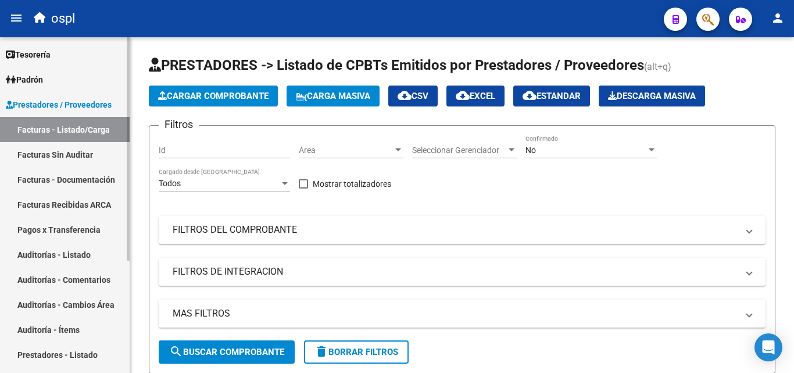
click at [94, 152] on link "Facturas Sin Auditar" at bounding box center [65, 154] width 130 height 25
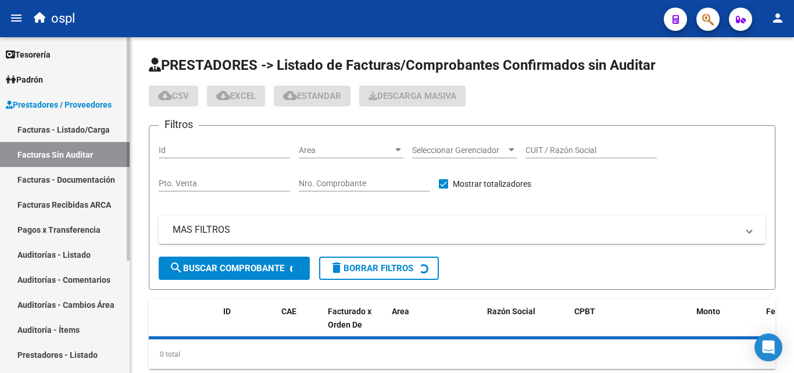
click at [91, 131] on link "Facturas - Listado/Carga" at bounding box center [65, 129] width 130 height 25
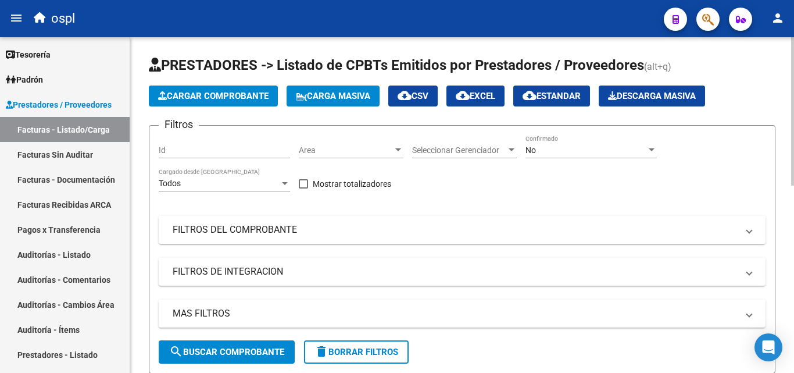
click at [263, 227] on mat-panel-title "FILTROS DEL COMPROBANTE" at bounding box center [455, 229] width 565 height 13
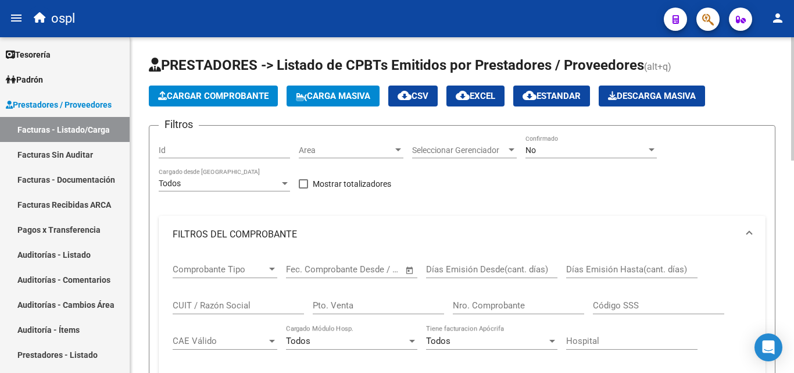
click at [470, 306] on input "Nro. Comprobante" at bounding box center [518, 305] width 131 height 10
type input "3"
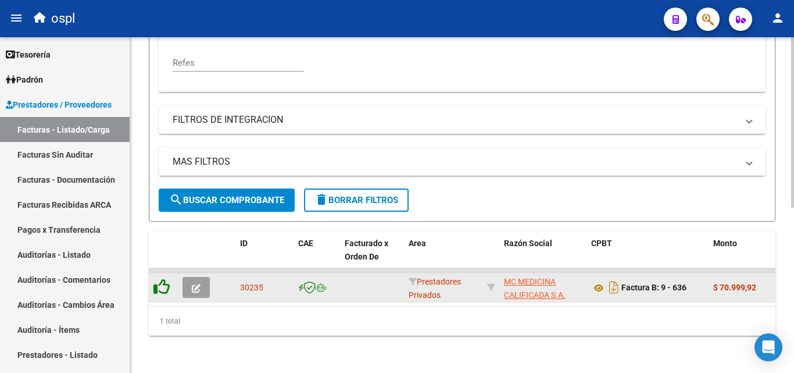
type input "636"
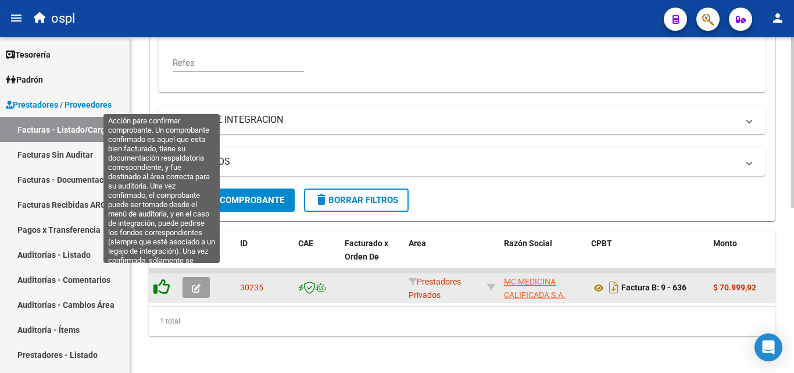
click at [167, 281] on icon at bounding box center [162, 287] width 16 height 16
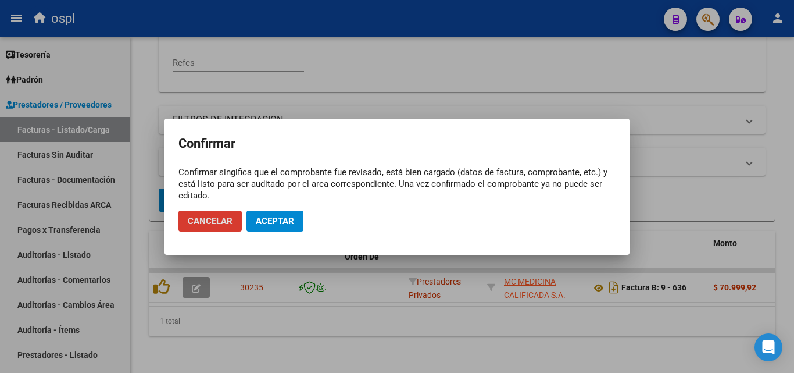
click at [290, 222] on span "Aceptar" at bounding box center [275, 221] width 38 height 10
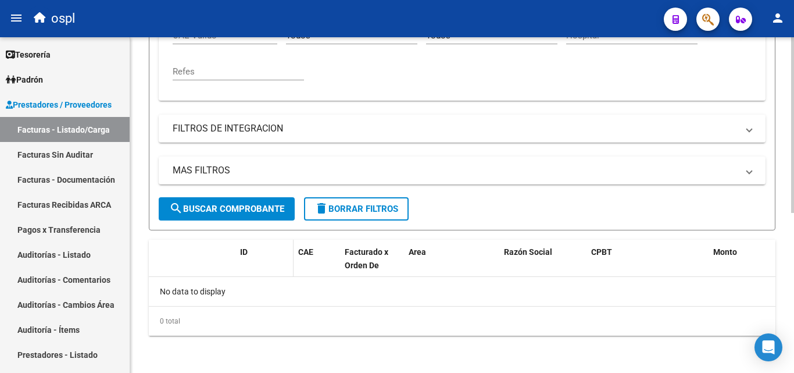
scroll to position [305, 0]
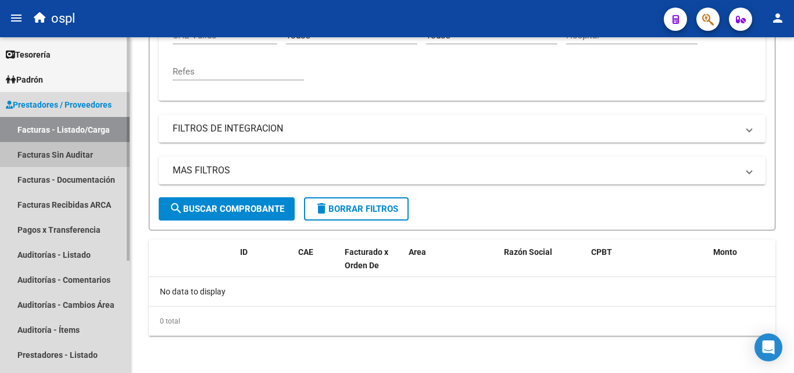
click at [74, 163] on link "Facturas Sin Auditar" at bounding box center [65, 154] width 130 height 25
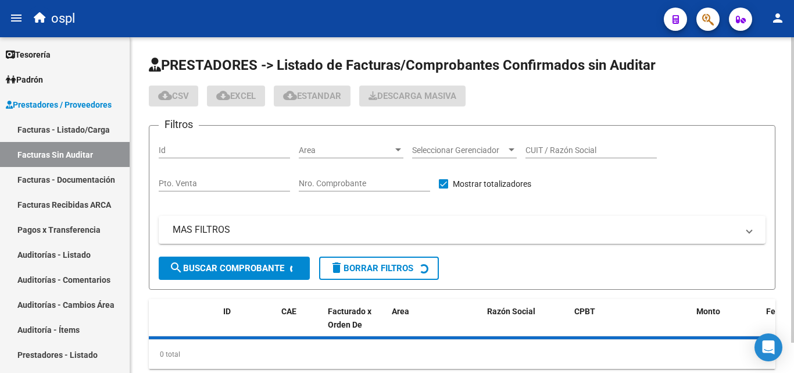
click at [330, 181] on input "Nro. Comprobante" at bounding box center [364, 184] width 131 height 10
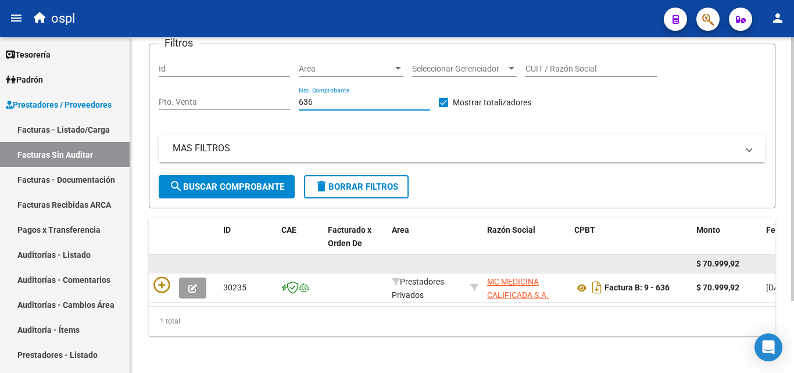
scroll to position [92, 0]
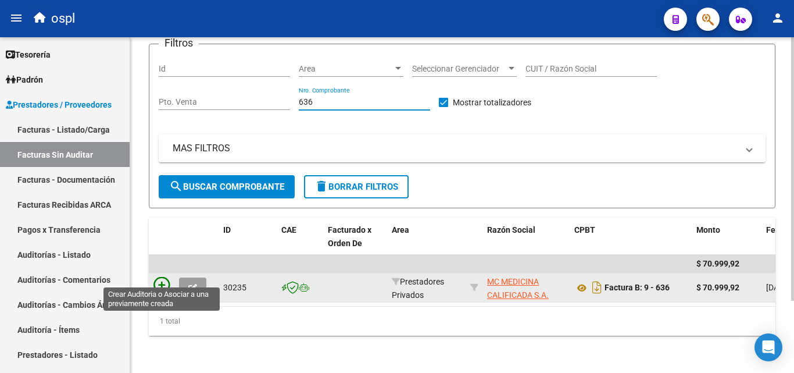
type input "636"
click at [162, 279] on icon at bounding box center [162, 285] width 16 height 16
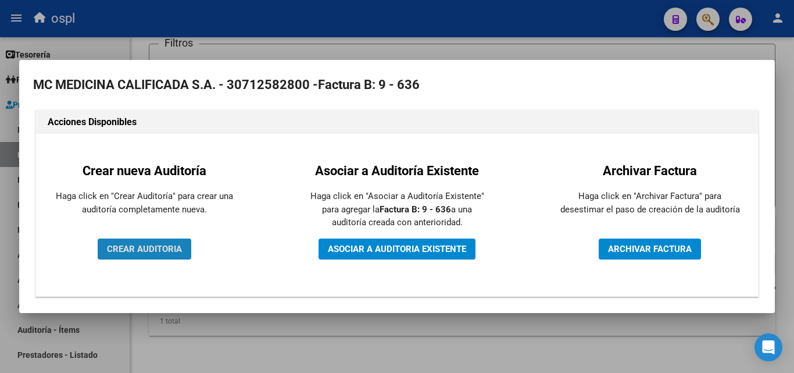
click at [180, 247] on span "CREAR AUDITORIA" at bounding box center [144, 249] width 75 height 10
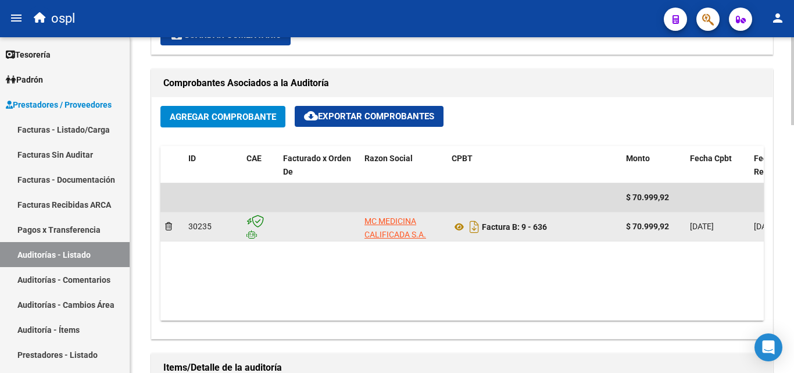
scroll to position [523, 0]
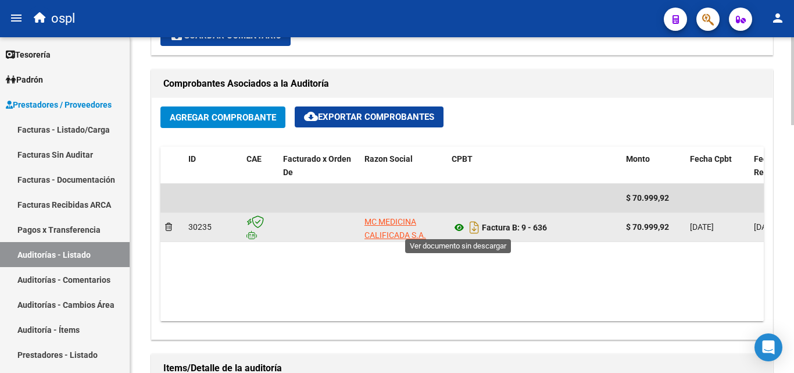
click at [458, 224] on icon at bounding box center [459, 227] width 15 height 14
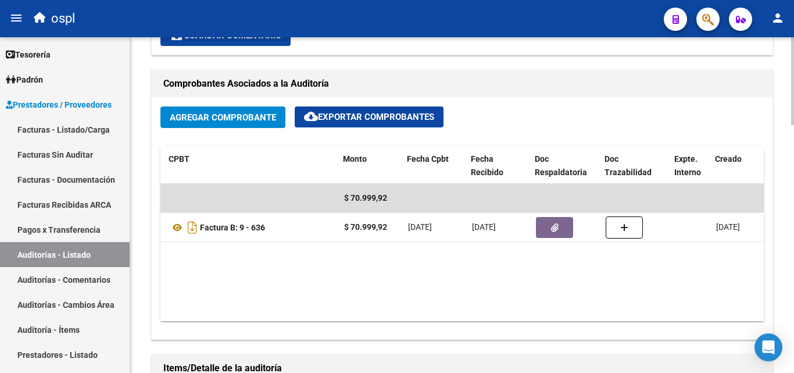
scroll to position [0, 283]
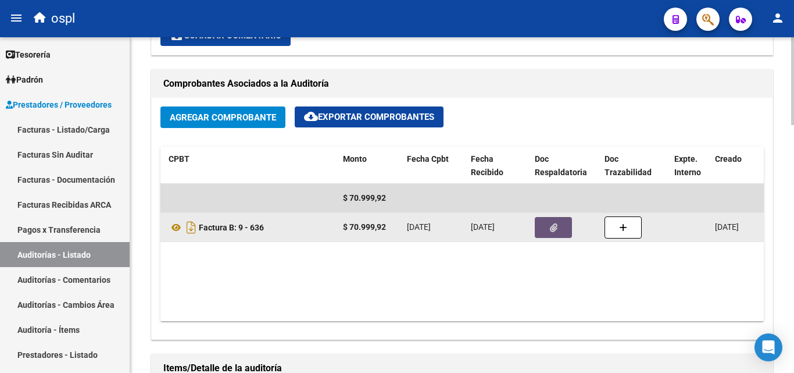
click at [553, 221] on button "button" at bounding box center [553, 227] width 37 height 21
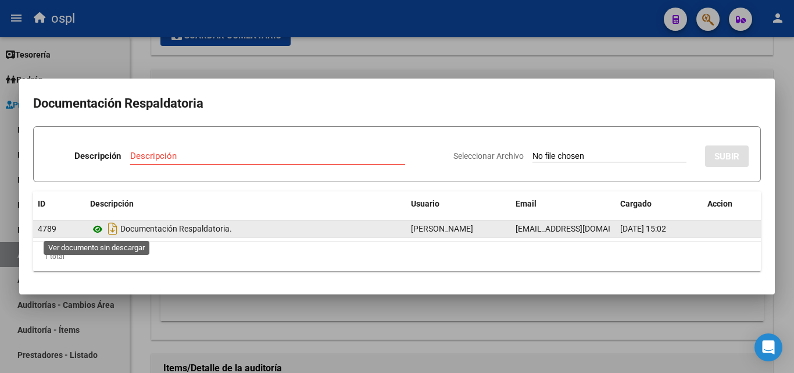
click at [99, 234] on icon at bounding box center [97, 229] width 15 height 14
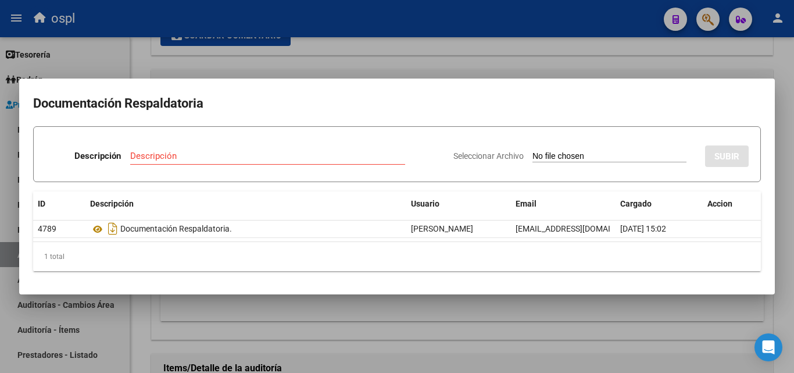
click at [278, 66] on div at bounding box center [397, 186] width 794 height 373
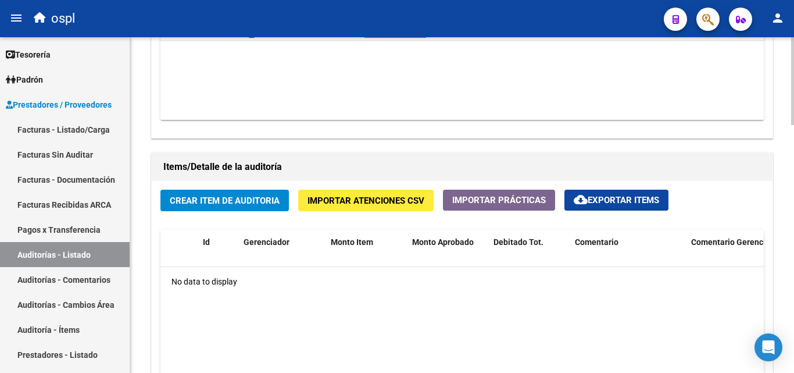
scroll to position [756, 0]
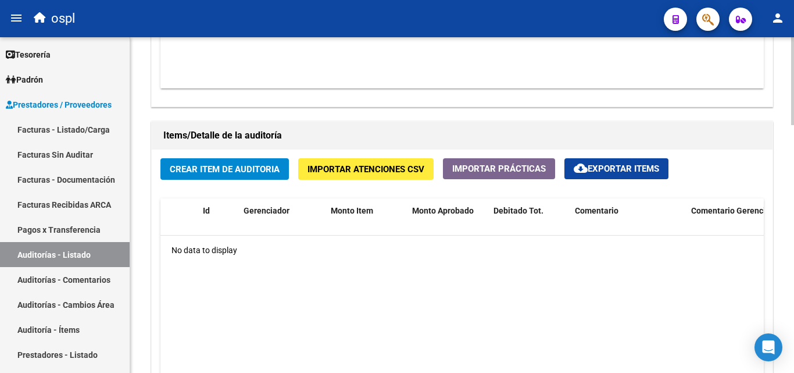
click at [220, 155] on div "Crear Item de Auditoria Importar Atenciones CSV Importar Prácticas cloud_downlo…" at bounding box center [462, 313] width 621 height 328
click at [224, 167] on span "Crear Item de Auditoria" at bounding box center [225, 169] width 110 height 10
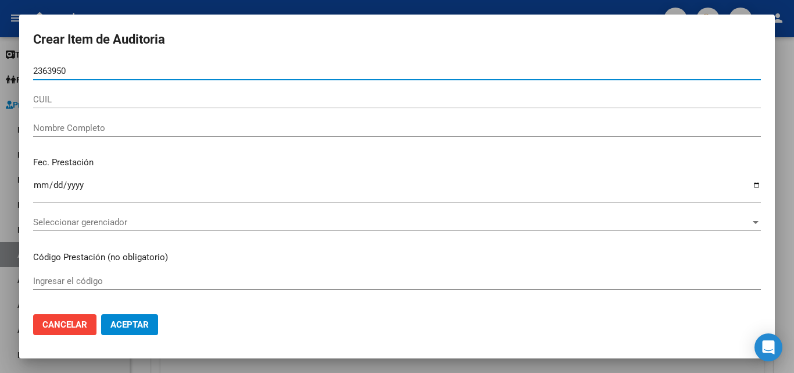
type input "23639507"
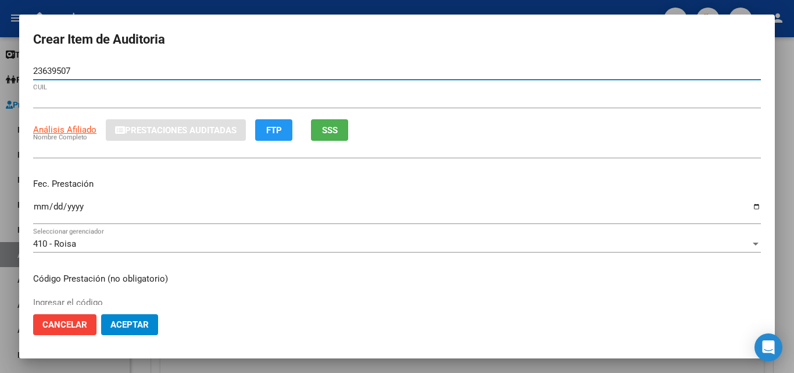
type input "27236395079"
type input "[PERSON_NAME]"
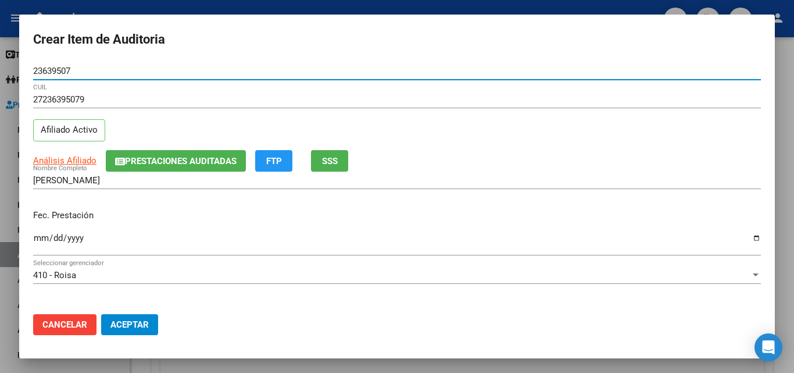
type input "23639507"
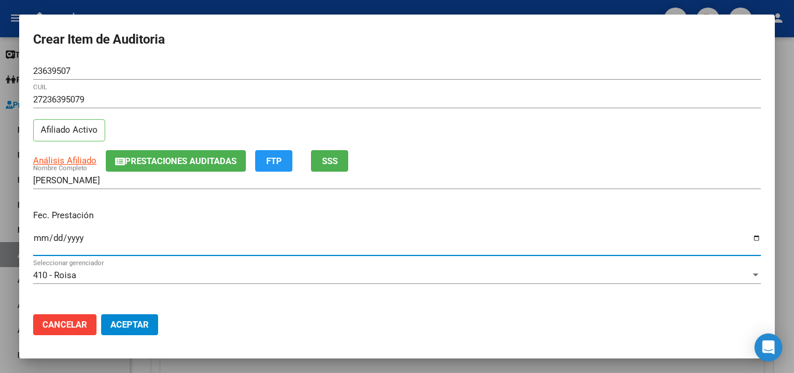
click at [41, 241] on input "Ingresar la fecha" at bounding box center [397, 242] width 728 height 19
type input "[DATE]"
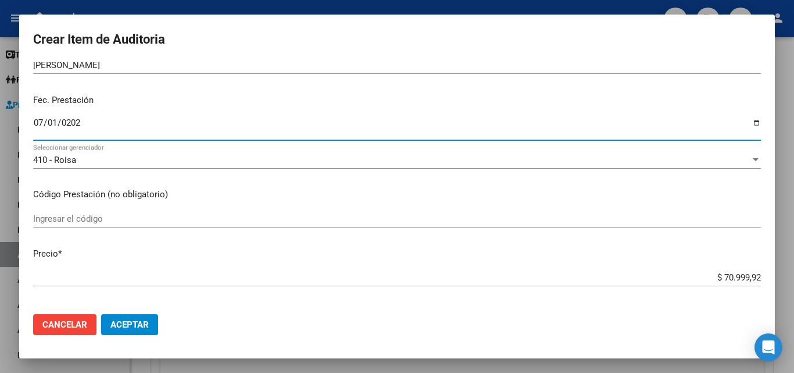
scroll to position [116, 0]
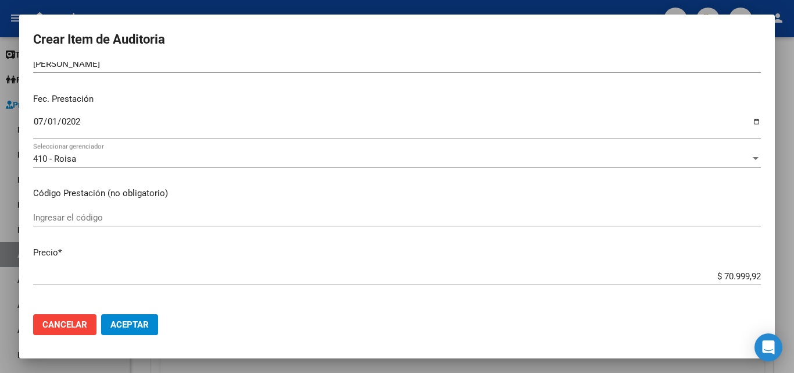
click at [97, 224] on div "Ingresar el código" at bounding box center [397, 223] width 728 height 28
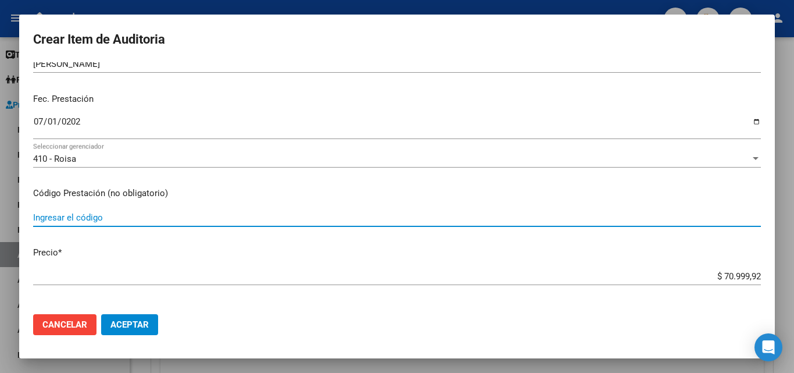
click at [120, 214] on input "Ingresar el código" at bounding box center [397, 217] width 728 height 10
type input "ORTOPEDIA"
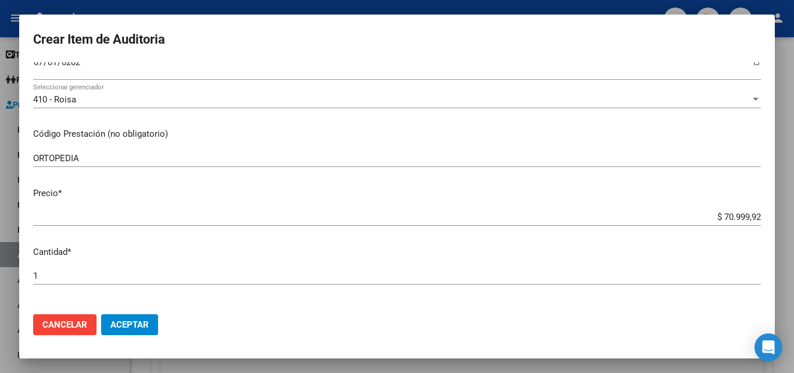
scroll to position [233, 0]
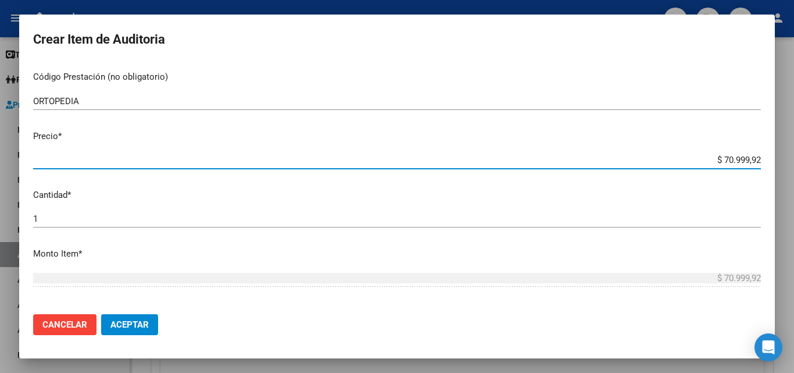
drag, startPoint x: 700, startPoint y: 161, endPoint x: 794, endPoint y: 160, distance: 93.6
click at [794, 160] on div "Crear Item de Auditoria 23639507 Nro Documento 27236395079 CUIL Afiliado Activo…" at bounding box center [397, 186] width 794 height 373
type input "$ 0,02"
type input "$ 0,22"
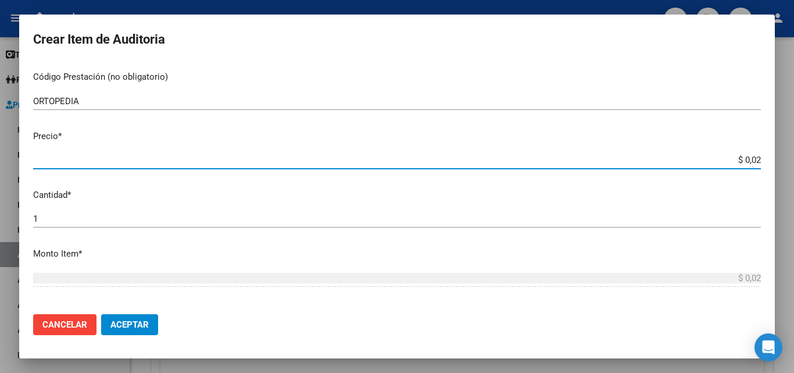
type input "$ 0,22"
type input "$ 2,29"
type input "$ 22,90"
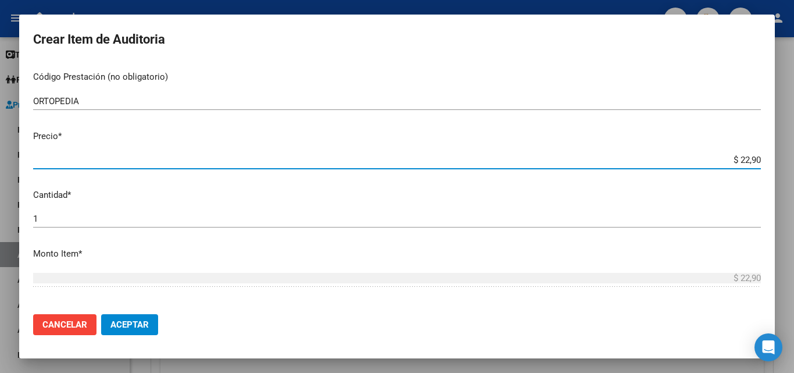
type input "$ 229,03"
type input "$ 2.290,32"
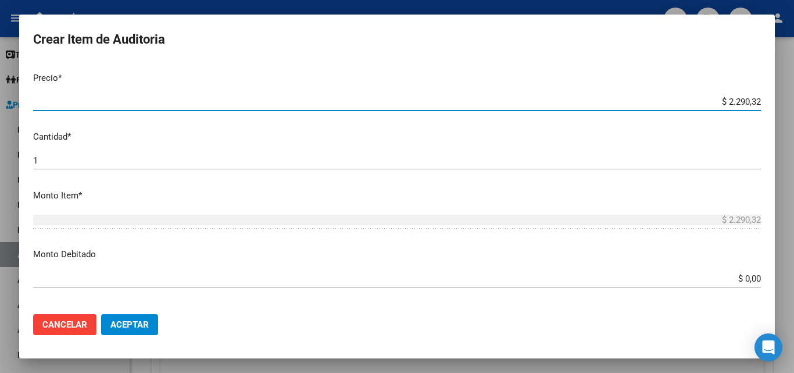
click at [32, 169] on mat-dialog-content "23639507 Nro Documento 27236395079 CUIL Afiliado Activo Análisis Afiliado Prest…" at bounding box center [397, 183] width 756 height 242
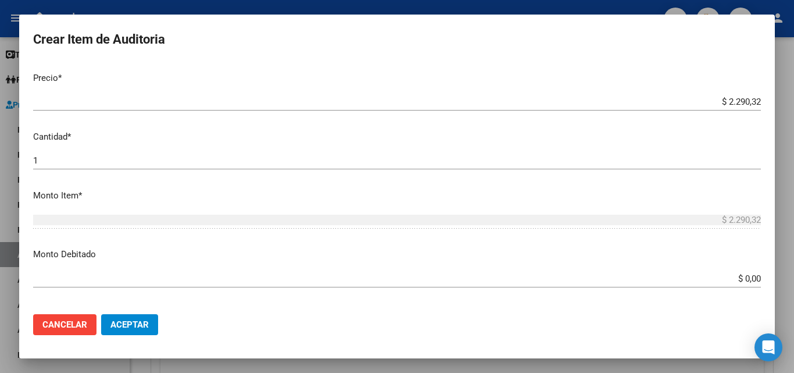
click at [48, 163] on input "1" at bounding box center [397, 160] width 728 height 10
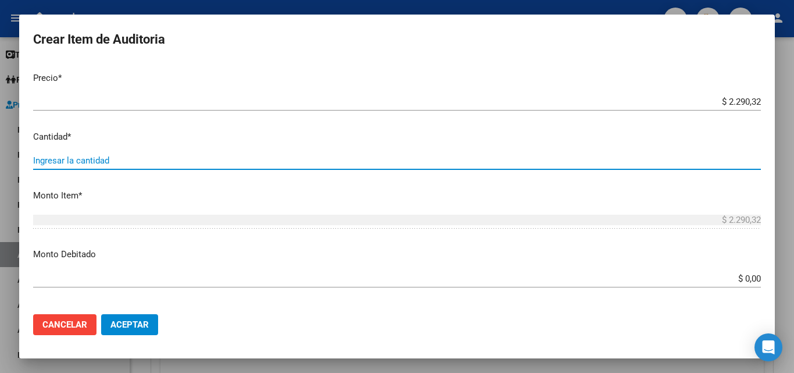
type input "3"
type input "$ 6.870,96"
type input "31"
type input "$ 70.999,92"
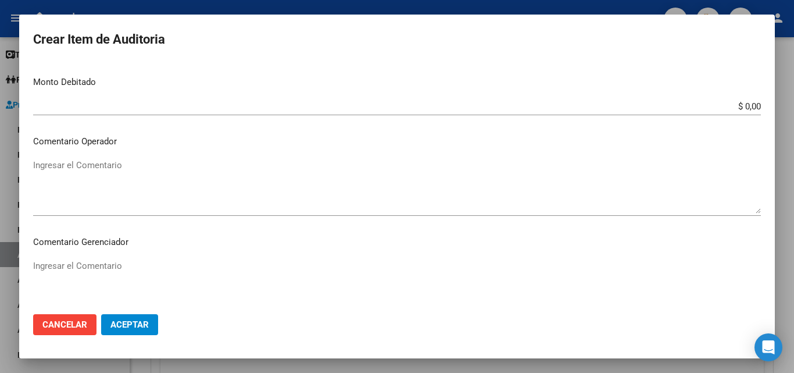
scroll to position [465, 0]
type input "31"
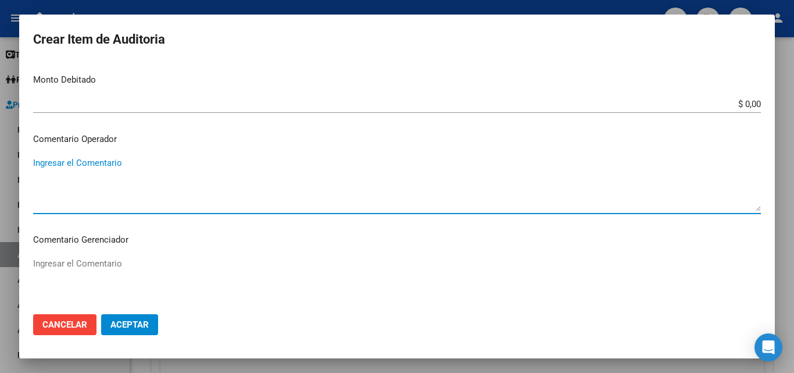
click at [143, 190] on textarea "Ingresar el Comentario" at bounding box center [397, 183] width 728 height 55
click at [152, 157] on textarea "FALTA ORDEN Y AUTORIZADO FALTA DOC. (PR" at bounding box center [397, 183] width 728 height 55
click at [163, 163] on textarea "FALTA ORDEN Y AUTORIZADO FALTA DOC. (PR" at bounding box center [397, 183] width 728 height 55
click at [135, 181] on textarea "FALTA ORDEN Y AUTORIZADO FALTA DOC. (PR" at bounding box center [397, 183] width 728 height 55
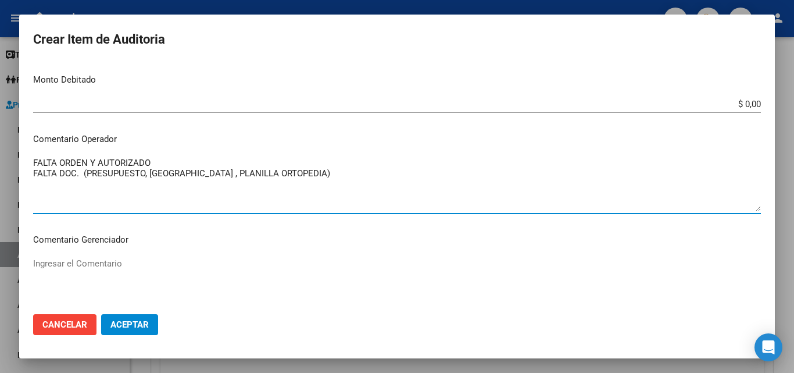
click at [89, 159] on textarea "FALTA ORDEN Y AUTORIZADO FALTA DOC. (PRESUPUESTO, [GEOGRAPHIC_DATA] , PLANILLA …" at bounding box center [397, 183] width 728 height 55
click at [274, 172] on textarea "FALTA ORDEN MEDICA Y AUTORIZADO FALTA DOC. (PRESUPUESTO, [GEOGRAPHIC_DATA] , PL…" at bounding box center [397, 183] width 728 height 55
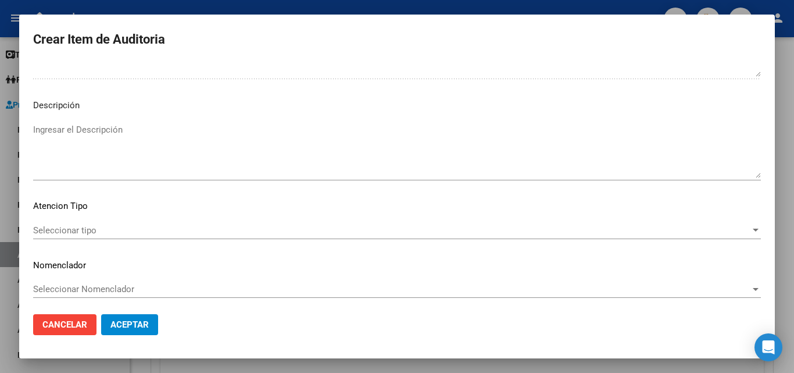
scroll to position [704, 0]
type textarea "FALTA ORDEN MEDICA Y AUTORIZADO FALTA DOC. (PRESUPUESTO, [GEOGRAPHIC_DATA] , PL…"
click at [106, 230] on span "Seleccionar tipo" at bounding box center [392, 226] width 718 height 10
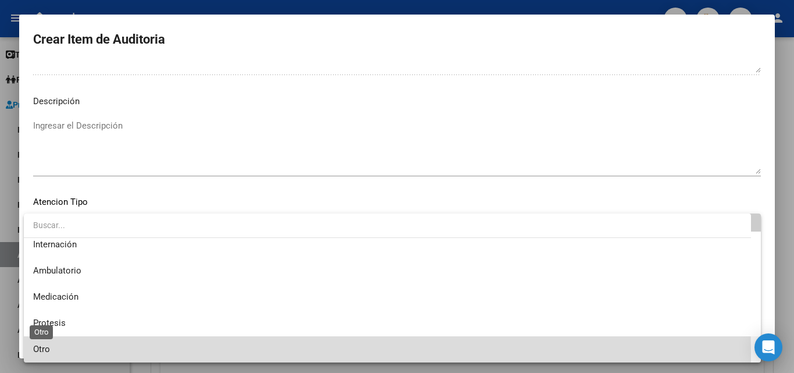
drag, startPoint x: 48, startPoint y: 352, endPoint x: 63, endPoint y: 340, distance: 19.8
click at [49, 352] on span "Otro" at bounding box center [41, 349] width 17 height 10
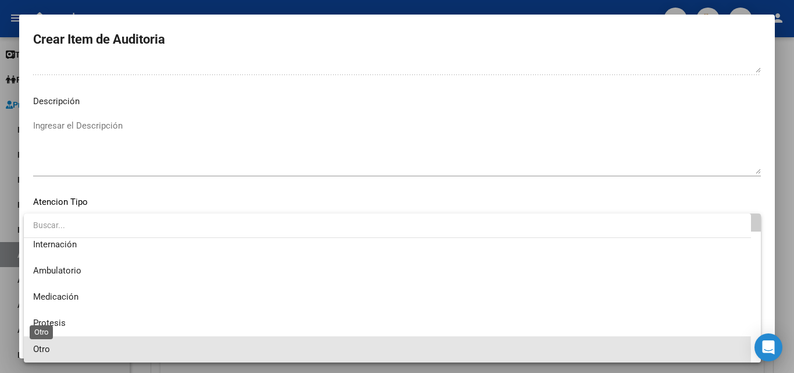
scroll to position [33, 0]
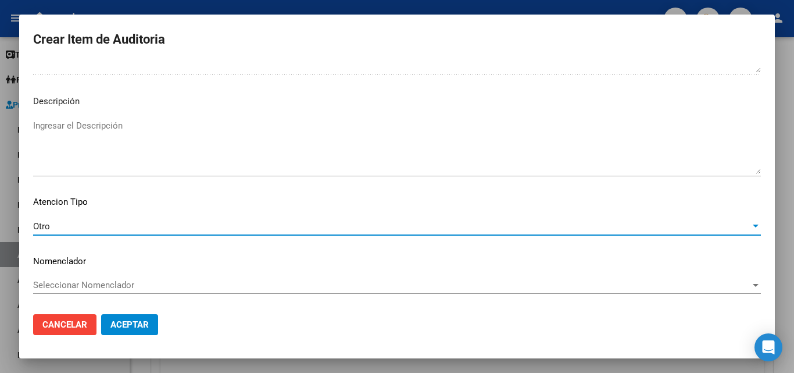
click at [145, 329] on span "Aceptar" at bounding box center [129, 324] width 38 height 10
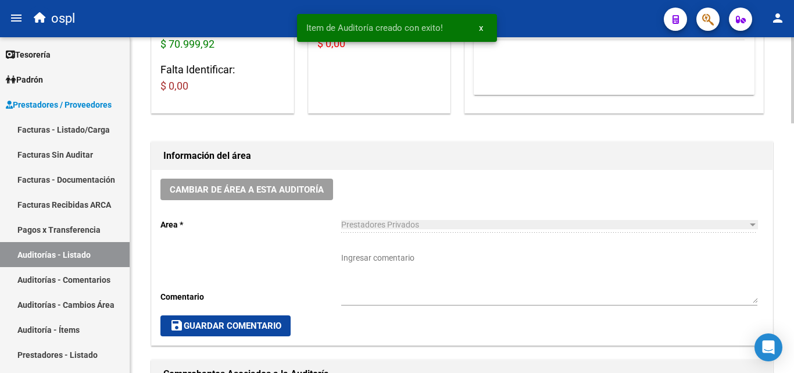
scroll to position [233, 0]
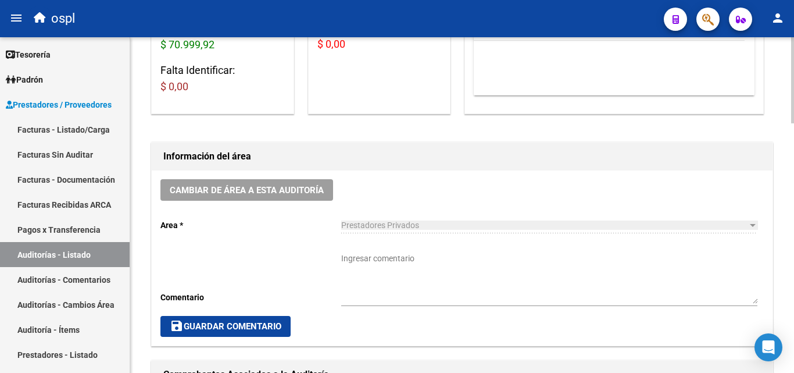
click at [366, 255] on textarea "Ingresar comentario" at bounding box center [549, 277] width 416 height 51
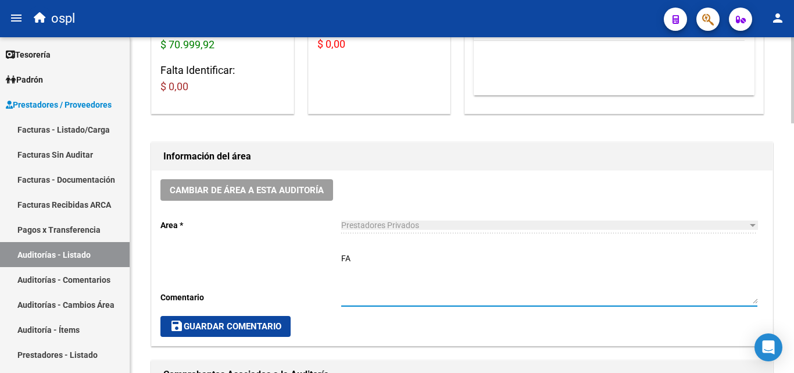
type textarea "F"
click at [412, 255] on textarea "Ingresar comentario" at bounding box center [549, 277] width 416 height 51
click at [356, 273] on textarea "FALTA ORDEN MEDICA Y AUTORIZADO DOC INCOMPLETA" at bounding box center [549, 277] width 416 height 51
click at [399, 266] on textarea "FALTA ORDEN MEDICA Y AUTORIZADO DOCUMENTACION INCOMPLETA" at bounding box center [549, 277] width 416 height 51
click at [466, 265] on textarea "FALTA ORDEN MEDICA Y AUTORIZADO DOCUMENTACION INCOMPLETA" at bounding box center [549, 277] width 416 height 51
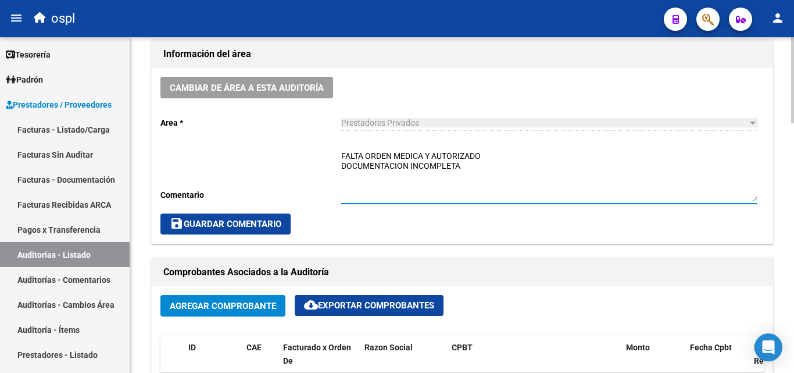
scroll to position [349, 0]
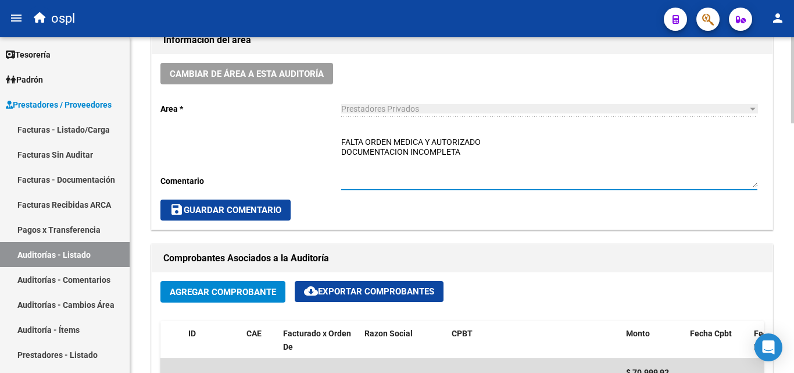
type textarea "FALTA ORDEN MEDICA Y AUTORIZADO DOCUMENTACION INCOMPLETA"
click at [282, 220] on button "save Guardar Comentario" at bounding box center [225, 209] width 130 height 21
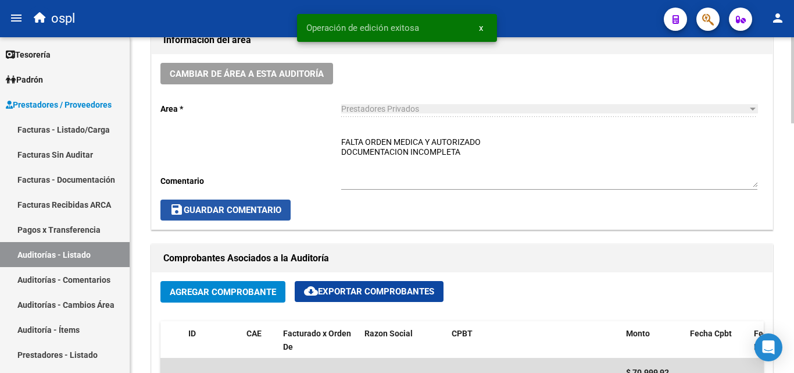
click at [274, 216] on button "save Guardar Comentario" at bounding box center [225, 209] width 130 height 21
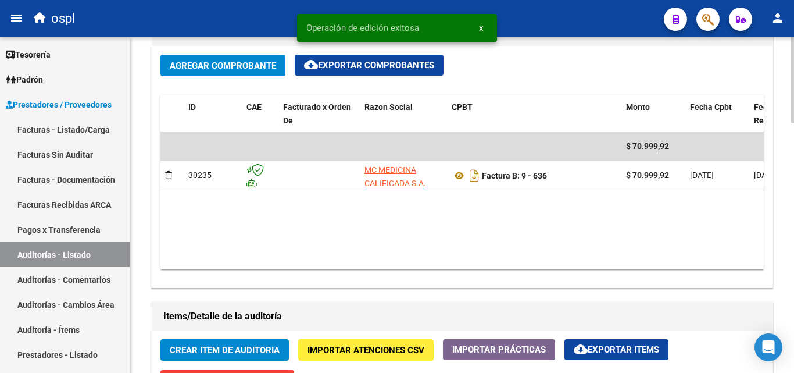
scroll to position [582, 0]
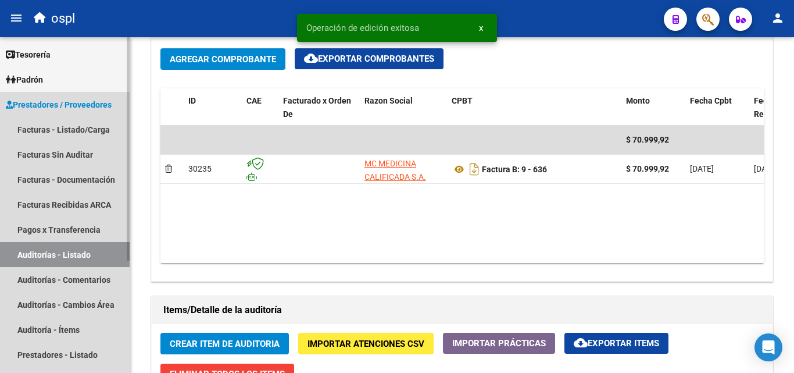
click at [110, 248] on link "Auditorías - Listado" at bounding box center [65, 254] width 130 height 25
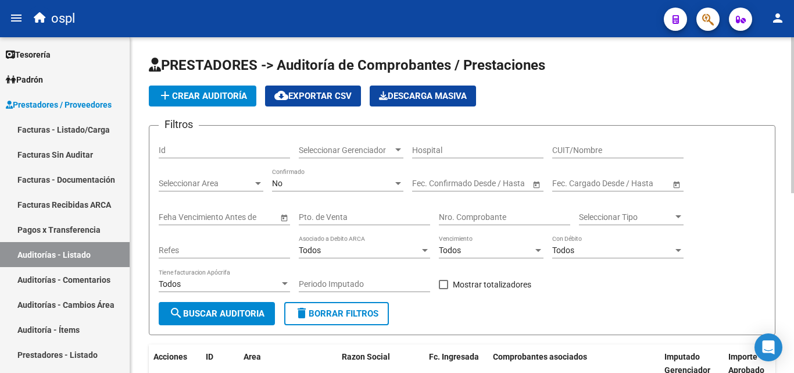
click at [470, 208] on div "Nro. Comprobante" at bounding box center [504, 213] width 131 height 23
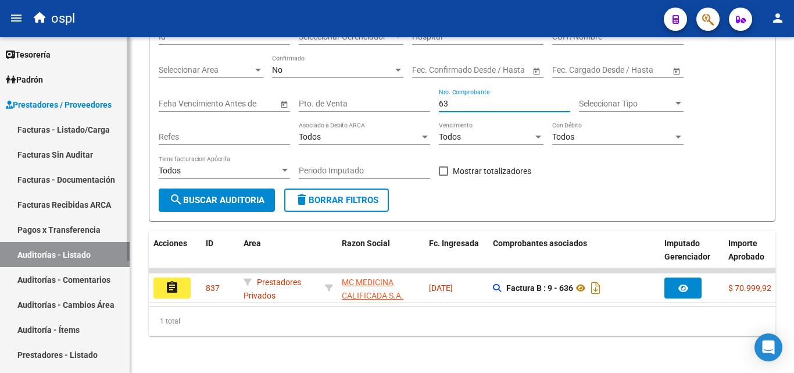
type input "63"
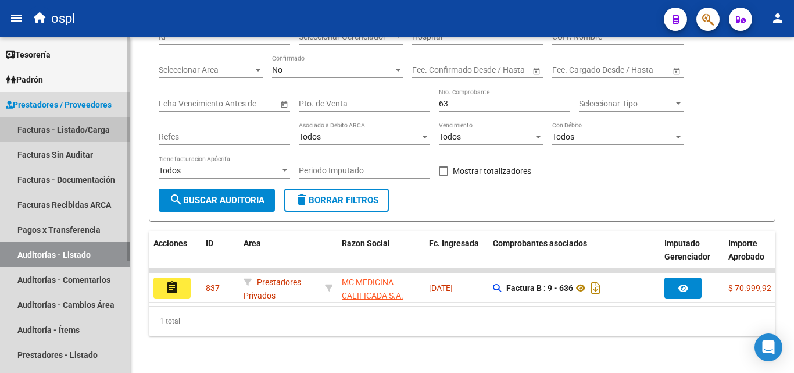
click at [112, 132] on link "Facturas - Listado/Carga" at bounding box center [65, 129] width 130 height 25
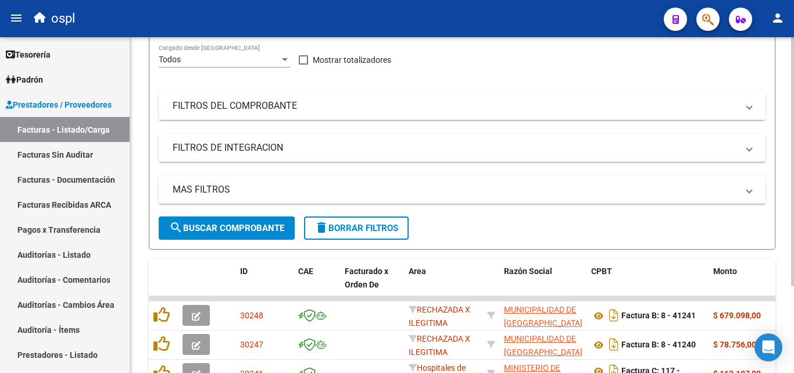
click at [284, 112] on mat-panel-title "FILTROS DEL COMPROBANTE" at bounding box center [455, 105] width 565 height 13
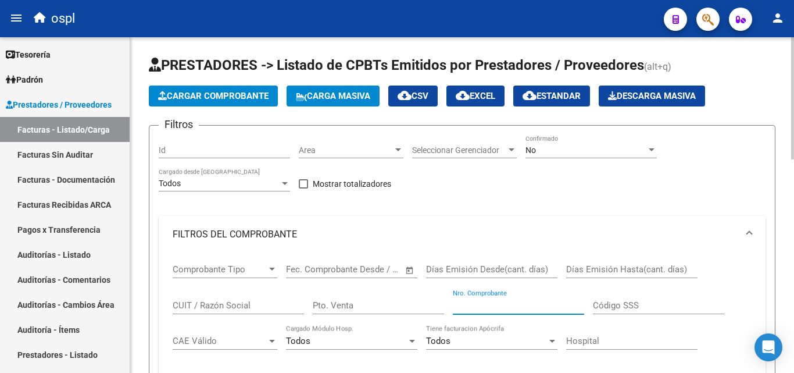
click at [471, 304] on input "Nro. Comprobante" at bounding box center [518, 305] width 131 height 10
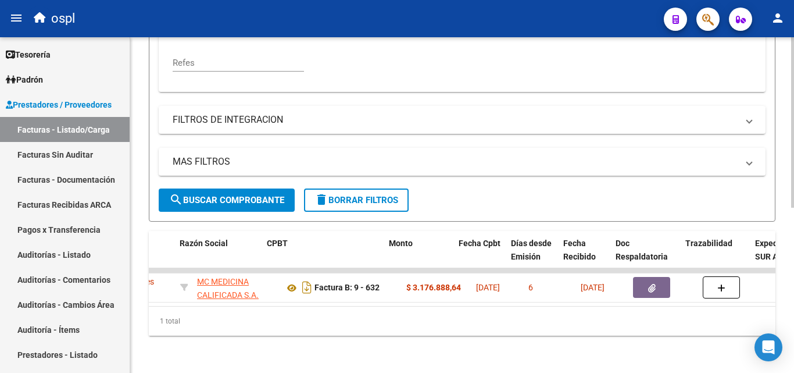
scroll to position [0, 324]
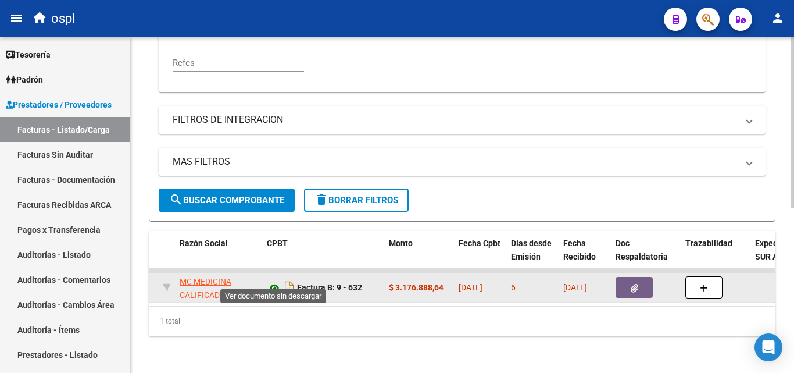
type input "632"
click at [277, 281] on icon at bounding box center [274, 288] width 15 height 14
click at [626, 281] on button "button" at bounding box center [634, 287] width 37 height 21
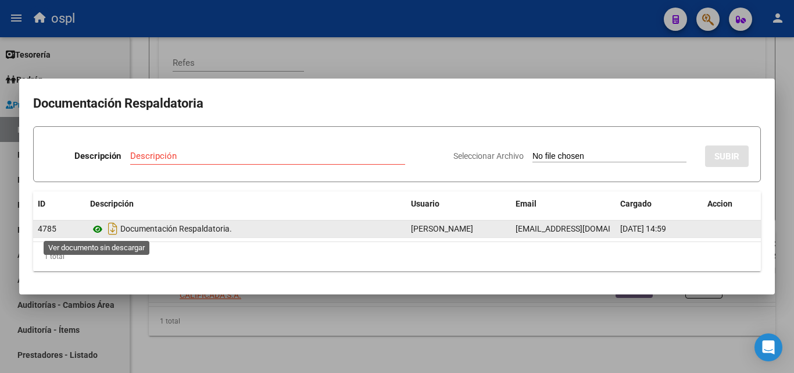
click at [97, 232] on icon at bounding box center [97, 229] width 15 height 14
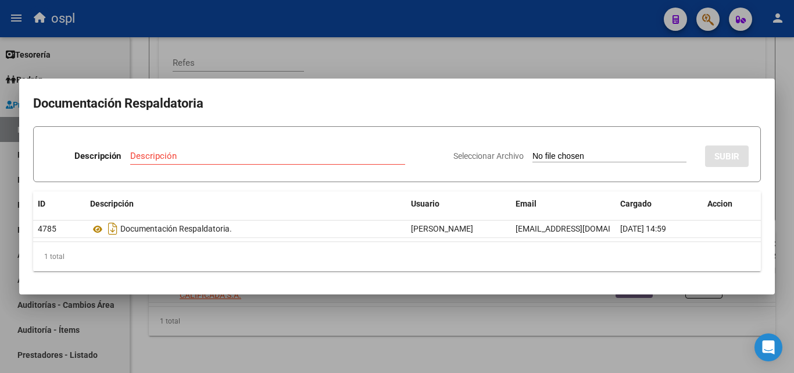
click at [359, 82] on mat-dialog-container "Documentación Respaldatoria Descripción Descripción Seleccionar Archivo SUBIR I…" at bounding box center [397, 186] width 756 height 216
click at [362, 74] on div at bounding box center [397, 186] width 794 height 373
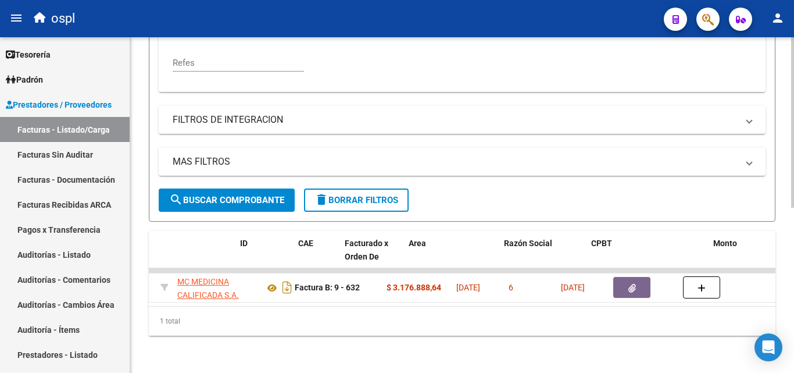
scroll to position [0, 0]
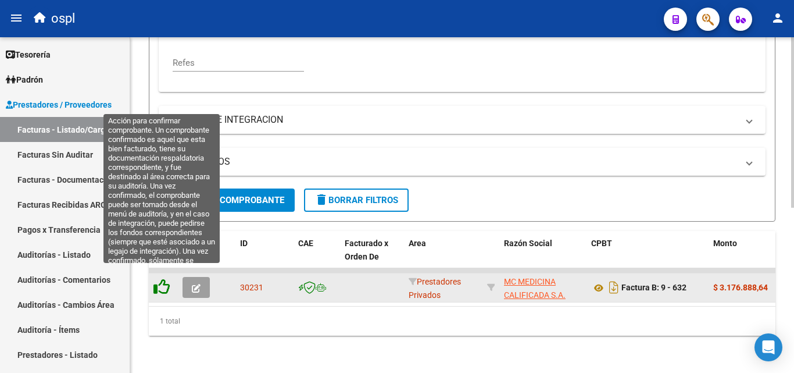
click at [162, 279] on icon at bounding box center [162, 287] width 16 height 16
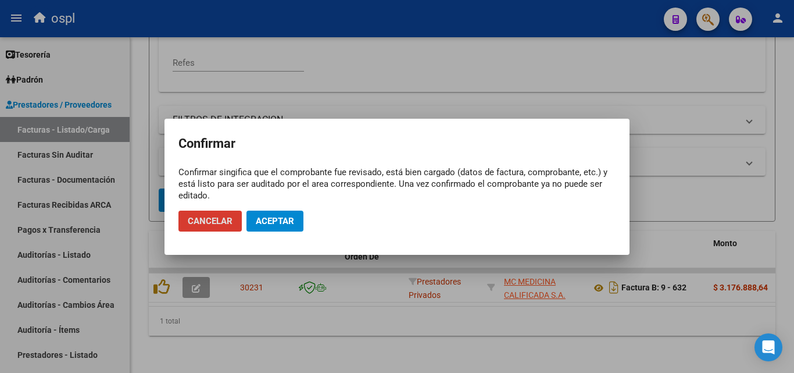
click at [279, 219] on span "Aceptar" at bounding box center [275, 221] width 38 height 10
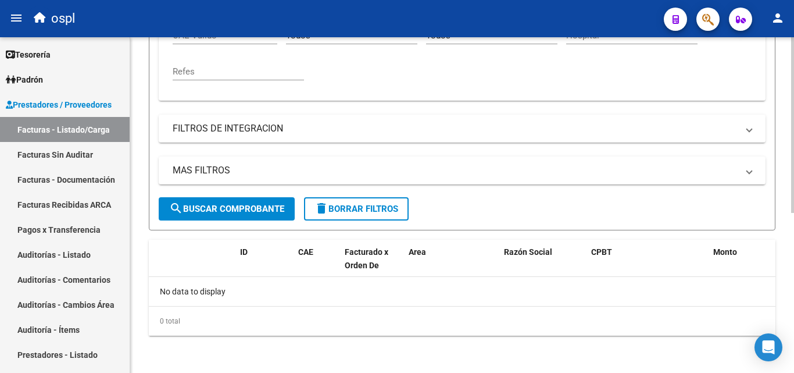
scroll to position [305, 0]
click at [95, 153] on link "Facturas Sin Auditar" at bounding box center [65, 154] width 130 height 25
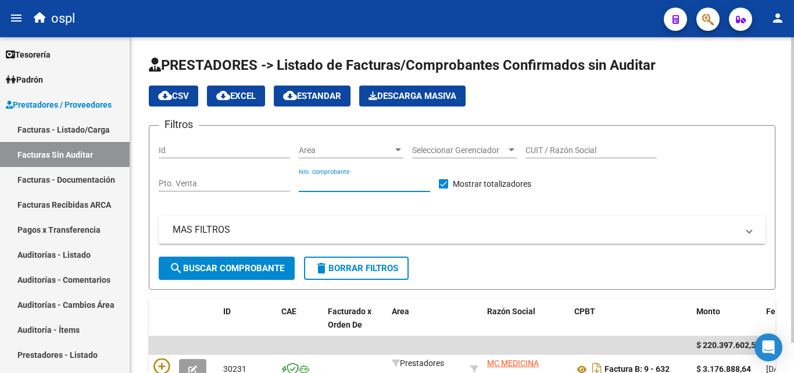
click at [335, 184] on input "Nro. Comprobante" at bounding box center [364, 184] width 131 height 10
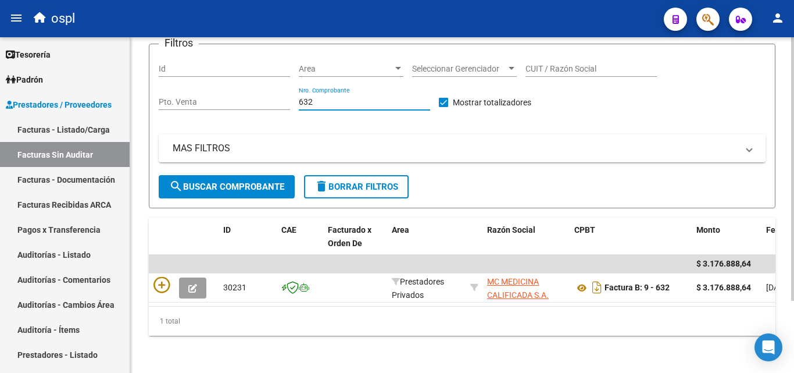
scroll to position [92, 0]
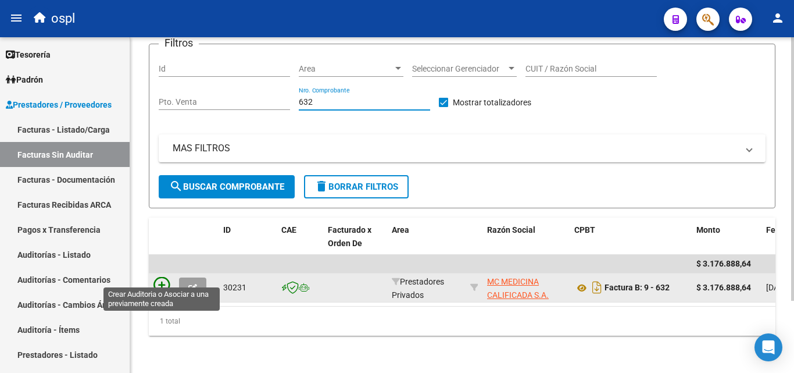
type input "632"
click at [159, 277] on icon at bounding box center [162, 285] width 16 height 16
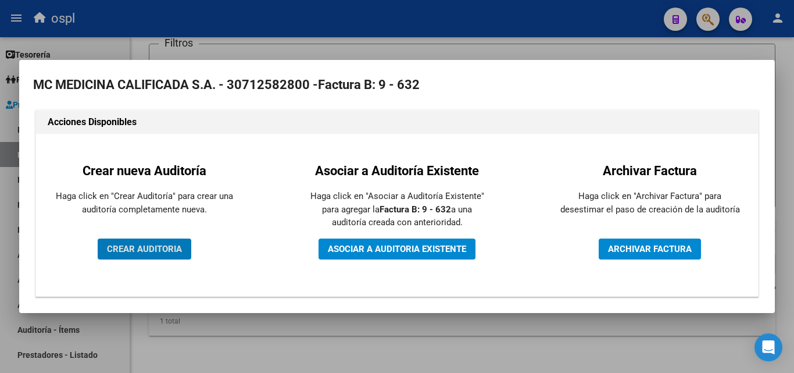
click at [184, 245] on button "CREAR AUDITORIA" at bounding box center [145, 248] width 94 height 21
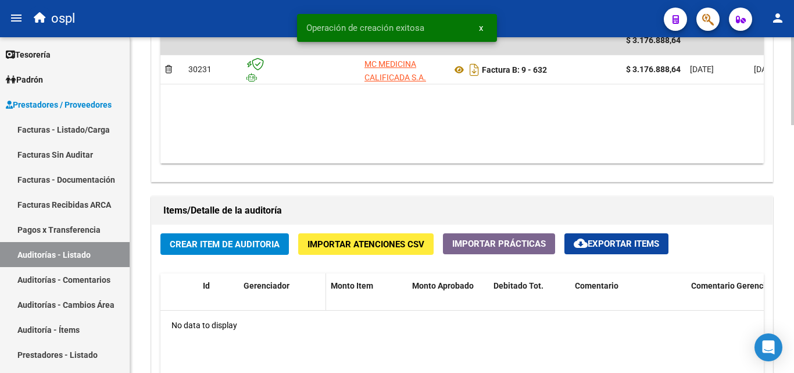
scroll to position [698, 0]
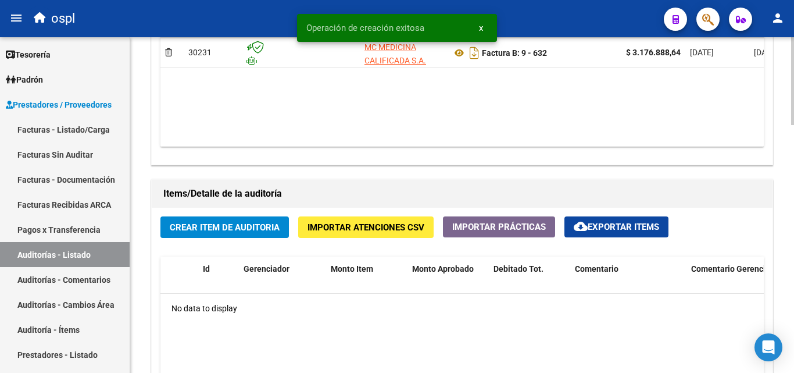
click at [267, 230] on span "Crear Item de Auditoria" at bounding box center [225, 227] width 110 height 10
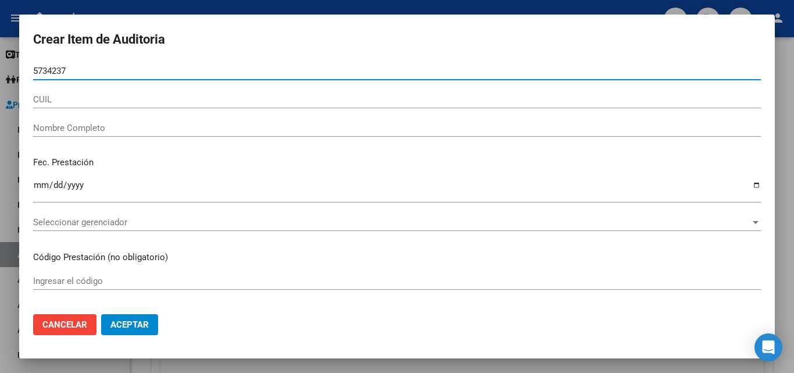
type input "57342378"
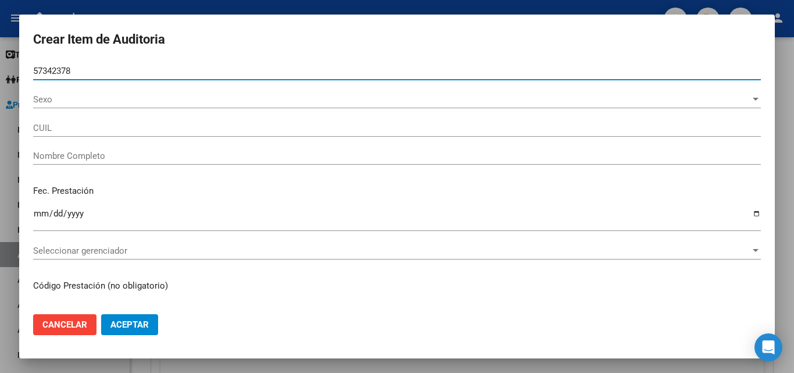
type input "27573423785"
type input "[PERSON_NAME]"
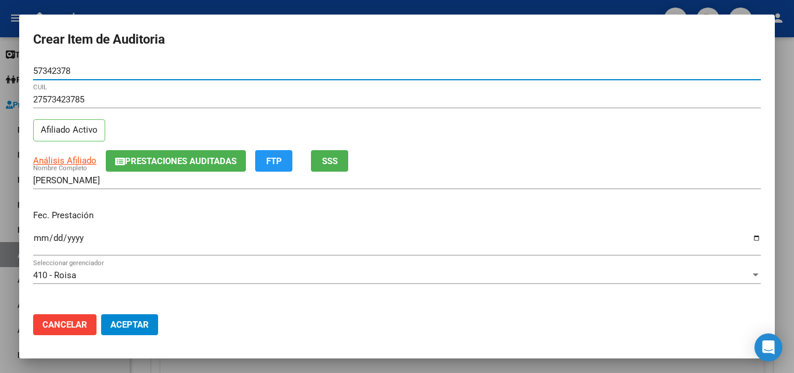
type input "57342378"
click at [39, 242] on input "Ingresar la fecha" at bounding box center [397, 242] width 728 height 19
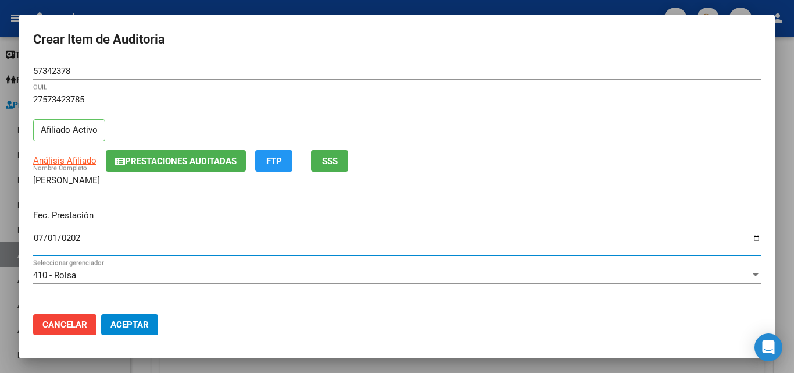
type input "[DATE]"
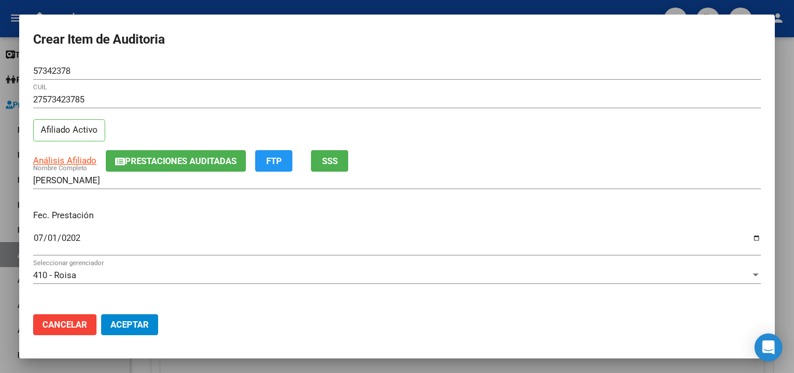
scroll to position [58, 0]
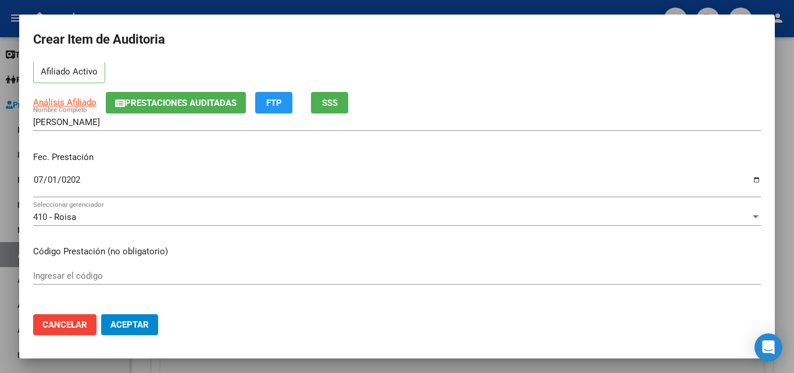
click at [80, 268] on div "Ingresar el código" at bounding box center [397, 275] width 728 height 17
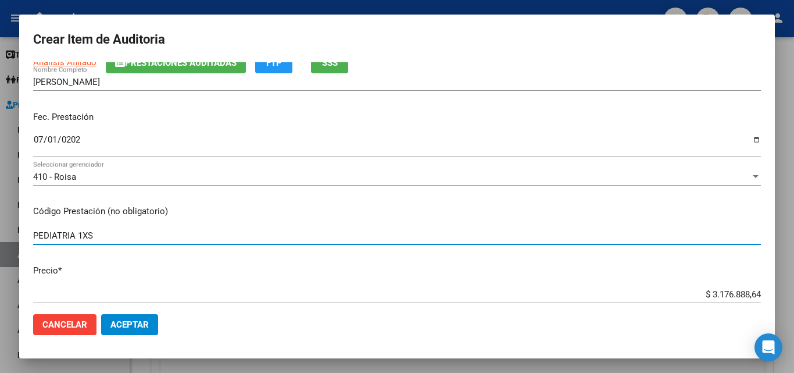
scroll to position [174, 0]
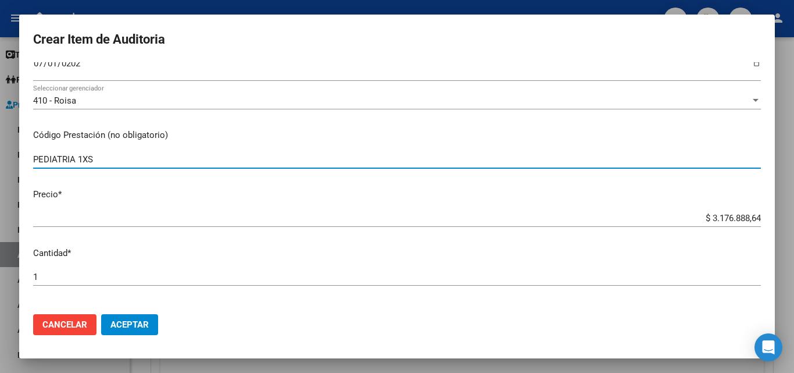
type input "PEDIATRIA 1XS"
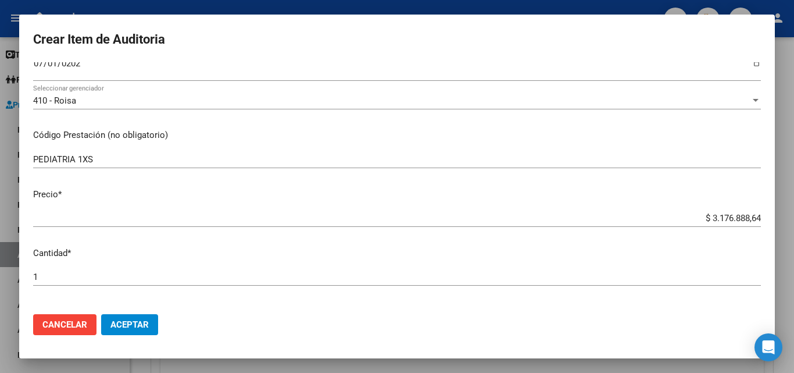
click at [695, 211] on div "$ 3.176.888,64 Ingresar el precio" at bounding box center [397, 217] width 728 height 17
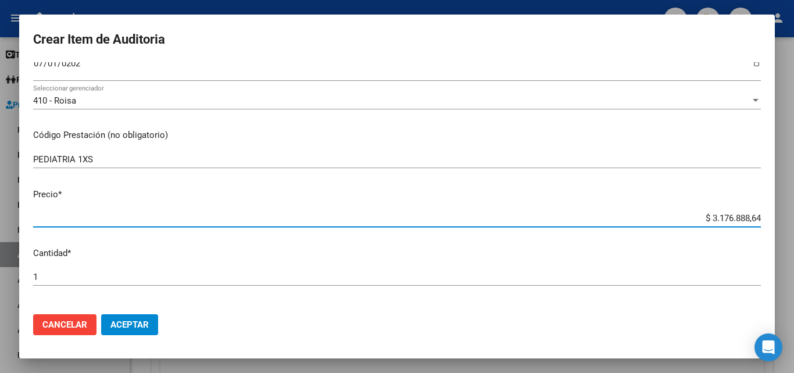
drag, startPoint x: 697, startPoint y: 215, endPoint x: 794, endPoint y: 225, distance: 97.0
click at [794, 225] on div "Crear Item de Auditoria 57342378 Nro Documento 27573423785 CUIL Afiliado Activo…" at bounding box center [397, 186] width 794 height 373
type input "$ 0,05"
type input "$ 0,57"
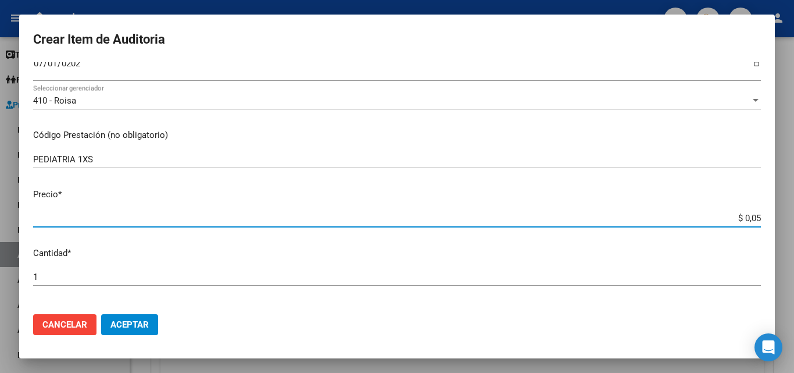
type input "$ 0,57"
type input "$ 5,70"
type input "$ 57,00"
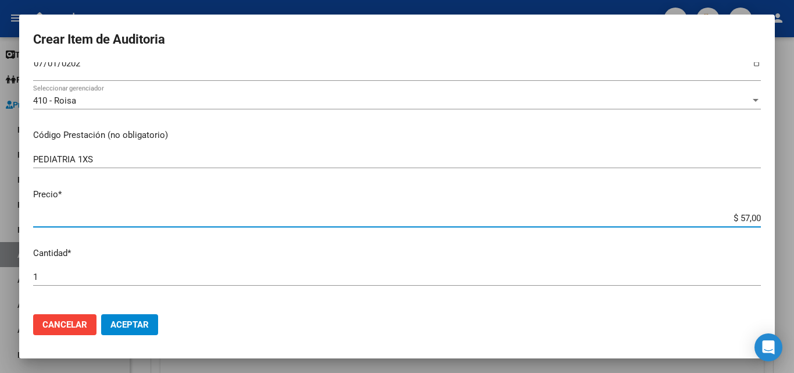
type input "$ 570,00"
type input "$ 5.700,00"
type input "$ 57.000,00"
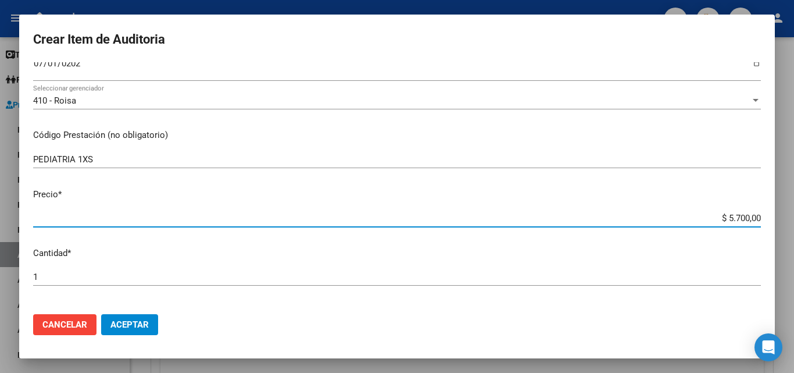
type input "$ 57.000,00"
type input "$ 570.000,00"
type input "$ 57.000,00"
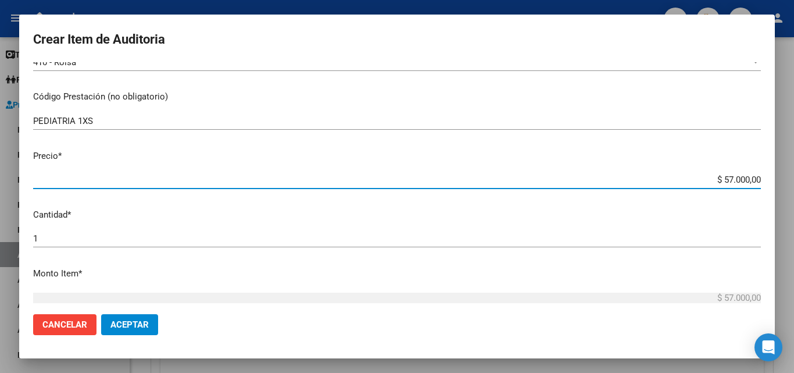
scroll to position [233, 0]
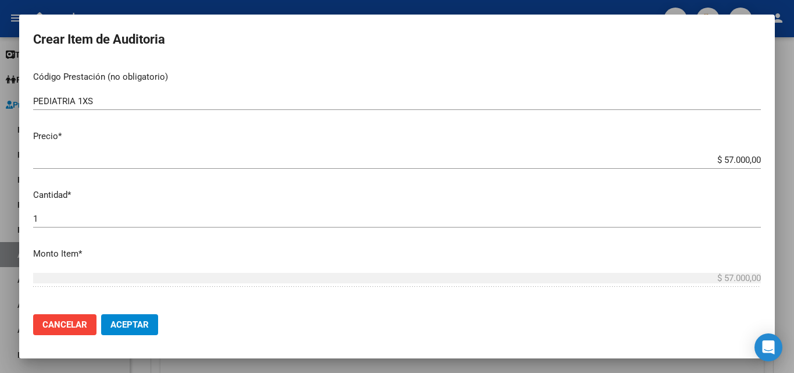
click at [92, 229] on div "1 Ingresar la cantidad" at bounding box center [397, 224] width 728 height 28
click at [90, 226] on div "1 Ingresar la cantidad" at bounding box center [397, 218] width 728 height 17
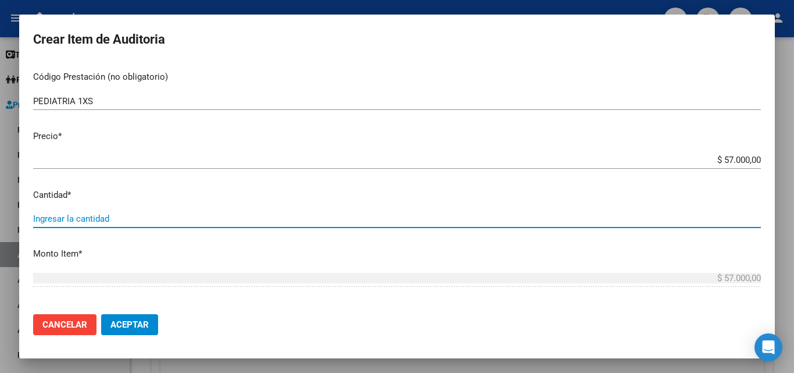
type input "4"
type input "$ 228.000,00"
type input "4"
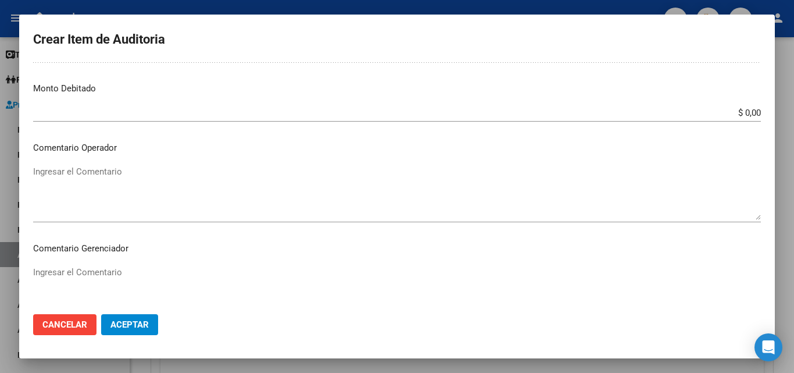
scroll to position [465, 0]
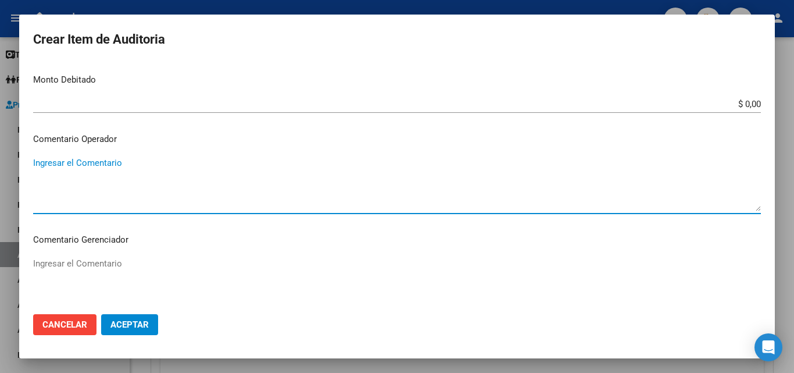
click at [162, 177] on textarea "Ingresar el Comentario" at bounding box center [397, 183] width 728 height 55
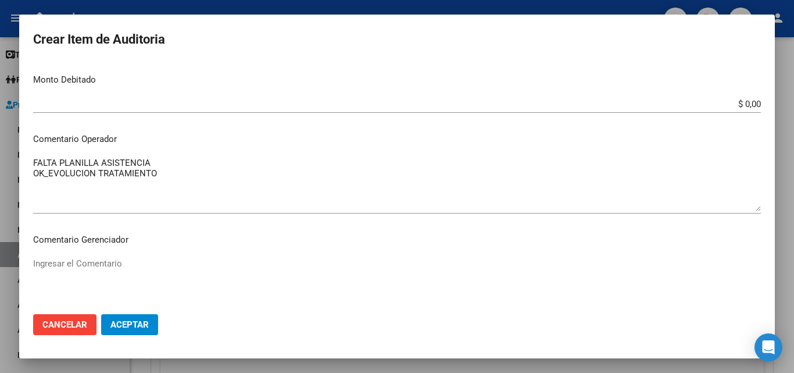
click at [32, 162] on mat-dialog-content "57342378 Nro Documento 27573423785 CUIL Afiliado Activo Análisis Afiliado Prest…" at bounding box center [397, 183] width 756 height 242
click at [35, 160] on textarea "FALTA PLANILLA ASISTENCIA OK_EVOLUCION TRATAMIENTO" at bounding box center [397, 183] width 728 height 55
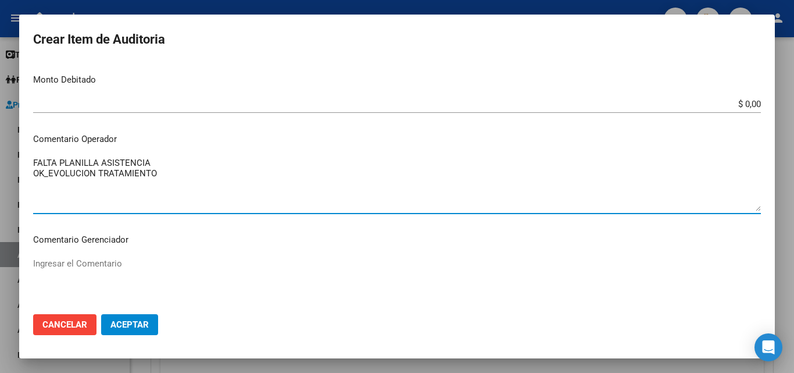
click at [34, 160] on textarea "FALTA PLANILLA ASISTENCIA OK_EVOLUCION TRATAMIENTO" at bounding box center [397, 183] width 728 height 55
click at [34, 159] on textarea "FALTA PLANILLA ASISTENCIA OK_EVOLUCION TRATAMIENTO" at bounding box center [397, 183] width 728 height 55
click at [127, 190] on textarea "PEDIATRIA FALTA PLANILLA ASISTENCIA OK_EVOLUCION TRATAMIENTO" at bounding box center [397, 183] width 728 height 55
click at [171, 184] on textarea "PEDIATRIA FALTA PLANILLA ASISTENCIA OK_EVOLUCION TRATAMIENTO" at bounding box center [397, 183] width 728 height 55
click at [35, 173] on textarea "PEDIATRIA FALTA PLANILLA ASISTENCIA OK_EVOLUCION TRATAMIENTO" at bounding box center [397, 183] width 728 height 55
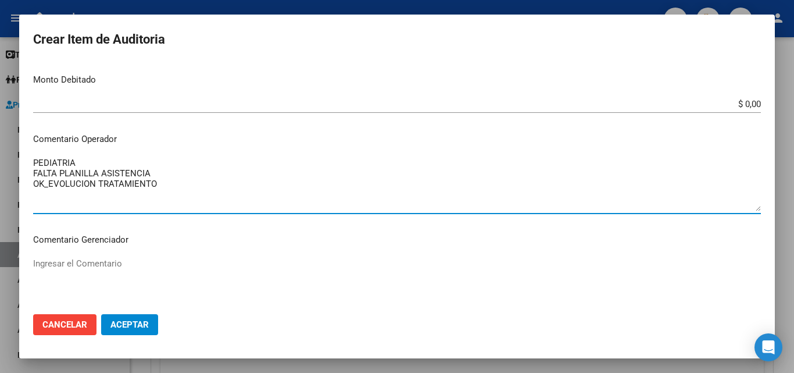
click at [165, 177] on textarea "PEDIATRIA FALTA PLANILLA ASISTENCIA OK_EVOLUCION TRATAMIENTO" at bounding box center [397, 183] width 728 height 55
click at [35, 169] on textarea "PEDIATRIA FALTA PLANILLA ASISTENCIA FALTA AUTORIZACION OK_EVOLUCION TRATAMIENTO" at bounding box center [397, 183] width 728 height 55
click at [34, 169] on textarea "PEDIATRIA FALTA PLANILLA ASISTENCIA FALTA AUTORIZACION OK_EVOLUCION TRATAMIENTO" at bounding box center [397, 183] width 728 height 55
click at [34, 181] on textarea "PEDIATRIA _FALTA PLANILLA ASISTENCIA FALTA AUTORIZACION OK_EVOLUCION TRATAMIENTO" at bounding box center [397, 183] width 728 height 55
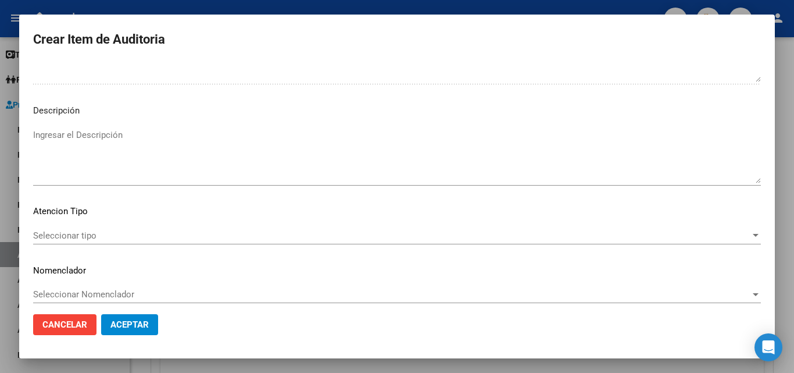
scroll to position [698, 0]
type textarea "PEDIATRIA _FALTA PLANILLA ASISTENCIA _FALTA AUTORIZACION OK_EVOLUCION TRATAMIEN…"
click at [83, 225] on div "Seleccionar tipo Seleccionar tipo" at bounding box center [397, 232] width 728 height 17
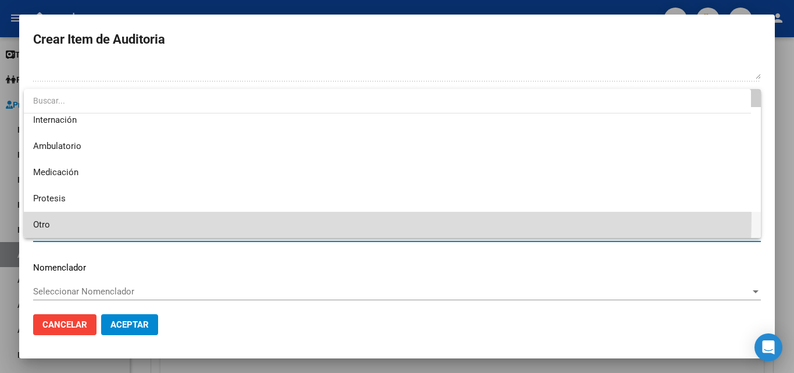
click at [69, 214] on span "Otro" at bounding box center [392, 225] width 719 height 26
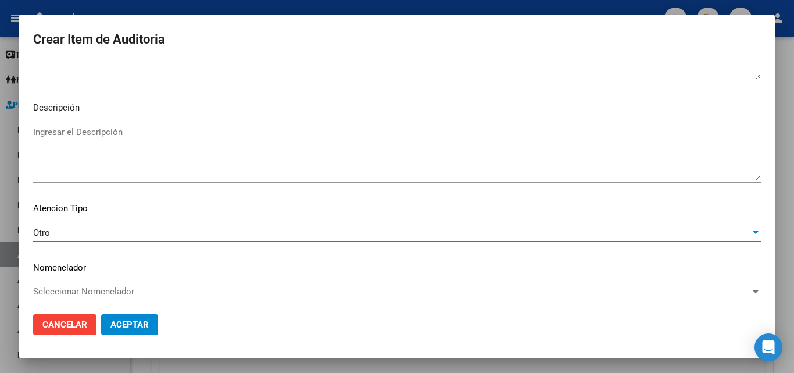
click at [109, 328] on button "Aceptar" at bounding box center [129, 324] width 57 height 21
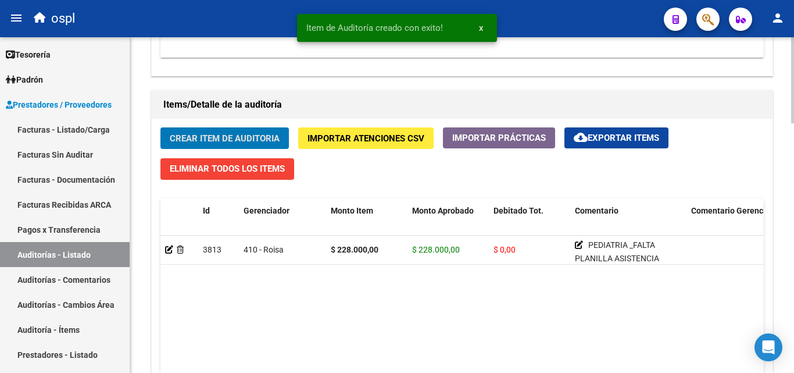
scroll to position [815, 0]
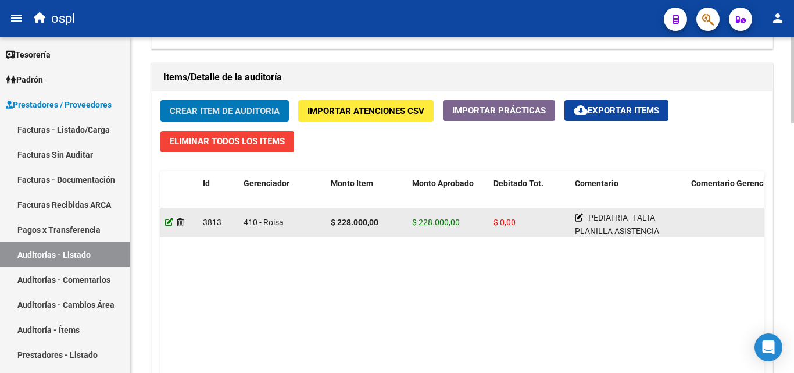
click at [170, 223] on icon at bounding box center [169, 222] width 8 height 8
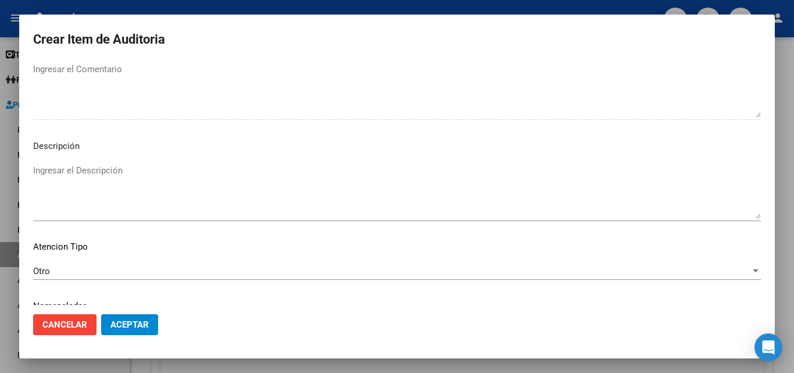
scroll to position [640, 0]
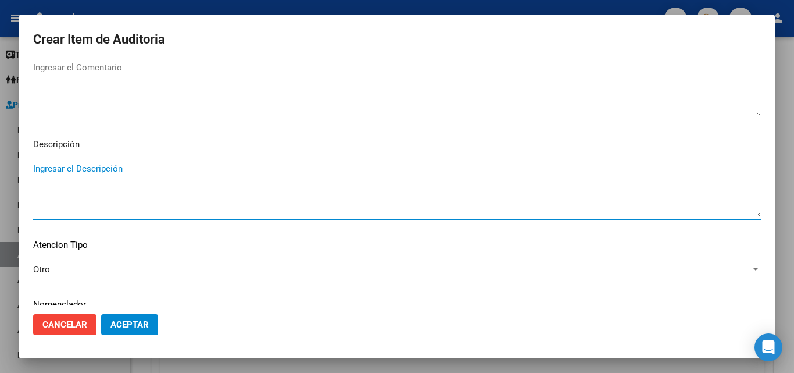
click at [130, 190] on textarea "Ingresar el Descripción" at bounding box center [397, 189] width 728 height 55
type textarea "E"
click at [194, 170] on textarea "PRESUPUESTO X5 /FACTURADO X4" at bounding box center [397, 189] width 728 height 55
type textarea "PRESUPUESTO X5 /FACTURADO X4"
click at [139, 320] on span "Aceptar" at bounding box center [129, 324] width 38 height 10
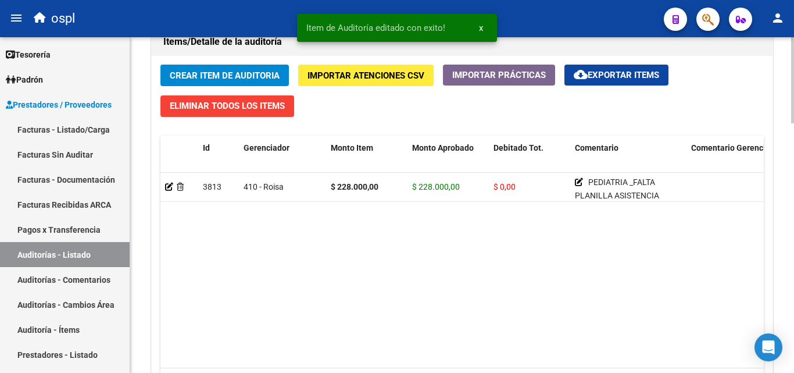
scroll to position [872, 0]
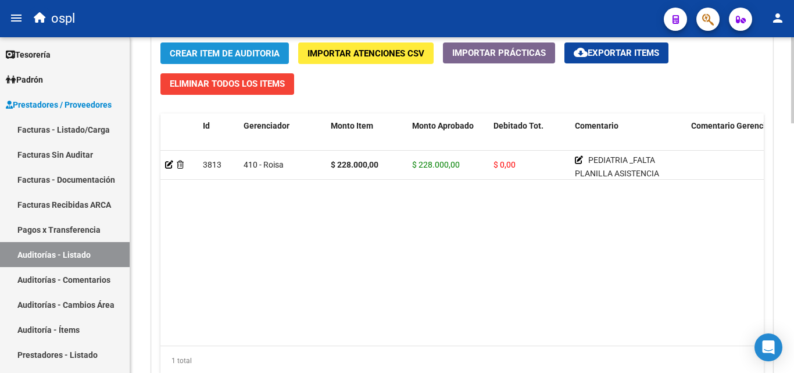
click at [209, 50] on span "Crear Item de Auditoria" at bounding box center [225, 53] width 110 height 10
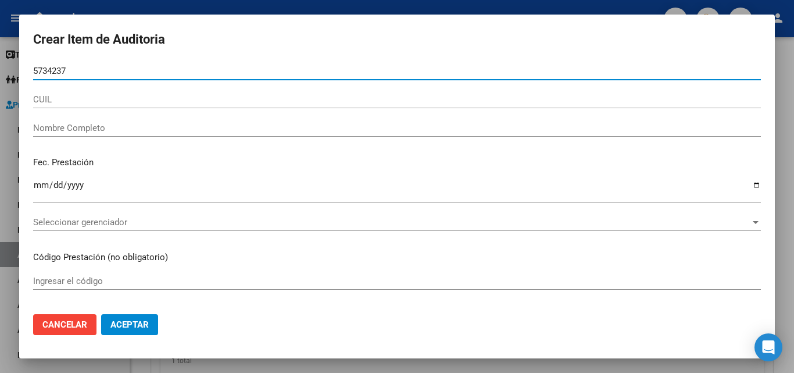
type input "57342378"
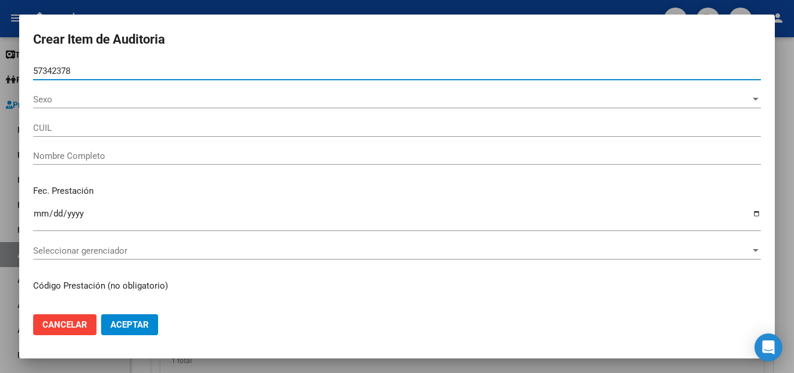
type input "27573423785"
type input "[PERSON_NAME]"
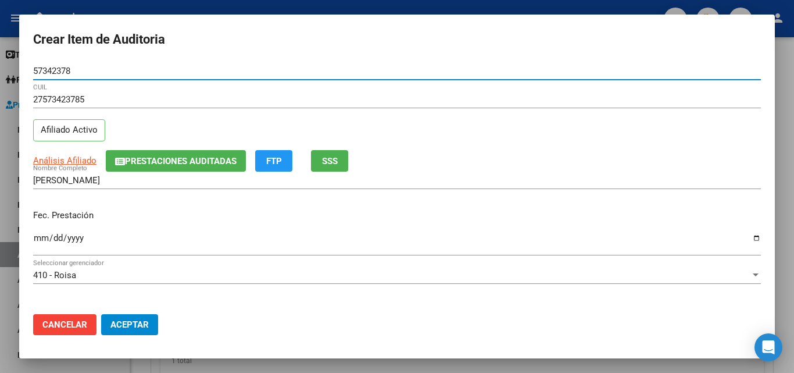
type input "57342378"
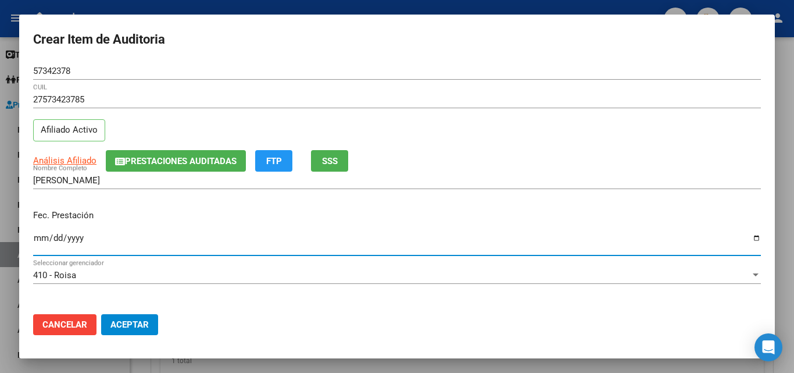
click at [35, 240] on input "Ingresar la fecha" at bounding box center [397, 242] width 728 height 19
type input "[DATE]"
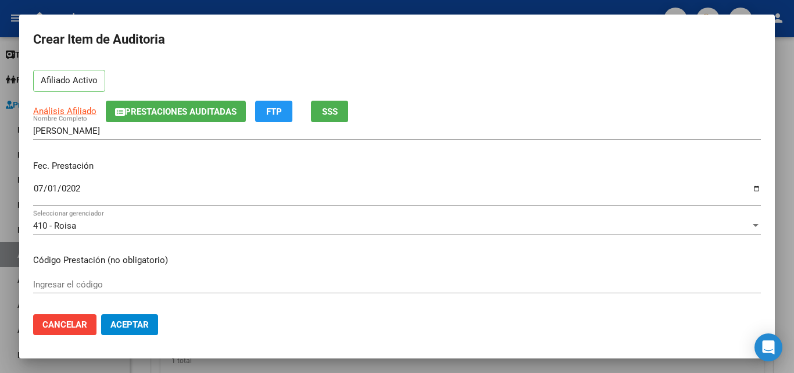
scroll to position [58, 0]
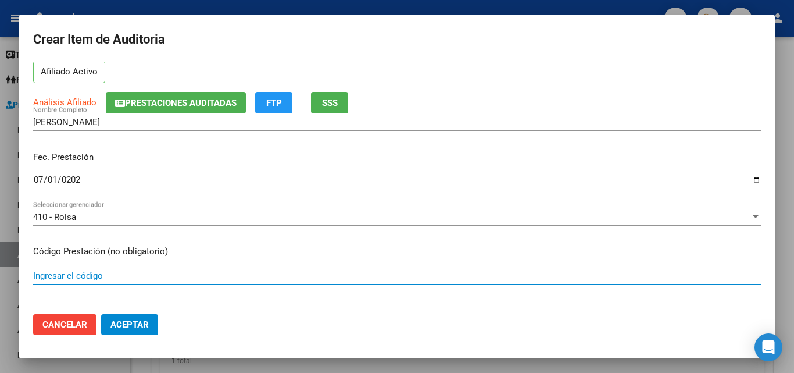
click at [94, 273] on input "Ingresar el código" at bounding box center [397, 275] width 728 height 10
click at [119, 267] on div "SOLO INSUMOS Ingresar el código" at bounding box center [397, 275] width 728 height 17
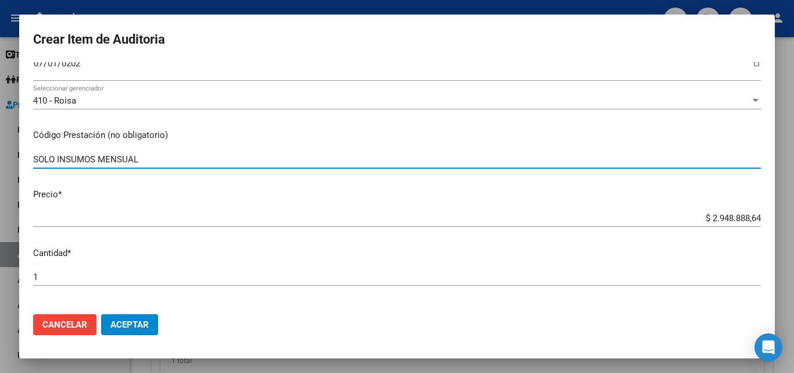
click at [34, 155] on input "SOLO INSUMOS MENSUAL" at bounding box center [397, 159] width 728 height 10
click at [184, 160] on input "MODULO SOLO INSUMOS MENSUAL" at bounding box center [397, 159] width 728 height 10
type input "MODULO SOLO INSUMOS MENSUAL"
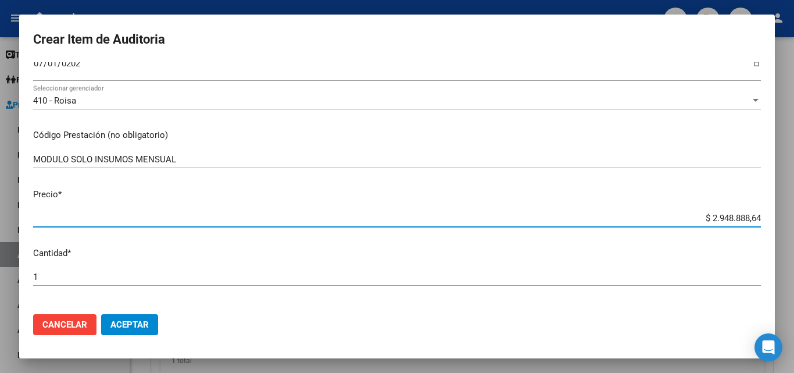
drag, startPoint x: 692, startPoint y: 217, endPoint x: 768, endPoint y: 219, distance: 76.2
click at [769, 219] on mat-dialog-content "57342378 Nro Documento 27573423785 CUIL Afiliado Activo Análisis Afiliado Prest…" at bounding box center [397, 183] width 756 height 242
type input "$ 0,03"
type input "$ 0,39"
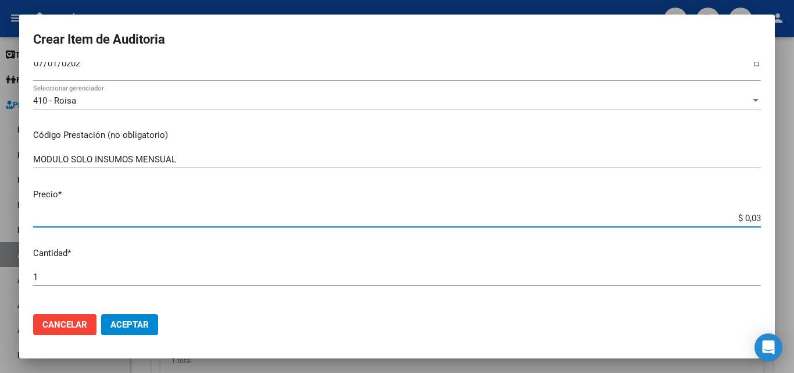
type input "$ 0,39"
type input "$ 3,94"
type input "$ 39,45"
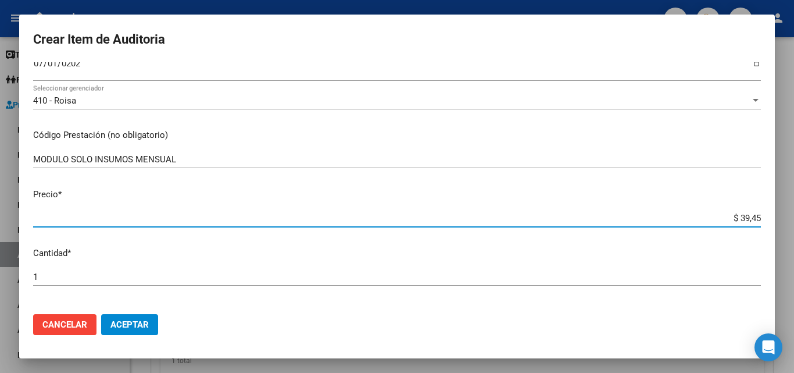
type input "$ 394,58"
type input "$ 3.945,83"
click at [170, 285] on div "1 Ingresar la cantidad" at bounding box center [397, 276] width 728 height 17
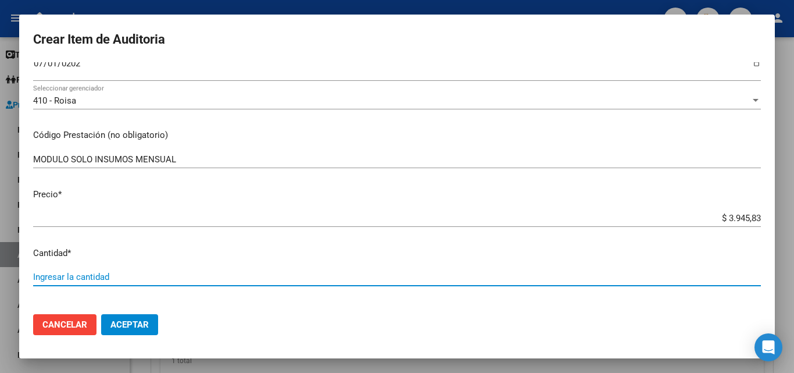
type input "3"
type input "$ 11.837,49"
type input "31"
type input "$ 122.320,73"
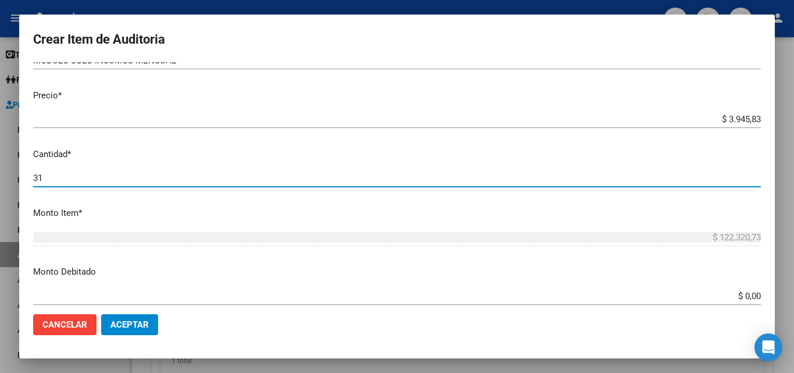
scroll to position [349, 0]
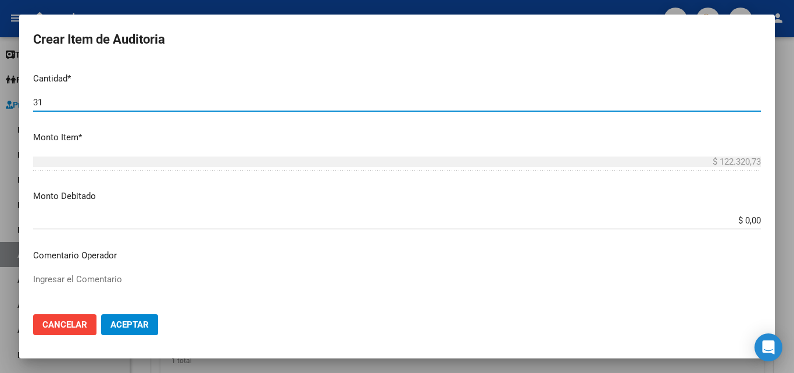
type input "31"
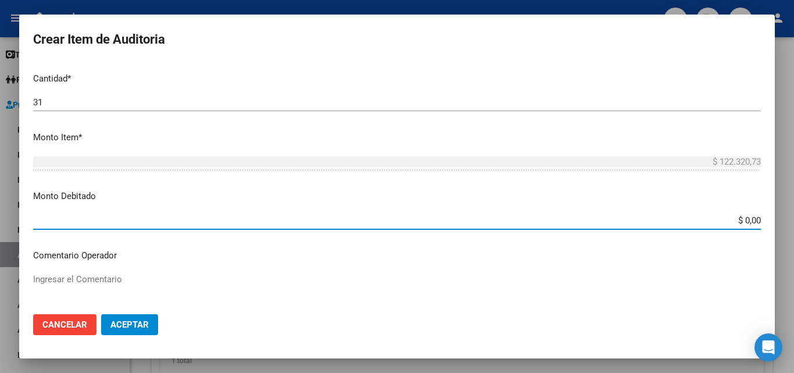
click at [633, 217] on input "$ 0,00" at bounding box center [397, 220] width 728 height 10
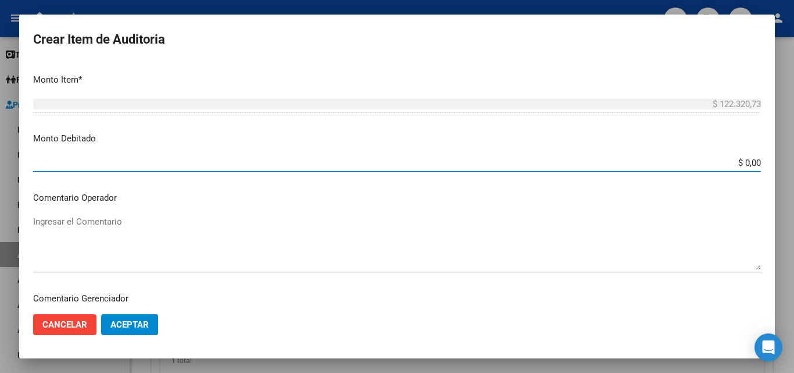
scroll to position [407, 0]
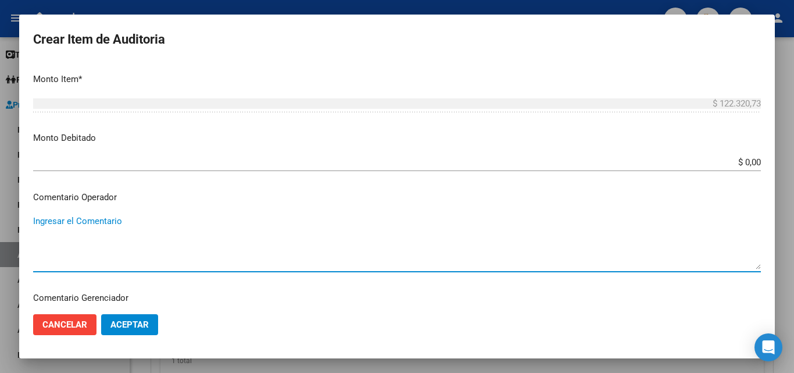
click at [106, 221] on textarea "Ingresar el Comentario" at bounding box center [397, 242] width 728 height 55
click at [33, 231] on textarea "INSUMOS PRESUPUESTO /REMITO" at bounding box center [397, 242] width 728 height 55
click at [160, 234] on textarea "INSUMOS OK_PRESUPUESTO /REMITO" at bounding box center [397, 242] width 728 height 55
click at [160, 233] on textarea "INSUMOS OK_PRESUPUESTO /REMITO" at bounding box center [397, 242] width 728 height 55
click at [88, 244] on textarea "INSUMOS OK_PRESUPUESTO /REMITO" at bounding box center [397, 242] width 728 height 55
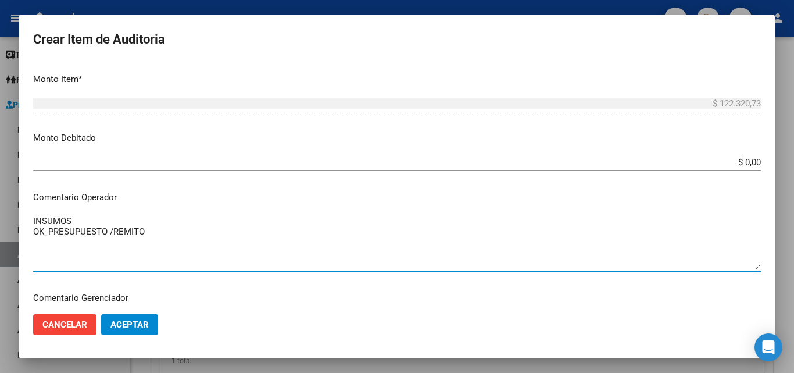
click at [90, 219] on textarea "INSUMOS OK_PRESUPUESTO /REMITO" at bounding box center [397, 242] width 728 height 55
click at [163, 254] on textarea "INSUMOS FALTA AUTORIZADO Y ORDEN MEDICA FALTA AUTORIZACION DE PRESUPUESTO OK_PR…" at bounding box center [397, 242] width 728 height 55
drag, startPoint x: 163, startPoint y: 256, endPoint x: 31, endPoint y: 219, distance: 137.0
click at [31, 219] on mat-dialog-content "57342378 Nro Documento 27573423785 CUIL Afiliado Activo Análisis Afiliado Prest…" at bounding box center [397, 183] width 756 height 242
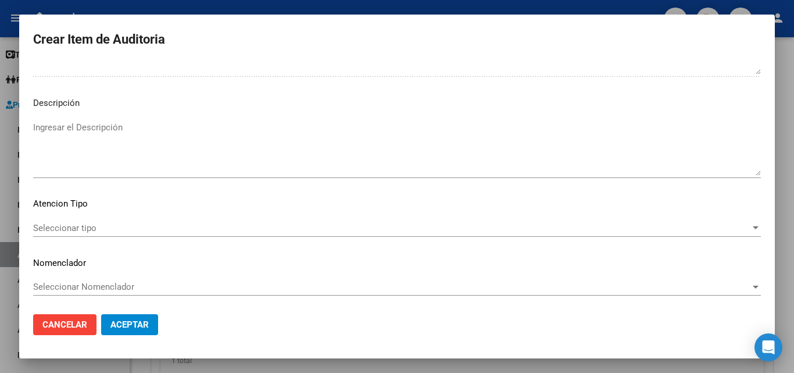
scroll to position [704, 0]
type textarea "INSUMOS FALTA AUTORIZADO Y ORDEN MEDICA FALTA AUTORIZACION DE PRESUPUESTO OK_PR…"
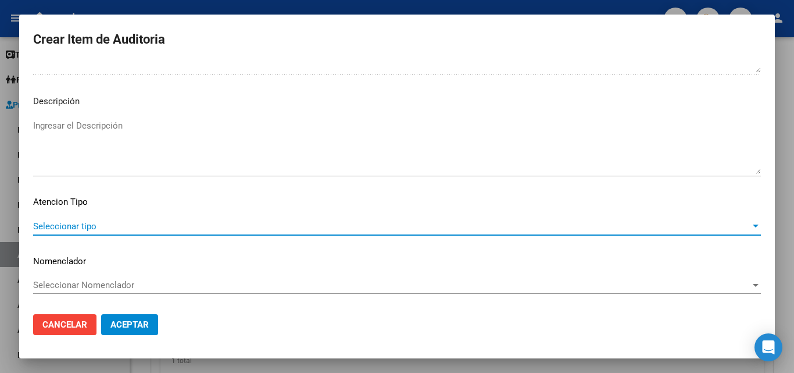
click at [94, 224] on span "Seleccionar tipo" at bounding box center [392, 226] width 718 height 10
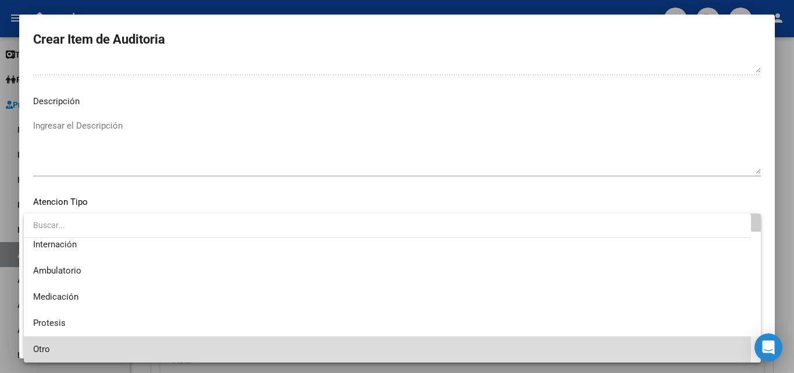
click at [66, 348] on span "Otro" at bounding box center [392, 349] width 719 height 26
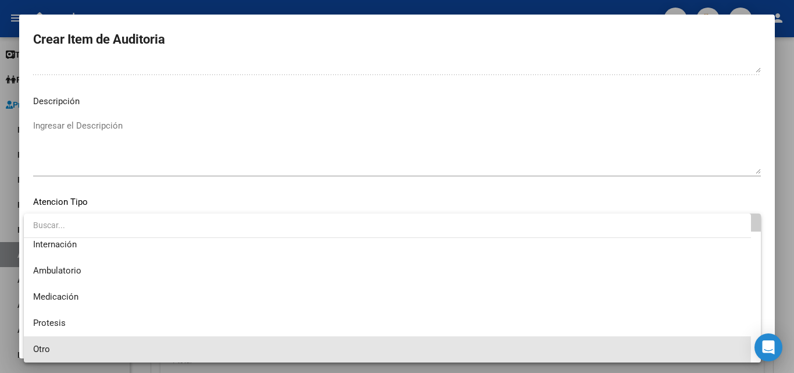
scroll to position [33, 0]
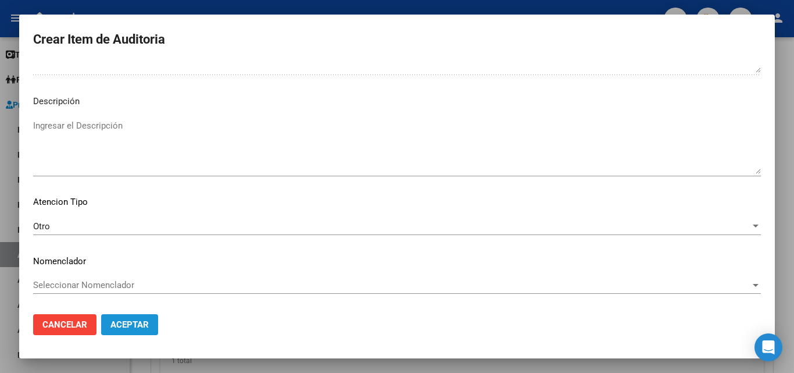
click at [143, 320] on span "Aceptar" at bounding box center [129, 324] width 38 height 10
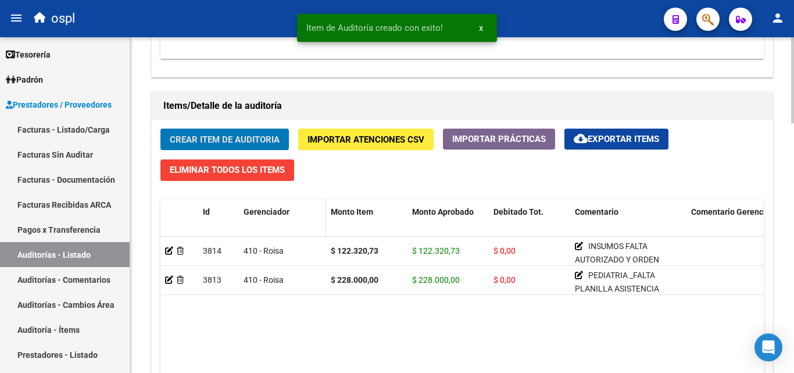
scroll to position [756, 0]
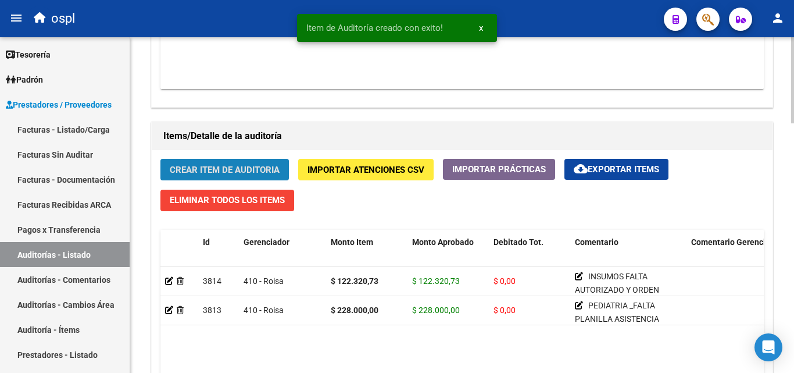
click at [270, 168] on span "Crear Item de Auditoria" at bounding box center [225, 170] width 110 height 10
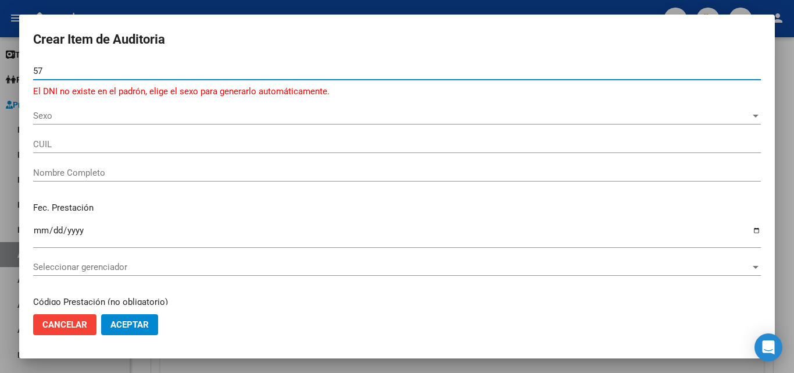
type input "5"
type input "57342378"
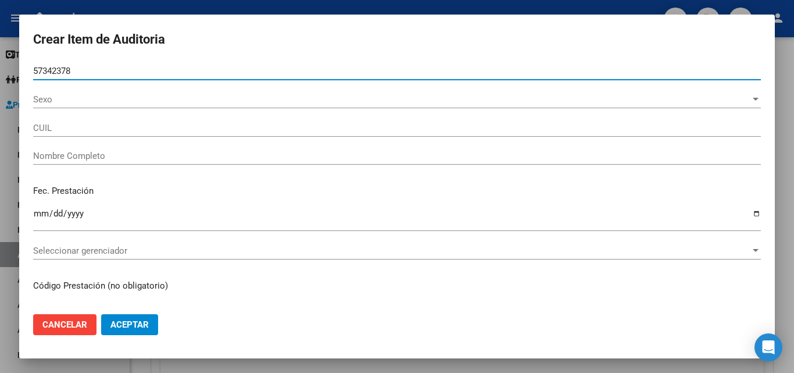
type input "27573423785"
type input "[PERSON_NAME]"
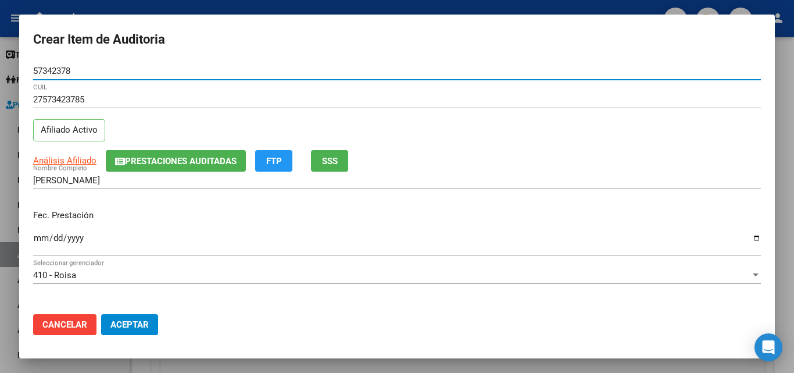
type input "57342378"
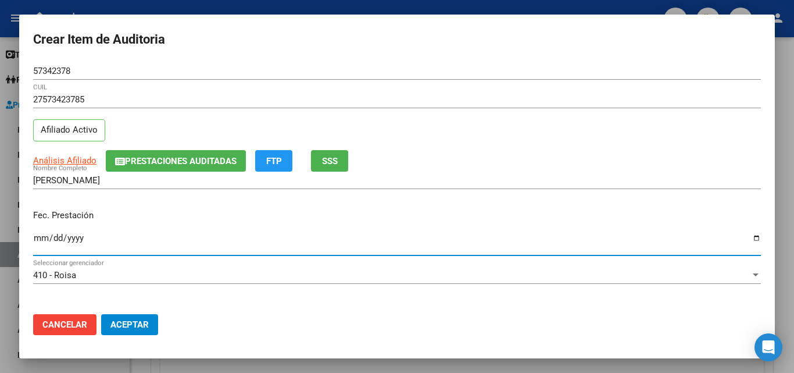
click at [49, 235] on input "Ingresar la fecha" at bounding box center [397, 242] width 728 height 19
click at [44, 238] on input "Ingresar la fecha" at bounding box center [397, 242] width 728 height 19
click at [40, 240] on input "Ingresar la fecha" at bounding box center [397, 242] width 728 height 19
type input "[DATE]"
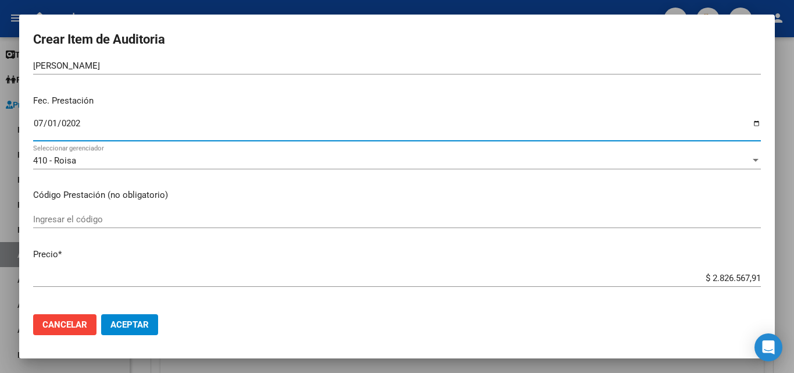
scroll to position [116, 0]
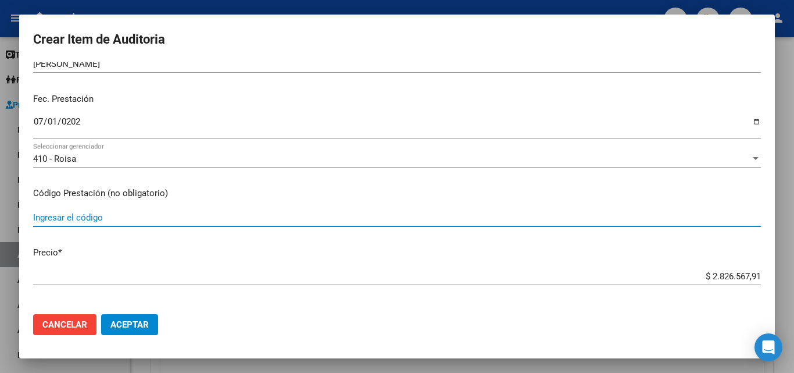
click at [98, 222] on input "Ingresar el código" at bounding box center [397, 217] width 728 height 10
type input "M"
type input "MODULO SOLO MEDICAMENTOS MENSUAL"
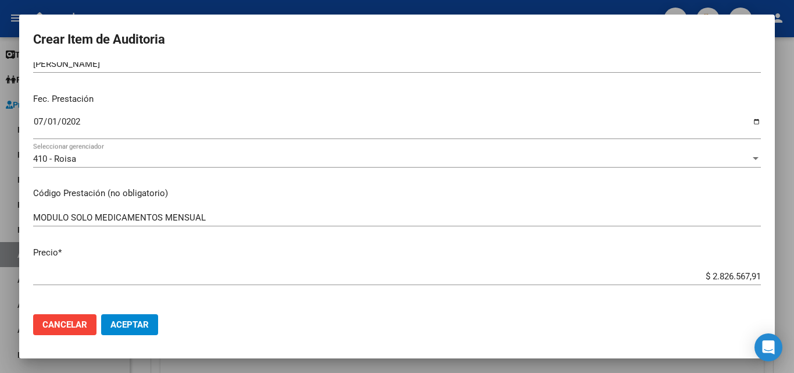
drag, startPoint x: 699, startPoint y: 282, endPoint x: 708, endPoint y: 280, distance: 9.0
click at [708, 280] on div "$ 2.826.567,91 Ingresar el precio" at bounding box center [397, 275] width 728 height 17
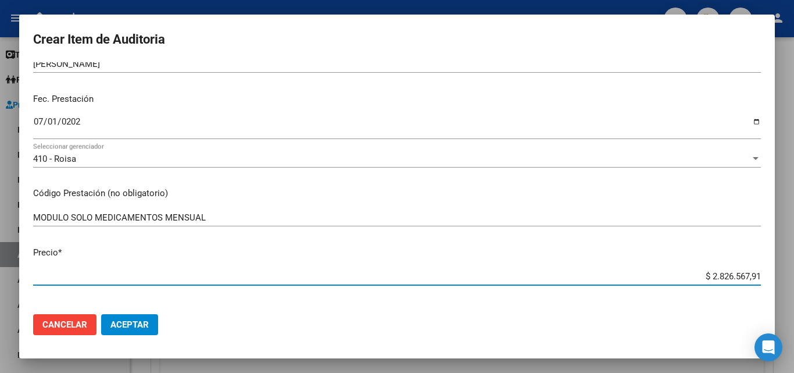
drag, startPoint x: 697, startPoint y: 279, endPoint x: 779, endPoint y: 277, distance: 82.0
click at [779, 277] on div "Crear Item de Auditoria 57342378 Nro Documento 27573423785 CUIL Afiliado Activo…" at bounding box center [397, 186] width 794 height 373
type input "$ 0,02"
type input "$ 0,25"
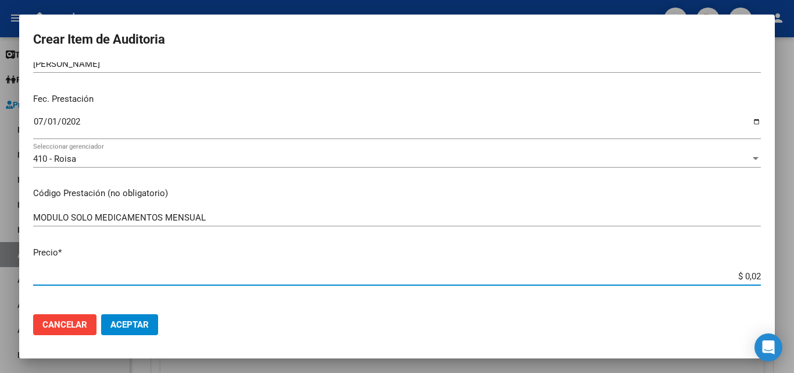
type input "$ 0,25"
type input "$ 2,54"
type input "$ 25,47"
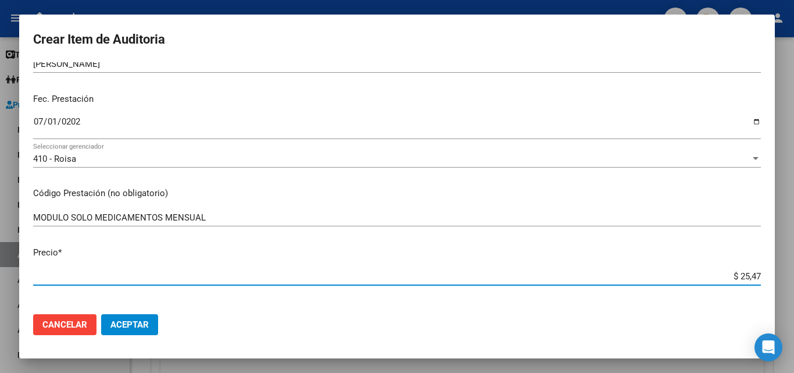
type input "$ 254,71"
type input "$ 2.547,11"
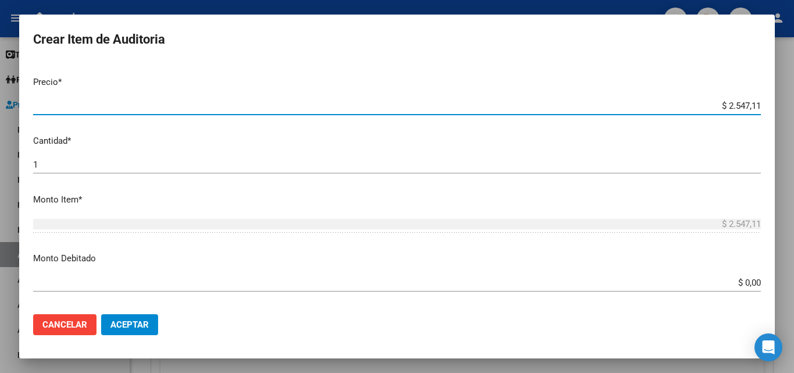
scroll to position [291, 0]
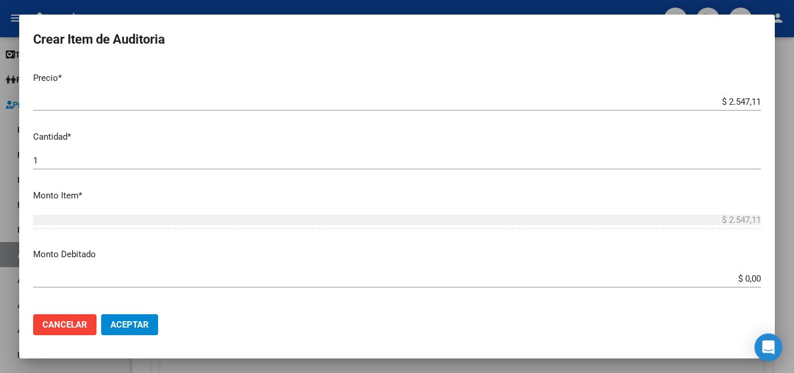
click at [86, 169] on div "1 Ingresar la cantidad" at bounding box center [397, 160] width 728 height 17
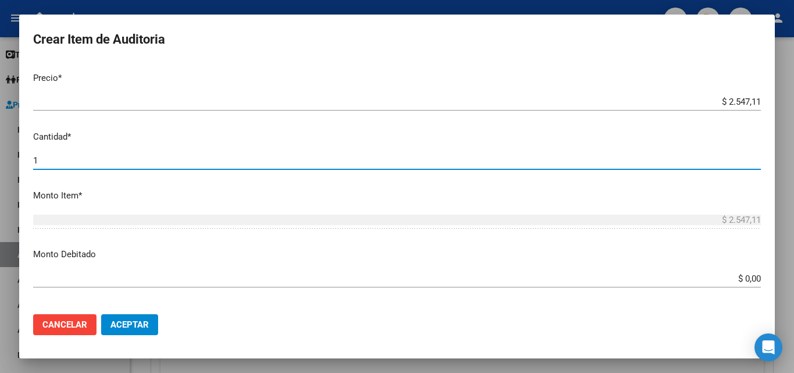
click at [85, 164] on input "1" at bounding box center [397, 160] width 728 height 10
type input "3"
type input "$ 7.641,33"
type input "31"
type input "$ 78.960,41"
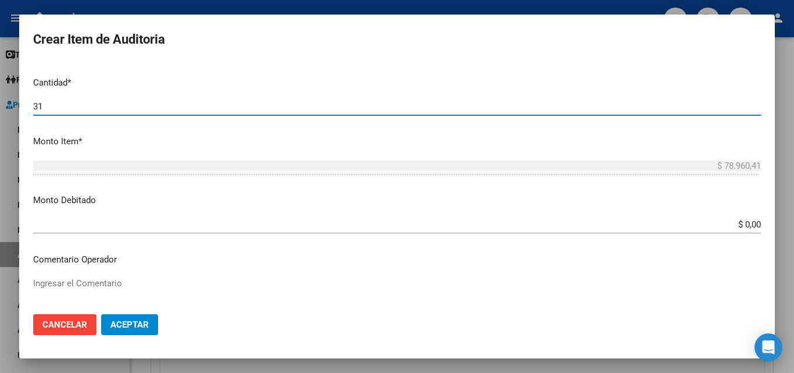
scroll to position [407, 0]
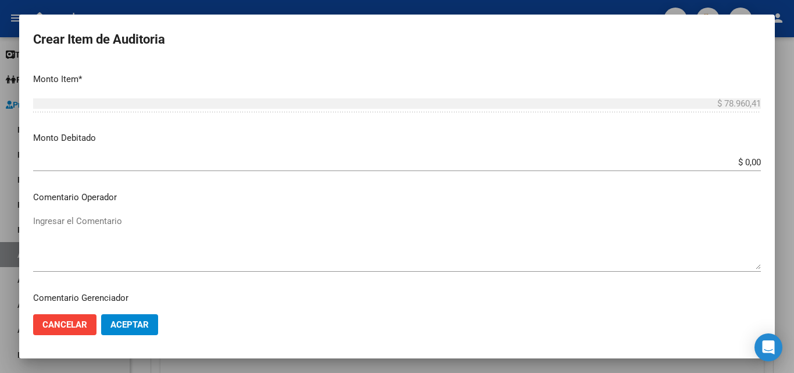
type input "31"
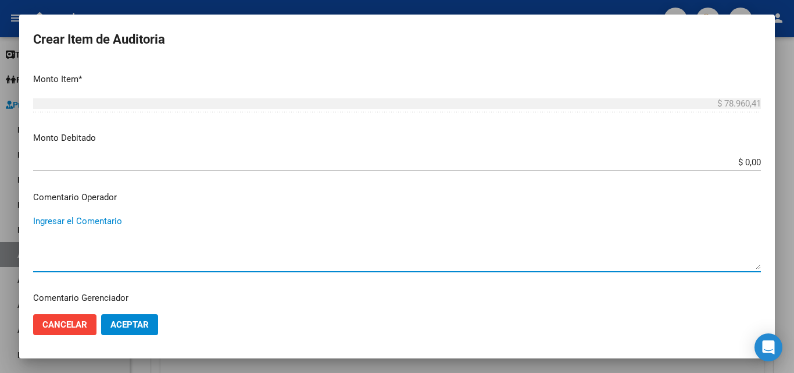
click at [105, 233] on textarea "Ingresar el Comentario" at bounding box center [397, 242] width 728 height 55
paste textarea "INSUMOS FALTA AUTORIZADO Y ORDEN MEDICA FALTA AUTORIZACION DE PRESUPUESTO OK_PR…"
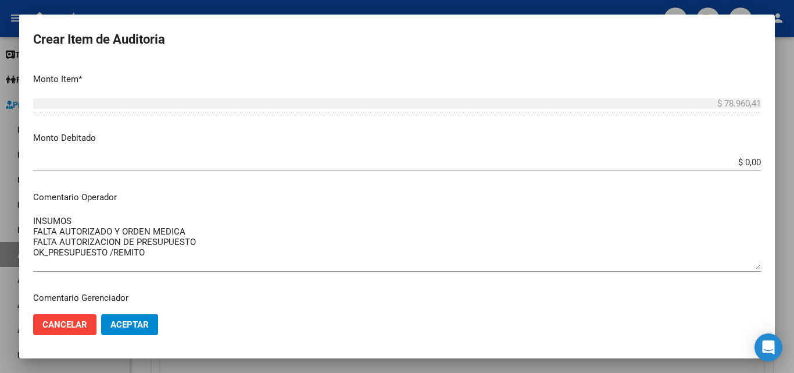
click at [76, 214] on div "INSUMOS FALTA AUTORIZADO Y ORDEN MEDICA FALTA AUTORIZACION DE PRESUPUESTO OK_PR…" at bounding box center [397, 241] width 728 height 59
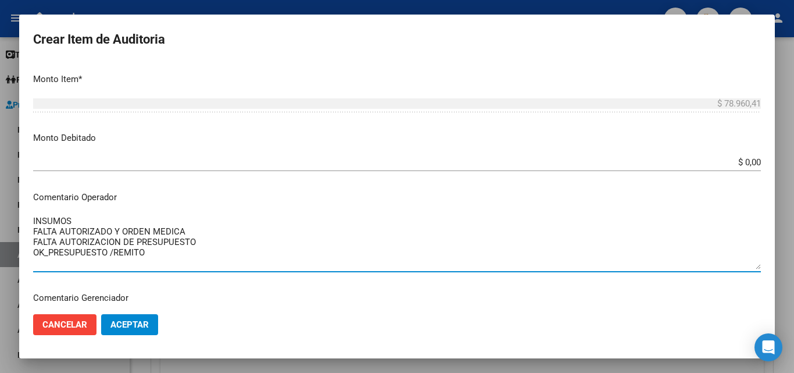
drag, startPoint x: 86, startPoint y: 215, endPoint x: 24, endPoint y: 219, distance: 62.3
click at [24, 219] on mat-dialog-content "57342378 Nro Documento 27573423785 CUIL Afiliado Activo Análisis Afiliado Prest…" at bounding box center [397, 183] width 756 height 242
click at [188, 250] on textarea "MEDICAMENTOS FALTA AUTORIZADO Y ORDEN MEDICA FALTA AUTORIZACION DE PRESUPUESTO …" at bounding box center [397, 242] width 728 height 55
click at [116, 238] on textarea "MEDICAMENTOS FALTA AUTORIZADO Y ORDEN MEDICA FALTA AUTORIZACION DE PRESUPUESTO …" at bounding box center [397, 242] width 728 height 55
click at [184, 255] on textarea "MEDICAMENTOS FALTA AUTORIZADO Y ORDEN MEDICA FALTA AUTORIZACION DE PRESUPUESTO …" at bounding box center [397, 242] width 728 height 55
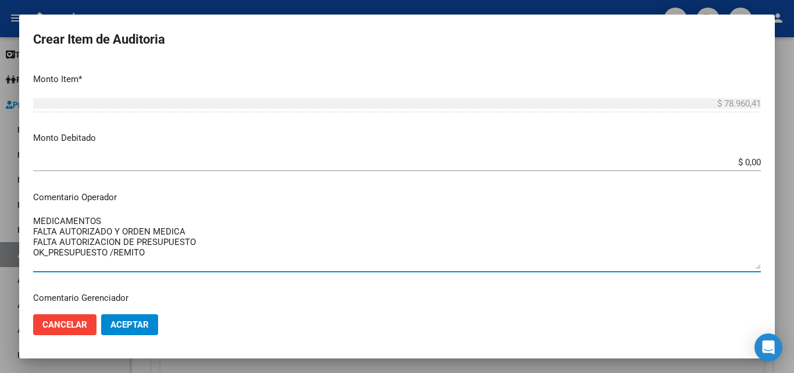
click at [208, 247] on textarea "MEDICAMENTOS FALTA AUTORIZADO Y ORDEN MEDICA FALTA AUTORIZACION DE PRESUPUESTO …" at bounding box center [397, 242] width 728 height 55
click at [121, 224] on textarea "MEDICAMENTOS FALTA AUTORIZADO Y ORDEN MEDICA FALTA AUTORIZACION DE PRESUPUESTO …" at bounding box center [397, 242] width 728 height 55
click at [159, 230] on textarea "MEDICAMENTOS FALTA AUTORIZADO Y ORDEN MEDICA FALTA AUTORIZACION DE PRESUPUESTO …" at bounding box center [397, 242] width 728 height 55
click at [160, 254] on textarea "MEDICAMENTOS FALTA AUTORIZADO Y ORDEN MEDICA FALTA AUTORIZACION DE PRESUPUESTO …" at bounding box center [397, 242] width 728 height 55
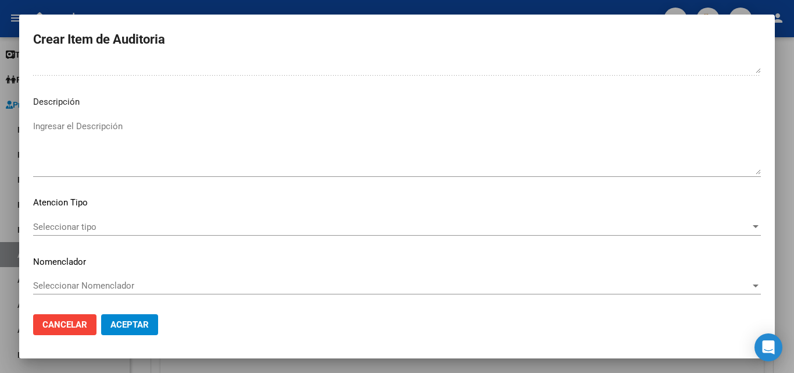
scroll to position [704, 0]
type textarea "MEDICAMENTOS FALTA AUTORIZADO Y ORDEN MEDICA FALTA AUTORIZACION DE PRESUPUESTO …"
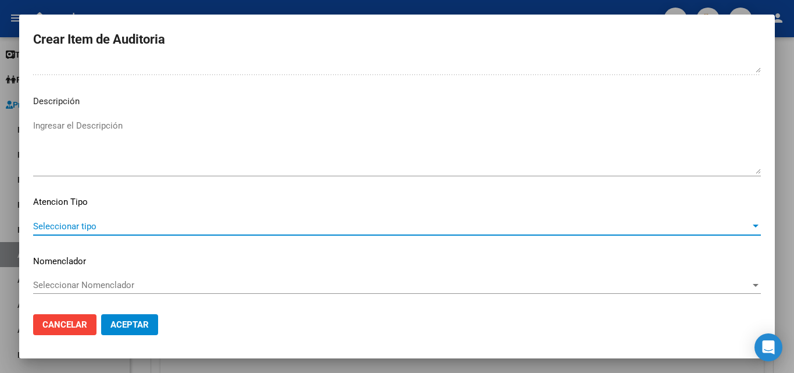
click at [94, 228] on span "Seleccionar tipo" at bounding box center [392, 226] width 718 height 10
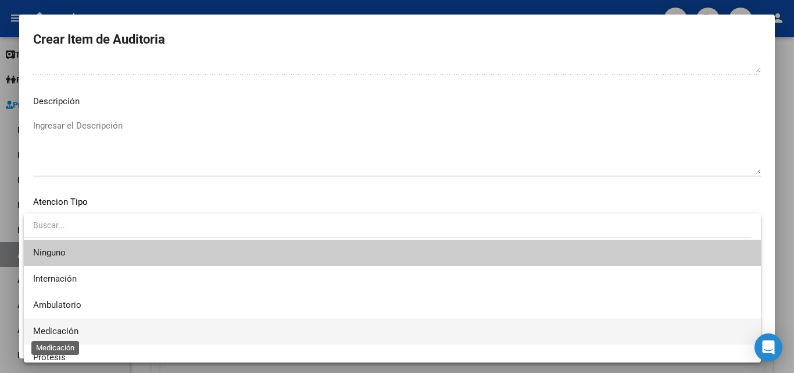
click at [76, 327] on span "Medicación" at bounding box center [55, 331] width 45 height 10
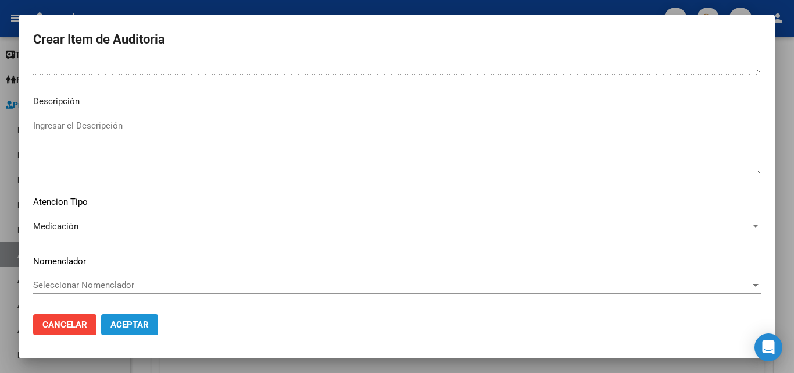
click at [126, 324] on span "Aceptar" at bounding box center [129, 324] width 38 height 10
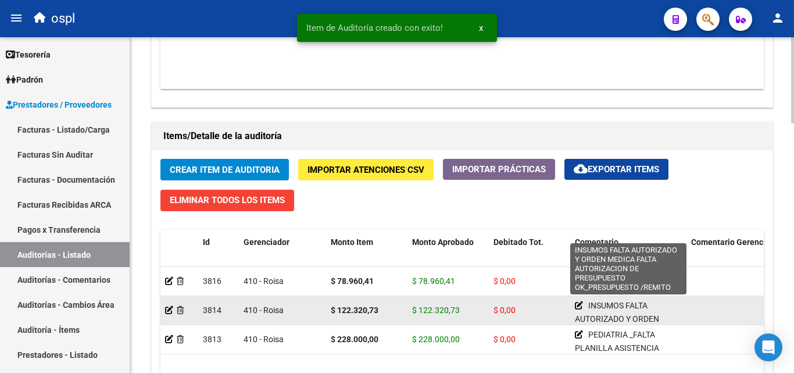
click at [580, 305] on icon at bounding box center [579, 305] width 8 height 8
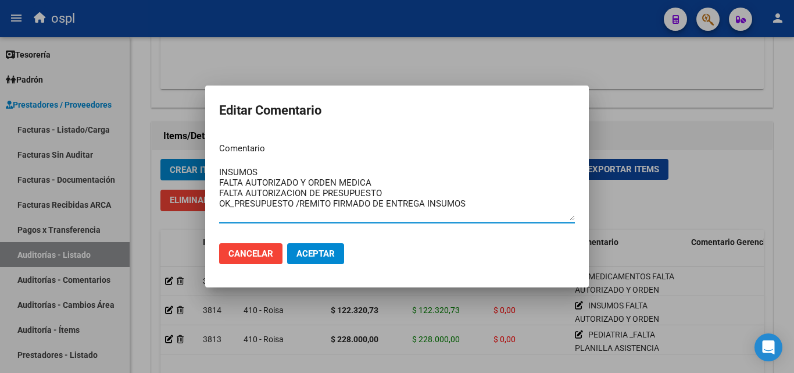
type textarea "INSUMOS FALTA AUTORIZADO Y ORDEN MEDICA FALTA AUTORIZACION DE PRESUPUESTO OK_PR…"
click at [333, 252] on span "Aceptar" at bounding box center [316, 253] width 38 height 10
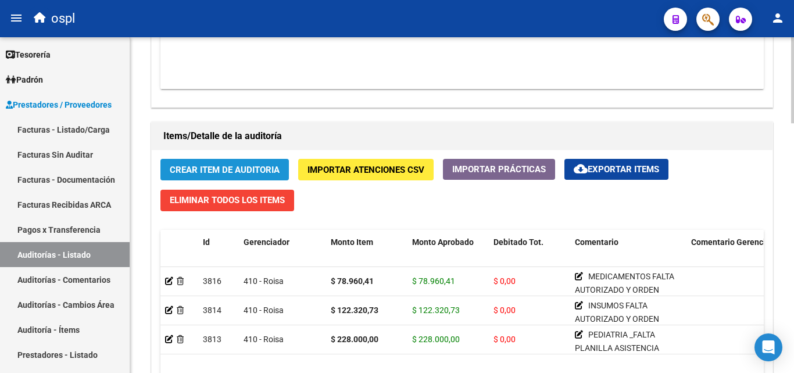
click at [275, 170] on span "Crear Item de Auditoria" at bounding box center [225, 170] width 110 height 10
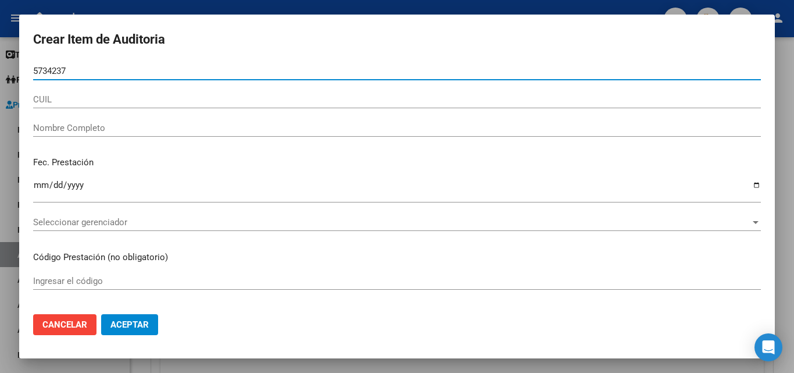
type input "57342378"
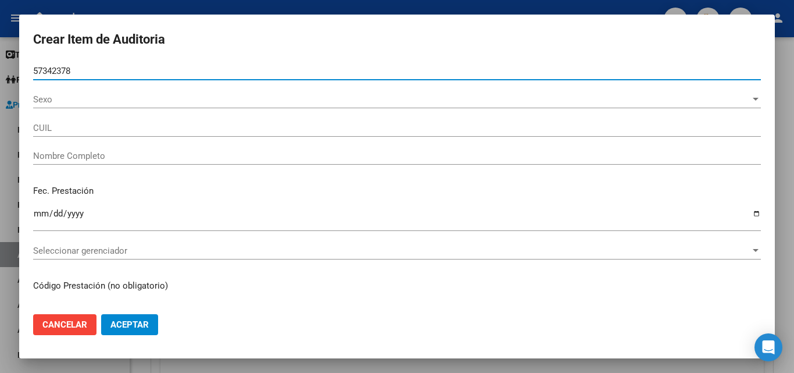
type input "27573423785"
type input "[PERSON_NAME]"
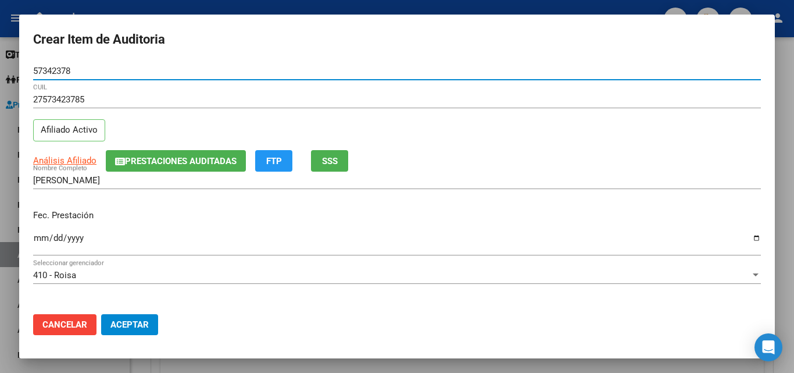
type input "57342378"
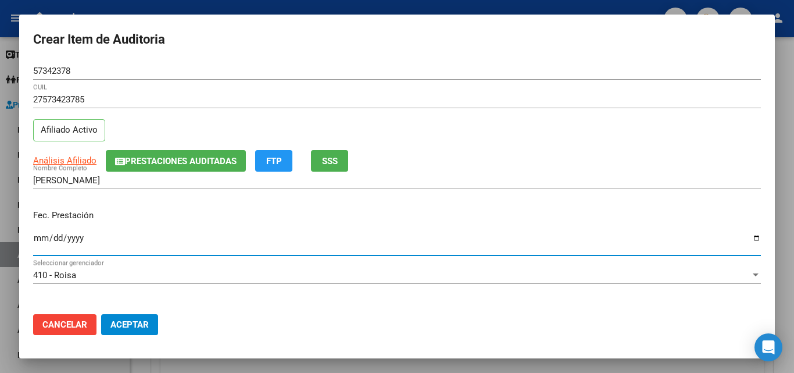
click at [40, 238] on input "Ingresar la fecha" at bounding box center [397, 242] width 728 height 19
type input "[DATE]"
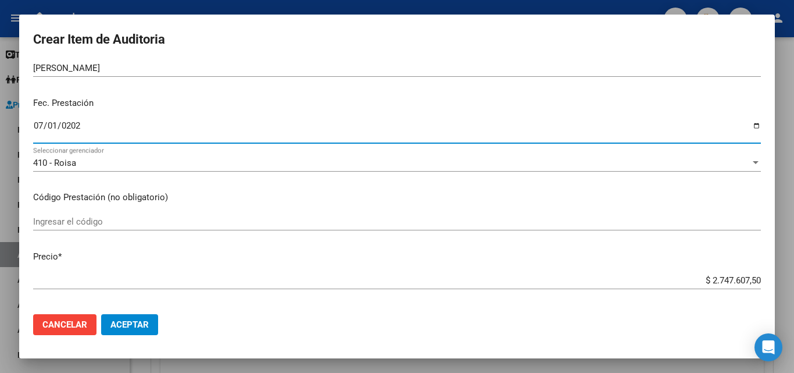
scroll to position [116, 0]
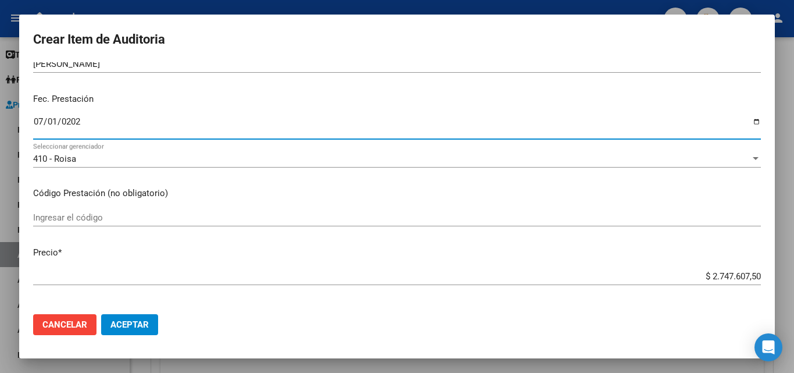
click at [95, 219] on input "Ingresar el código" at bounding box center [397, 217] width 728 height 10
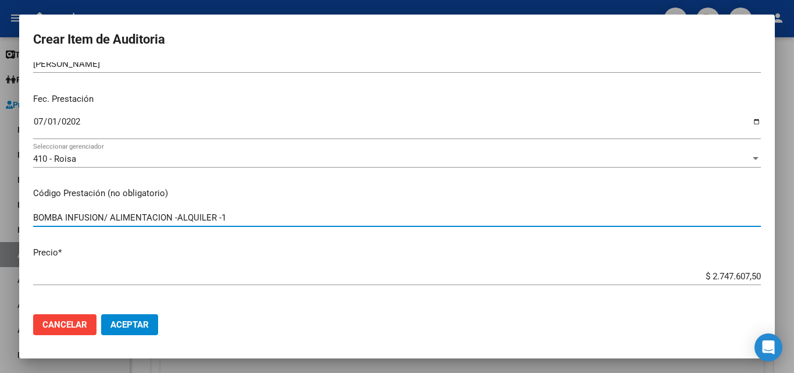
click at [638, 273] on input "$ 2.747.607,50" at bounding box center [397, 276] width 728 height 10
click at [240, 216] on input "BOMBA INFUSION/ ALIMENTACION -ALQUILER -1" at bounding box center [397, 217] width 728 height 10
type input "BOMBA INFUSION/ ALIMENTACION -ALQUILER -1 MENSUAL"
click at [688, 274] on input "$ 2.747.607,50" at bounding box center [397, 276] width 728 height 10
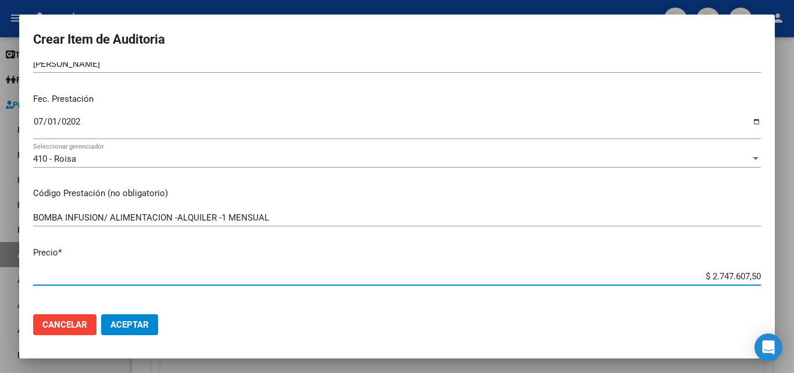
drag, startPoint x: 688, startPoint y: 274, endPoint x: 757, endPoint y: 276, distance: 68.6
click at [757, 276] on app-form-text-field "Precio * $ 2.747.607,50 Ingresar el precio" at bounding box center [401, 264] width 737 height 36
click at [492, 222] on input "BOMBA INFUSION/ ALIMENTACION -ALQUILER -1 MENSUAL" at bounding box center [397, 217] width 728 height 10
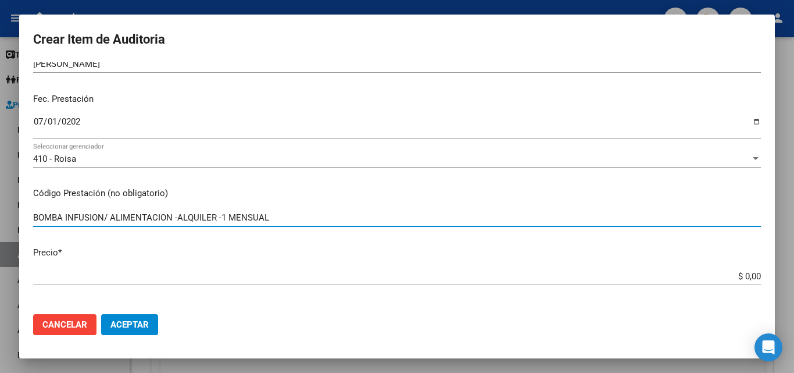
scroll to position [233, 0]
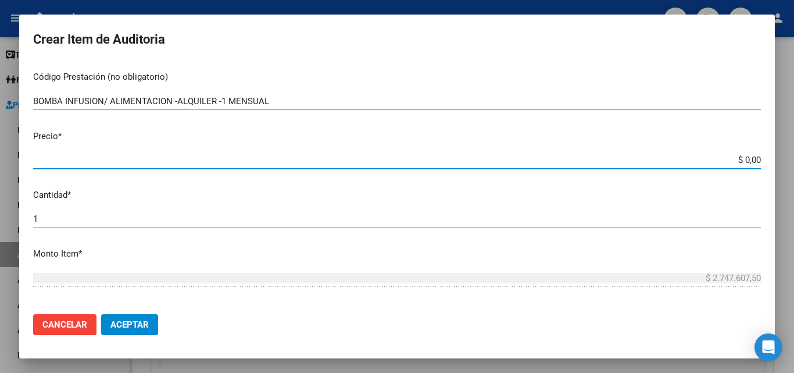
click at [716, 160] on input "$ 0,00" at bounding box center [397, 160] width 728 height 10
click at [752, 156] on app-form-text-field "Precio * $ 0,00 Ingresar el precio" at bounding box center [401, 148] width 737 height 36
click at [751, 158] on input "$ 0,00" at bounding box center [397, 160] width 728 height 10
type input "$ 0,08"
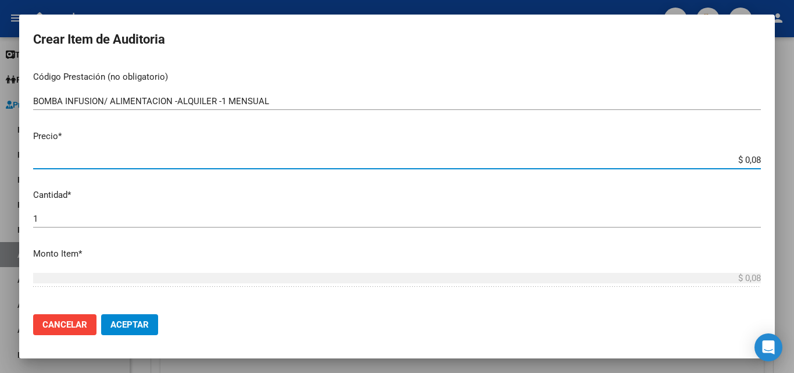
type input "$ 0,88"
type input "$ 8,86"
type input "$ 88,63"
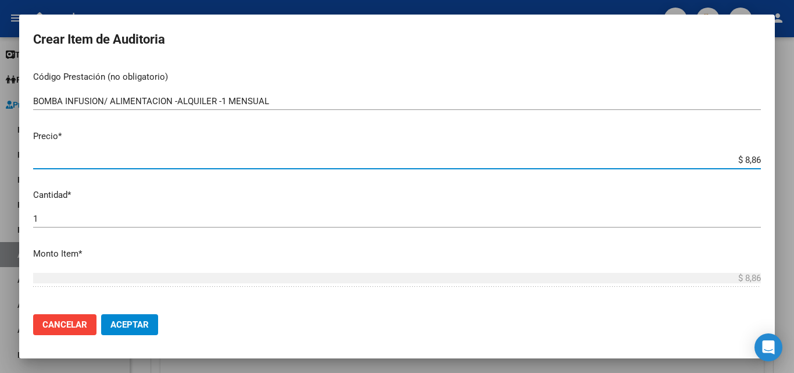
type input "$ 88,63"
type input "$ 886,32"
type input "$ 8.863,25"
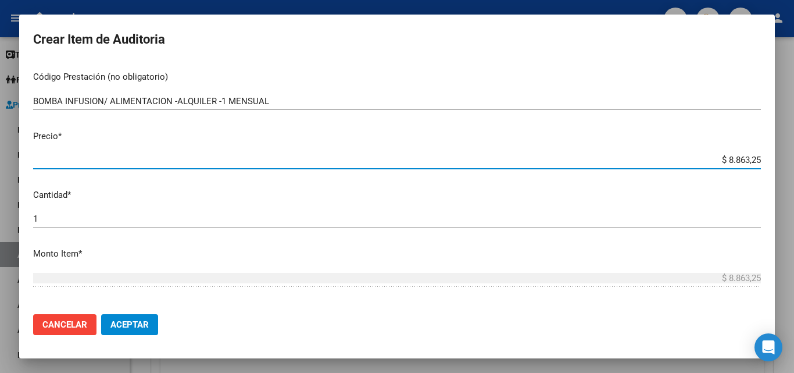
type input "$ 88.632,50"
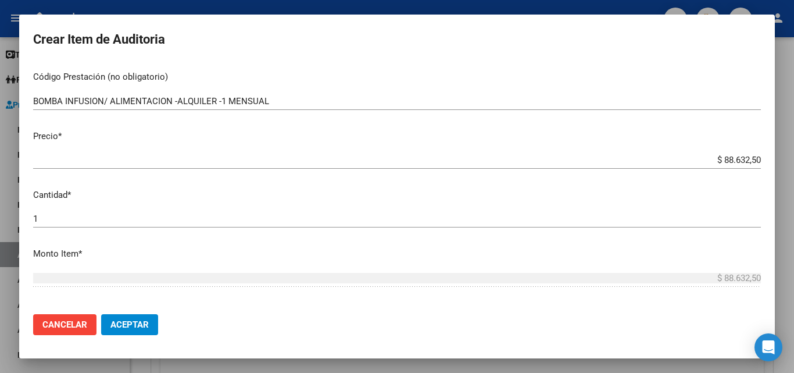
click at [66, 231] on div "1 Ingresar la cantidad" at bounding box center [397, 224] width 728 height 28
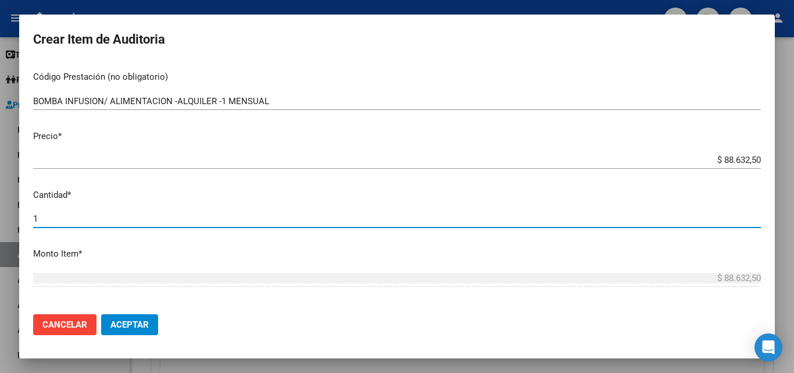
click at [67, 224] on input "1" at bounding box center [397, 218] width 728 height 10
type input "3"
type input "$ 265.897,50"
type input "31"
type input "$ 2.747.607,50"
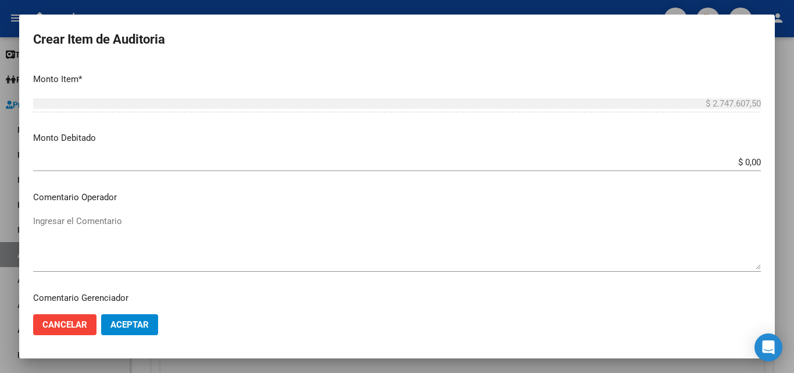
scroll to position [465, 0]
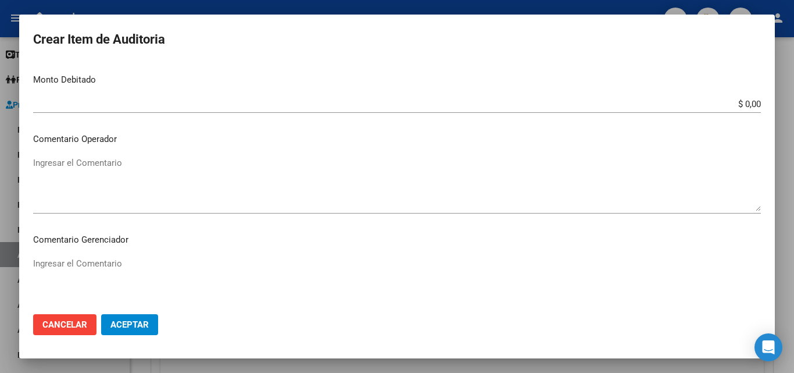
type input "31"
click at [100, 162] on textarea "Ingresar el Comentario" at bounding box center [397, 183] width 728 height 55
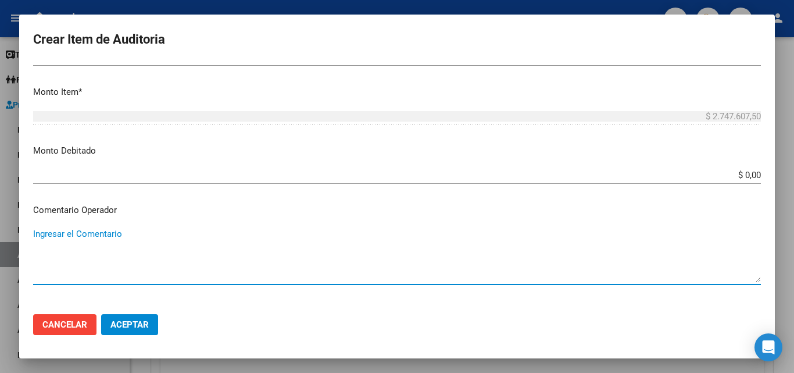
scroll to position [407, 0]
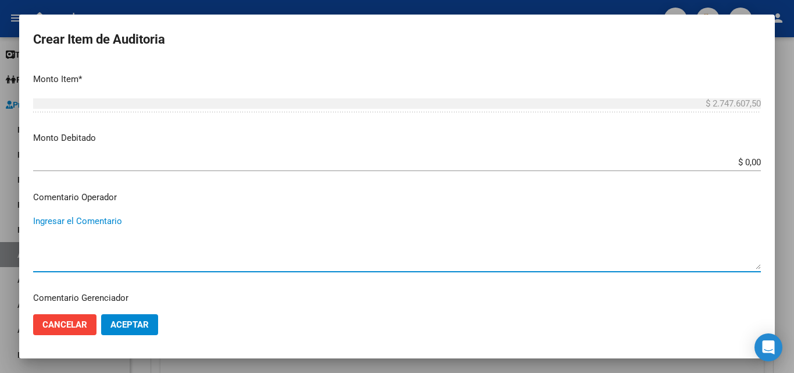
click at [144, 229] on textarea "Ingresar el Comentario" at bounding box center [397, 242] width 728 height 55
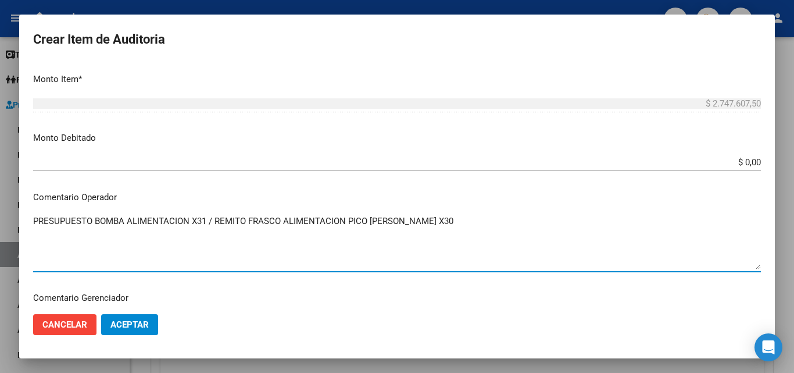
click at [243, 227] on textarea "PRESUPUESTO BOMBA ALIMENTACION X31 / REMITO FRASCO ALIMENTACION PICO [PERSON_NA…" at bounding box center [397, 242] width 728 height 55
click at [94, 217] on textarea "PRESUPUESTO BOMBA ALIMENTACION X31 / REMITO: FRASCO ALIMENTACION PICO [PERSON_N…" at bounding box center [397, 242] width 728 height 55
click at [92, 217] on textarea "PRESUPUESTO BOMBA ALIMENTACION X31 / REMITO: FRASCO ALIMENTACION PICO [PERSON_N…" at bounding box center [397, 242] width 728 height 55
click at [442, 219] on textarea "PRESUPUESTO: BOMBA ALIMENTACION X31 / REMITO: FRASCO ALIMENTACION PICO [PERSON_…" at bounding box center [397, 242] width 728 height 55
click at [33, 221] on textarea "PRESUPUESTO: BOMBA ALIMENTACION X31 / REMITO: FRASCO ALIMENTACION PICO [PERSON_…" at bounding box center [397, 242] width 728 height 55
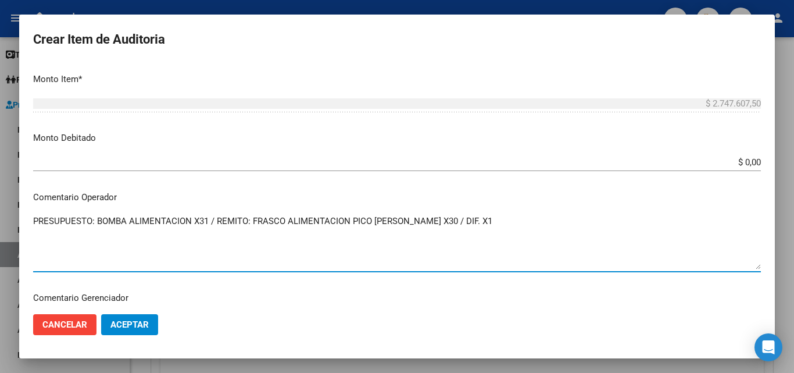
click at [60, 220] on textarea "PRESUPUESTO: BOMBA ALIMENTACION X31 / REMITO: FRASCO ALIMENTACION PICO [PERSON_…" at bounding box center [397, 242] width 728 height 55
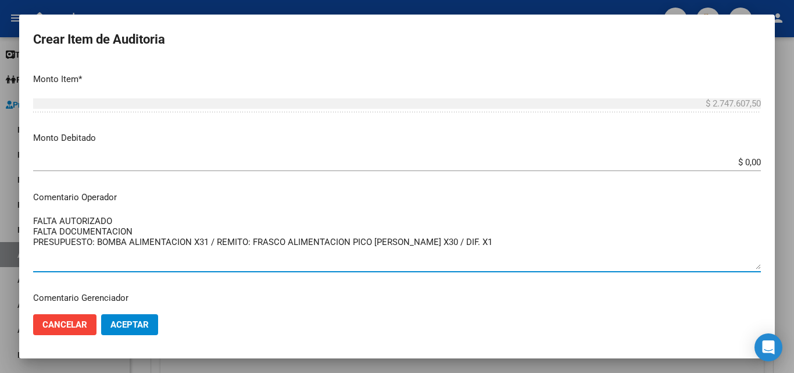
click at [151, 230] on textarea "FALTA AUTORIZADO FALTA DOCUMENTACION PRESUPUESTO: BOMBA ALIMENTACION X31 / REMI…" at bounding box center [397, 242] width 728 height 55
click at [144, 247] on textarea "FALTA AUTORIZADO FALTA DOCUMENTACION PRESUPUESTO: BOMBA ALIMENTACION X31 / REMI…" at bounding box center [397, 242] width 728 height 55
drag, startPoint x: 467, startPoint y: 245, endPoint x: 212, endPoint y: 244, distance: 254.7
click at [212, 244] on textarea "FALTA AUTORIZADO FALTA DOCUMENTACION PRESUPUESTO: BOMBA ALIMENTACION X31 / REMI…" at bounding box center [397, 242] width 728 height 55
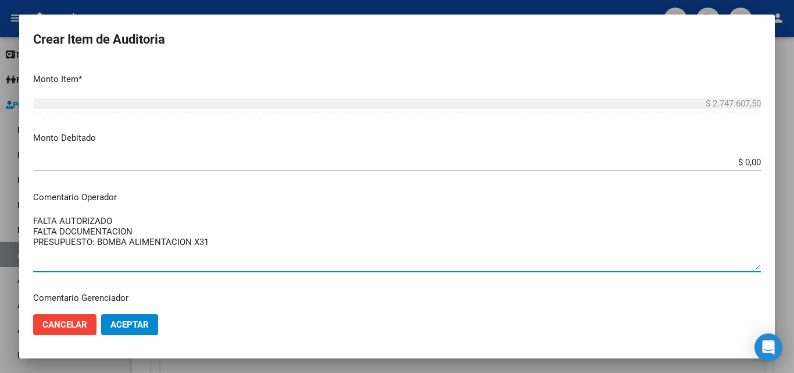
click at [143, 231] on textarea "FALTA AUTORIZADO FALTA DOCUMENTACION PRESUPUESTO: BOMBA ALIMENTACION X31" at bounding box center [397, 242] width 728 height 55
click at [259, 251] on textarea "FALTA AUTORIZADO FALTA PRESUPUESTO: BOMBA ALIMENTACION X31" at bounding box center [397, 242] width 728 height 55
click at [259, 249] on textarea "FALTA AUTORIZADO FALTA PRESUPUESTO: BOMBA ALIMENTACION X31" at bounding box center [397, 242] width 728 height 55
click at [259, 244] on textarea "FALTA AUTORIZADO FALTA PRESUPUESTO: BOMBA ALIMENTACION X31" at bounding box center [397, 242] width 728 height 55
click at [89, 231] on textarea "FALTA AUTORIZADO FALTA PRESUPUESTO: BOMBA ALIMENTACION X31- NO HAY DOCUMENTACIO…" at bounding box center [397, 242] width 728 height 55
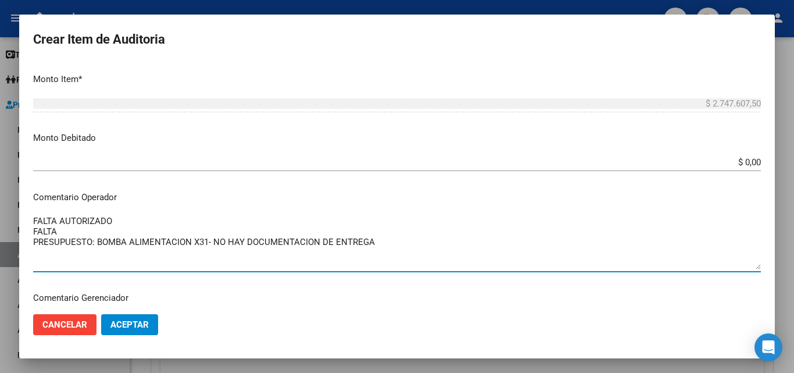
drag, startPoint x: 395, startPoint y: 245, endPoint x: 322, endPoint y: 242, distance: 73.9
click at [322, 242] on textarea "FALTA AUTORIZADO FALTA PRESUPUESTO: BOMBA ALIMENTACION X31- NO HAY DOCUMENTACIO…" at bounding box center [397, 242] width 728 height 55
click at [83, 233] on textarea "FALTA AUTORIZADO FALTA PRESUPUESTO: BOMBA ALIMENTACION X31- NO HAY DOCUMENTACION" at bounding box center [397, 242] width 728 height 55
click at [170, 239] on textarea "FALTA AUTORIZADO FALTA REMITO DE ENTREGA PRESUPUESTO: BOMBA ALIMENTACION X31- N…" at bounding box center [397, 242] width 728 height 55
click at [345, 241] on textarea "FALTA AUTORIZADO FALTA REMITO DE ENTREGA PRESUPUESTO: BOMBA ALIMENTACION X31- N…" at bounding box center [397, 242] width 728 height 55
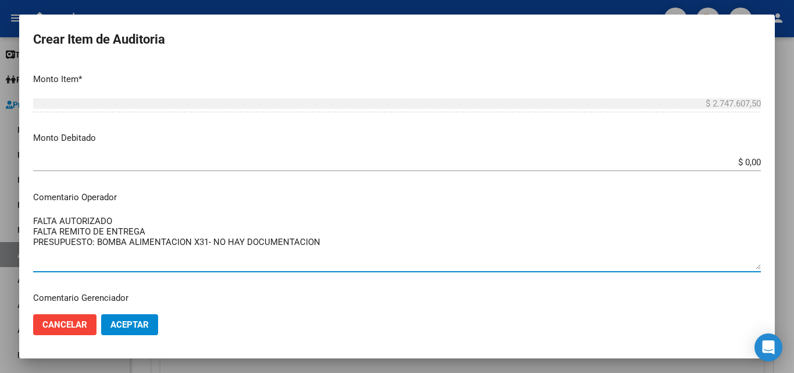
click at [345, 240] on textarea "FALTA AUTORIZADO FALTA REMITO DE ENTREGA PRESUPUESTO: BOMBA ALIMENTACION X31- N…" at bounding box center [397, 242] width 728 height 55
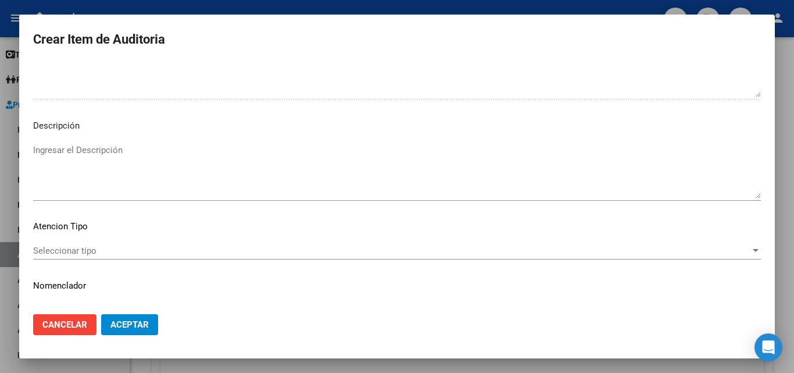
scroll to position [698, 0]
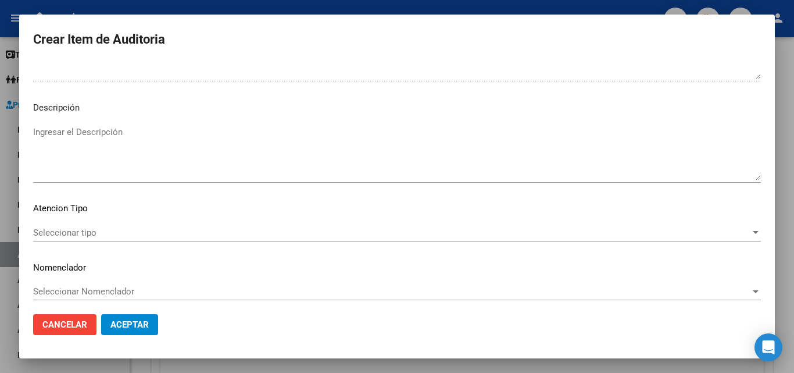
type textarea "FALTA AUTORIZADO FALTA REMITO DE ENTREGA PRESUPUESTO: BOMBA ALIMENTACION X31- N…"
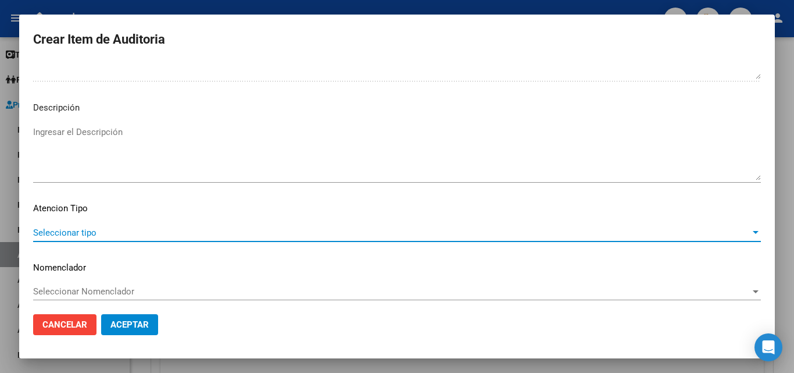
click at [89, 233] on span "Seleccionar tipo" at bounding box center [392, 232] width 718 height 10
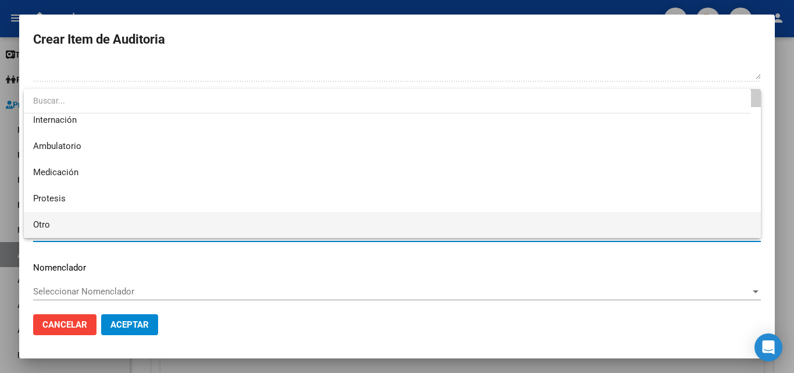
click at [66, 229] on span "Otro" at bounding box center [392, 225] width 719 height 26
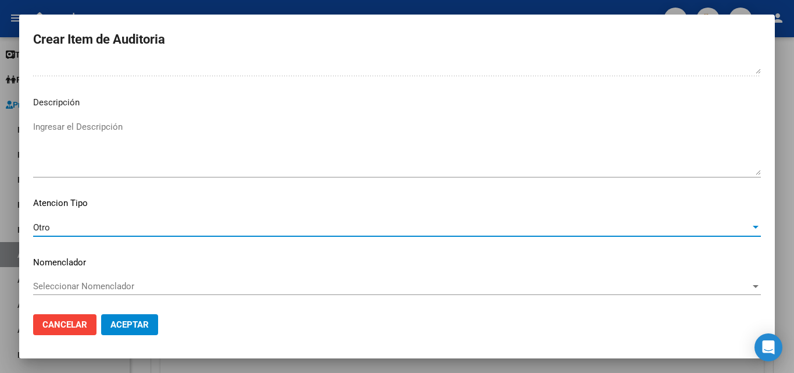
scroll to position [704, 0]
click at [134, 323] on span "Aceptar" at bounding box center [129, 324] width 38 height 10
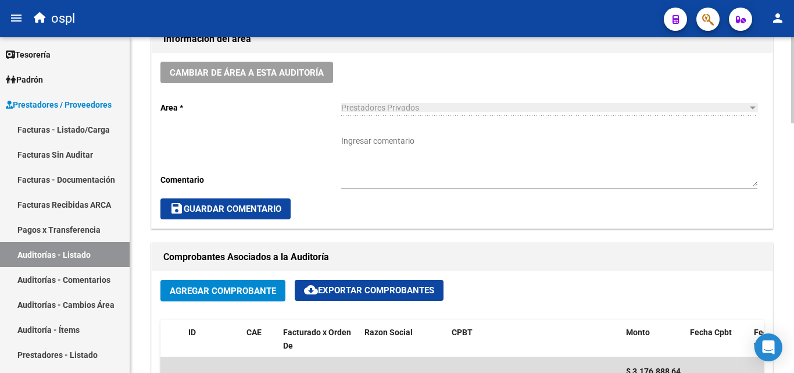
scroll to position [291, 0]
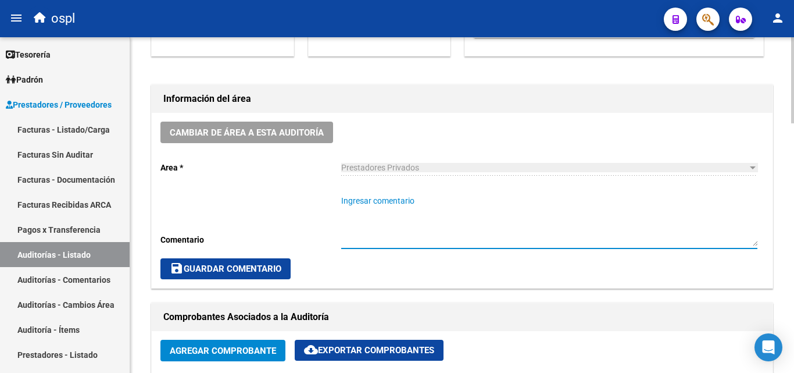
click at [395, 206] on textarea "Ingresar comentario" at bounding box center [549, 220] width 416 height 51
click at [518, 212] on textarea "FALTA ORDEN MEDICA Y AUTORIZADO NO HAY AUTORIZADO DEL PRESUPUESTO" at bounding box center [549, 220] width 416 height 51
click at [507, 202] on textarea "FALTA ORDEN MEDICA Y AUTORIZADO NO HAY AUTORIZADO DEL PRESUPUESTO" at bounding box center [549, 220] width 416 height 51
click at [507, 214] on textarea "FALTA ORDEN MEDICA Y AUTORIZADO NO HAY AUTORIZADO DEL PRESUPUESTO" at bounding box center [549, 220] width 416 height 51
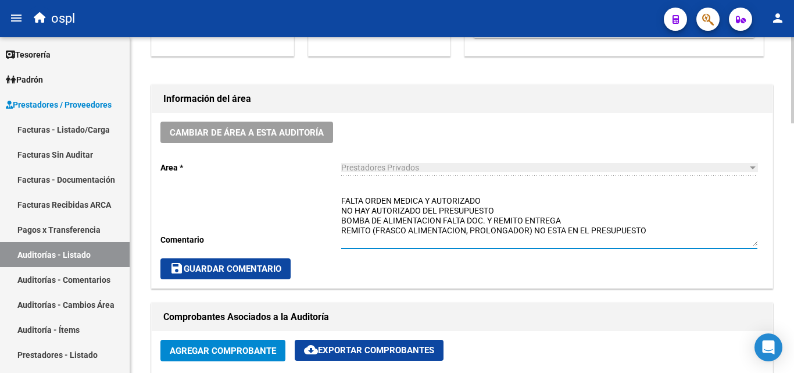
click at [373, 231] on textarea "FALTA ORDEN MEDICA Y AUTORIZADO NO HAY AUTORIZADO DEL PRESUPUESTO BOMBA DE ALIM…" at bounding box center [549, 220] width 416 height 51
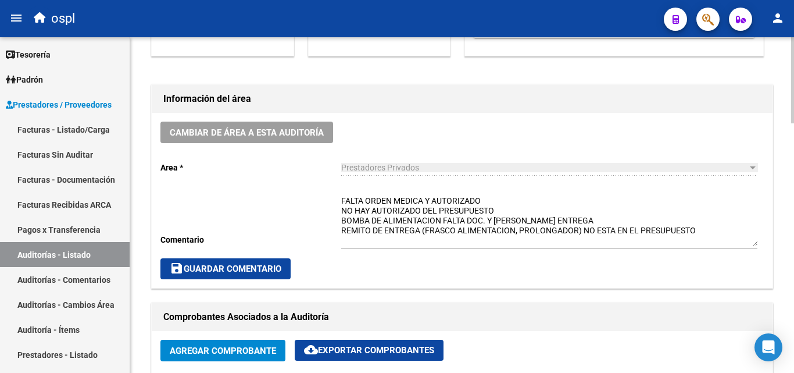
click at [341, 206] on div "Cambiar de área a esta auditoría Area * Prestadores Privados Seleccionar area C…" at bounding box center [462, 200] width 621 height 175
click at [342, 201] on textarea "FALTA ORDEN MEDICA Y AUTORIZADO NO HAY AUTORIZADO DEL PRESUPUESTO BOMBA DE ALIM…" at bounding box center [549, 220] width 416 height 51
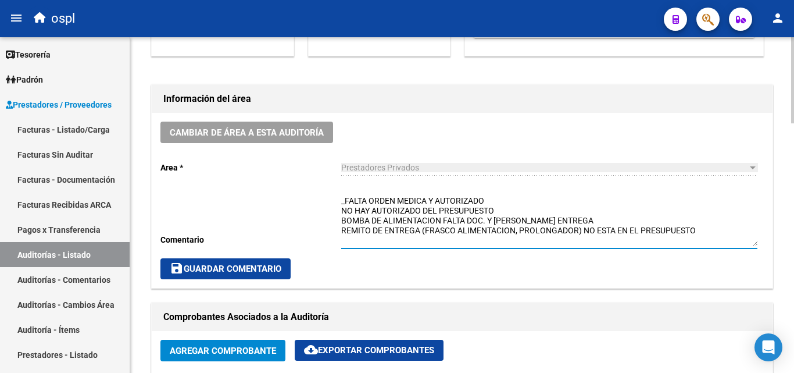
click at [342, 210] on textarea "_FALTA ORDEN MEDICA Y AUTORIZADO NO HAY AUTORIZADO DEL PRESUPUESTO BOMBA DE ALI…" at bounding box center [549, 220] width 416 height 51
click at [342, 219] on textarea "_FALTA ORDEN MEDICA Y AUTORIZADO _NO HAY AUTORIZADO DEL PRESUPUESTO BOMBA DE AL…" at bounding box center [549, 220] width 416 height 51
click at [342, 234] on textarea "_FALTA ORDEN MEDICA Y AUTORIZADO _NO HAY AUTORIZADO DEL PRESUPUESTO _BOMBA DE A…" at bounding box center [549, 220] width 416 height 51
type textarea "_FALTA ORDEN MEDICA Y AUTORIZADO _NO HAY AUTORIZADO DEL PRESUPUESTO _BOMBA DE A…"
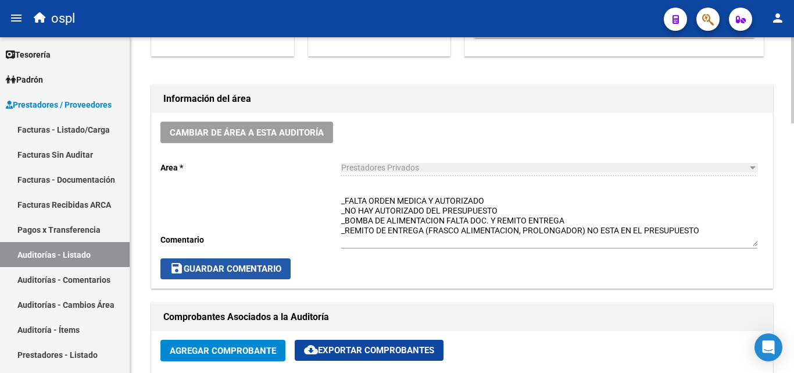
click at [238, 260] on button "save Guardar Comentario" at bounding box center [225, 268] width 130 height 21
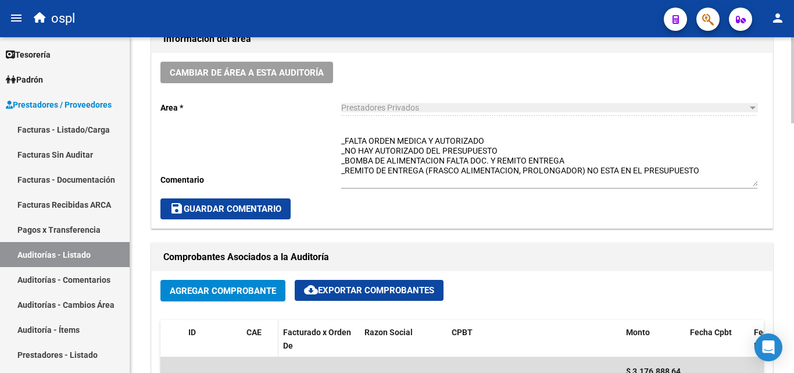
scroll to position [349, 0]
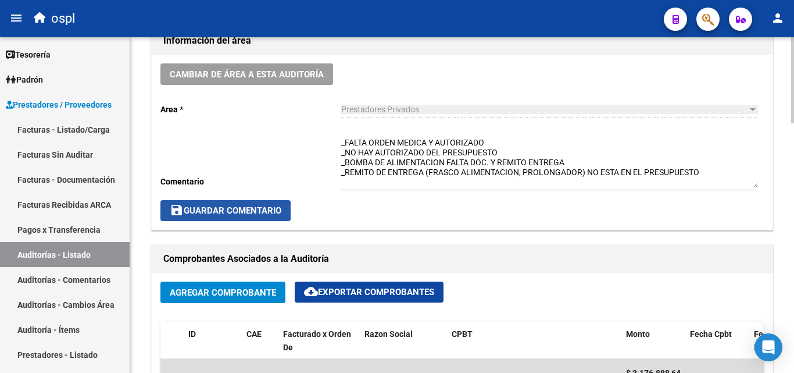
click at [257, 210] on span "save Guardar Comentario" at bounding box center [226, 210] width 112 height 10
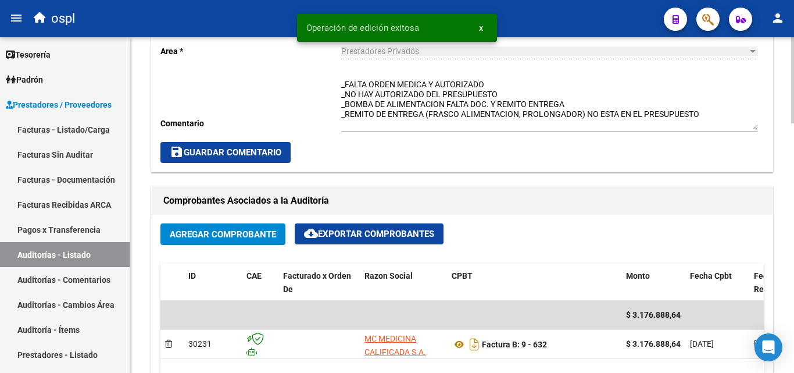
scroll to position [698, 0]
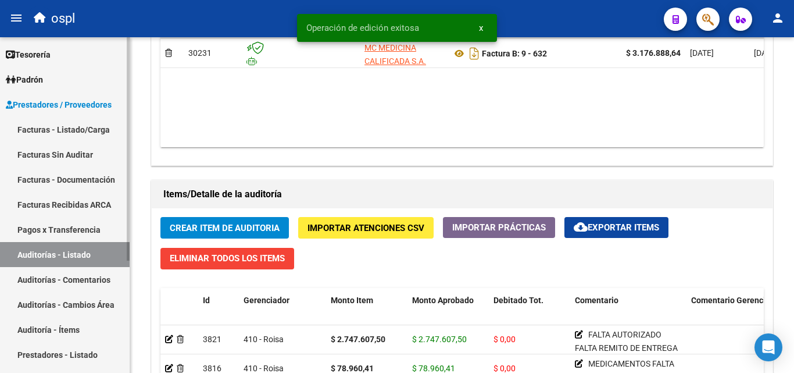
click at [83, 258] on link "Auditorías - Listado" at bounding box center [65, 254] width 130 height 25
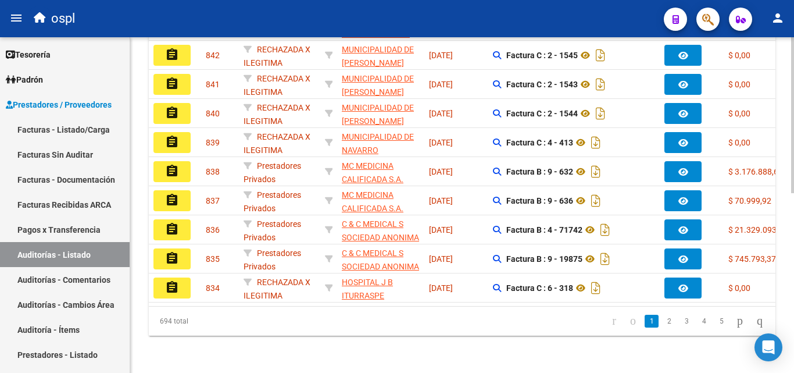
scroll to position [37, 0]
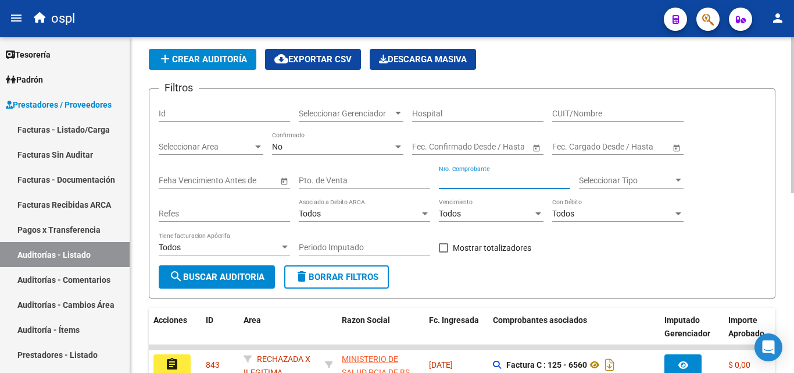
click at [451, 182] on input "Nro. Comprobante" at bounding box center [504, 181] width 131 height 10
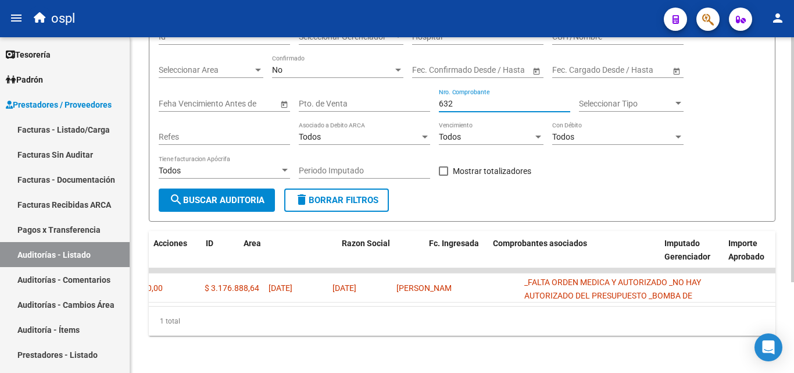
scroll to position [0, 0]
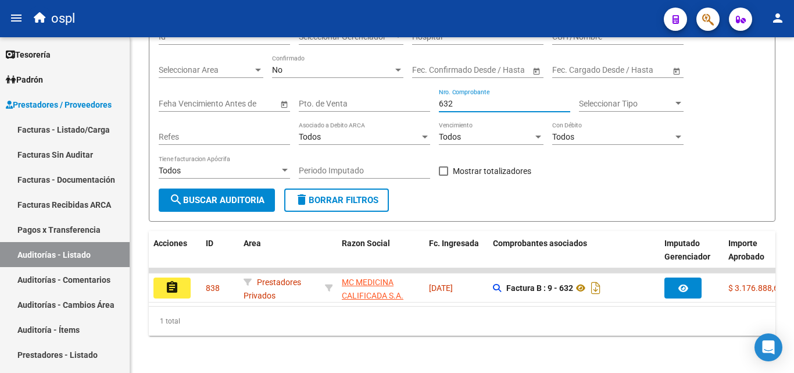
type input "632"
click at [84, 133] on link "Facturas - Listado/Carga" at bounding box center [65, 129] width 130 height 25
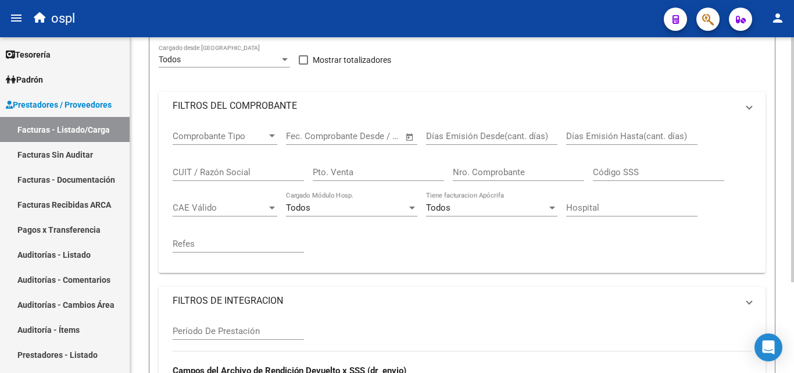
click at [220, 112] on mat-panel-title "FILTROS DEL COMPROBANTE" at bounding box center [455, 105] width 565 height 13
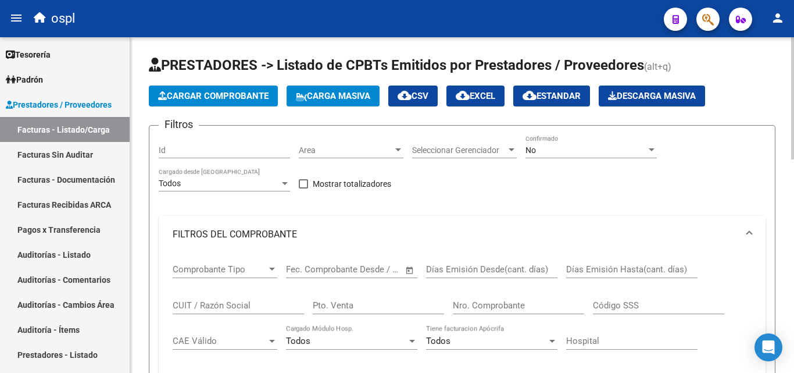
click at [501, 309] on input "Nro. Comprobante" at bounding box center [518, 305] width 131 height 10
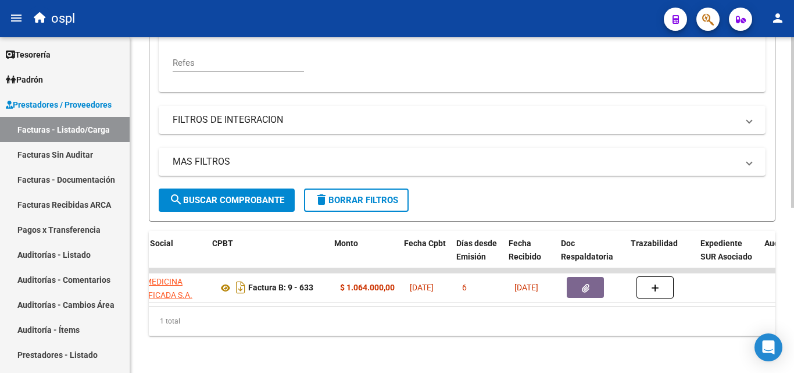
scroll to position [0, 379]
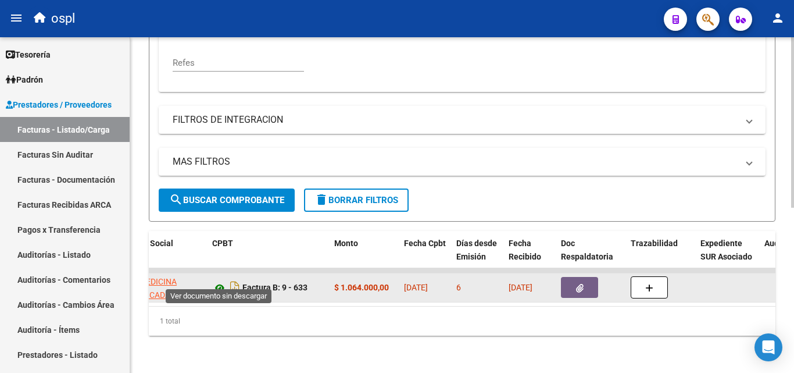
type input "633"
click at [219, 281] on icon at bounding box center [219, 288] width 15 height 14
click at [578, 284] on icon "button" at bounding box center [580, 288] width 8 height 9
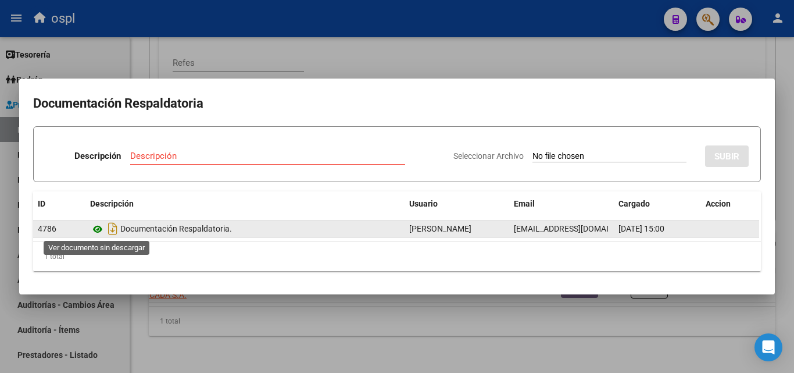
click at [101, 229] on icon at bounding box center [97, 229] width 15 height 14
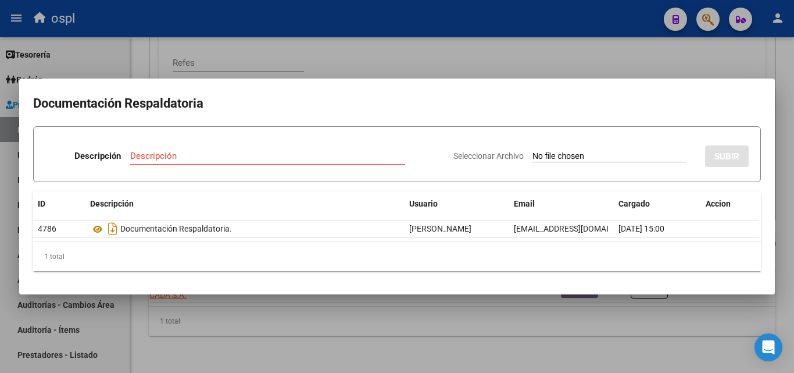
click at [363, 305] on div at bounding box center [397, 186] width 794 height 373
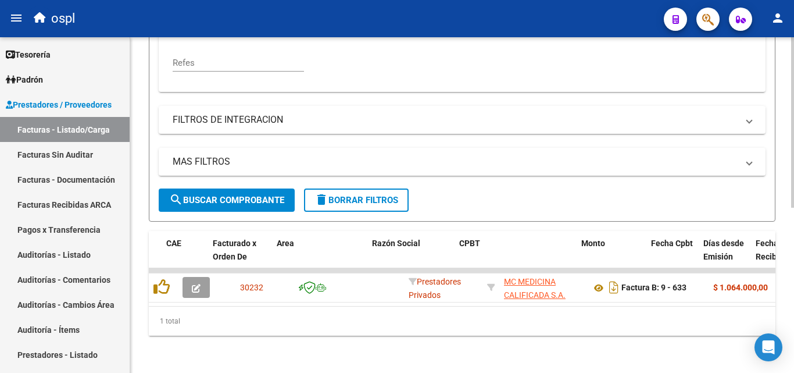
scroll to position [0, 132]
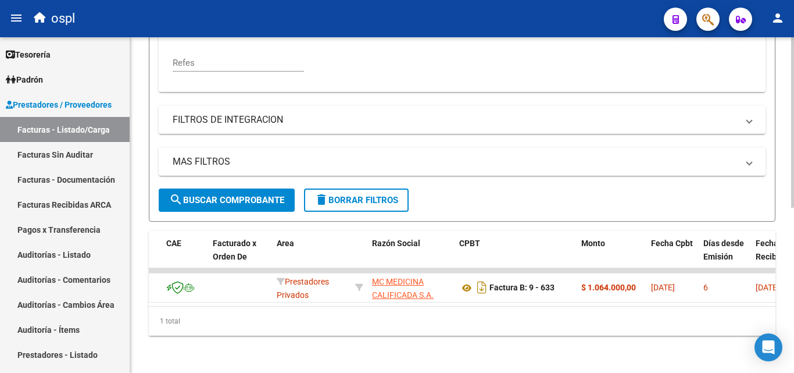
drag, startPoint x: 245, startPoint y: 295, endPoint x: 184, endPoint y: 295, distance: 61.1
click at [184, 295] on datatable-body "30232 Prestadores Privados MC MEDICINA CALIFICADA S.A. 30712582800 Factura B: 9…" at bounding box center [462, 287] width 627 height 38
drag, startPoint x: 202, startPoint y: 295, endPoint x: 155, endPoint y: 297, distance: 46.5
click at [155, 297] on datatable-body "30232 Prestadores Privados MC MEDICINA CALIFICADA S.A. 30712582800 Factura B: 9…" at bounding box center [462, 287] width 627 height 38
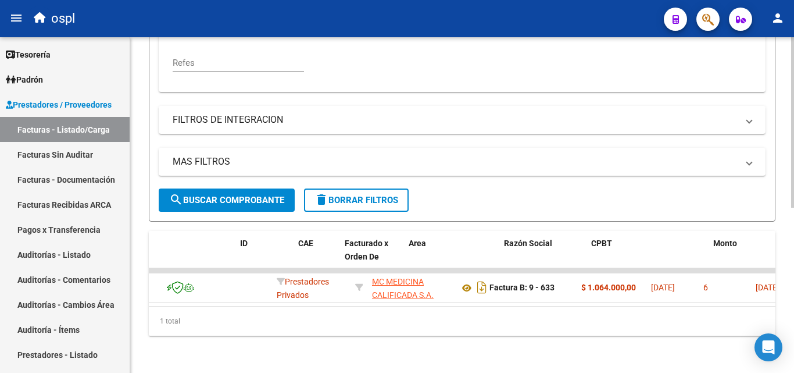
scroll to position [0, 0]
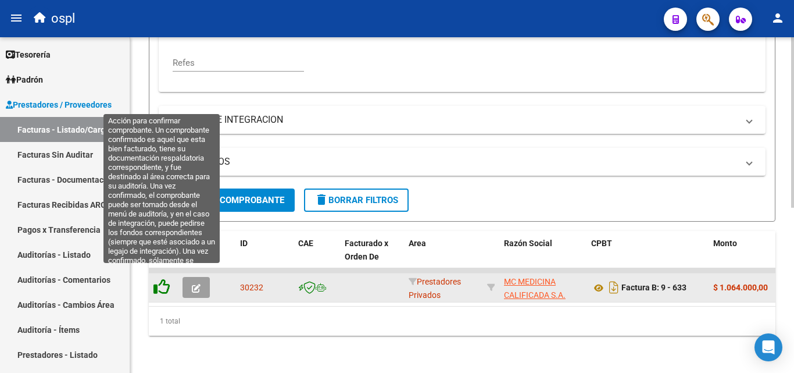
click at [166, 281] on icon at bounding box center [162, 287] width 16 height 16
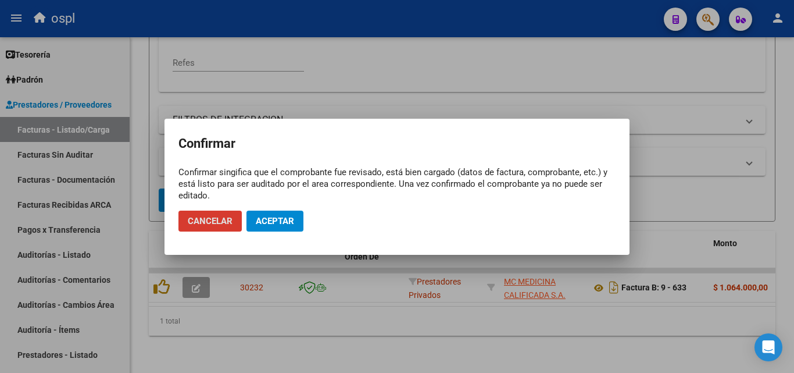
click at [260, 219] on span "Aceptar" at bounding box center [275, 221] width 38 height 10
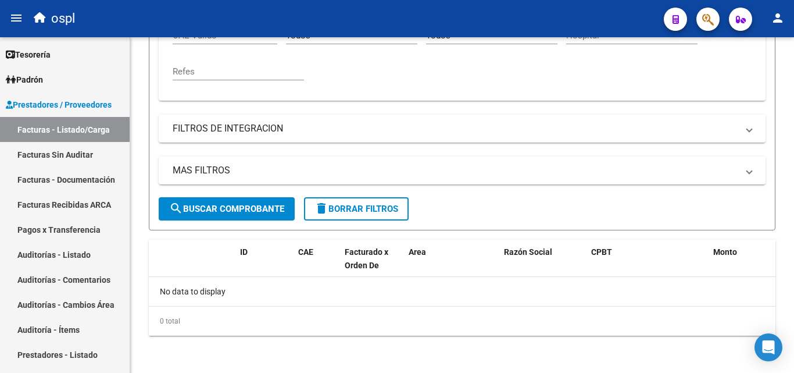
scroll to position [305, 0]
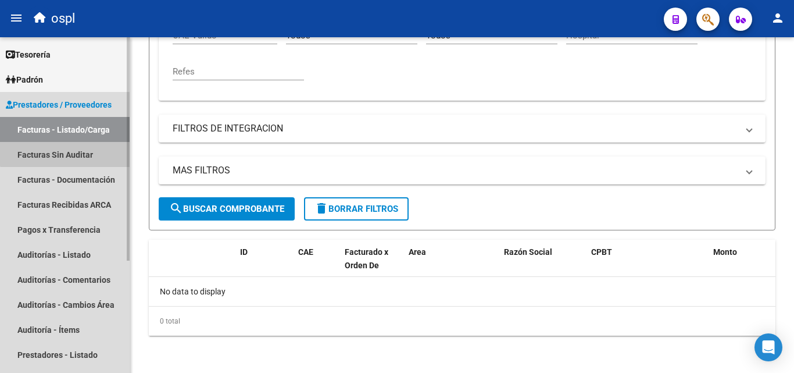
click at [71, 150] on link "Facturas Sin Auditar" at bounding box center [65, 154] width 130 height 25
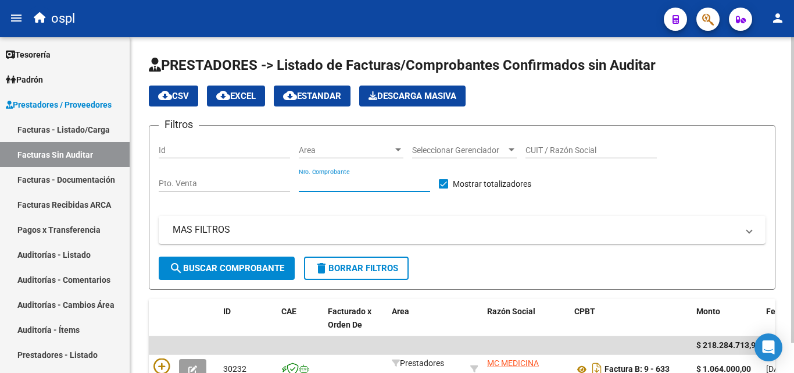
click at [346, 179] on input "Nro. Comprobante" at bounding box center [364, 184] width 131 height 10
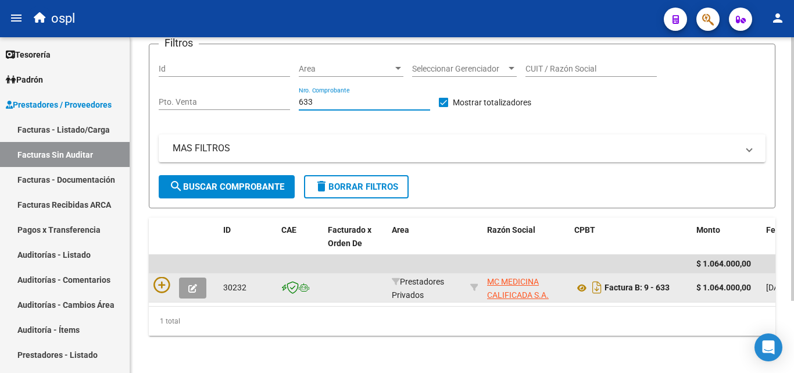
scroll to position [92, 0]
type input "633"
click at [165, 278] on icon at bounding box center [162, 285] width 16 height 16
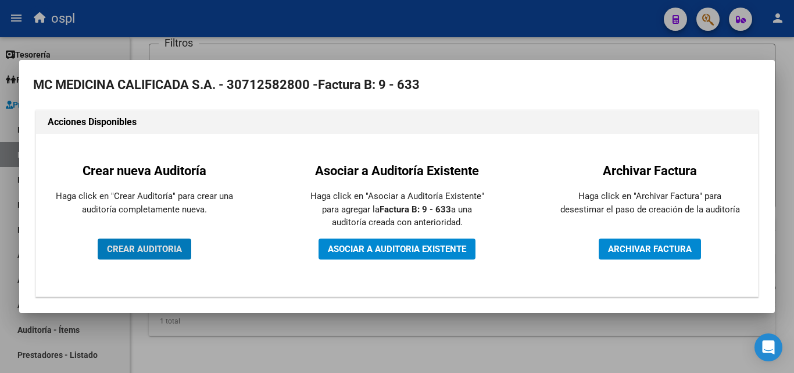
click at [156, 245] on span "CREAR AUDITORIA" at bounding box center [144, 249] width 75 height 10
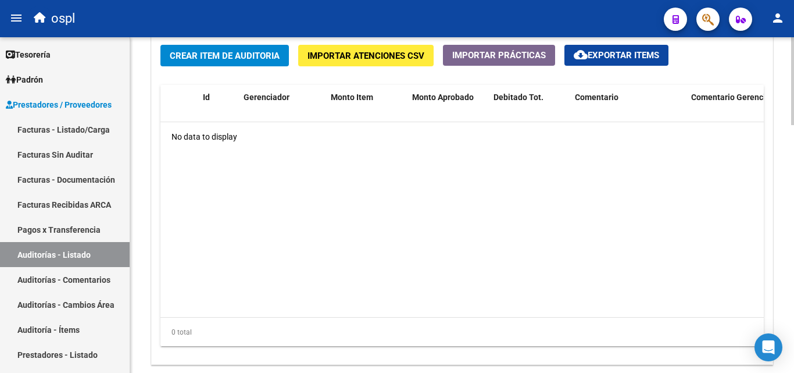
scroll to position [872, 0]
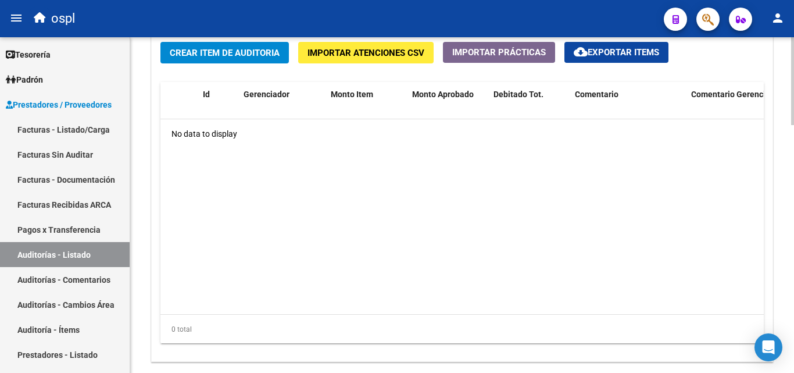
click at [241, 56] on span "Crear Item de Auditoria" at bounding box center [225, 53] width 110 height 10
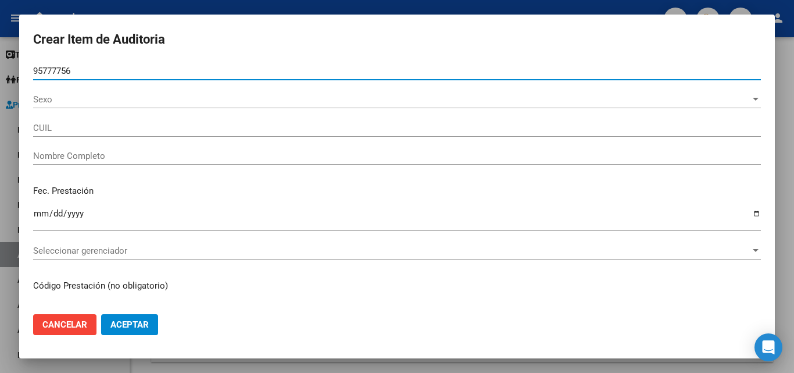
type input "95777756"
click at [101, 314] on button "Aceptar" at bounding box center [129, 324] width 57 height 21
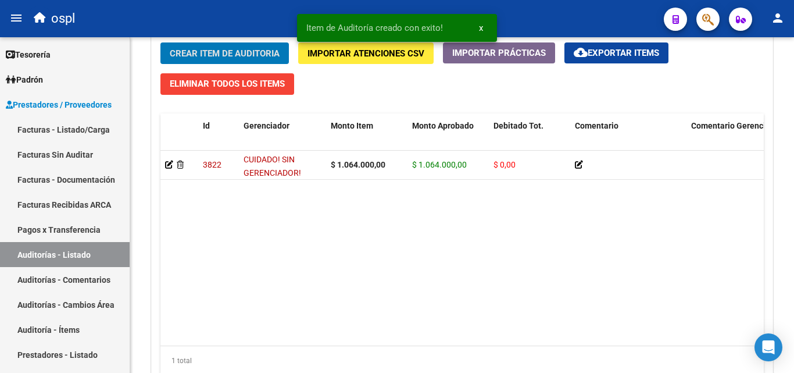
scroll to position [873, 0]
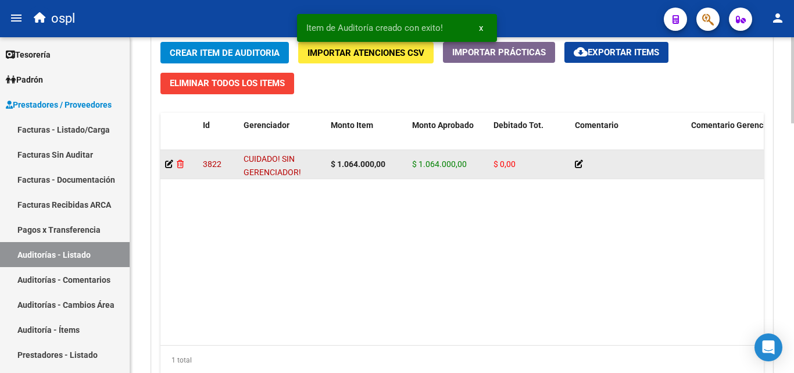
click at [180, 160] on icon at bounding box center [180, 164] width 7 height 8
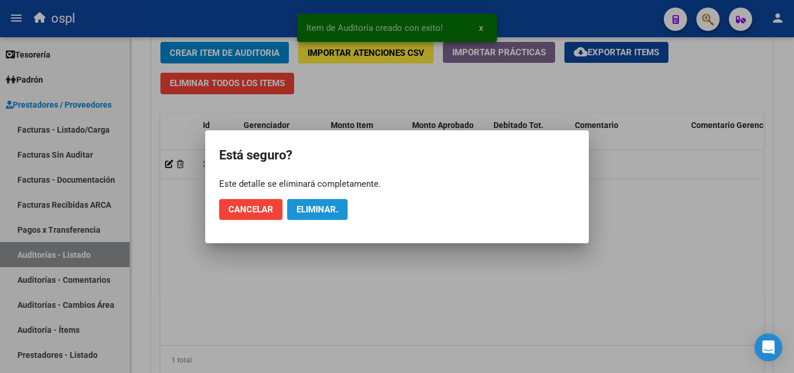
click at [317, 204] on span "Eliminar." at bounding box center [318, 209] width 42 height 10
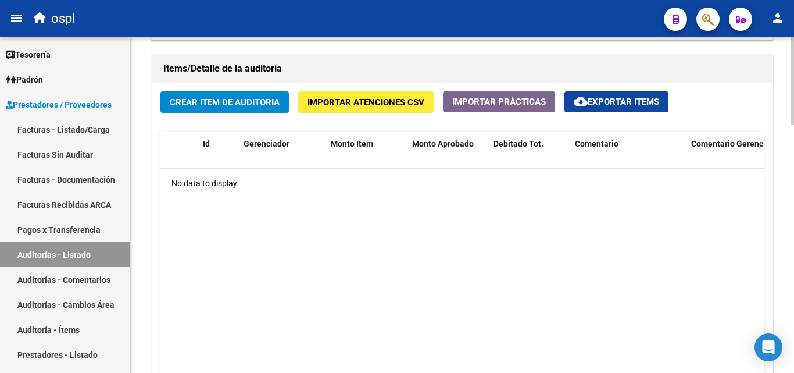
scroll to position [805, 0]
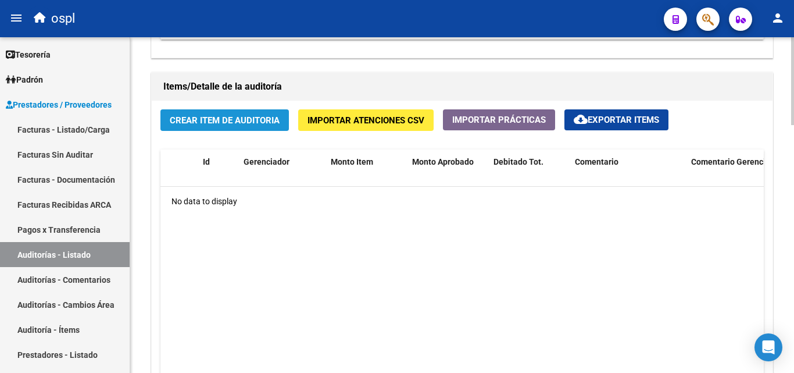
click at [244, 110] on button "Crear Item de Auditoria" at bounding box center [224, 120] width 129 height 22
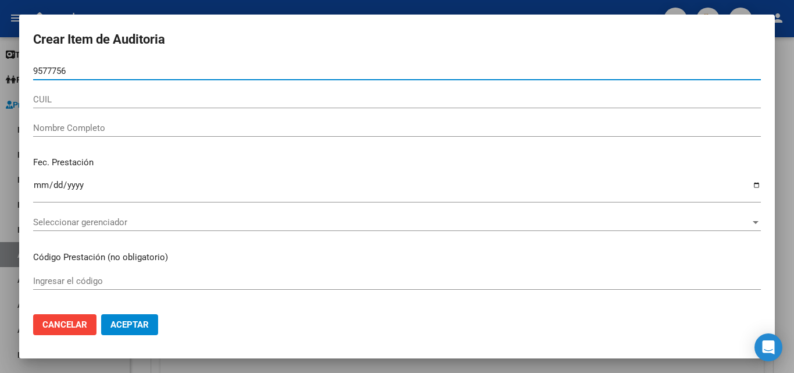
type input "95777567"
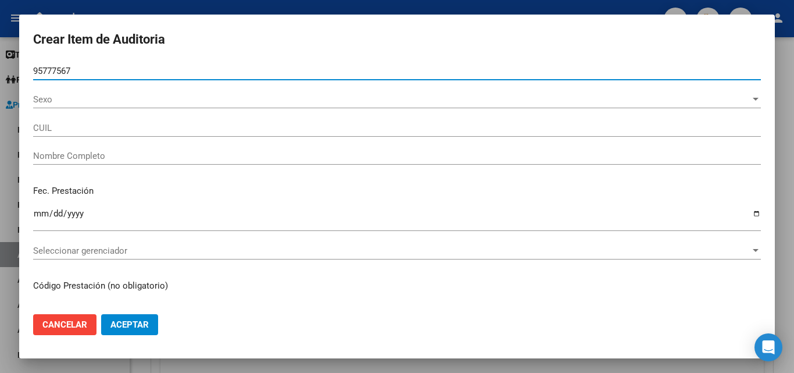
type input "27957775670"
type input "[PERSON_NAME] DEL [PERSON_NAME] ARR"
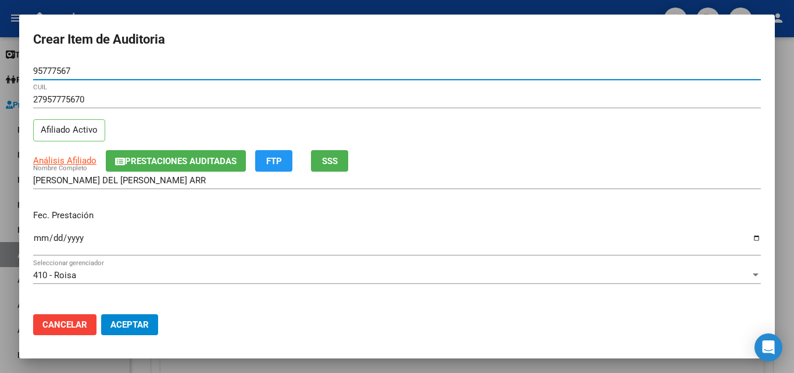
type input "95777567"
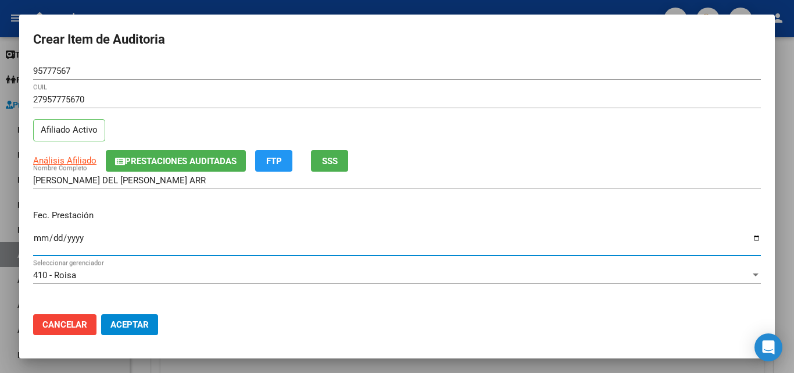
click at [43, 236] on input "Ingresar la fecha" at bounding box center [397, 242] width 728 height 19
type input "[DATE]"
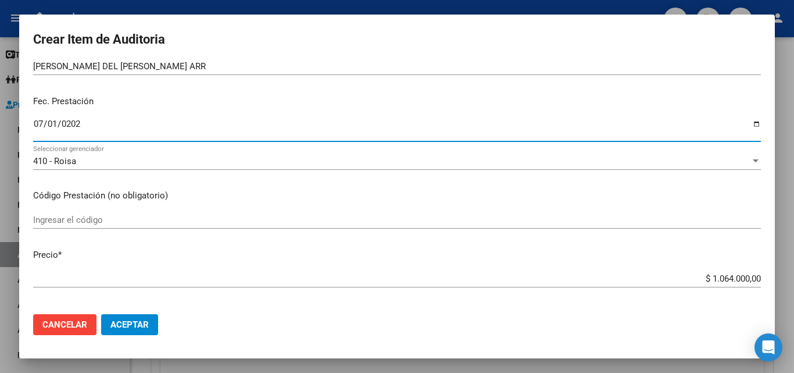
scroll to position [116, 0]
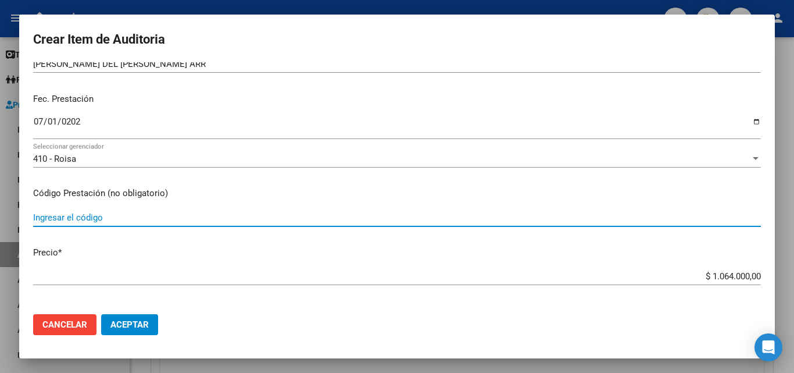
click at [84, 217] on input "Ingresar el código" at bounding box center [397, 217] width 728 height 10
type input "PRACTICA MEDICA KINESIOLOGIA MOTORA 3XS"
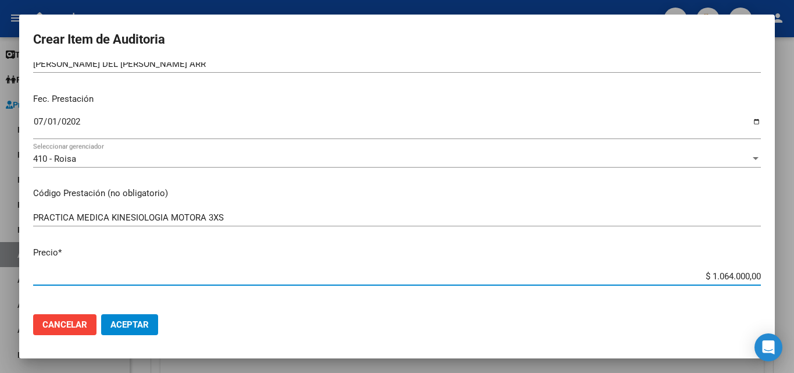
drag, startPoint x: 679, startPoint y: 279, endPoint x: 761, endPoint y: 269, distance: 82.0
click at [761, 269] on mat-dialog-content "95777567 Nro Documento 27957775670 CUIL Afiliado Activo Análisis Afiliado Prest…" at bounding box center [397, 183] width 756 height 242
type input "$ 0,00"
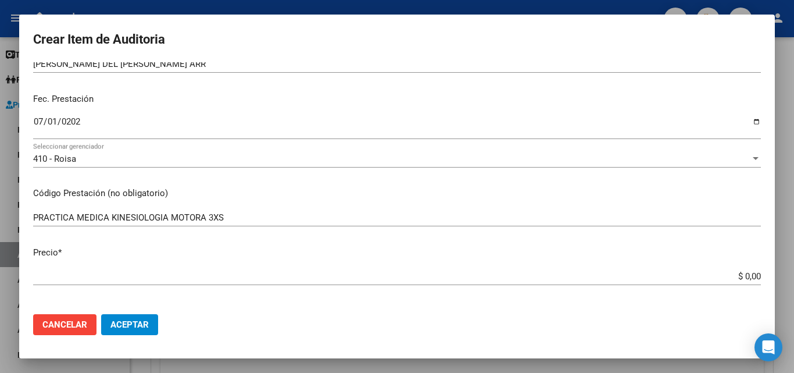
click at [270, 210] on div "PRACTICA MEDICA KINESIOLOGIA MOTORA 3XS Ingresar el código" at bounding box center [397, 217] width 728 height 17
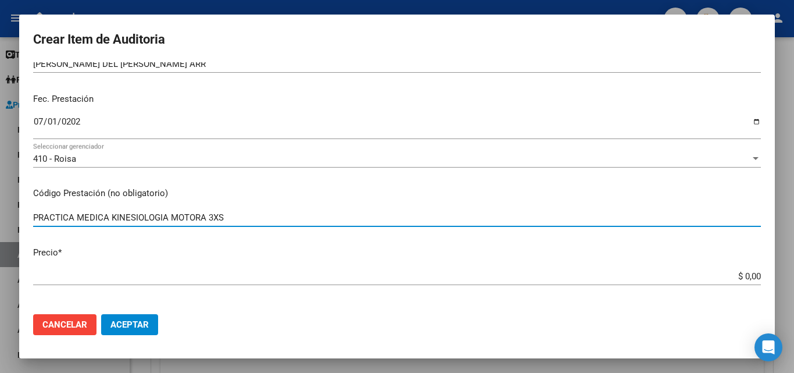
type input "PRACTICA MEDICA KINESIOLOGIA MOTORA 3XS"
click at [750, 279] on input "$ 0,00" at bounding box center [397, 276] width 728 height 10
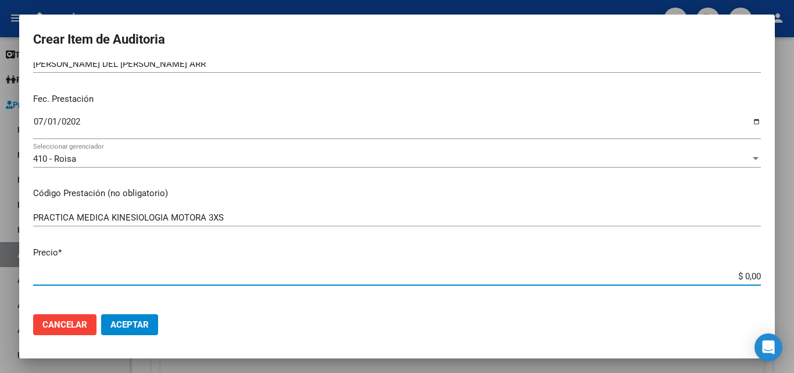
type input "$ 0,02"
type input "$ 0,21"
type input "$ 2,10"
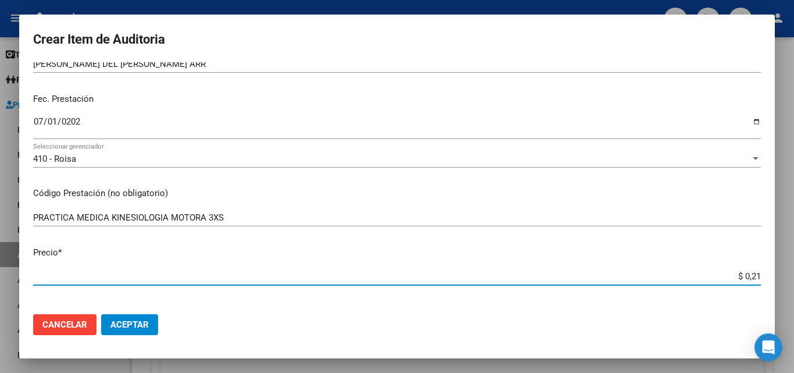
type input "$ 2,10"
type input "$ 21,00"
type input "$ 210,00"
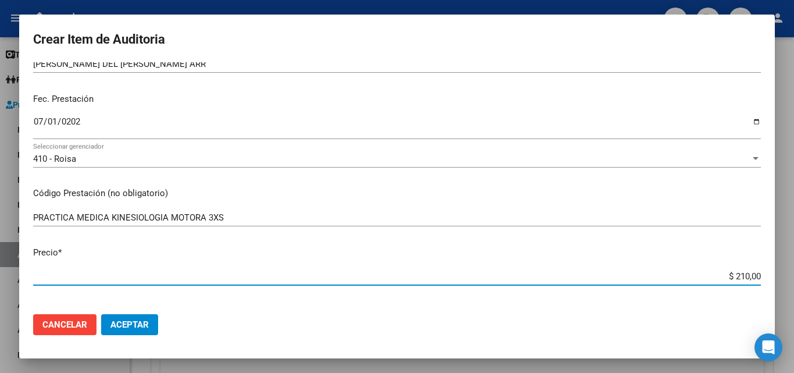
type input "$ 2.100,00"
type input "$ 21.000,00"
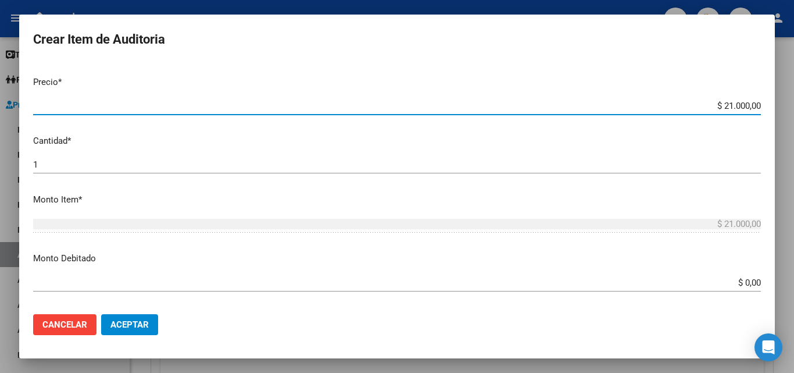
scroll to position [291, 0]
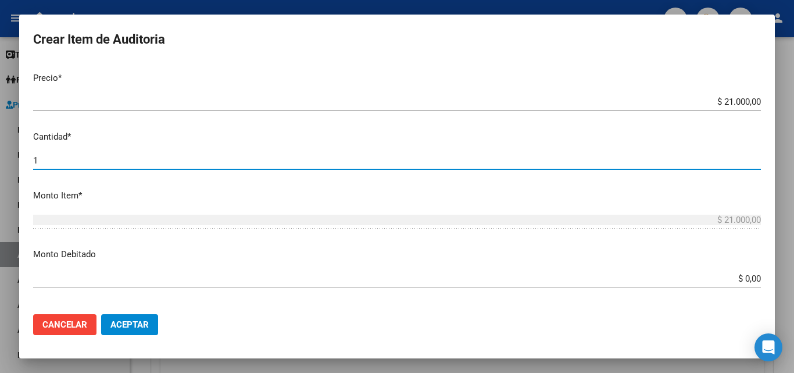
click at [37, 157] on input "1" at bounding box center [397, 160] width 728 height 10
type input "12"
type input "$ 252.000,00"
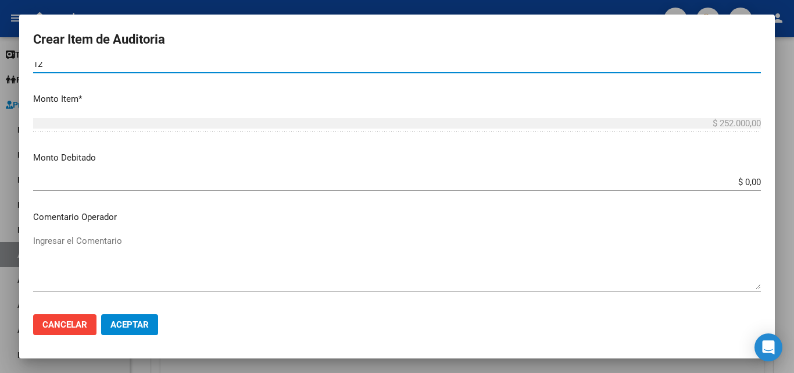
scroll to position [407, 0]
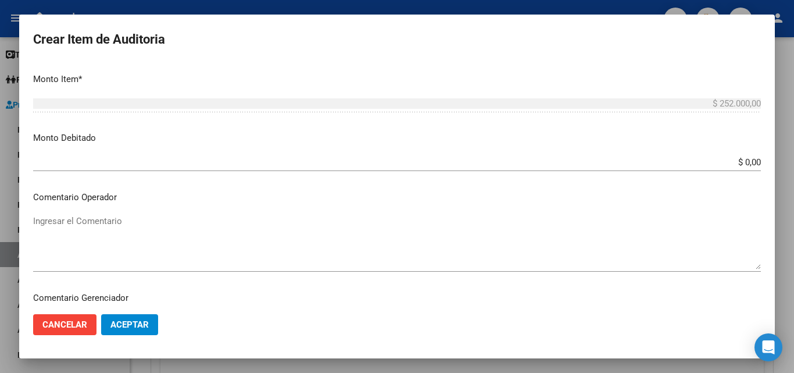
type input "12"
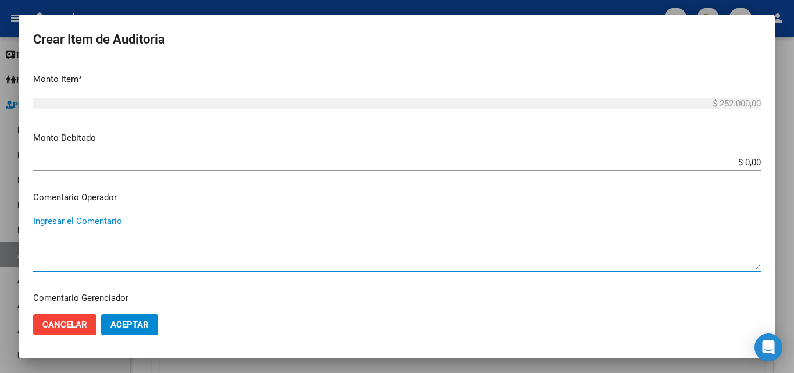
click at [133, 220] on textarea "Ingresar el Comentario" at bounding box center [397, 242] width 728 height 55
click at [141, 224] on textarea "Ingresar el Comentario" at bounding box center [397, 242] width 728 height 55
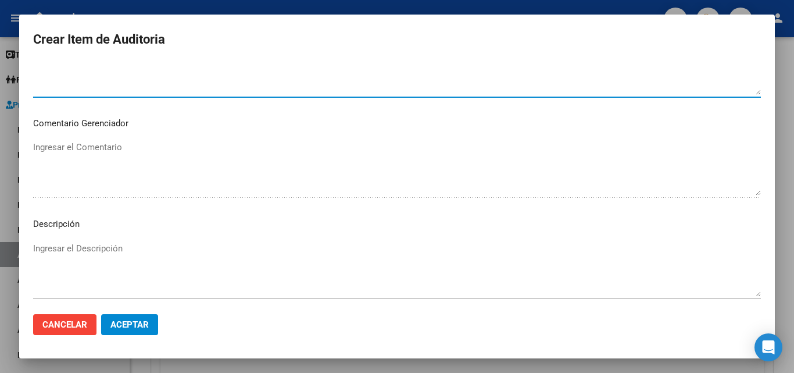
scroll to position [640, 0]
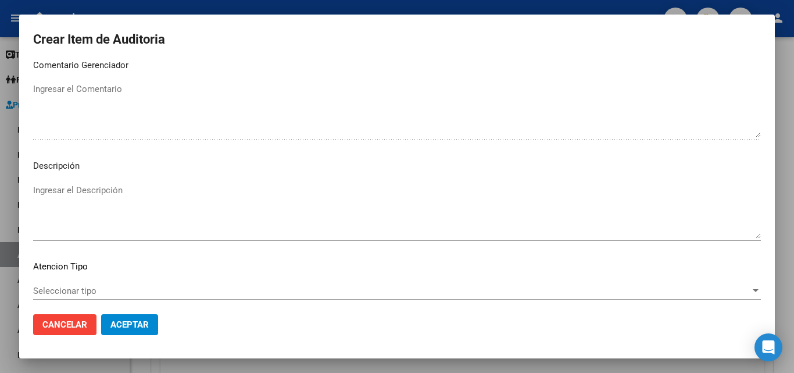
type textarea "PLANILLA ASISTENCIA PLANILLA EVOLUCION Y TRATAMIENTO"
click at [76, 286] on span "Seleccionar tipo" at bounding box center [392, 290] width 718 height 10
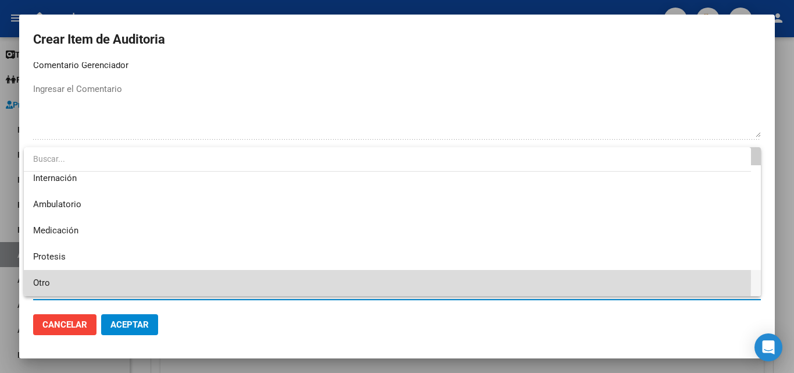
click at [67, 277] on span "Otro" at bounding box center [392, 283] width 719 height 26
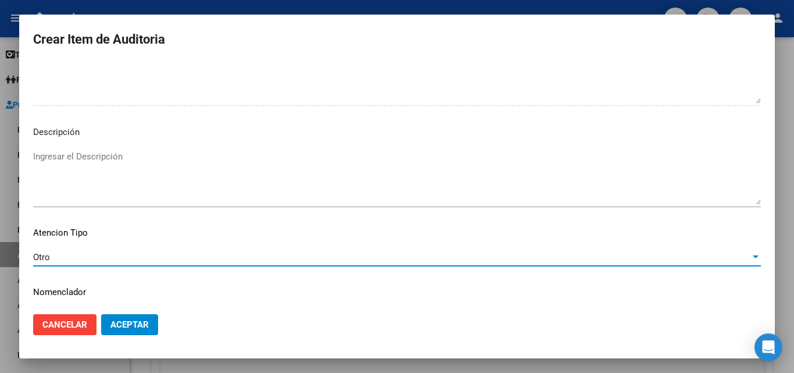
scroll to position [704, 0]
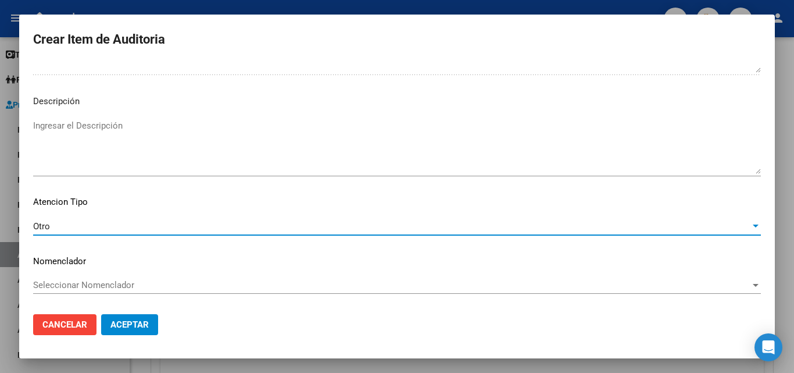
click at [131, 321] on span "Aceptar" at bounding box center [129, 324] width 38 height 10
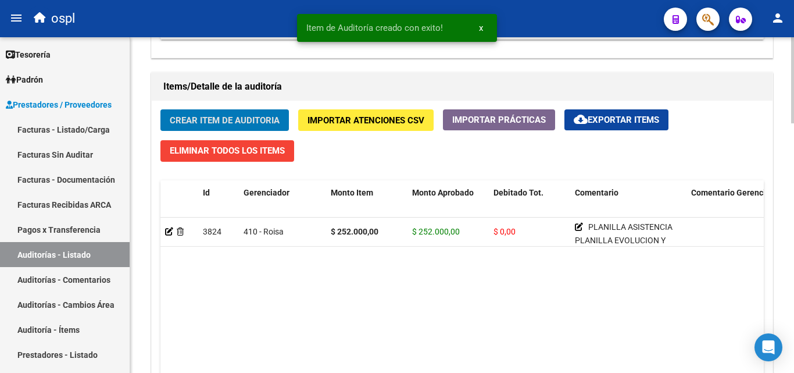
scroll to position [805, 0]
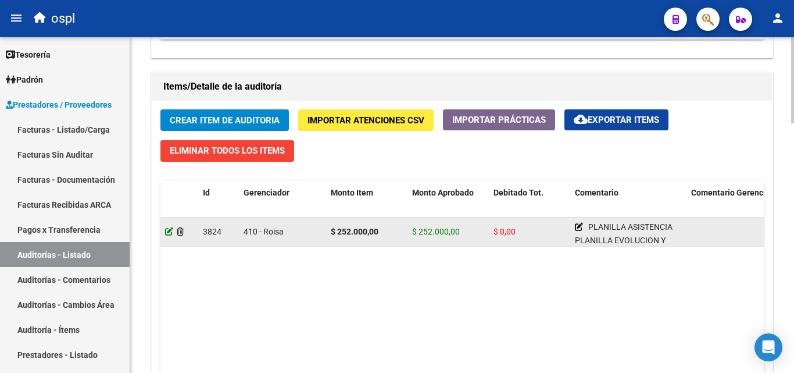
click at [167, 233] on icon at bounding box center [169, 231] width 8 height 8
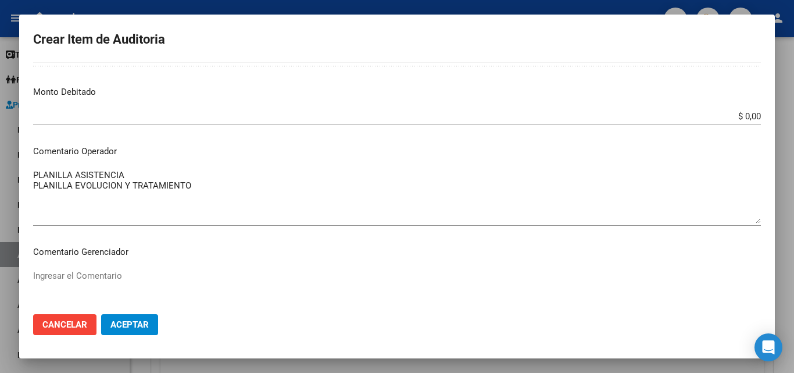
scroll to position [465, 0]
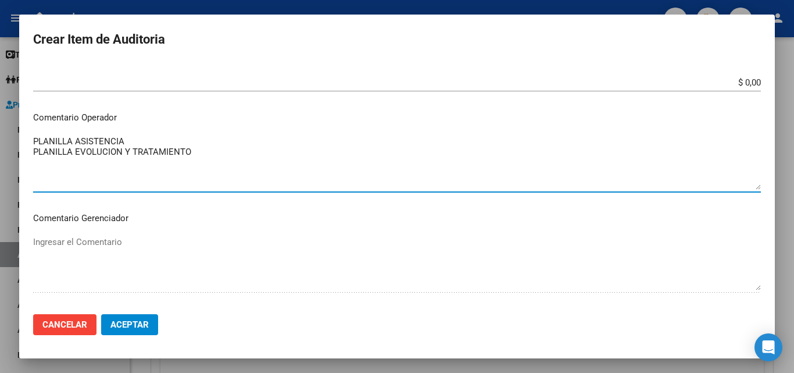
click at [147, 138] on textarea "PLANILLA ASISTENCIA PLANILLA EVOLUCION Y TRATAMIENTO" at bounding box center [397, 162] width 728 height 55
click at [35, 141] on textarea "PLANILLA ASISTENCIA PLANILLA EVOLUCION Y TRATAMIENTO" at bounding box center [397, 162] width 728 height 55
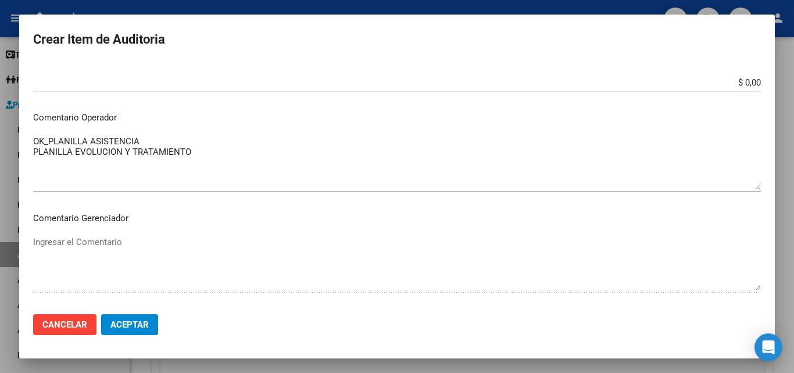
click at [32, 155] on mat-dialog-content "95777567 Nro Documento 27957775670 CUIL Afiliado Activo [PERSON_NAME] DEL [PERS…" at bounding box center [397, 183] width 756 height 242
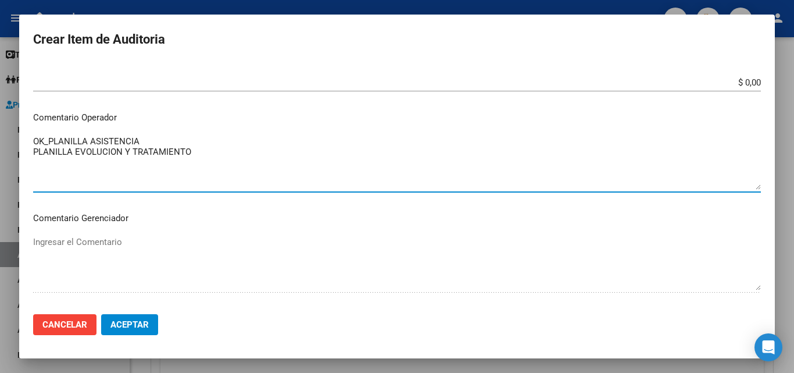
click at [35, 152] on textarea "OK_PLANILLA ASISTENCIA PLANILLA EVOLUCION Y TRATAMIENTO" at bounding box center [397, 162] width 728 height 55
click at [129, 143] on textarea "OK_PLANILLA ASISTENCIA OK_PLANILLA EVOLUCION Y TRATAMIENTO" at bounding box center [397, 162] width 728 height 55
click at [181, 144] on textarea "OK_PLANILLA ASISTENCIA OK_PLANILLA EVOLUCION Y TRATAMIENTO" at bounding box center [397, 162] width 728 height 55
click at [219, 155] on textarea "OK_PLANILLA ASISTENCIA OK_PLANILLA EVOLUCION Y TRATAMIENTO" at bounding box center [397, 162] width 728 height 55
click at [34, 136] on textarea "OK_PLANILLA ASISTENCIA OK_PLANILLA EVOLUCION Y TRATAMIENTO" at bounding box center [397, 162] width 728 height 55
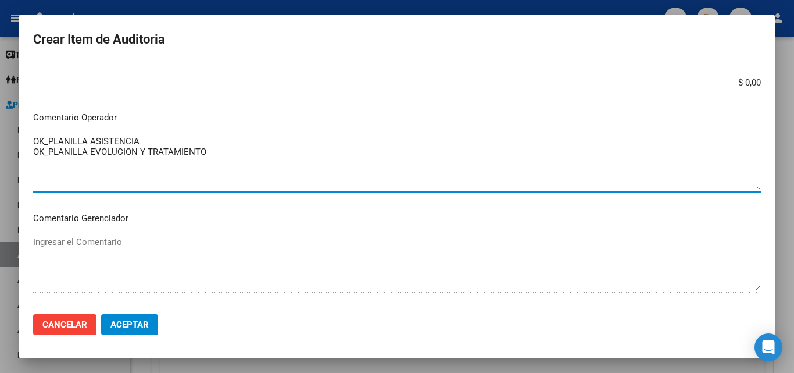
click at [37, 137] on textarea "OK_PLANILLA ASISTENCIA OK_PLANILLA EVOLUCION Y TRATAMIENTO" at bounding box center [397, 162] width 728 height 55
click at [206, 147] on textarea "FALTA AUTORIZAICON DEL PRESUPUESTO 845 OK_PLANILLA ASISTENCIA OK_PLANILLA EVOLU…" at bounding box center [397, 162] width 728 height 55
click at [205, 142] on textarea "FALTA AUTORIZAICON DEL PRESUPUESTO 845 OK_PLANILLA ASISTENCIA OK_PLANILLA EVOLU…" at bounding box center [397, 162] width 728 height 55
click at [204, 140] on textarea "FALTA AUTORIZAICON DEL PRESUPUESTO 845 OK_PLANILLA ASISTENCIA OK_PLANILLA EVOLU…" at bounding box center [397, 162] width 728 height 55
click at [202, 138] on textarea "FALTA AUTORIZAICON DEL PRESUPUESTO 845 OK_PLANILLA ASISTENCIA OK_PLANILLA EVOLU…" at bounding box center [397, 162] width 728 height 55
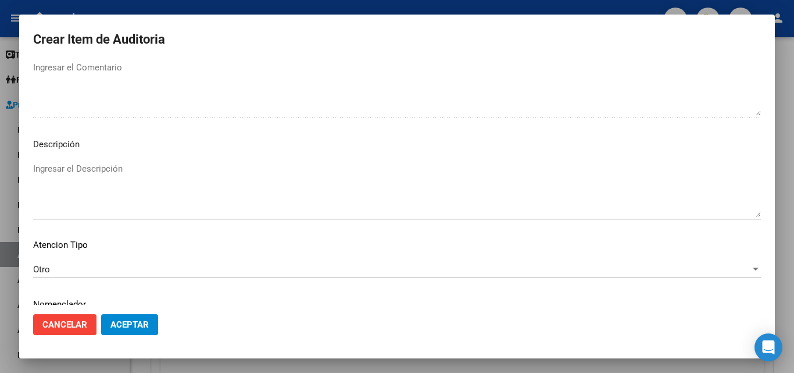
scroll to position [683, 0]
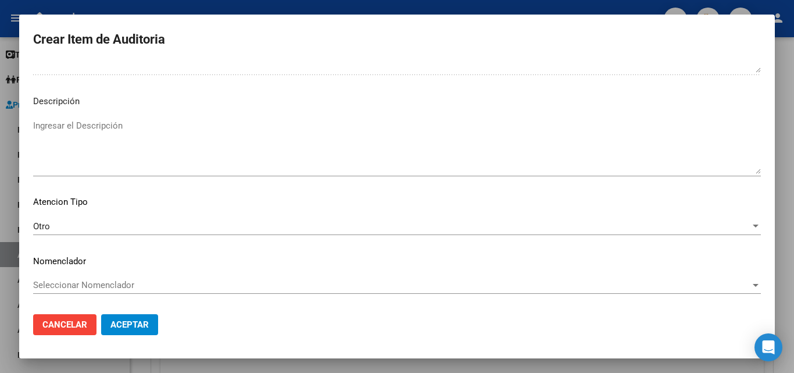
type textarea "FALTA AUTORIZAICON DEL PRESUPUESTO Nº 845 OK_PLANILLA ASISTENCIA OK_PLANILLA EV…"
click at [122, 319] on span "Aceptar" at bounding box center [129, 324] width 38 height 10
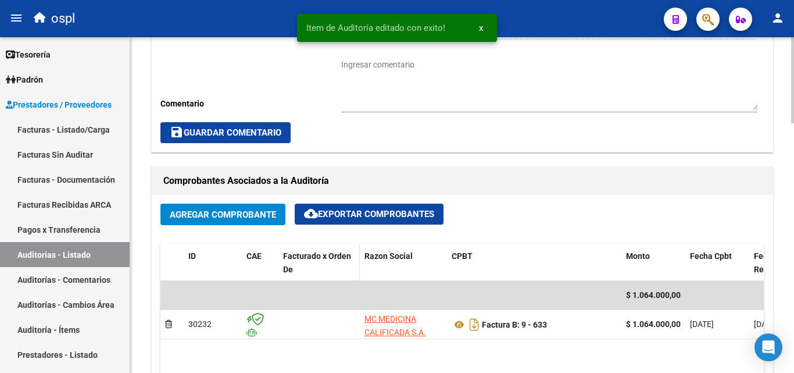
scroll to position [465, 0]
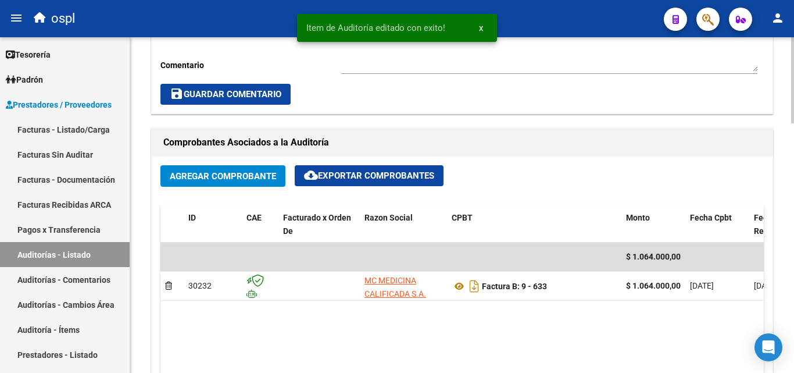
click at [263, 174] on span "Agregar Comprobante" at bounding box center [223, 176] width 106 height 10
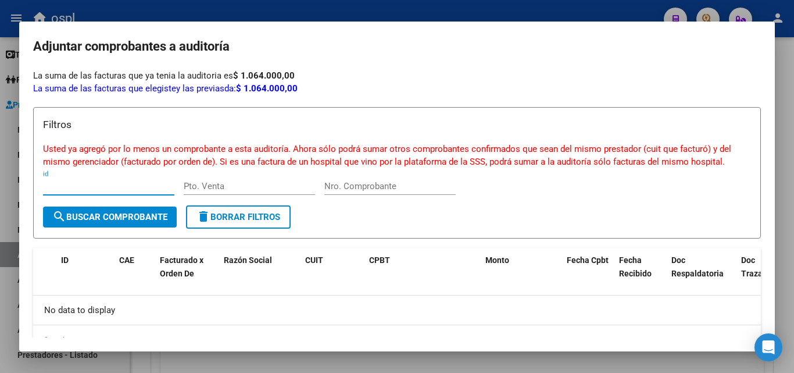
click at [348, 3] on div at bounding box center [397, 186] width 794 height 373
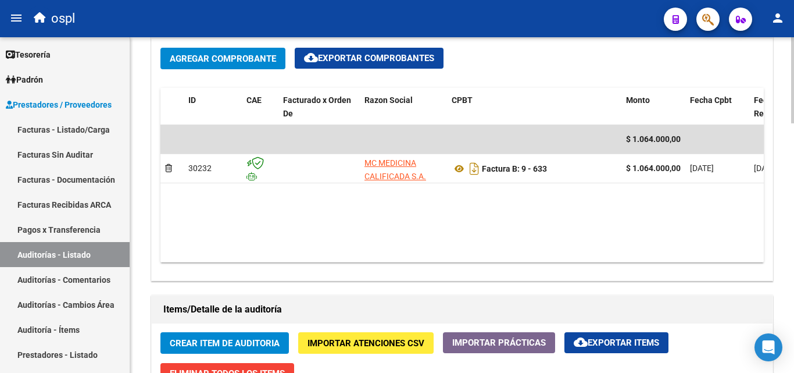
scroll to position [640, 0]
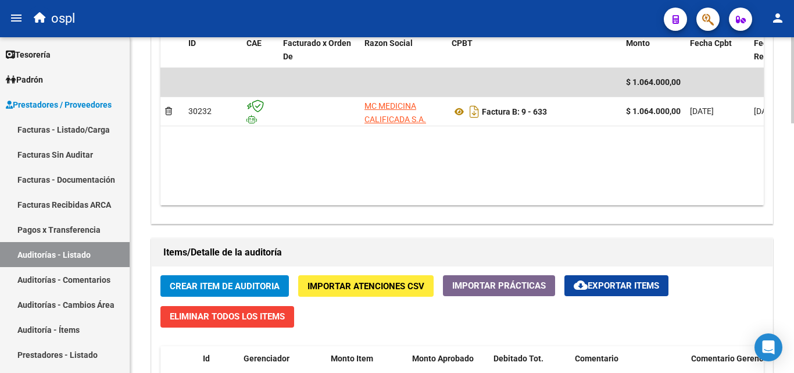
click at [262, 284] on span "Crear Item de Auditoria" at bounding box center [225, 286] width 110 height 10
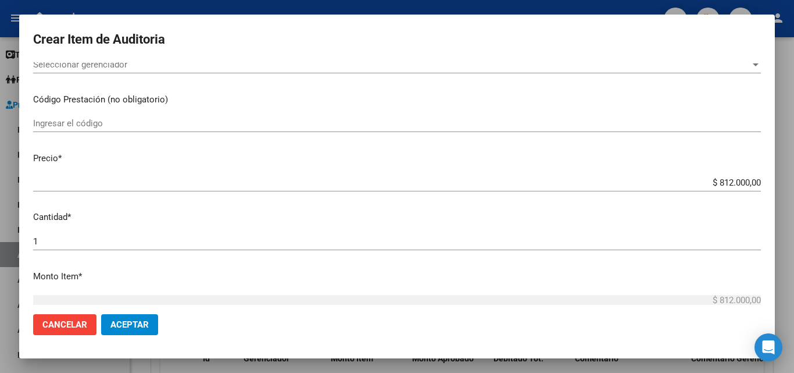
scroll to position [233, 0]
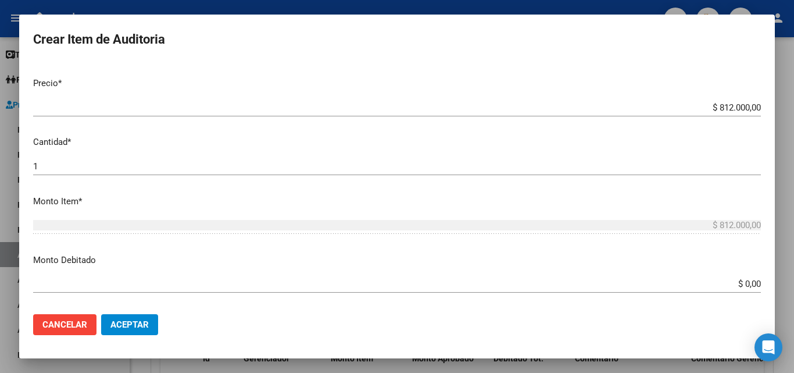
click at [308, 5] on div at bounding box center [397, 186] width 794 height 373
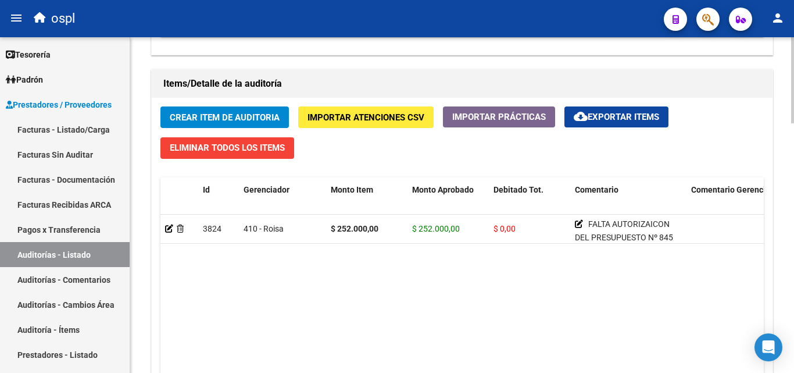
scroll to position [814, 0]
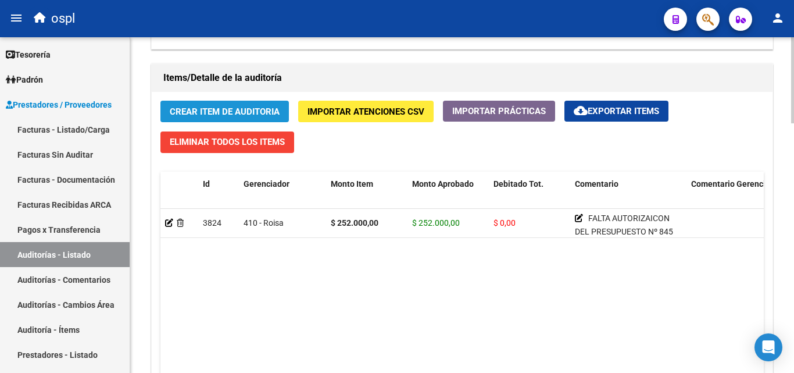
click at [254, 106] on span "Crear Item de Auditoria" at bounding box center [225, 111] width 110 height 10
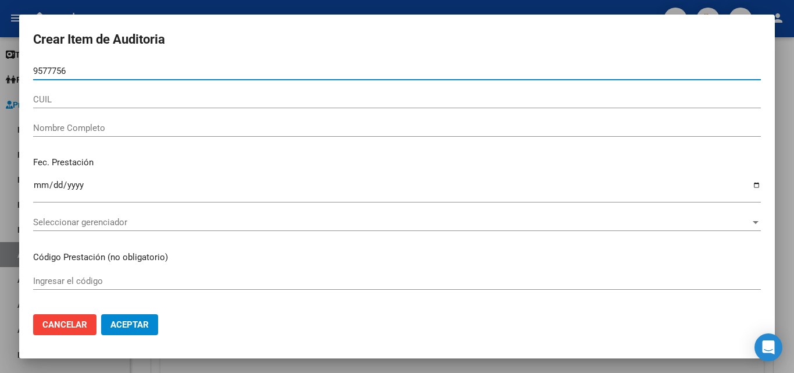
type input "95777567"
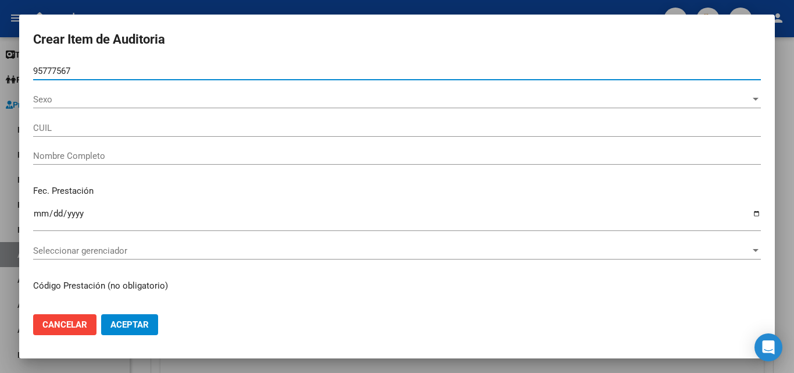
type input "27957775670"
type input "[PERSON_NAME] DEL [PERSON_NAME] ARR"
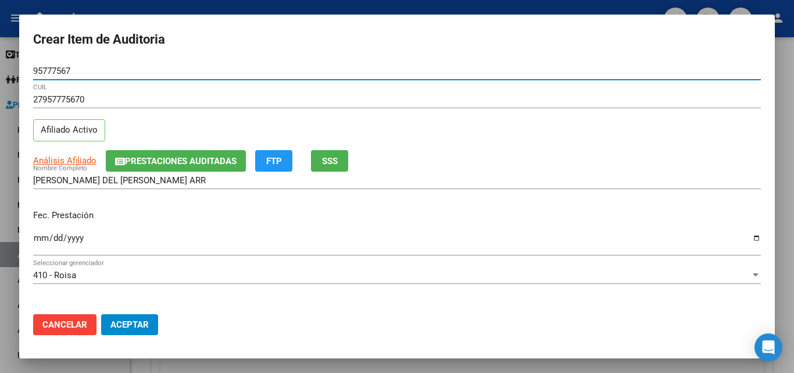
type input "95777567"
click at [42, 244] on input "Ingresar la fecha" at bounding box center [397, 242] width 728 height 19
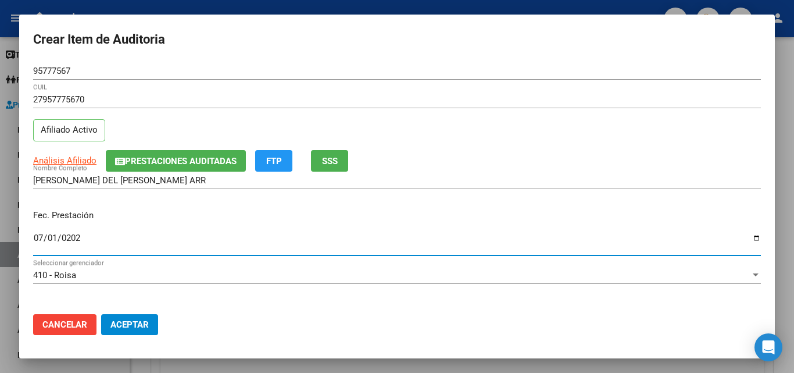
type input "[DATE]"
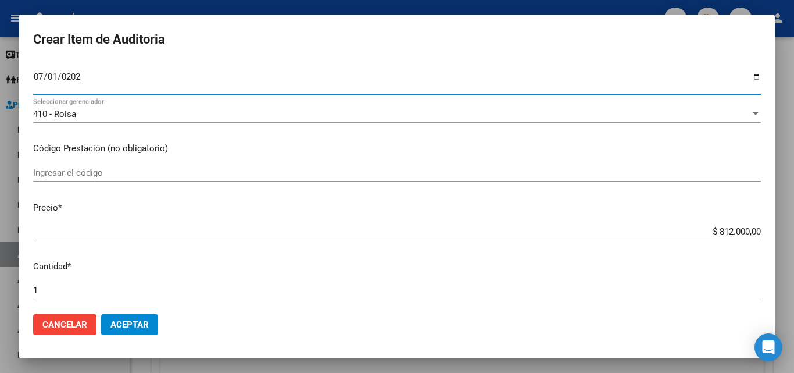
scroll to position [174, 0]
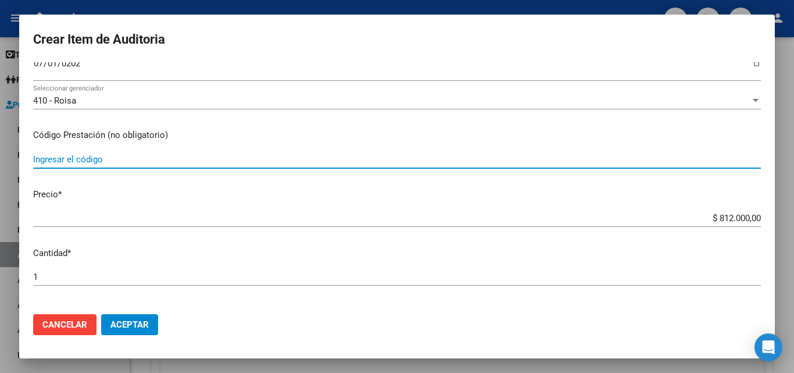
click at [117, 155] on input "Ingresar el código" at bounding box center [397, 159] width 728 height 10
type input "M"
type input "PRACTICA MEDICO 1XS"
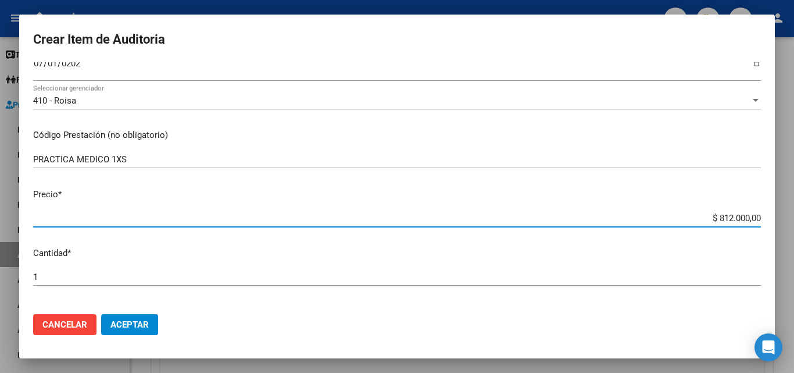
drag, startPoint x: 705, startPoint y: 216, endPoint x: 785, endPoint y: 224, distance: 80.7
click at [785, 224] on div "Crear Item de Auditoria 95777567 Nro Documento 27957775670 CUIL Afiliado Activo…" at bounding box center [397, 186] width 794 height 373
type input "$ 0,01"
type input "$ 0,15"
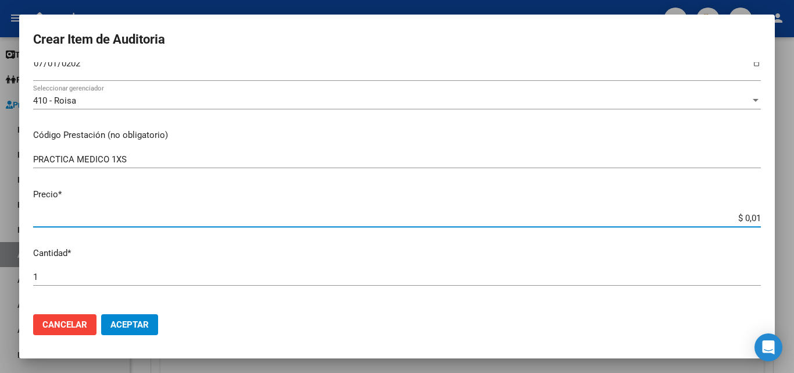
type input "$ 0,15"
type input "$ 1,50"
type input "$ 15,00"
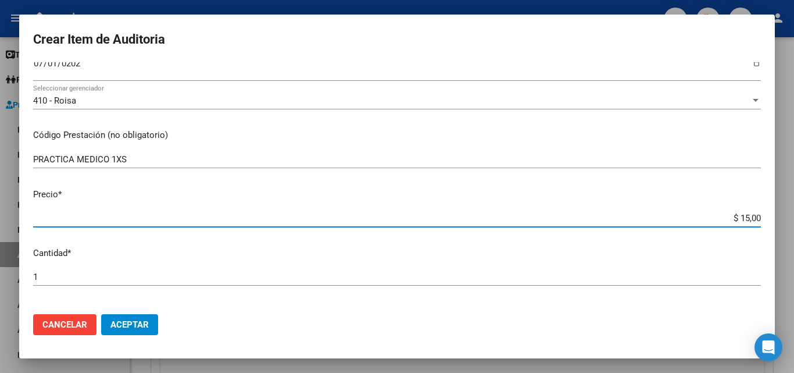
type input "$ 150,00"
type input "$ 1.500,00"
type input "$ 15.000,00"
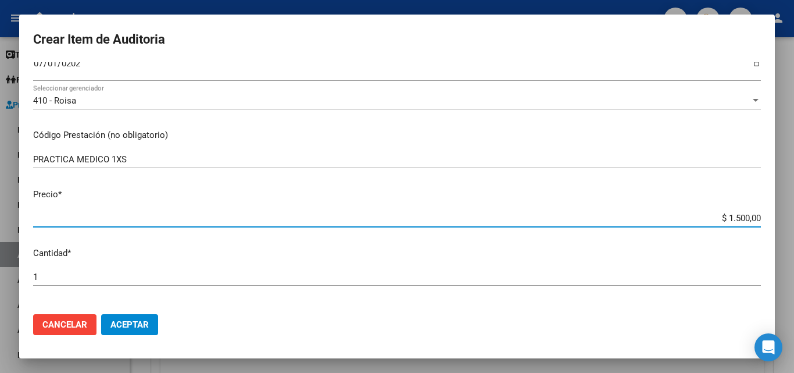
type input "$ 15.000,00"
type input "$ 150.000,00"
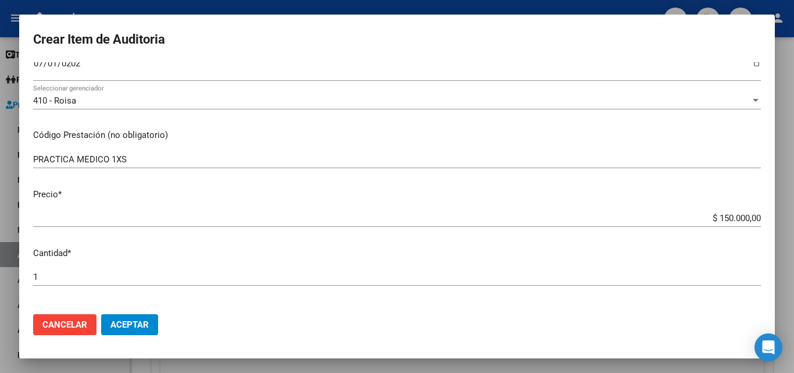
click at [64, 270] on div "1 Ingresar la cantidad" at bounding box center [397, 276] width 728 height 17
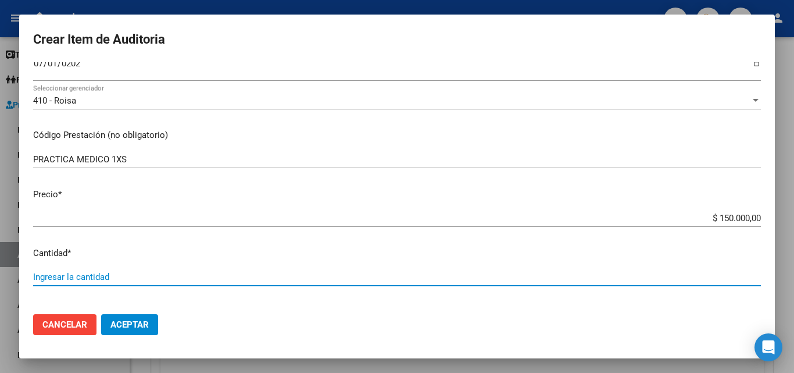
type input "5"
type input "$ 750.000,00"
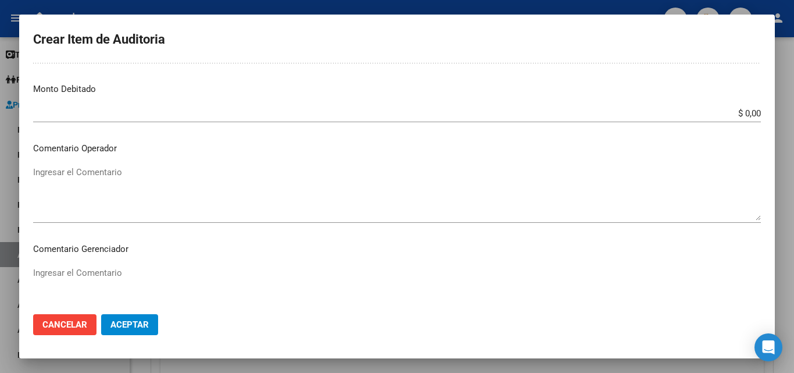
scroll to position [465, 0]
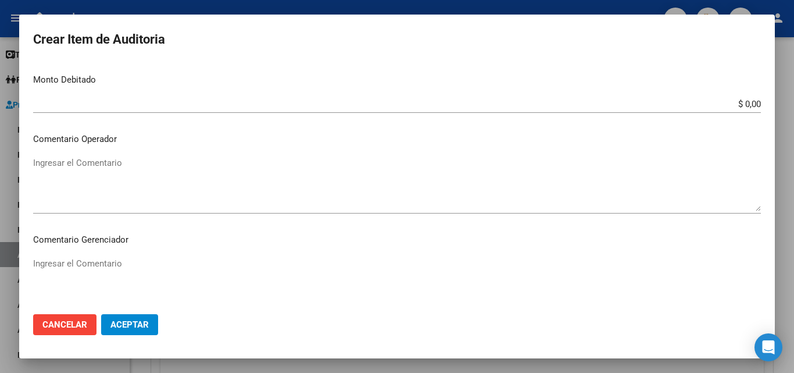
type input "5"
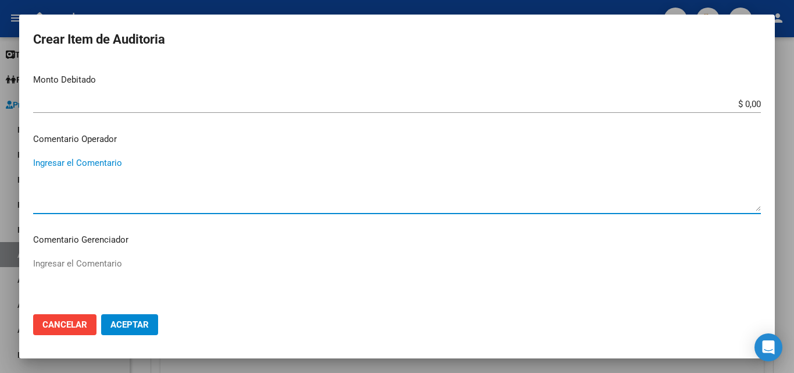
click at [134, 183] on textarea "Ingresar el Comentario" at bounding box center [397, 183] width 728 height 55
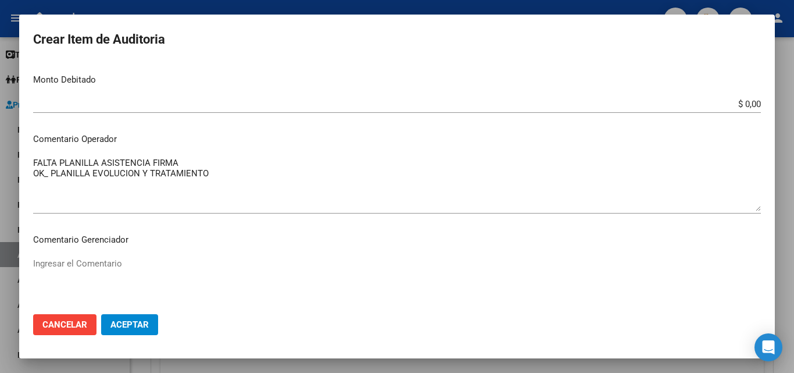
click at [32, 165] on mat-dialog-content "95777567 Nro Documento 27957775670 CUIL Afiliado Activo Análisis Afiliado Prest…" at bounding box center [397, 183] width 756 height 242
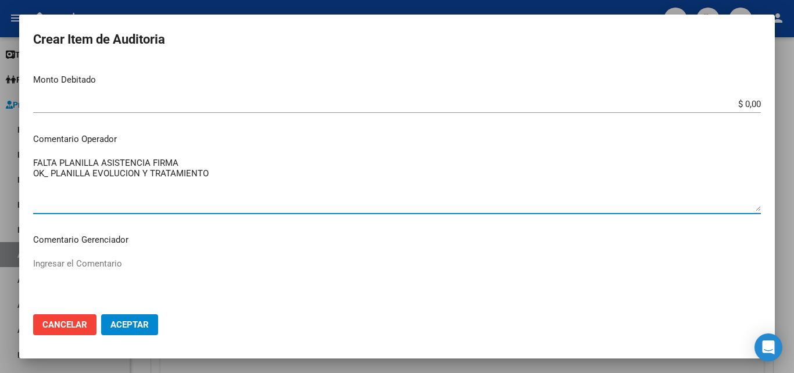
click at [35, 163] on textarea "FALTA PLANILLA ASISTENCIA FIRMA OK_ PLANILLA EVOLUCION Y TRATAMIENTO" at bounding box center [397, 183] width 728 height 55
click at [35, 162] on textarea "FALTA PLANILLA ASISTENCIA FIRMA OK_ PLANILLA EVOLUCION Y TRATAMIENTO" at bounding box center [397, 183] width 728 height 55
click at [38, 157] on textarea "_FALTA PLANILLA ASISTENCIA FIRMA OK_ PLANILLA EVOLUCION Y TRATAMIENTO" at bounding box center [397, 183] width 728 height 55
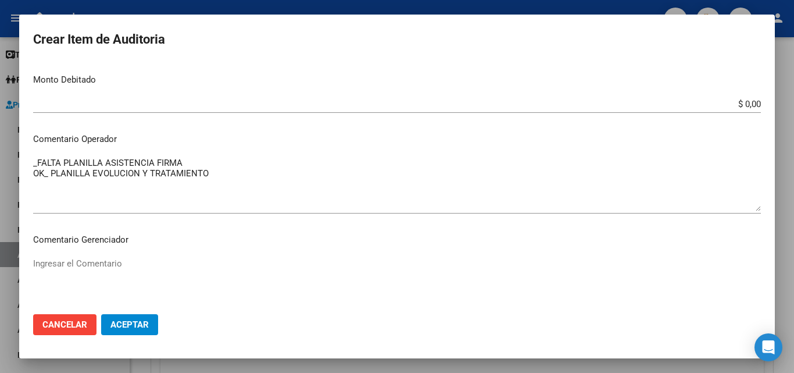
click at [31, 162] on mat-dialog-content "95777567 Nro Documento 27957775670 CUIL Afiliado Activo Análisis Afiliado Prest…" at bounding box center [397, 183] width 756 height 242
click at [34, 162] on textarea "_FALTA PLANILLA ASISTENCIA FIRMA OK_ PLANILLA EVOLUCION Y TRATAMIENTO" at bounding box center [397, 183] width 728 height 55
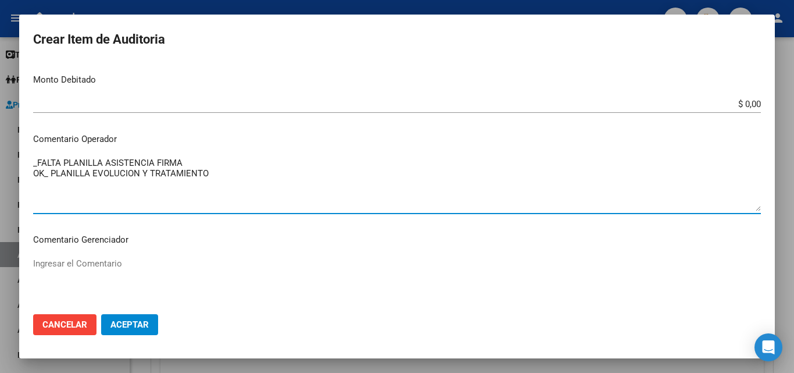
click at [47, 156] on textarea "_FALTA PLANILLA ASISTENCIA FIRMA OK_ PLANILLA EVOLUCION Y TRATAMIENTO" at bounding box center [397, 183] width 728 height 55
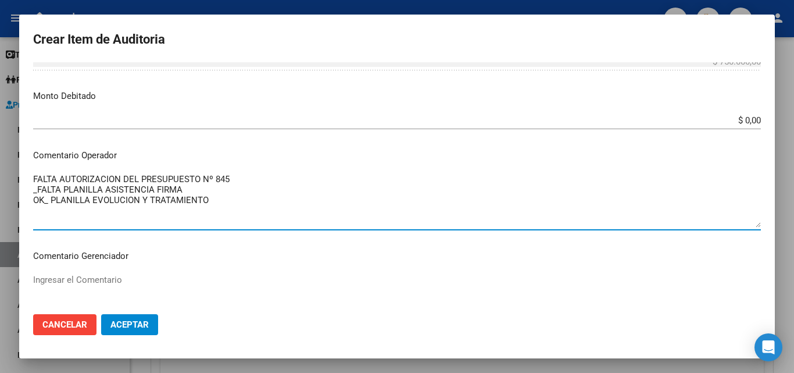
scroll to position [407, 0]
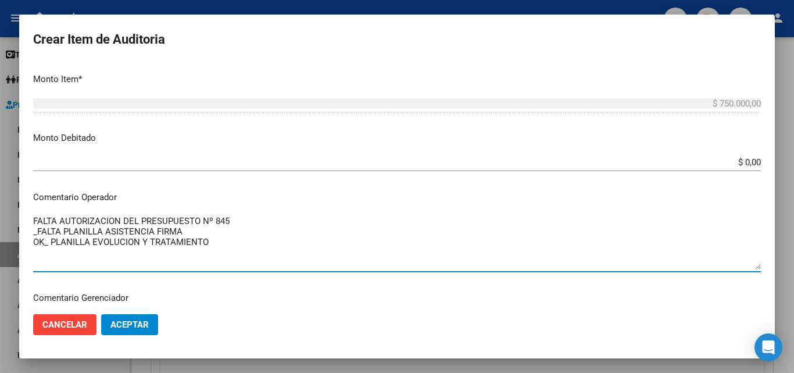
drag, startPoint x: 222, startPoint y: 247, endPoint x: 19, endPoint y: 215, distance: 205.9
click at [19, 215] on div "Crear Item de Auditoria 95777567 Nro Documento 27957775670 CUIL Afiliado Activo…" at bounding box center [397, 186] width 794 height 373
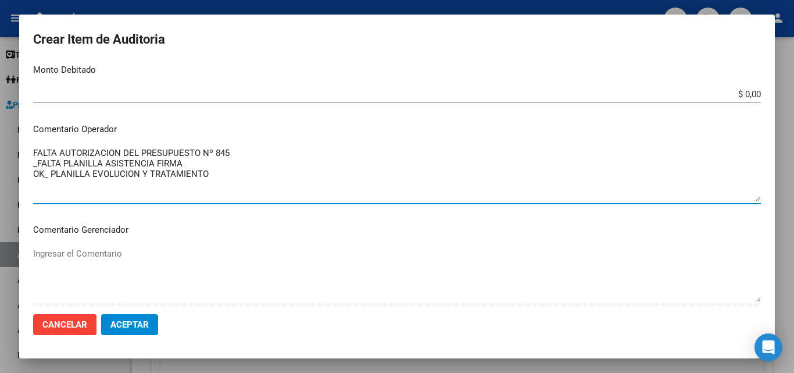
scroll to position [640, 0]
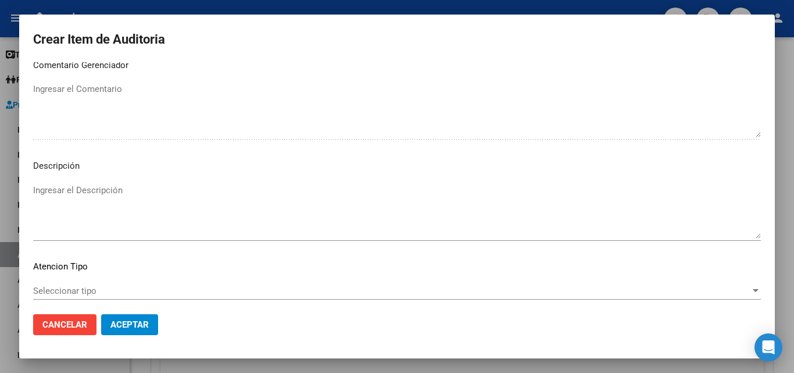
type textarea "FALTA AUTORIZACION DEL PRESUPUESTO Nº 845 _FALTA PLANILLA ASISTENCIA FIRMA OK_ …"
click at [135, 208] on textarea "Ingresar el Descripción" at bounding box center [397, 211] width 728 height 55
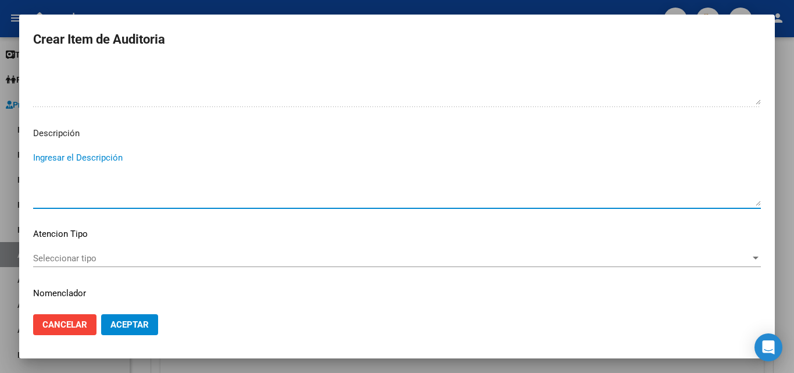
scroll to position [704, 0]
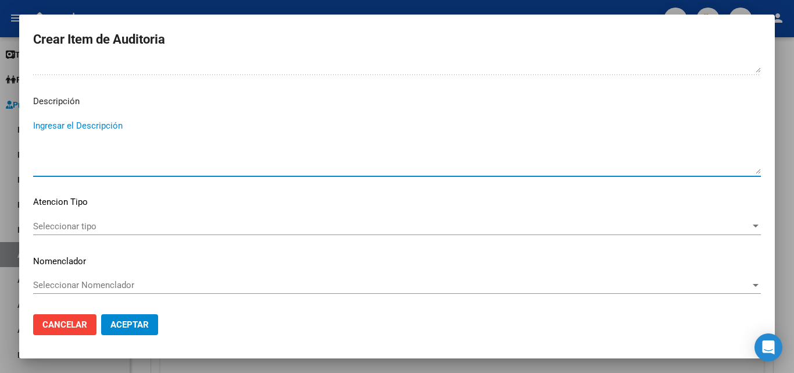
click at [76, 232] on div "Seleccionar tipo Seleccionar tipo" at bounding box center [397, 225] width 728 height 17
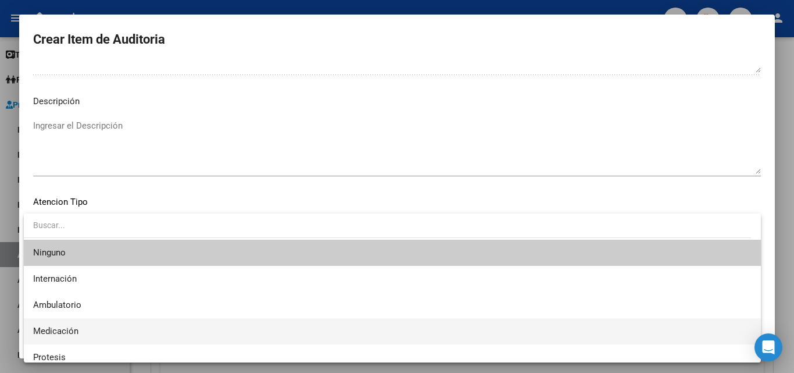
scroll to position [34, 0]
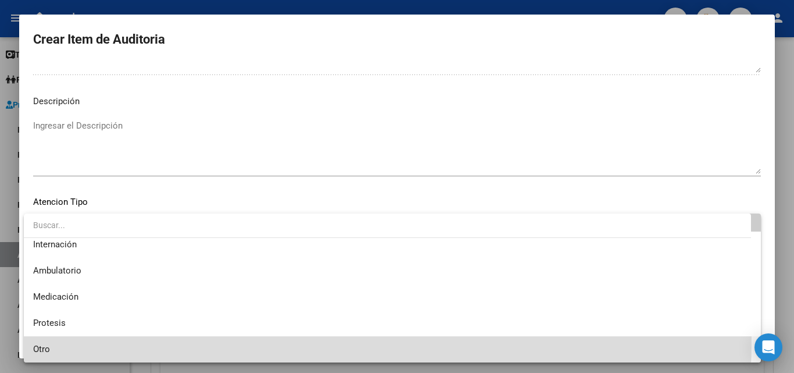
click at [53, 338] on span "Otro" at bounding box center [392, 349] width 719 height 26
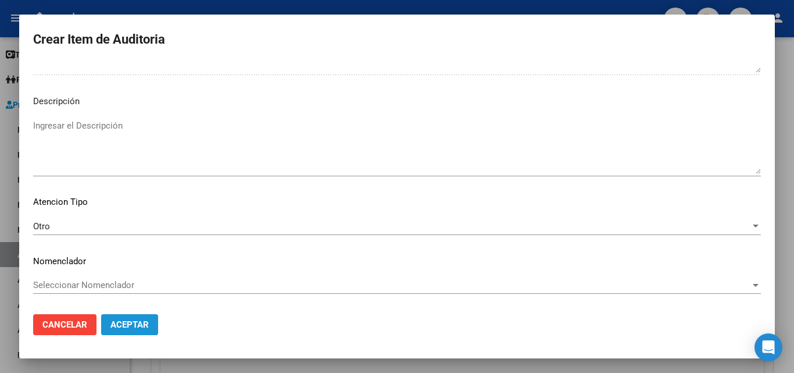
click at [121, 320] on span "Aceptar" at bounding box center [129, 324] width 38 height 10
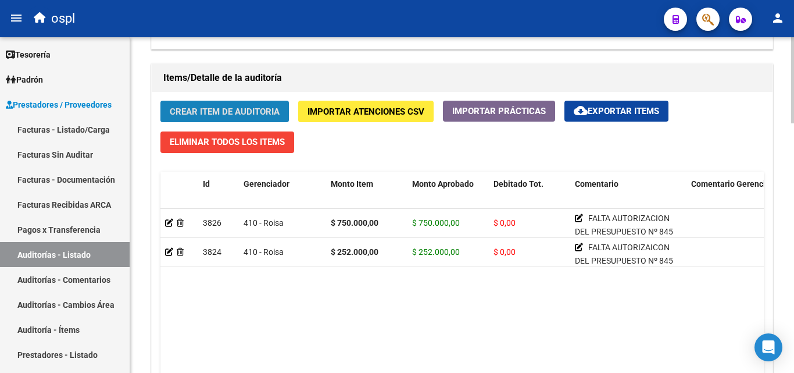
click at [232, 106] on span "Crear Item de Auditoria" at bounding box center [225, 111] width 110 height 10
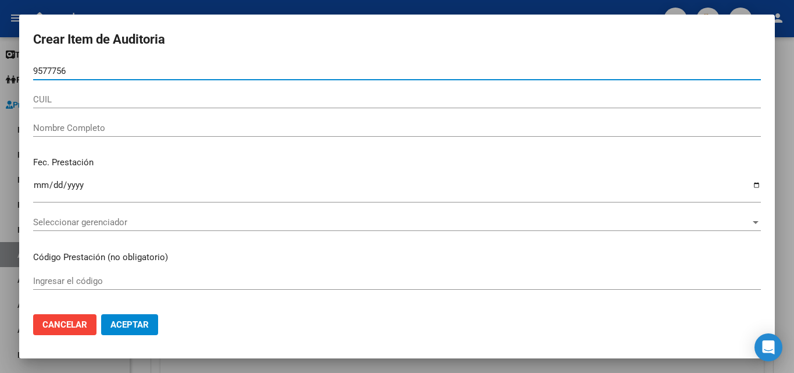
type input "95777567"
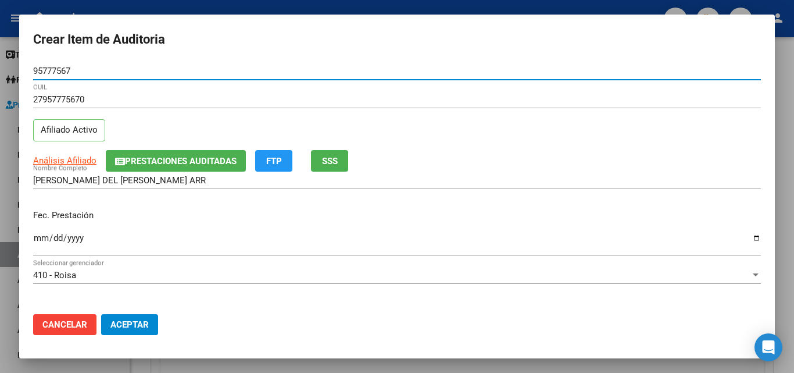
click at [40, 248] on input "Ingresar la fecha" at bounding box center [397, 242] width 728 height 19
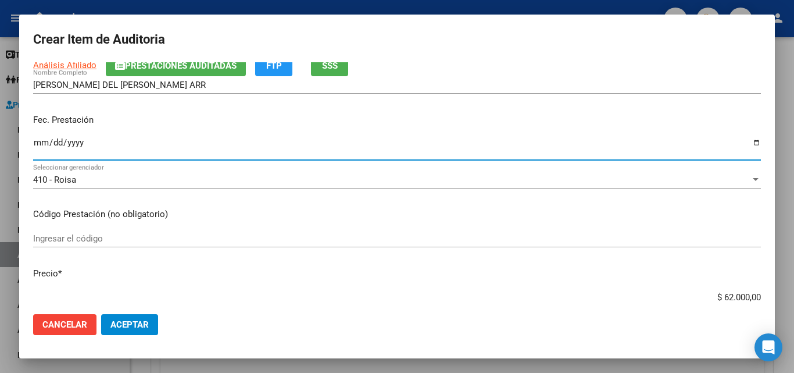
scroll to position [116, 0]
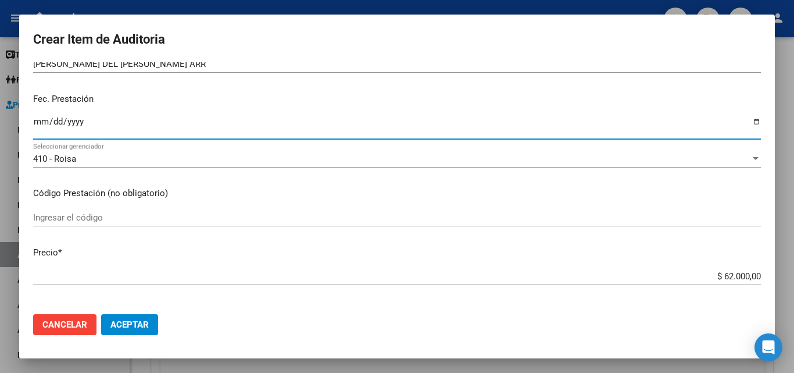
click at [107, 214] on input "Ingresar el código" at bounding box center [397, 217] width 728 height 10
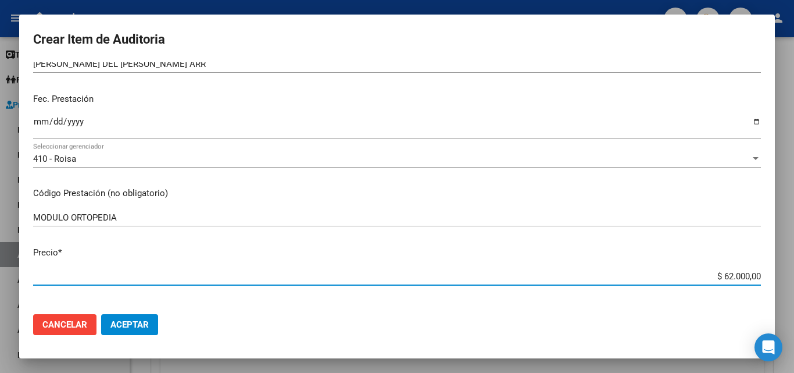
drag, startPoint x: 698, startPoint y: 276, endPoint x: 764, endPoint y: 279, distance: 65.7
click at [764, 279] on mat-dialog-content "95777567 Nro Documento 27957775670 CUIL Afiliado Activo Análisis Afiliado Prest…" at bounding box center [397, 183] width 756 height 242
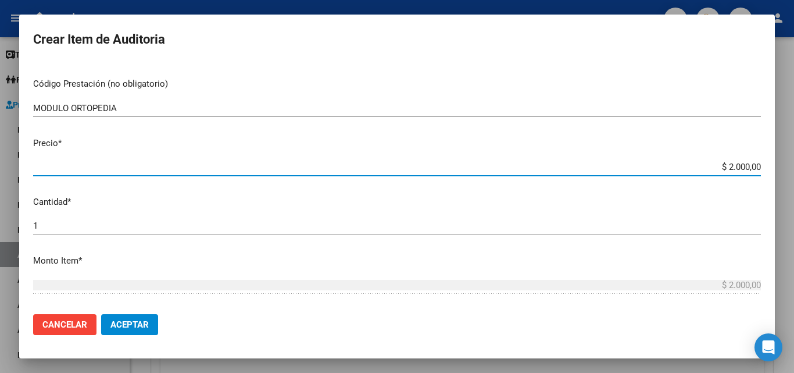
scroll to position [233, 0]
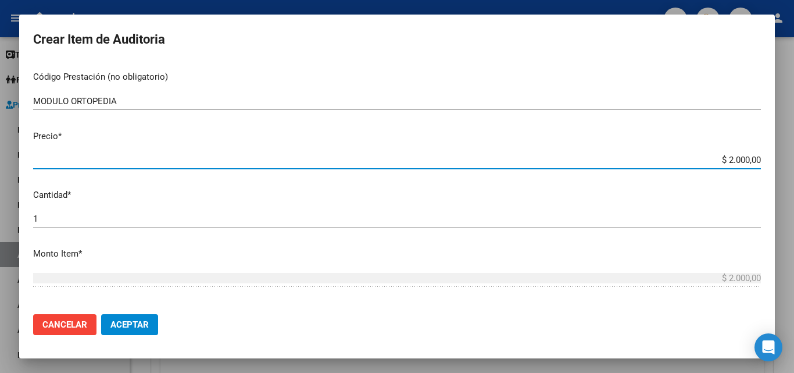
click at [116, 226] on div "1 Ingresar la cantidad" at bounding box center [397, 218] width 728 height 17
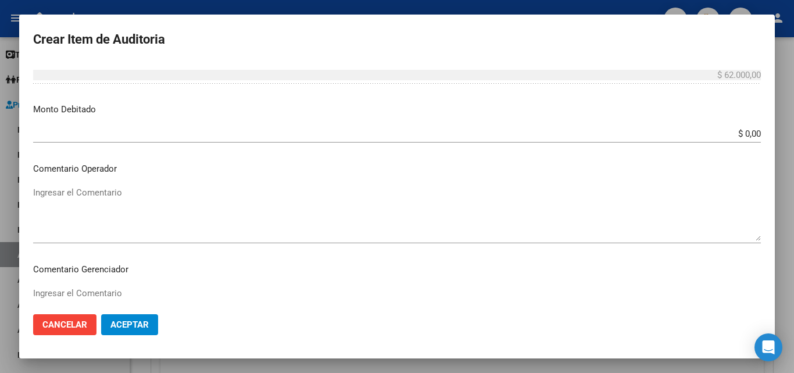
scroll to position [465, 0]
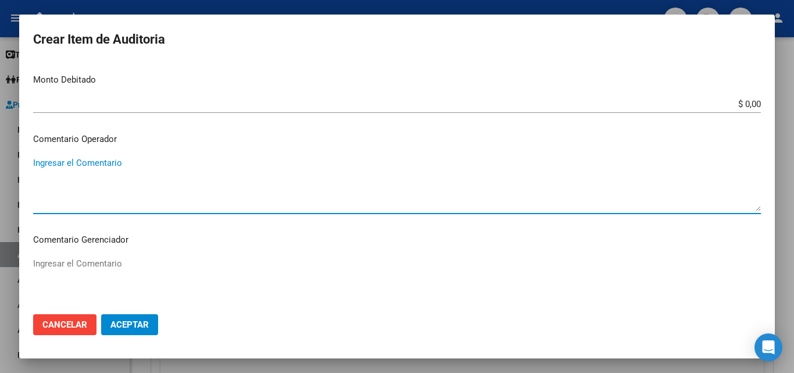
click at [136, 182] on textarea "Ingresar el Comentario" at bounding box center [397, 183] width 728 height 55
paste textarea "FALTA AUTORIZACION DEL PRESUPUESTO Nº 845 _FALTA PLANILLA ASISTENCIA FIRMA OK_ …"
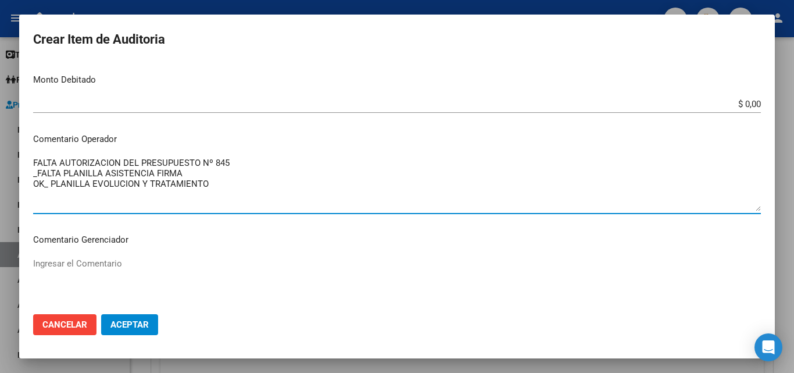
click at [119, 180] on textarea "FALTA AUTORIZACION DEL PRESUPUESTO Nº 845 _FALTA PLANILLA ASISTENCIA FIRMA OK_ …" at bounding box center [397, 183] width 728 height 55
click at [80, 178] on textarea "FALTA AUTORIZACION DEL PRESUPUESTO Nº 845 _FALTA PLANILLA ASISTENCIA FIRMA OK_ …" at bounding box center [397, 183] width 728 height 55
click at [190, 170] on textarea "FALTA AUTORIZACION DEL PRESUPUESTO Nº 845 _FALTA PLANILLA ASISTENCIA FIRMA OK_ …" at bounding box center [397, 183] width 728 height 55
drag, startPoint x: 232, startPoint y: 192, endPoint x: 29, endPoint y: 170, distance: 204.1
click at [29, 170] on mat-dialog-content "95777567 Nro Documento 27957775670 CUIL Afiliado Activo Análisis Afiliado Prest…" at bounding box center [397, 183] width 756 height 242
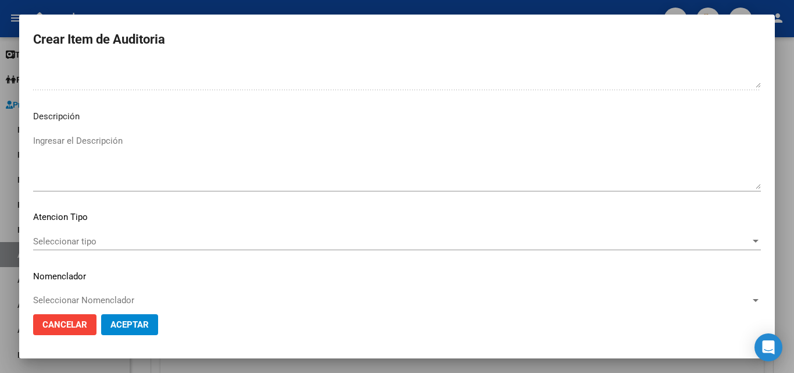
scroll to position [704, 0]
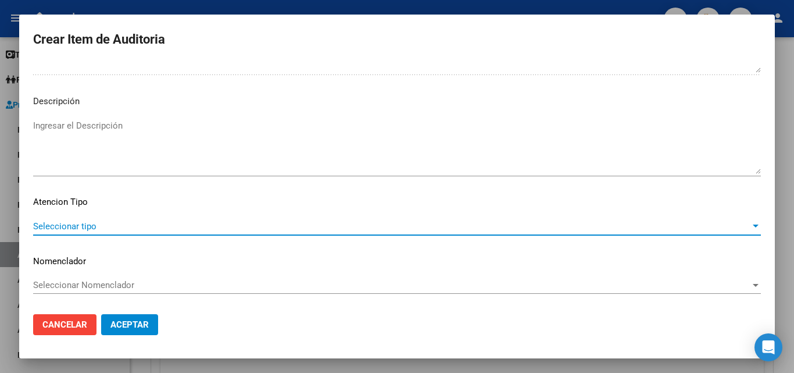
click at [88, 229] on span "Seleccionar tipo" at bounding box center [392, 226] width 718 height 10
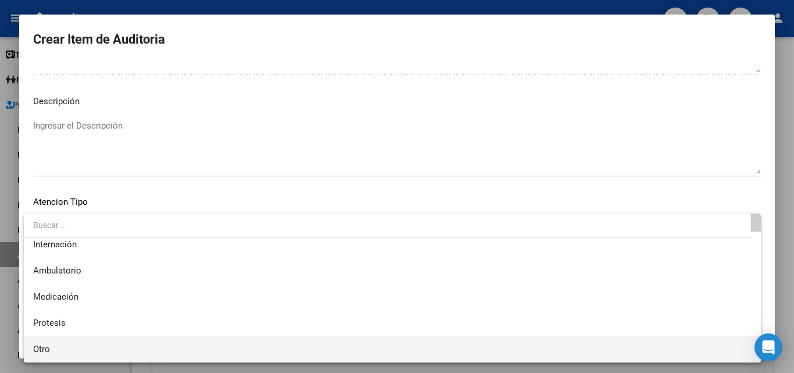
click at [66, 339] on span "Otro" at bounding box center [392, 349] width 719 height 26
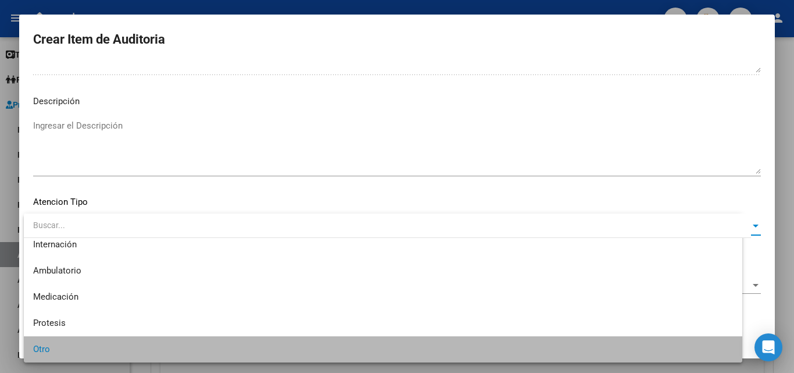
scroll to position [33, 0]
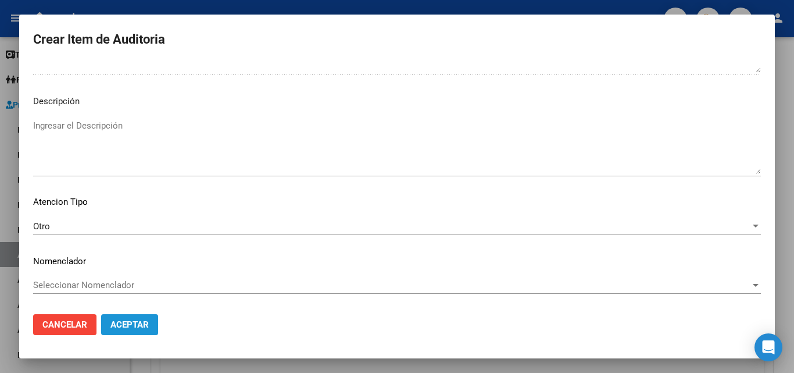
click at [131, 324] on span "Aceptar" at bounding box center [129, 324] width 38 height 10
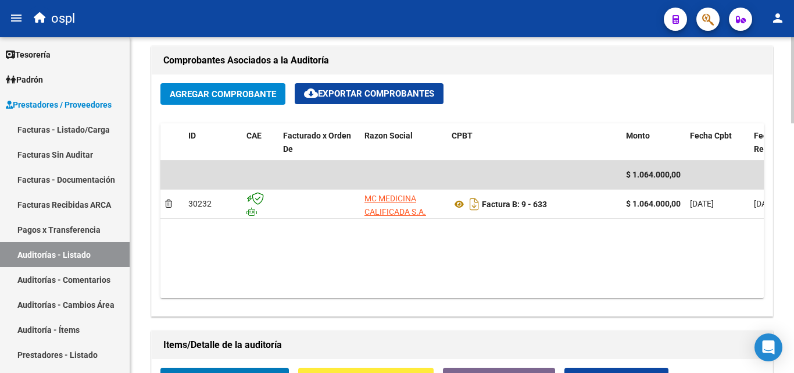
scroll to position [349, 0]
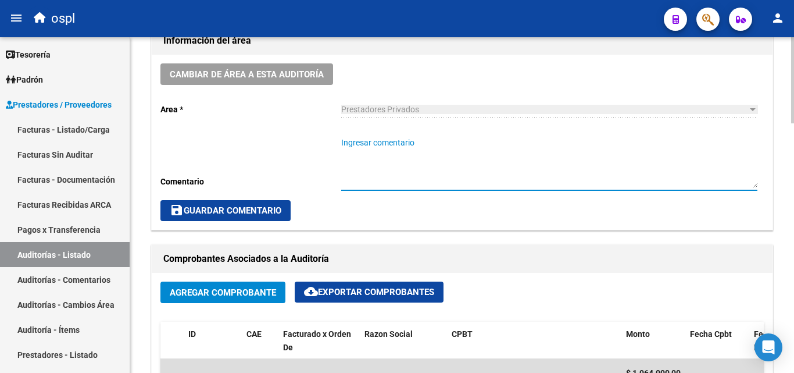
click at [379, 155] on textarea "Ingresar comentario" at bounding box center [549, 162] width 416 height 51
click at [365, 149] on textarea "FSLTS ORDEN MEDICA Y AUTORIZADO" at bounding box center [549, 162] width 416 height 51
click at [364, 147] on textarea "FSLTS ORDEN MEDICA Y AUTORIZADO" at bounding box center [549, 162] width 416 height 51
click at [369, 155] on textarea "FALTA ORDEN MEDICA Y AUTORIZADO" at bounding box center [549, 162] width 416 height 51
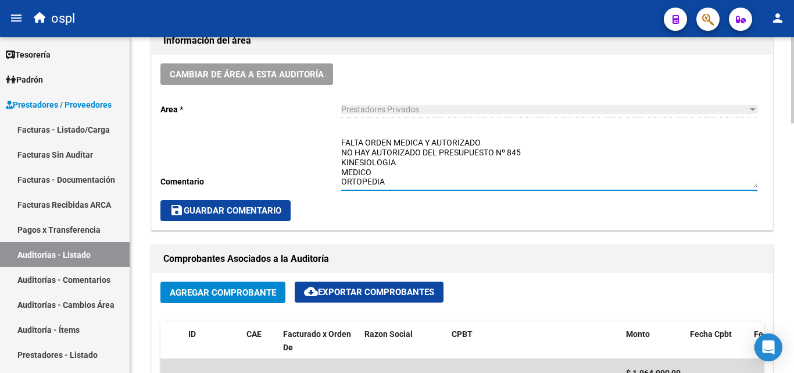
click at [407, 160] on textarea "FALTA ORDEN MEDICA Y AUTORIZADO NO HAY AUTORIZADO DEL PRESUPUESTO Nº 845 KINESI…" at bounding box center [549, 162] width 416 height 51
click at [376, 173] on textarea "FALTA ORDEN MEDICA Y AUTORIZADO NO HAY AUTORIZADO DEL PRESUPUESTO Nº 845 KINESI…" at bounding box center [549, 162] width 416 height 51
click at [391, 179] on textarea "FALTA ORDEN MEDICA Y AUTORIZADO NO HAY AUTORIZADO DEL PRESUPUESTO Nº 845 KINESI…" at bounding box center [549, 162] width 416 height 51
click at [416, 159] on textarea "FALTA ORDEN MEDICA Y AUTORIZADO NO HAY AUTORIZADO DEL PRESUPUESTO Nº 845 KINESI…" at bounding box center [549, 162] width 416 height 51
click at [381, 171] on textarea "FALTA ORDEN MEDICA Y AUTORIZADO NO HAY AUTORIZADO DEL PRESUPUESTO Nº 845 KINESI…" at bounding box center [549, 162] width 416 height 51
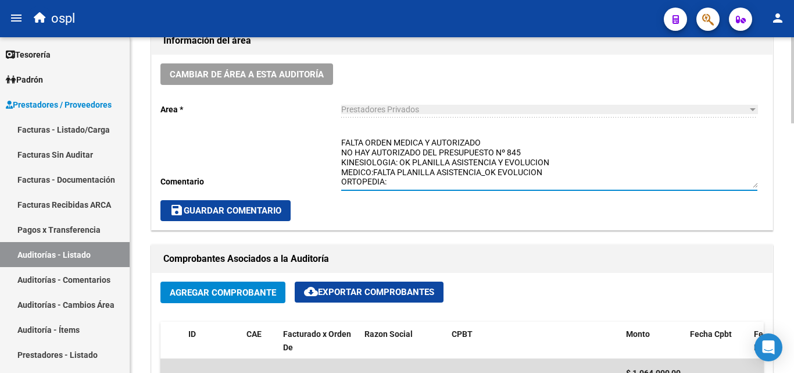
click at [376, 170] on textarea "FALTA ORDEN MEDICA Y AUTORIZADO NO HAY AUTORIZADO DEL PRESUPUESTO Nº 845 KINESI…" at bounding box center [549, 162] width 416 height 51
click at [376, 169] on textarea "FALTA ORDEN MEDICA Y AUTORIZADO NO HAY AUTORIZADO DEL PRESUPUESTO Nº 845 KINESI…" at bounding box center [549, 162] width 416 height 51
click at [374, 169] on textarea "FALTA ORDEN MEDICA Y AUTORIZADO NO HAY AUTORIZADO DEL PRESUPUESTO Nº 845 KINESI…" at bounding box center [549, 162] width 416 height 51
click at [398, 177] on textarea "FALTA ORDEN MEDICA Y AUTORIZADO NO HAY AUTORIZADO DEL PRESUPUESTO Nº 845 KINESI…" at bounding box center [549, 162] width 416 height 51
click at [389, 185] on textarea "FALTA ORDEN MEDICA Y AUTORIZADO NO HAY AUTORIZADO DEL PRESUPUESTO Nº 845 KINESI…" at bounding box center [549, 162] width 416 height 51
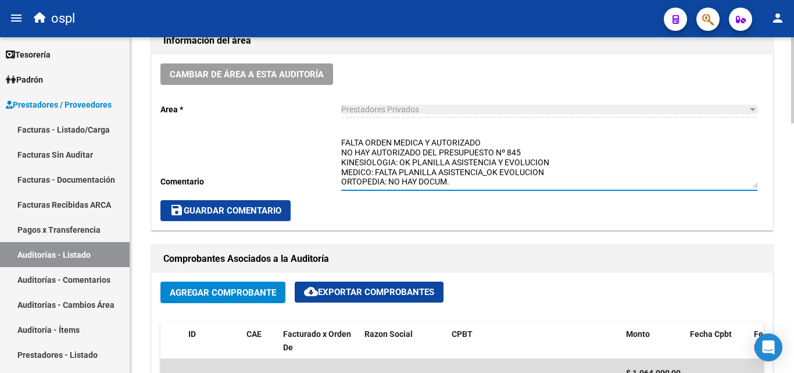
click at [458, 184] on textarea "FALTA ORDEN MEDICA Y AUTORIZADO NO HAY AUTORIZADO DEL PRESUPUESTO Nº 845 KINESI…" at bounding box center [549, 162] width 416 height 51
click at [278, 209] on span "save Guardar Comentario" at bounding box center [226, 210] width 112 height 10
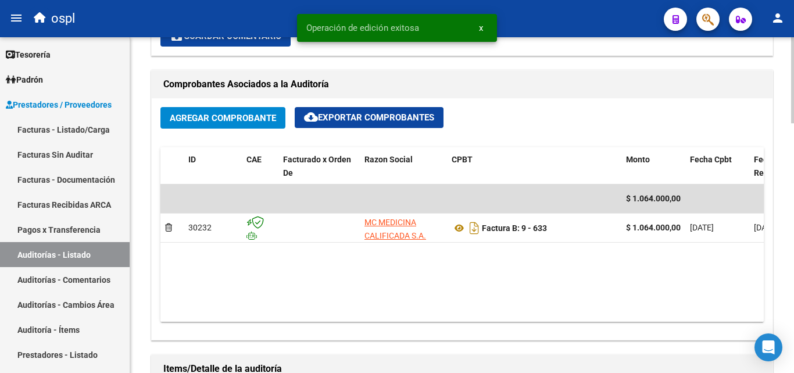
scroll to position [233, 0]
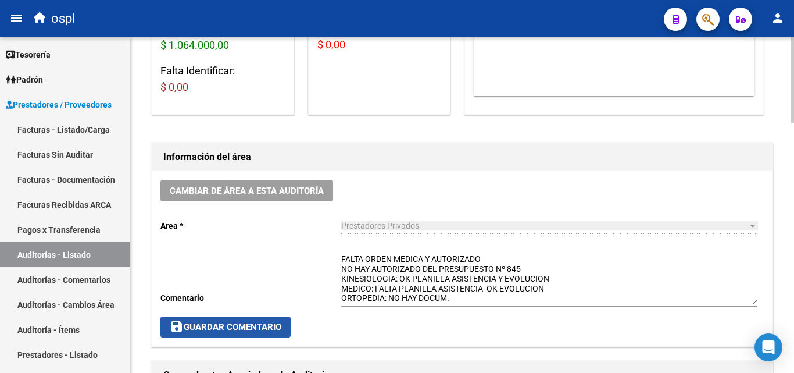
click at [265, 325] on span "save Guardar Comentario" at bounding box center [226, 327] width 112 height 10
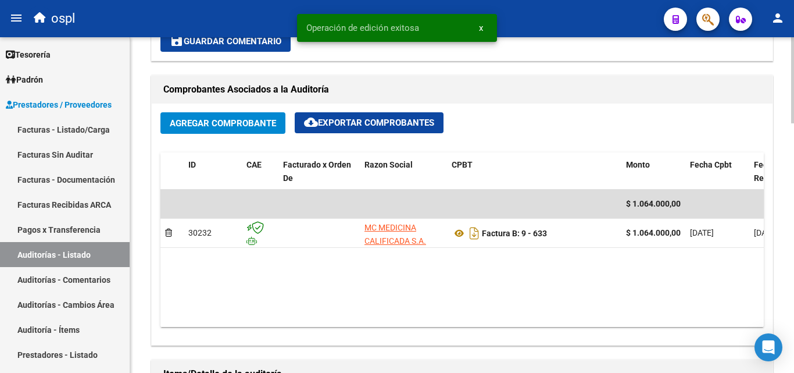
scroll to position [581, 0]
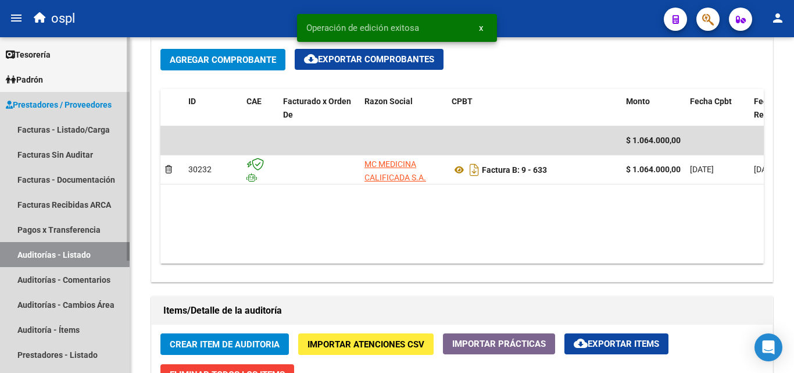
click at [88, 254] on link "Auditorías - Listado" at bounding box center [65, 254] width 130 height 25
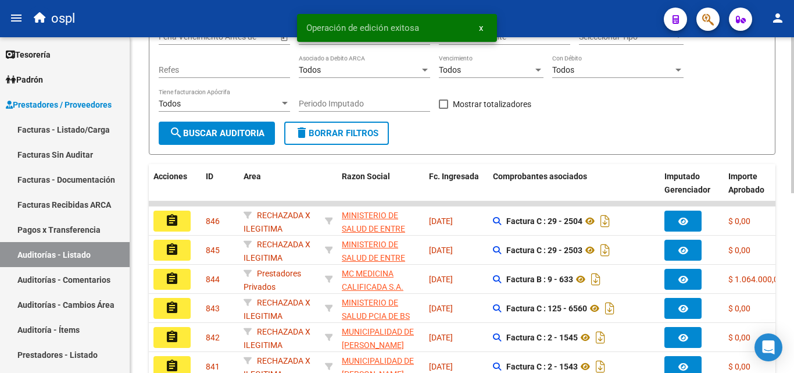
scroll to position [95, 0]
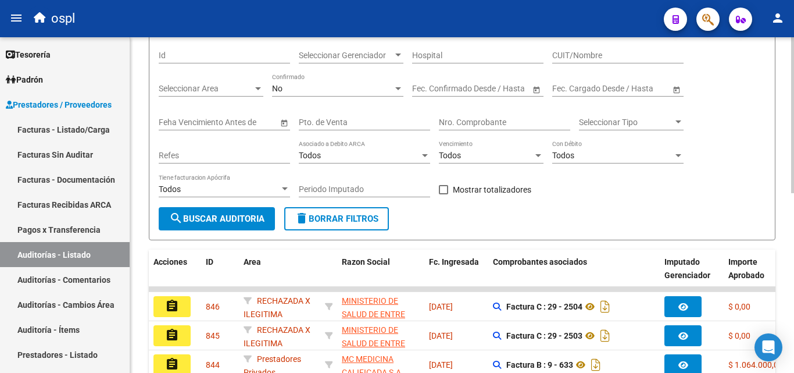
click at [454, 118] on input "Nro. Comprobante" at bounding box center [504, 122] width 131 height 10
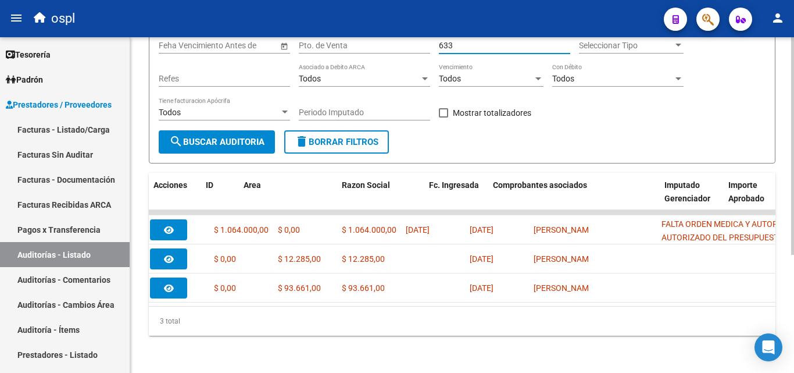
scroll to position [0, 0]
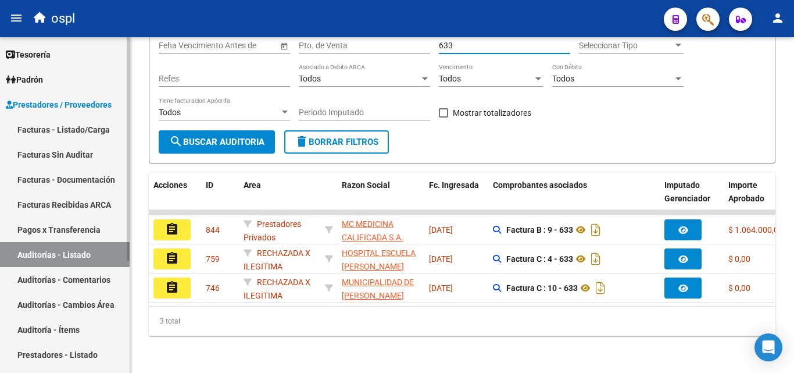
click at [105, 135] on link "Facturas - Listado/Carga" at bounding box center [65, 129] width 130 height 25
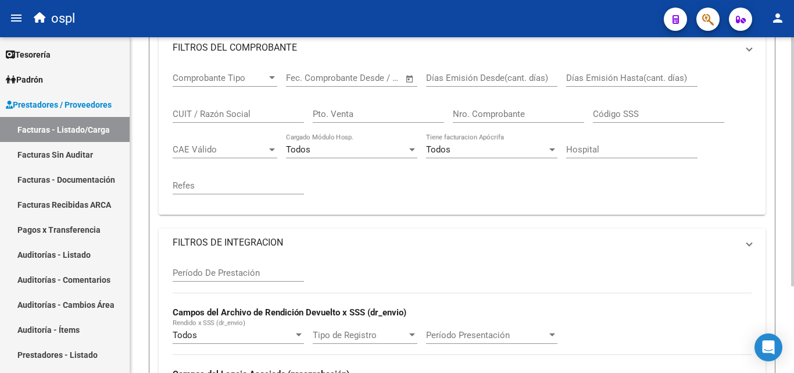
click at [258, 54] on mat-panel-title "FILTROS DEL COMPROBANTE" at bounding box center [455, 47] width 565 height 13
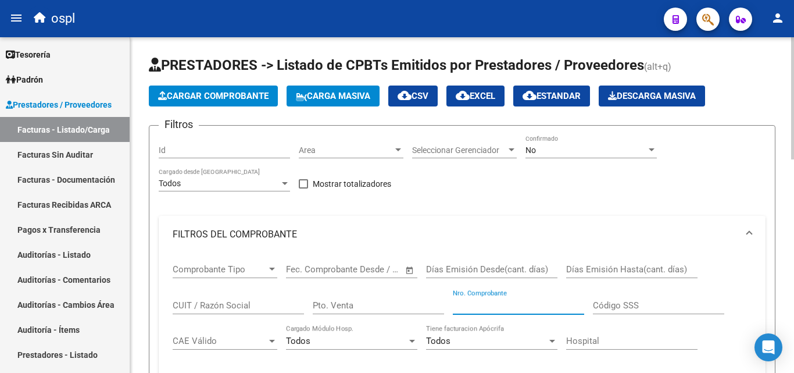
click at [473, 309] on input "Nro. Comprobante" at bounding box center [518, 305] width 131 height 10
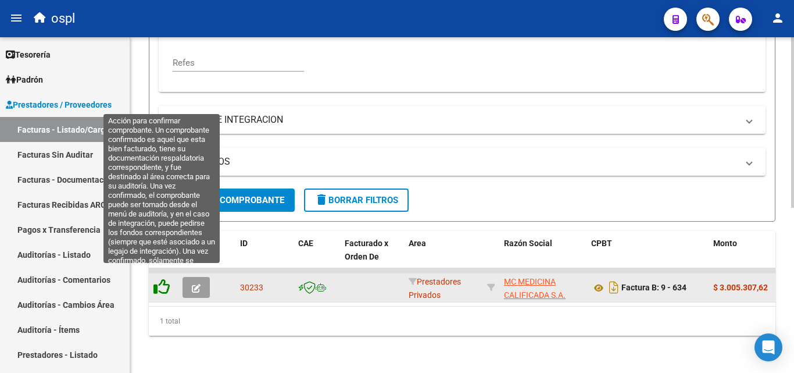
click at [165, 279] on icon at bounding box center [162, 287] width 16 height 16
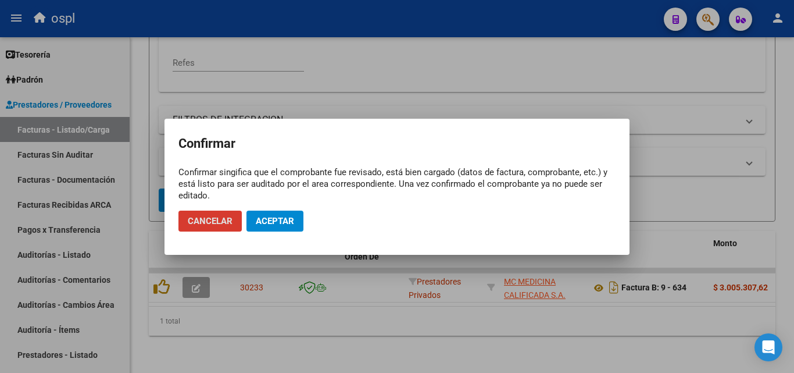
click at [284, 214] on button "Aceptar" at bounding box center [275, 220] width 57 height 21
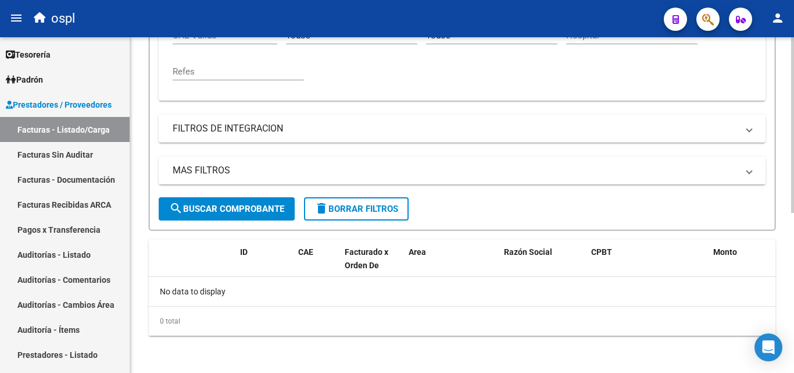
scroll to position [305, 0]
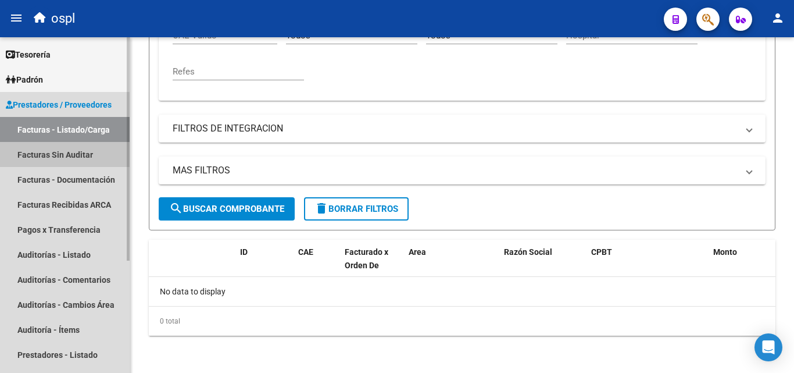
click at [89, 159] on link "Facturas Sin Auditar" at bounding box center [65, 154] width 130 height 25
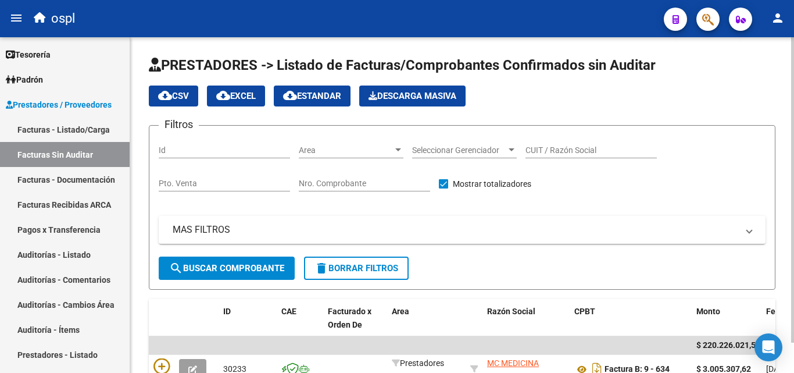
click at [316, 177] on div "Nro. Comprobante" at bounding box center [364, 179] width 131 height 23
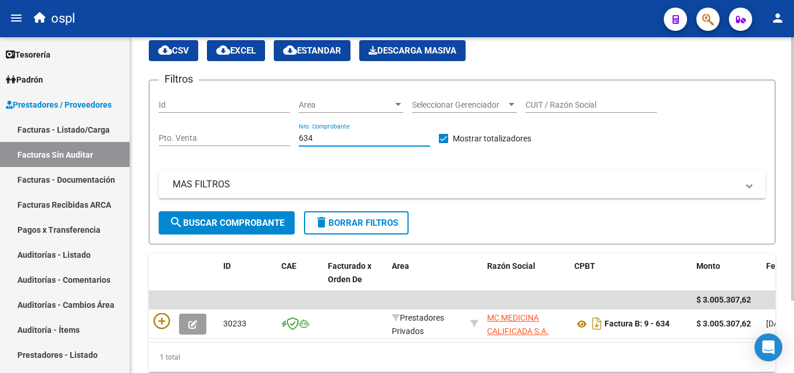
scroll to position [92, 0]
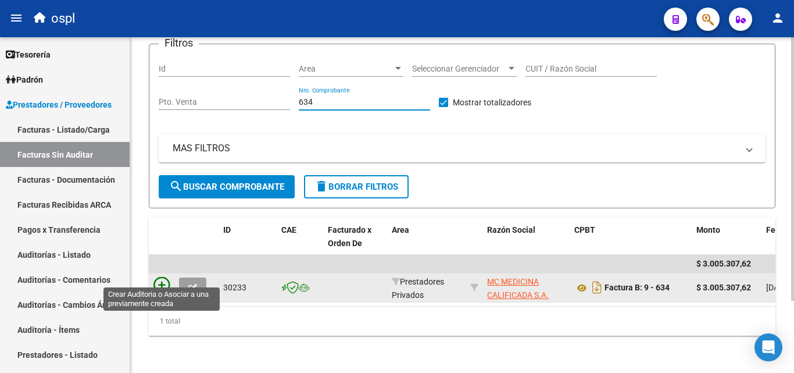
click at [161, 277] on icon at bounding box center [162, 285] width 16 height 16
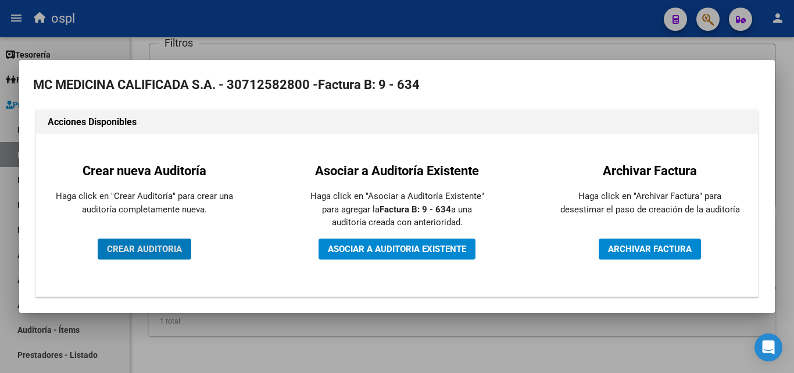
click at [140, 252] on span "CREAR AUDITORIA" at bounding box center [144, 249] width 75 height 10
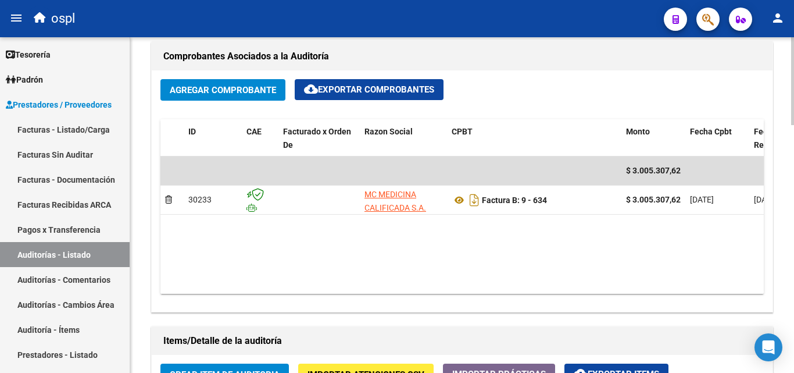
scroll to position [581, 0]
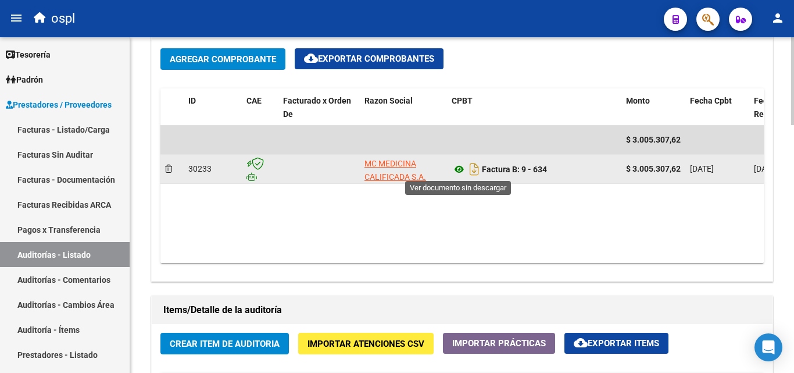
click at [456, 170] on icon at bounding box center [459, 169] width 15 height 14
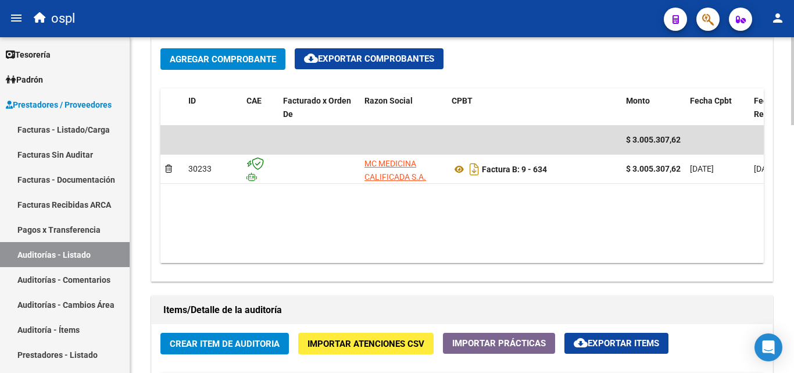
drag, startPoint x: 446, startPoint y: 248, endPoint x: 471, endPoint y: 252, distance: 25.3
click at [471, 252] on datatable-body "$ 3.005.307,62 30233 MC MEDICINA CALIFICADA S.A. Factura B: 9 - 634 $ 3.005.307…" at bounding box center [462, 194] width 604 height 137
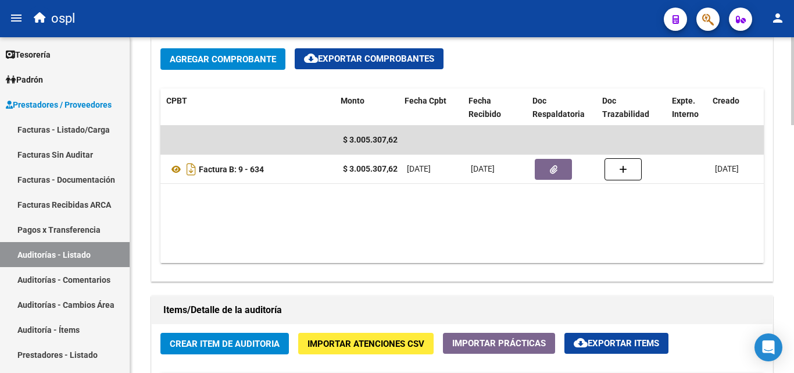
scroll to position [0, 285]
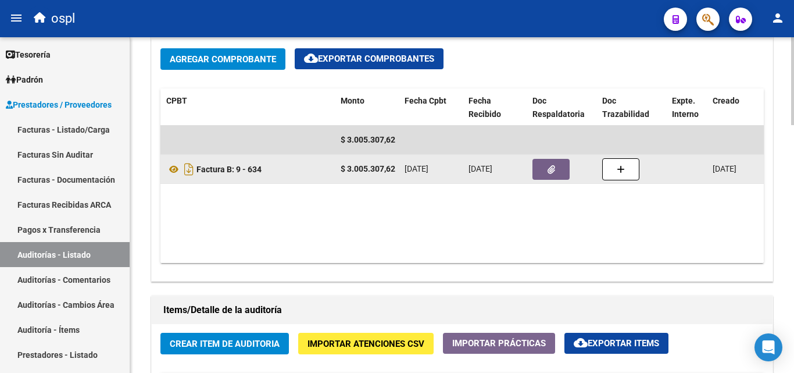
click at [559, 173] on button "button" at bounding box center [551, 169] width 37 height 21
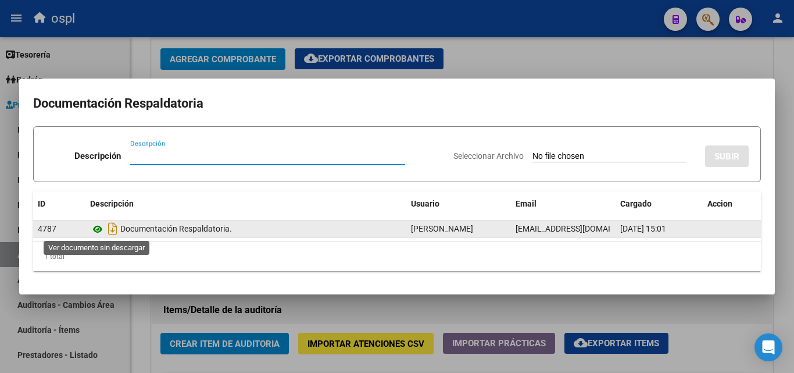
click at [98, 223] on icon at bounding box center [97, 229] width 15 height 14
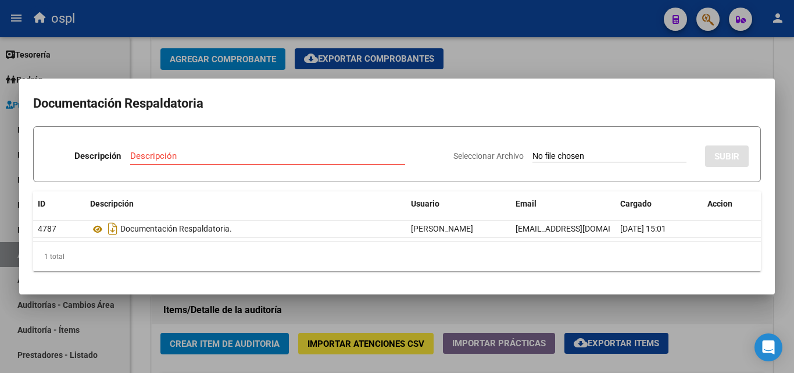
click at [524, 60] on div at bounding box center [397, 186] width 794 height 373
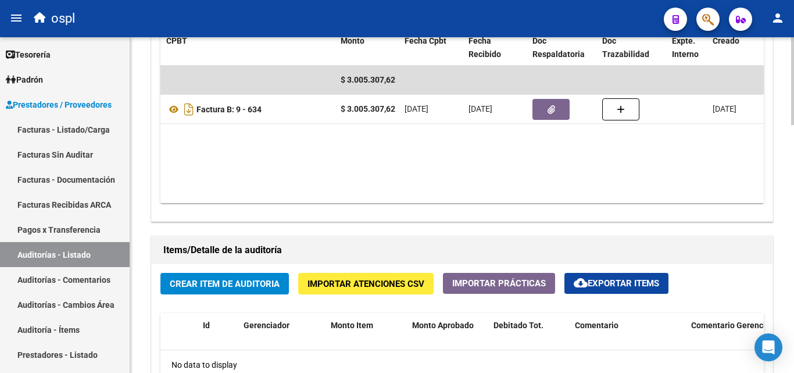
scroll to position [640, 0]
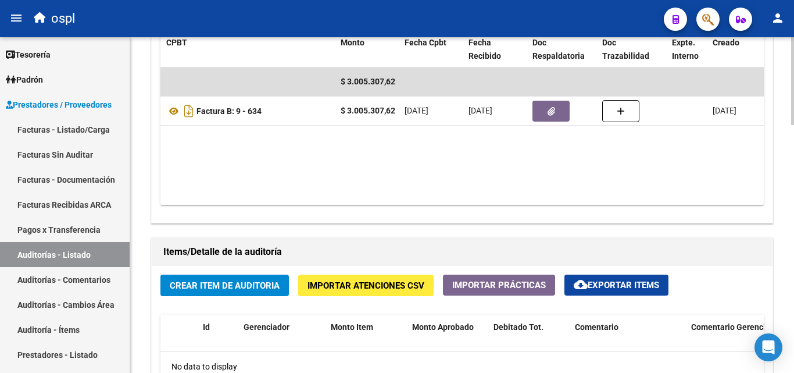
click at [261, 286] on span "Crear Item de Auditoria" at bounding box center [225, 285] width 110 height 10
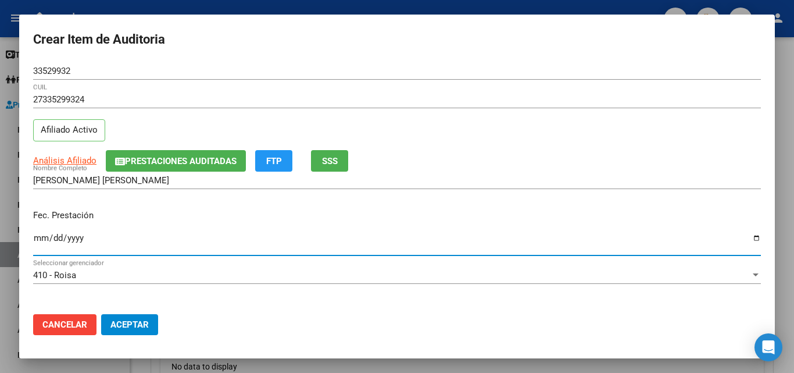
click at [45, 234] on input "Ingresar la fecha" at bounding box center [397, 242] width 728 height 19
click at [63, 326] on span "Cancelar" at bounding box center [64, 324] width 45 height 10
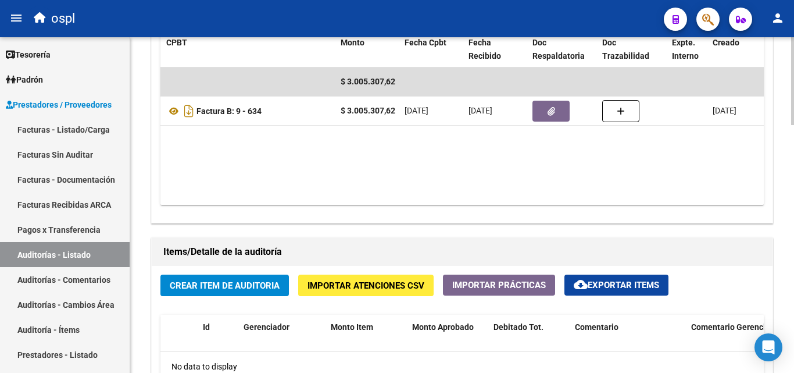
click at [249, 230] on div "Información del área Cambiar de área a esta auditoría Area * Prestadores Privad…" at bounding box center [462, 179] width 627 height 912
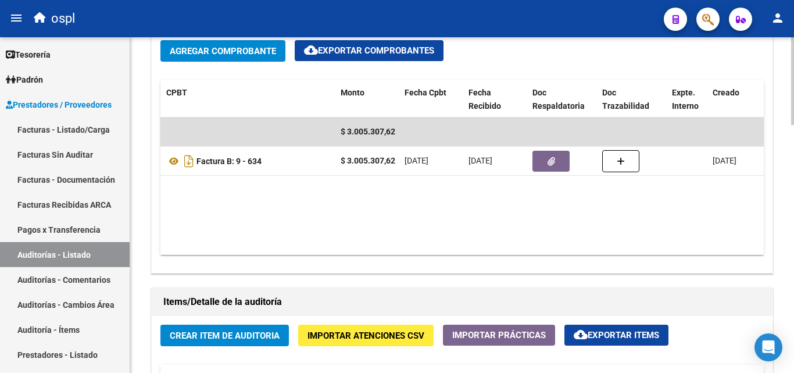
scroll to position [581, 0]
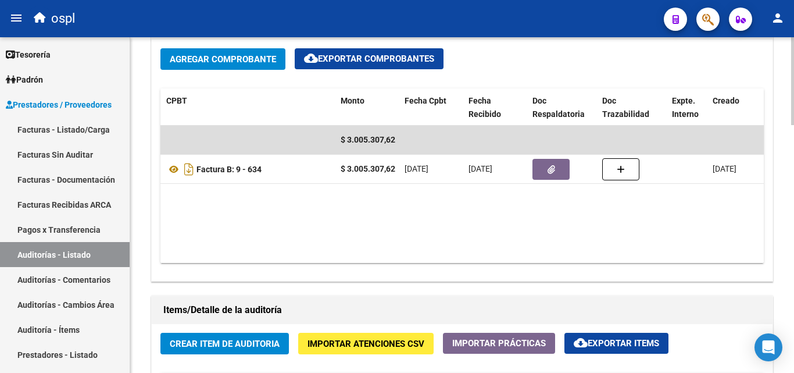
click at [265, 337] on button "Crear Item de Auditoria" at bounding box center [224, 344] width 129 height 22
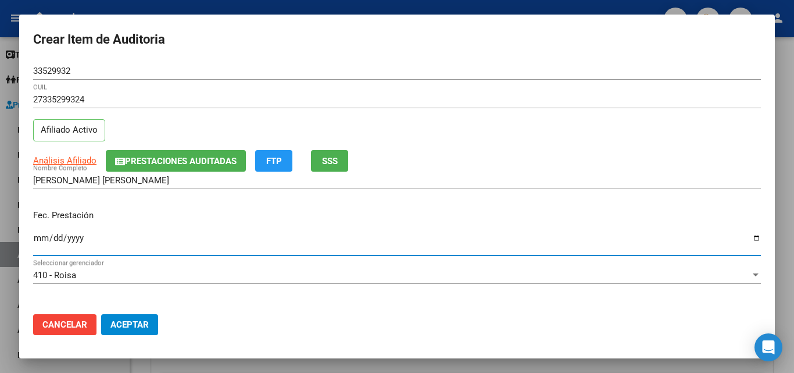
click at [44, 239] on input "Ingresar la fecha" at bounding box center [397, 242] width 728 height 19
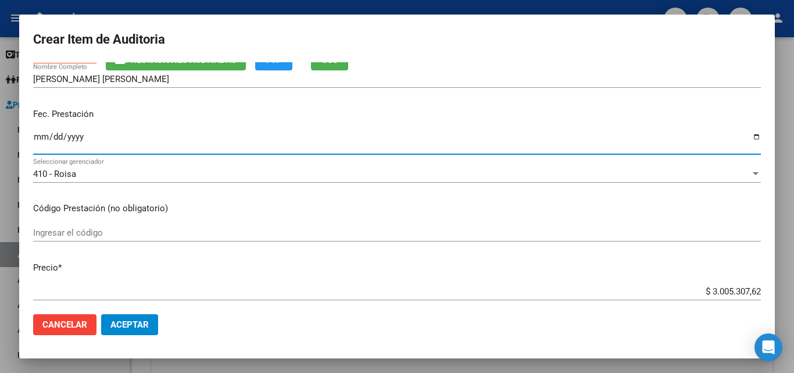
scroll to position [116, 0]
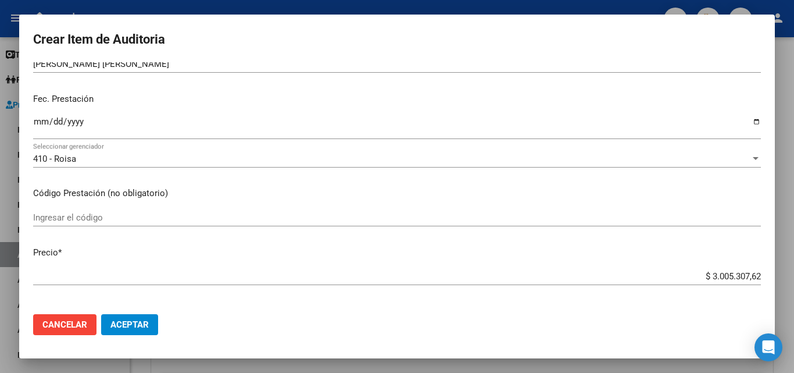
click at [92, 229] on div "Ingresar el código" at bounding box center [397, 223] width 728 height 28
click at [89, 223] on div "Ingresar el código" at bounding box center [397, 217] width 728 height 17
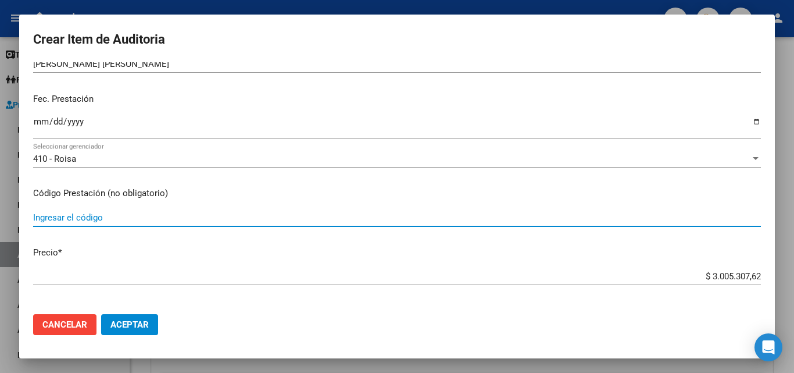
click at [90, 210] on div "Ingresar el código" at bounding box center [397, 217] width 728 height 17
click at [93, 215] on input "Ingresar el código" at bounding box center [397, 217] width 728 height 10
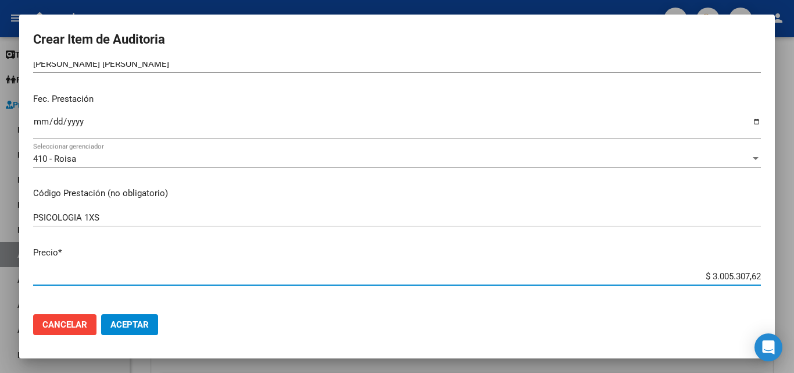
click at [486, 273] on input "$ 3.005.307,62" at bounding box center [397, 276] width 728 height 10
drag, startPoint x: 690, startPoint y: 276, endPoint x: 764, endPoint y: 262, distance: 75.7
click at [764, 262] on mat-dialog-content "33529932 Nro Documento 27335299324 CUIL Afiliado Activo Análisis Afiliado Prest…" at bounding box center [397, 183] width 756 height 242
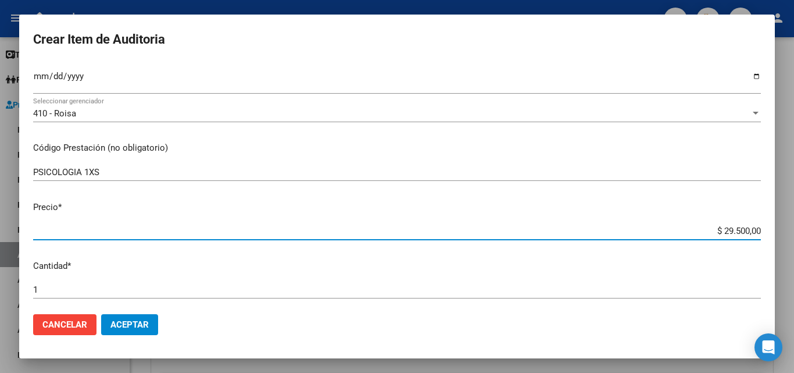
scroll to position [174, 0]
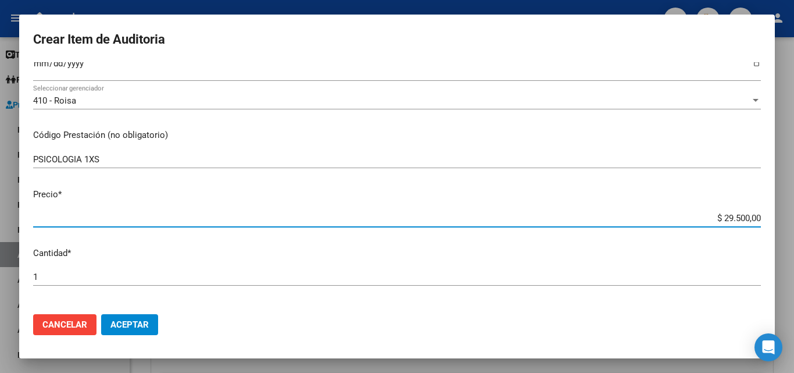
click at [209, 278] on input "1" at bounding box center [397, 277] width 728 height 10
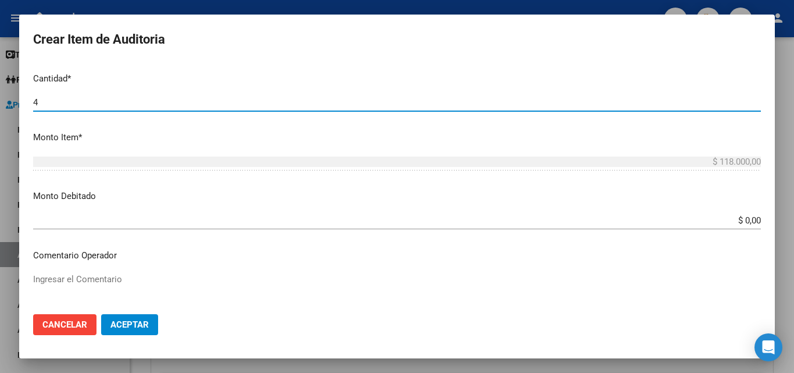
scroll to position [407, 0]
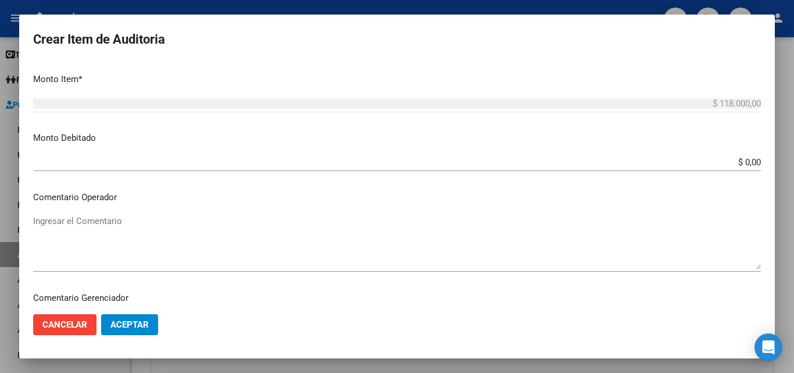
click at [117, 239] on textarea "Ingresar el Comentario" at bounding box center [397, 242] width 728 height 55
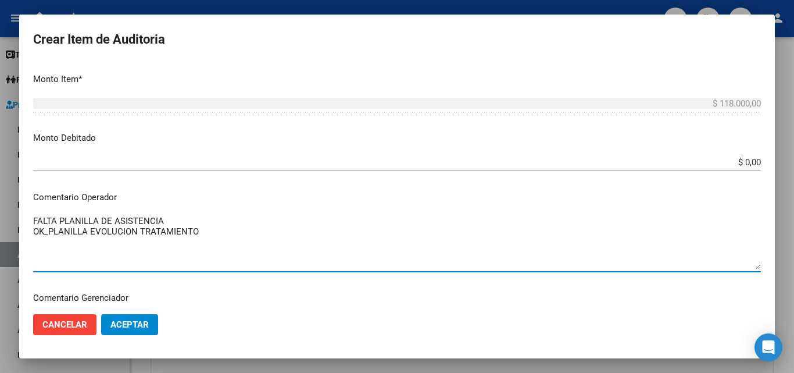
click at [33, 219] on textarea "FALTA PLANILLA DE ASISTENCIA OK_PLANILLA EVOLUCION TRATAMIENTO" at bounding box center [397, 242] width 728 height 55
click at [34, 218] on textarea "FALTA PLANILLA DE ASISTENCIA OK_PLANILLA EVOLUCION TRATAMIENTO" at bounding box center [397, 242] width 728 height 55
click at [161, 218] on textarea "FALTA ORDEN MEDICA Y AUTROIZADO FALTA PLANILLA DE ASISTENCIA OK_PLANILLA EVOLUC…" at bounding box center [397, 242] width 728 height 55
click at [172, 229] on textarea "FALTA ORDEN MEDICA Y AUTORIZADO FALTA PLANILLA DE ASISTENCIA OK_PLANILLA EVOLUC…" at bounding box center [397, 242] width 728 height 55
click at [194, 217] on textarea "FALTA ORDEN MEDICA Y AUTORIZADO FALTA PLANILLA DE ASISTENCIA OK_PLANILLA EVOLUC…" at bounding box center [397, 242] width 728 height 55
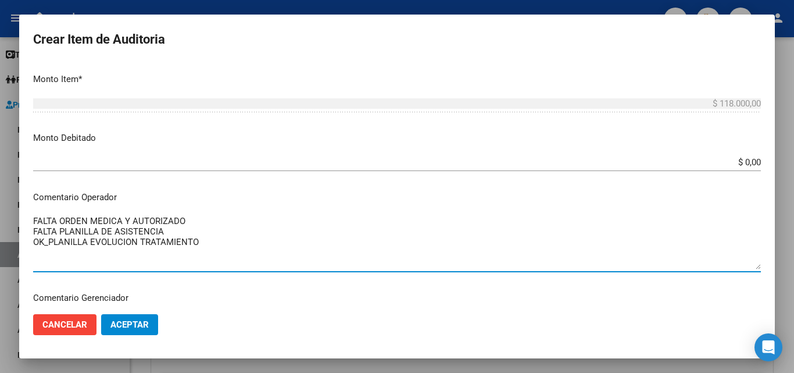
click at [36, 217] on textarea "FALTA ORDEN MEDICA Y AUTORIZADO FALTA PLANILLA DE ASISTENCIA OK_PLANILLA EVOLUC…" at bounding box center [397, 242] width 728 height 55
click at [33, 217] on textarea "FALTA ORDEN MEDICA Y AUTORIZADO FALTA PLANILLA DE ASISTENCIA OK_PLANILLA EVOLUC…" at bounding box center [397, 242] width 728 height 55
click at [68, 217] on textarea "FALTA ORDEN MEDICA Y AUTORIZADO FALTA PLANILLA DE ASISTENCIA OK_PLANILLA EVOLUC…" at bounding box center [397, 242] width 728 height 55
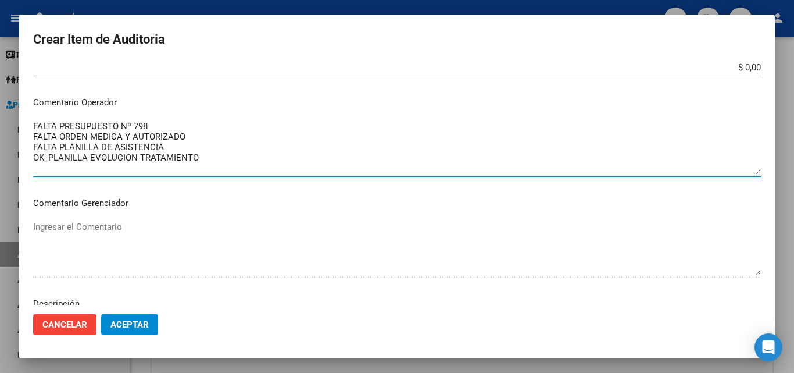
scroll to position [523, 0]
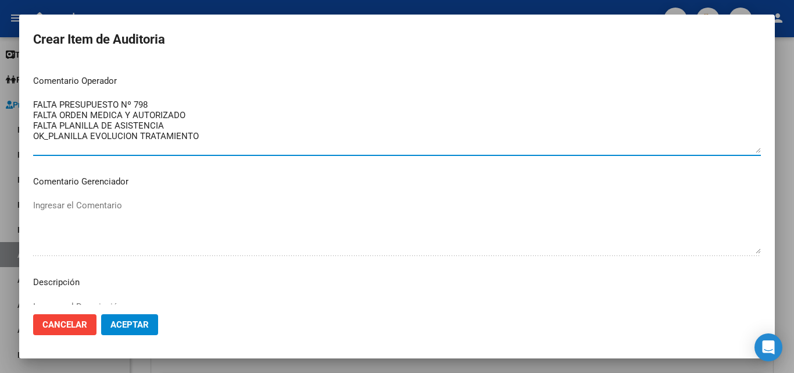
drag, startPoint x: 213, startPoint y: 141, endPoint x: 8, endPoint y: 92, distance: 211.0
click at [1, 87] on div "Crear Item de Auditoria 33529932 Nro Documento 27335299324 CUIL Afiliado Activo…" at bounding box center [397, 186] width 794 height 373
click at [260, 138] on textarea "FALTA PRESUPUESTO Nº 798 FALTA ORDEN MEDICA Y AUTORIZADO FALTA PLANILLA DE ASIS…" at bounding box center [397, 125] width 728 height 55
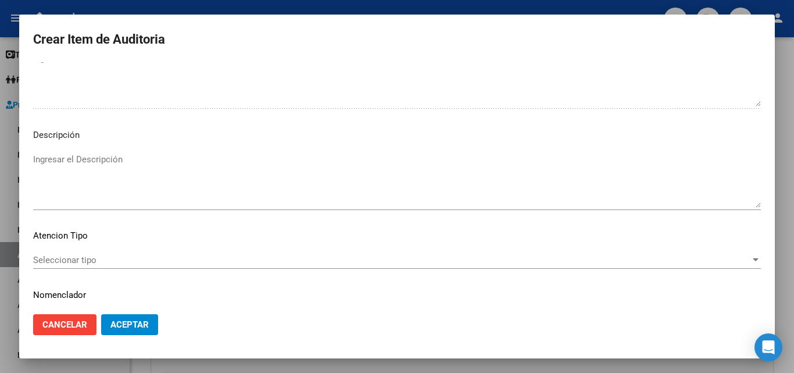
scroll to position [698, 0]
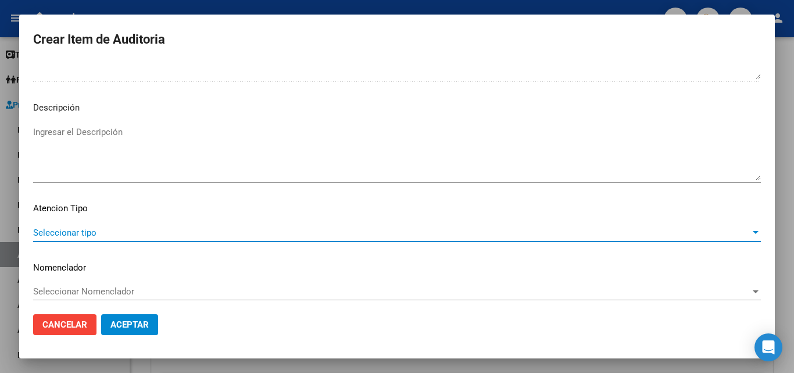
click at [86, 233] on span "Seleccionar tipo" at bounding box center [392, 232] width 718 height 10
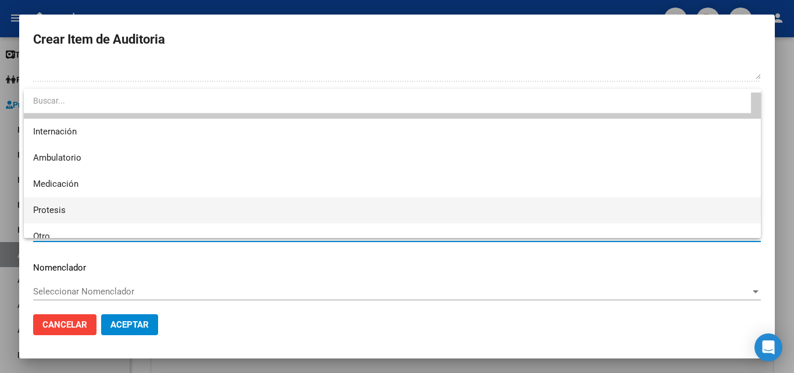
scroll to position [34, 0]
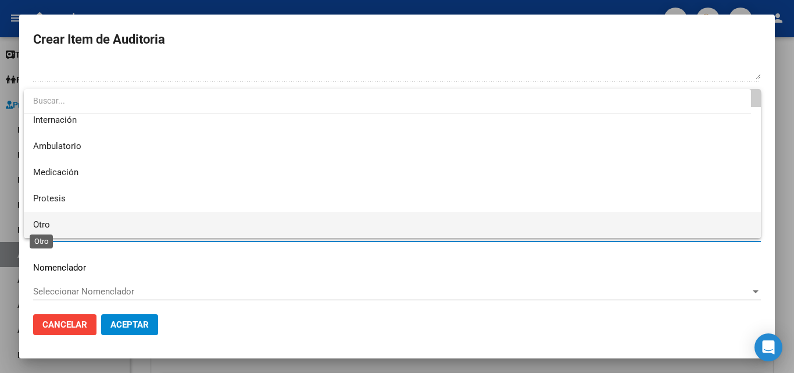
click at [49, 222] on span "Otro" at bounding box center [41, 224] width 17 height 10
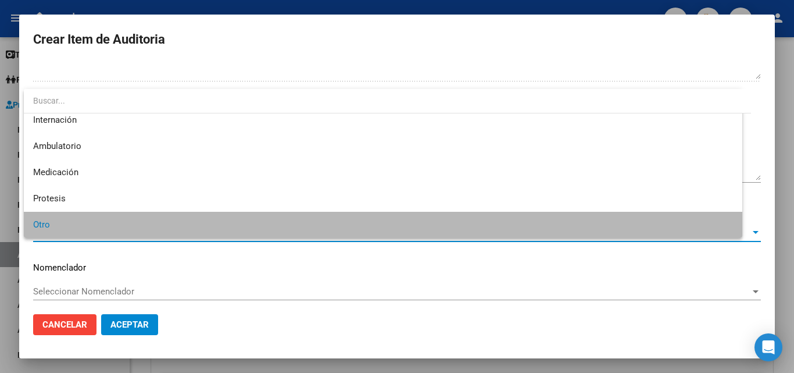
scroll to position [33, 0]
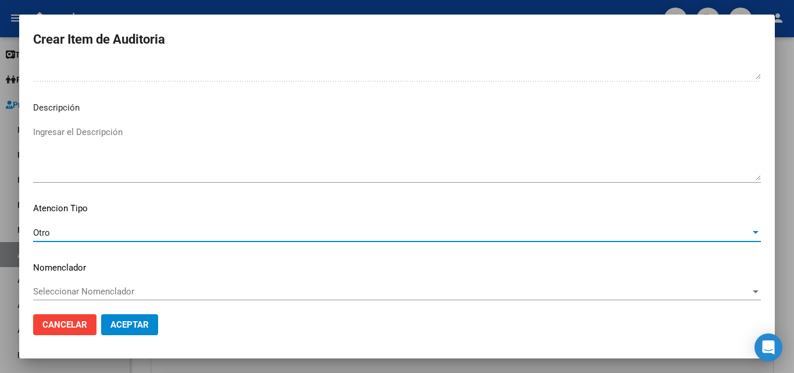
click at [149, 327] on button "Aceptar" at bounding box center [129, 324] width 57 height 21
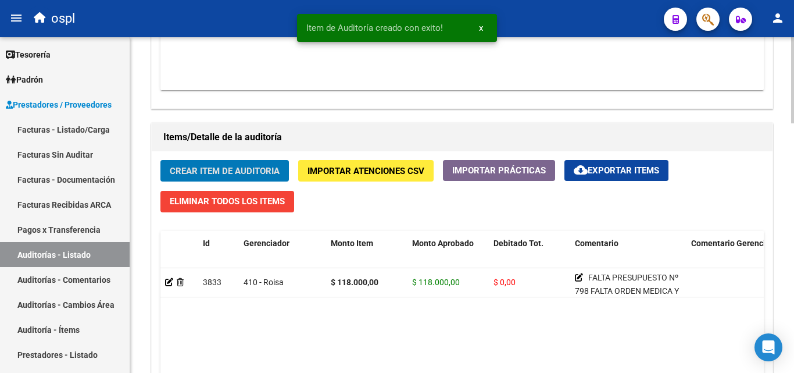
scroll to position [756, 0]
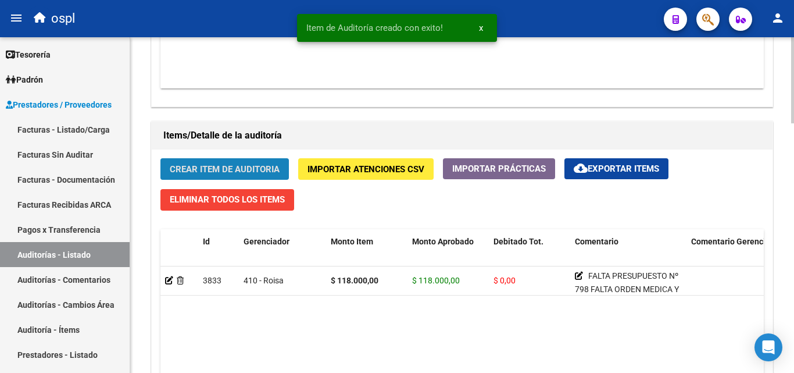
click at [244, 168] on span "Crear Item de Auditoria" at bounding box center [225, 169] width 110 height 10
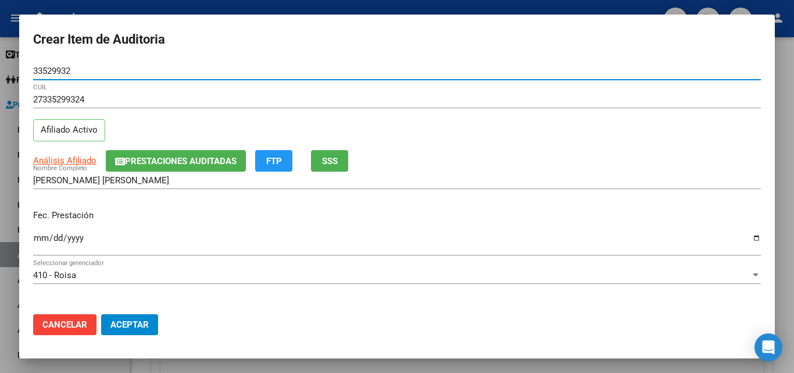
click at [43, 244] on input "Ingresar la fecha" at bounding box center [397, 242] width 728 height 19
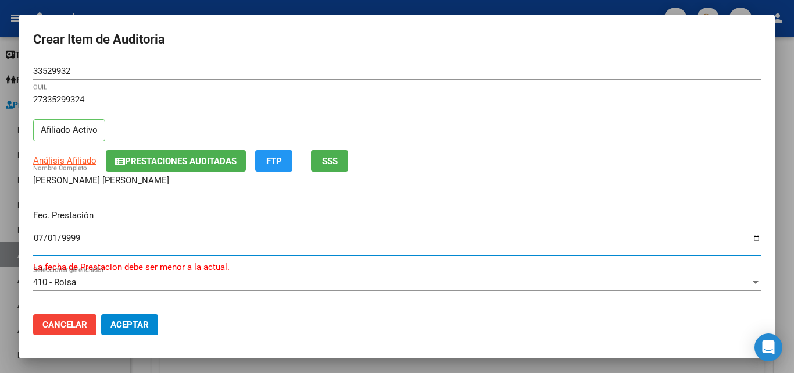
click at [103, 234] on input "9999-07-01" at bounding box center [397, 242] width 728 height 19
click at [52, 233] on input "9999-07-01" at bounding box center [397, 242] width 728 height 19
click at [67, 235] on input "9999-07-01" at bounding box center [397, 242] width 728 height 19
click at [73, 326] on span "Cancelar" at bounding box center [64, 324] width 45 height 10
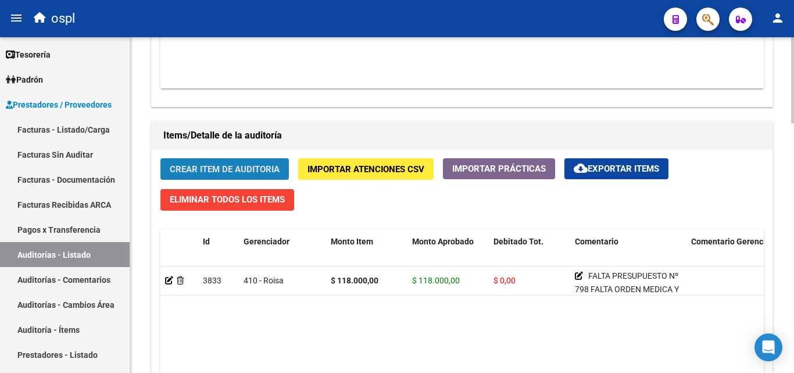
click at [247, 166] on span "Crear Item de Auditoria" at bounding box center [225, 169] width 110 height 10
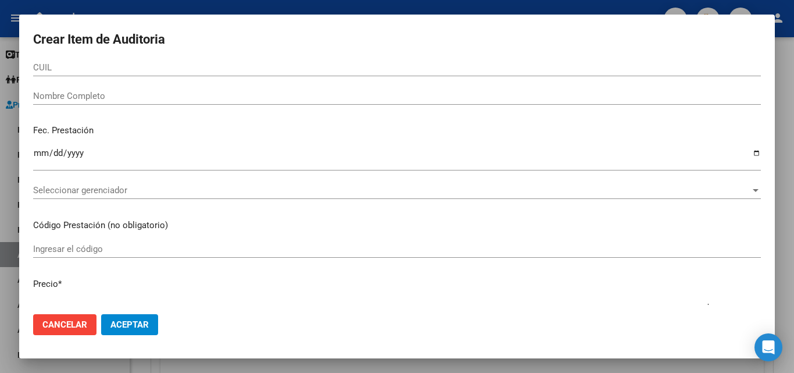
scroll to position [0, 0]
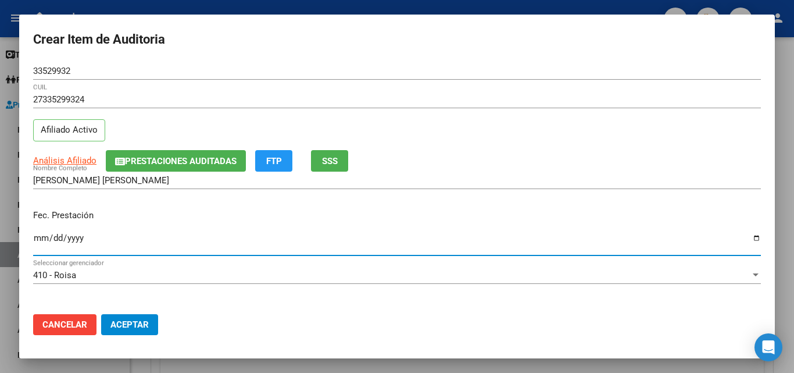
click at [43, 234] on input "Ingresar la fecha" at bounding box center [397, 242] width 728 height 19
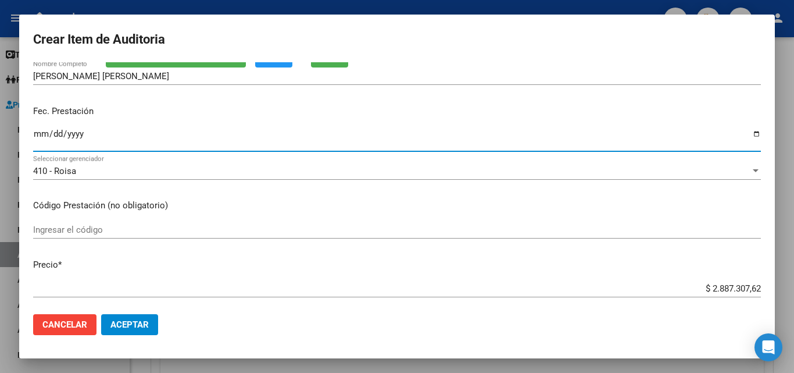
scroll to position [116, 0]
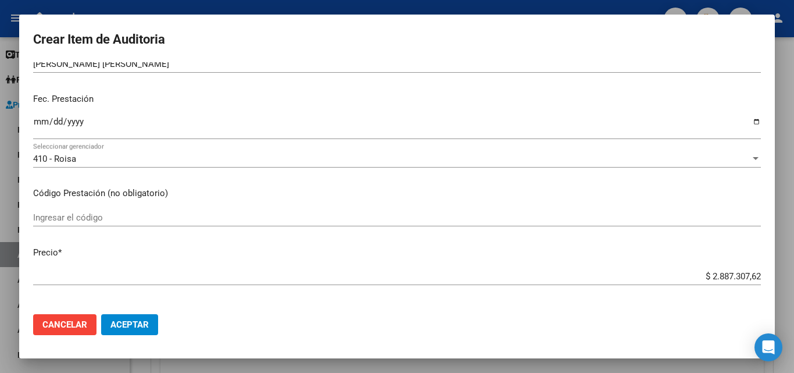
click at [117, 223] on div "Ingresar el código" at bounding box center [397, 217] width 728 height 17
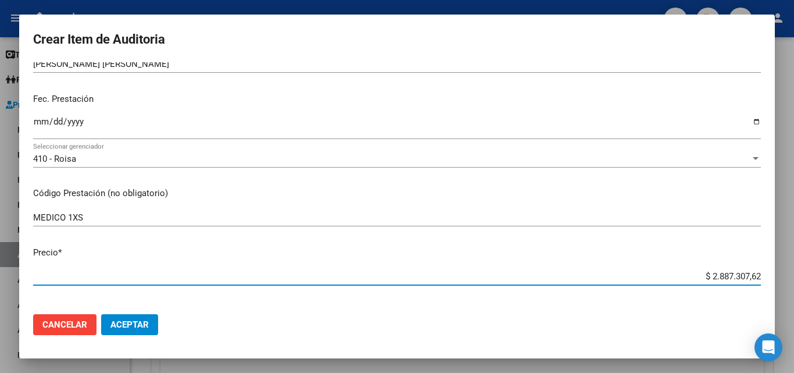
drag, startPoint x: 696, startPoint y: 274, endPoint x: 794, endPoint y: 270, distance: 97.8
click at [794, 270] on div "Crear Item de Auditoria 33529932 Nro Documento 27335299324 CUIL Afiliado Activo…" at bounding box center [397, 186] width 794 height 373
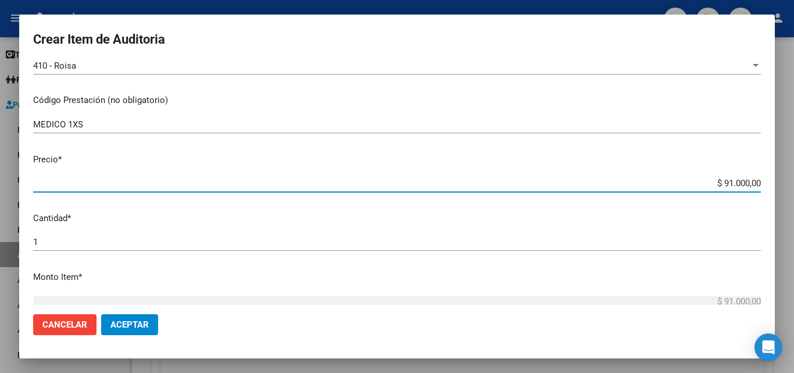
scroll to position [233, 0]
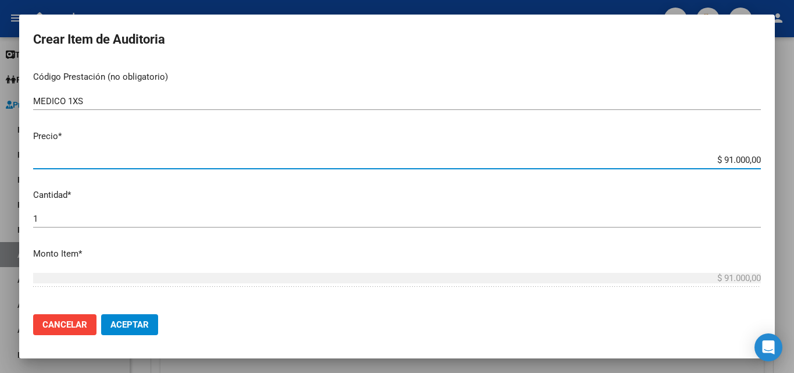
click at [56, 222] on input "1" at bounding box center [397, 218] width 728 height 10
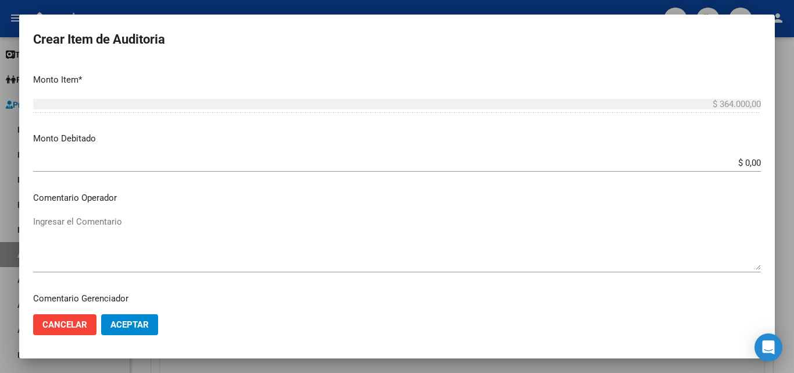
scroll to position [407, 0]
click at [145, 213] on div "Ingresar el Comentario" at bounding box center [397, 241] width 728 height 59
drag, startPoint x: 118, startPoint y: 212, endPoint x: 95, endPoint y: 225, distance: 26.8
click at [95, 225] on textarea "Ingresar el Comentario" at bounding box center [397, 242] width 728 height 55
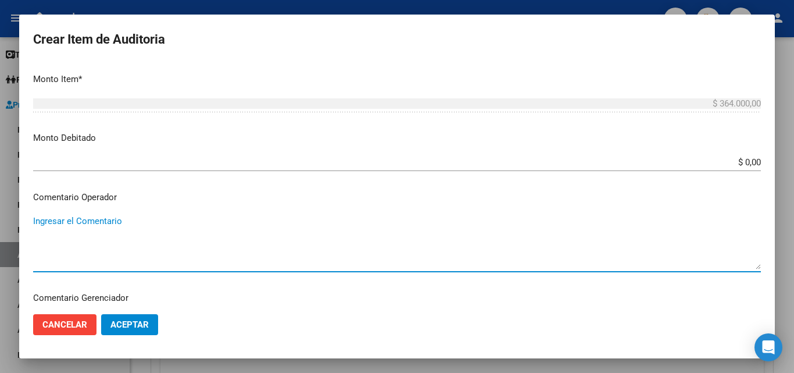
paste textarea "FALTA PRESUPUESTO Nº 798 FALTA ORDEN MEDICA Y AUTORIZADO FALTA PLANILLA DE ASIS…"
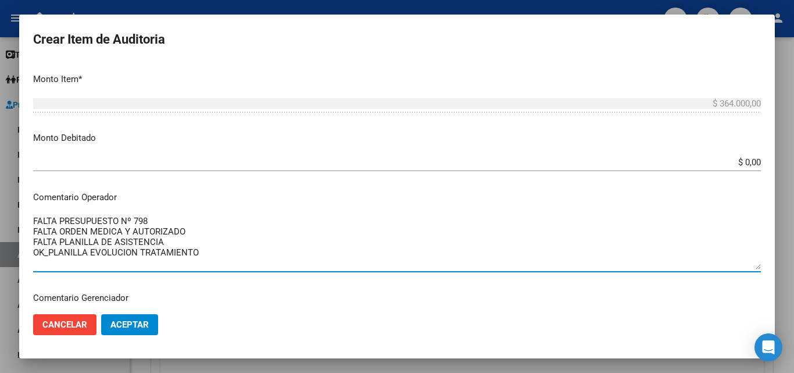
click at [137, 212] on div "FALTA PRESUPUESTO Nº 798 FALTA ORDEN MEDICA Y AUTORIZADO FALTA PLANILLA DE ASIS…" at bounding box center [397, 241] width 728 height 59
click at [152, 220] on textarea "FALTA PRESUPUESTO Nº 798 FALTA ORDEN MEDICA Y AUTORIZADO FALTA PLANILLA DE ASIS…" at bounding box center [397, 242] width 728 height 55
click at [117, 222] on textarea "FALTA PRESUPUESTO Nº 798 FALTA ORDEN MEDICA Y AUTORIZADO FALTA PLANILLA DE ASIS…" at bounding box center [397, 242] width 728 height 55
click at [204, 222] on textarea "FALTA PRESUPUESTO AUTORIZAR Nº 798 FALTA ORDEN MEDICA Y AUTORIZADO FALTA PLANIL…" at bounding box center [397, 242] width 728 height 55
click at [176, 241] on textarea "FALTA PRESUPUESTO AUTORIZAR Nº 798 FALTA ORDEN MEDICA Y AUTORIZADO FALTA PLANIL…" at bounding box center [397, 242] width 728 height 55
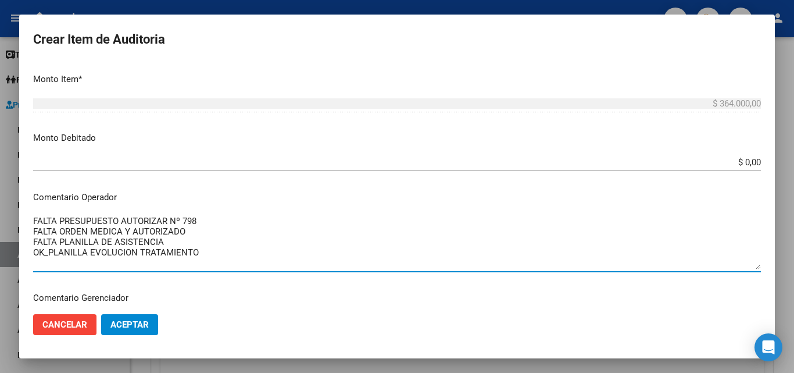
click at [210, 270] on div "FALTA PRESUPUESTO AUTORIZAR Nº 798 FALTA ORDEN MEDICA Y AUTORIZADO FALTA PLANIL…" at bounding box center [397, 241] width 728 height 59
click at [215, 244] on textarea "FALTA PRESUPUESTO AUTORIZAR Nº 798 FALTA ORDEN MEDICA Y AUTORIZADO FALTA PLANIL…" at bounding box center [397, 242] width 728 height 55
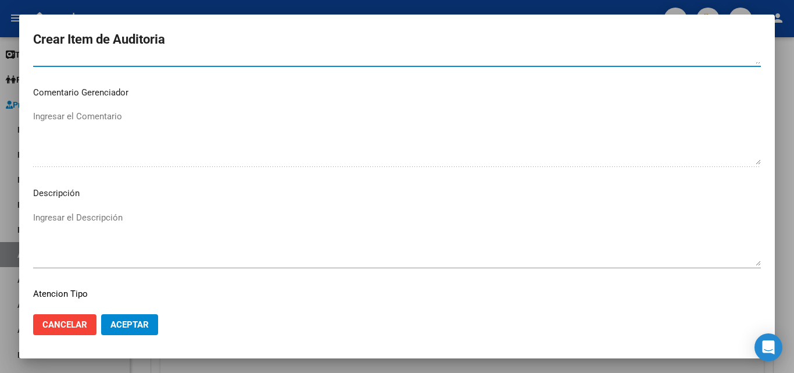
scroll to position [704, 0]
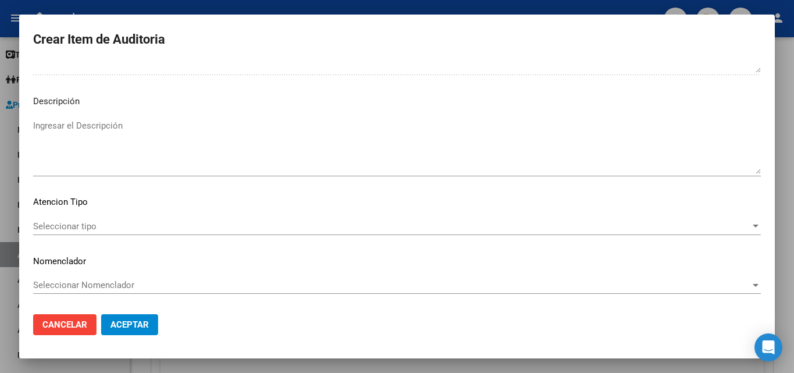
click at [84, 227] on span "Seleccionar tipo" at bounding box center [392, 226] width 718 height 10
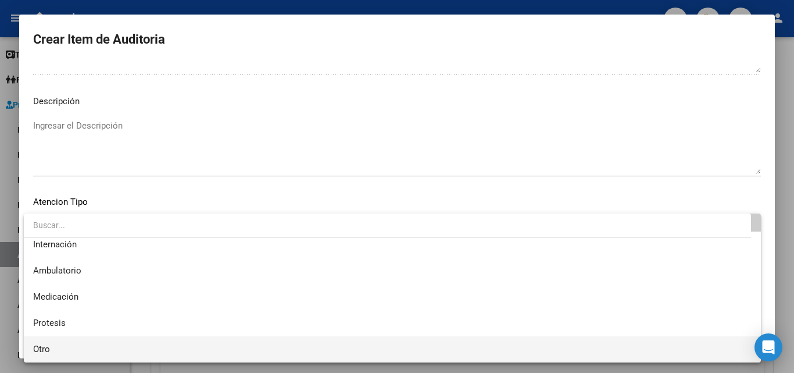
click at [61, 340] on span "Otro" at bounding box center [392, 349] width 719 height 26
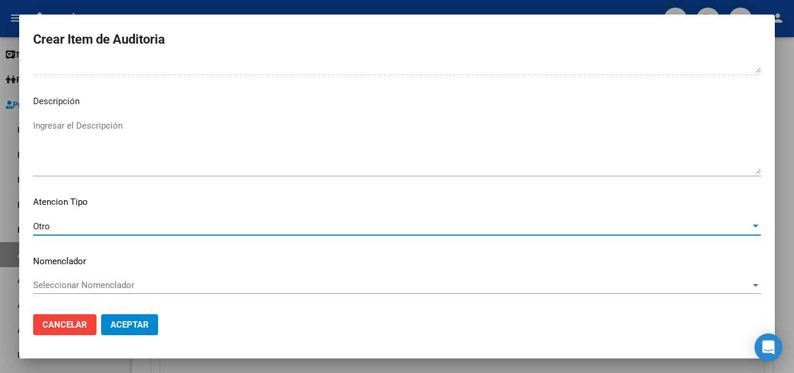
click at [137, 324] on span "Aceptar" at bounding box center [129, 324] width 38 height 10
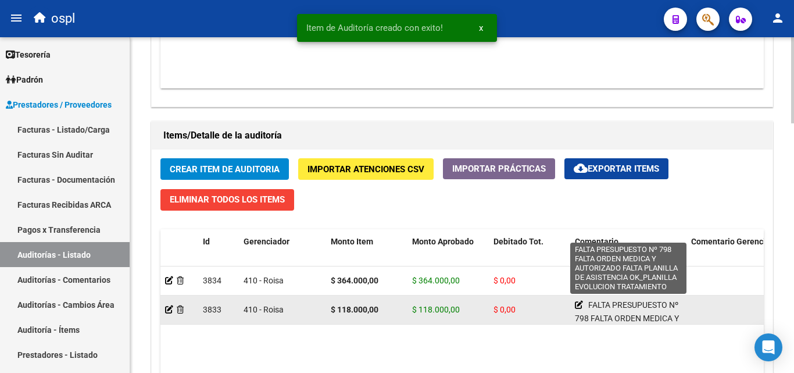
click at [577, 305] on icon at bounding box center [579, 305] width 8 height 8
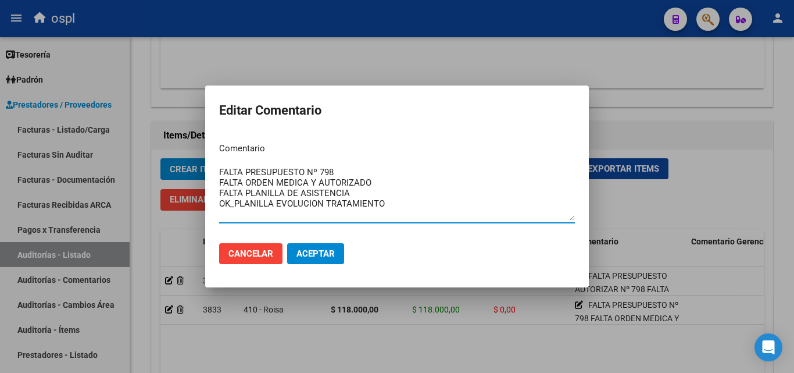
click at [308, 174] on textarea "FALTA PRESUPUESTO Nº 798 FALTA ORDEN MEDICA Y AUTORIZADO FALTA PLANILLA DE ASIS…" at bounding box center [397, 193] width 356 height 55
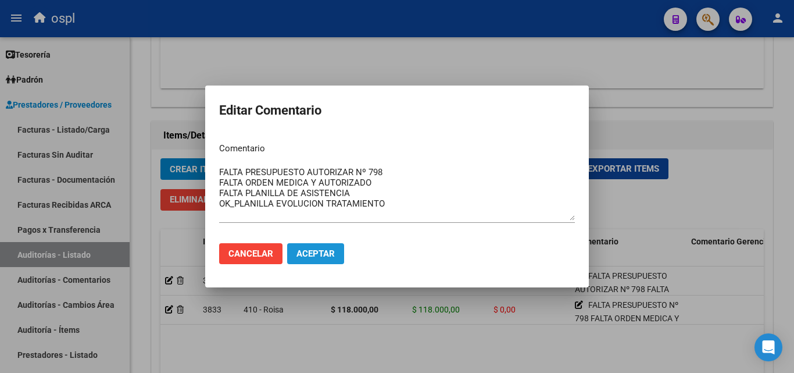
click at [317, 255] on span "Aceptar" at bounding box center [316, 253] width 38 height 10
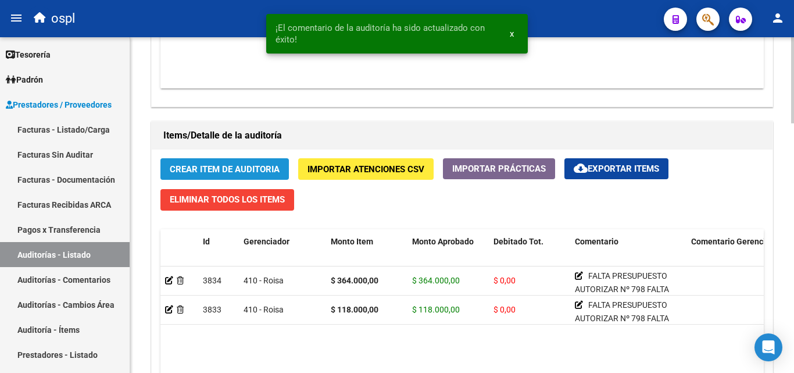
click at [252, 165] on span "Crear Item de Auditoria" at bounding box center [225, 169] width 110 height 10
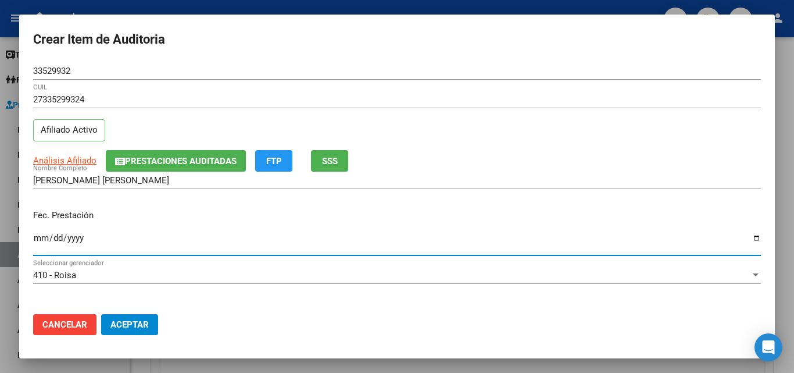
click at [40, 241] on input "Ingresar la fecha" at bounding box center [397, 242] width 728 height 19
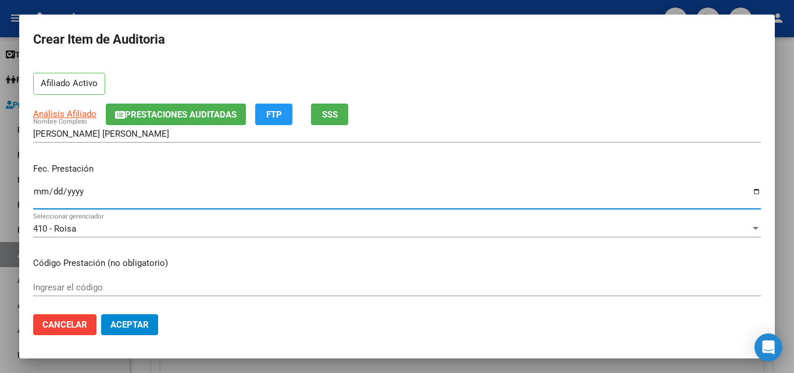
scroll to position [116, 0]
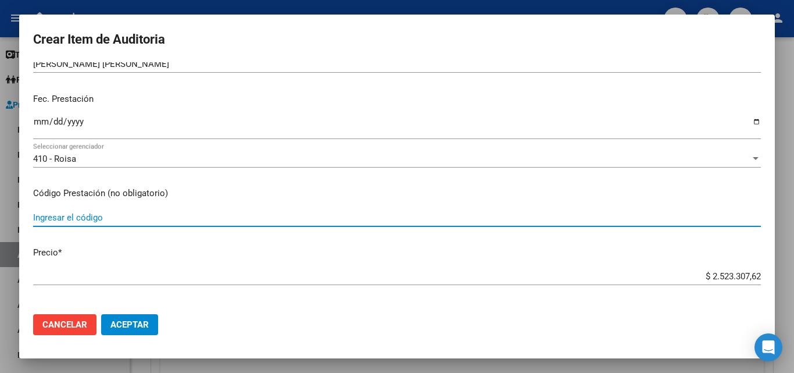
click at [96, 212] on input "Ingresar el código" at bounding box center [397, 217] width 728 height 10
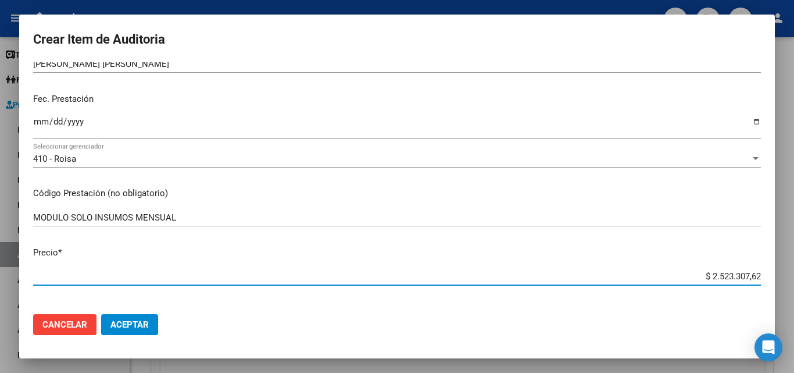
drag, startPoint x: 701, startPoint y: 274, endPoint x: 779, endPoint y: 273, distance: 78.5
click at [779, 273] on div "Crear Item de Auditoria 33529932 Nro Documento 27335299324 CUIL Afiliado Activo…" at bounding box center [397, 186] width 794 height 373
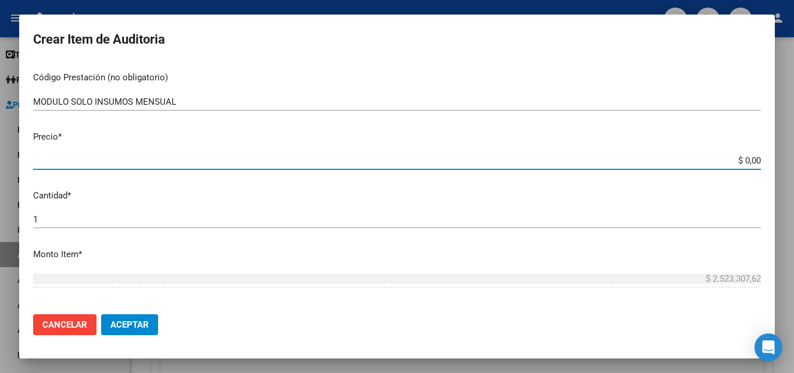
scroll to position [233, 0]
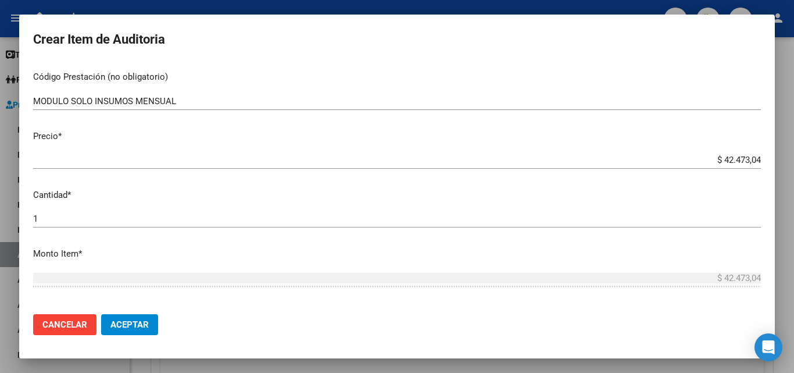
click at [200, 210] on div "1 Ingresar la cantidad" at bounding box center [397, 218] width 728 height 17
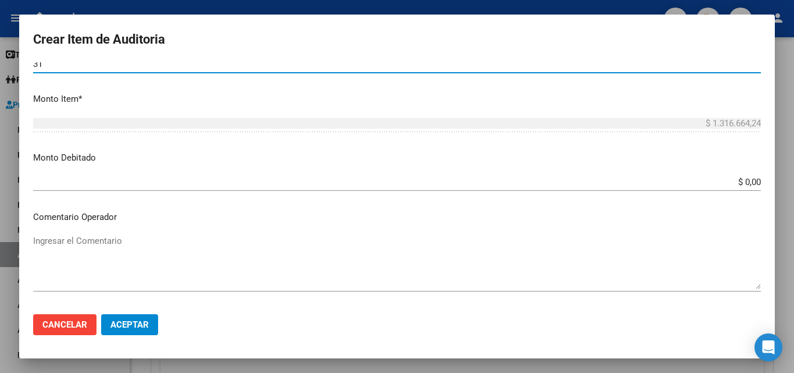
scroll to position [465, 0]
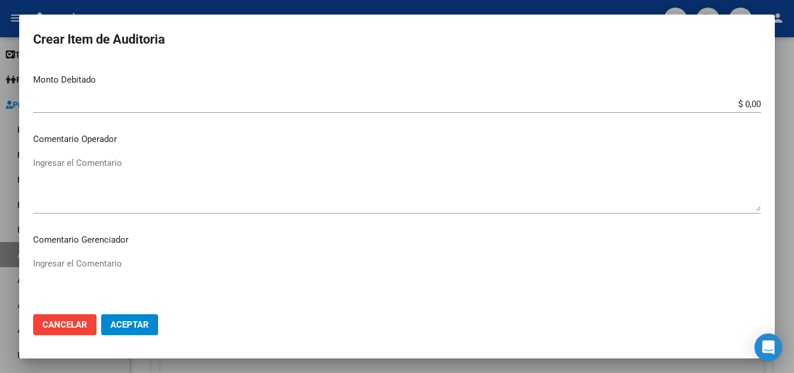
click at [185, 183] on textarea "Ingresar el Comentario" at bounding box center [397, 183] width 728 height 55
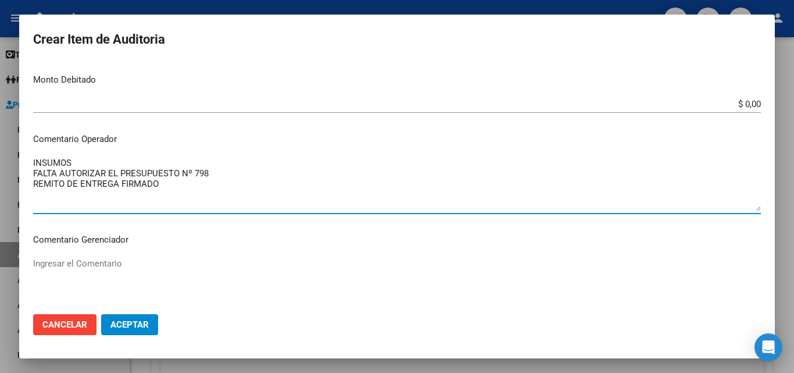
click at [173, 186] on textarea "INSUMOS FALTA AUTORIZAR EL PRESUPUESTO Nº 798 REMITO DE ENTREGA FIRMADO" at bounding box center [397, 183] width 728 height 55
click at [217, 174] on textarea "INSUMOS FALTA AUTORIZAR EL PRESUPUESTO Nº 798 REMITO DE ENTREGA FIRMADO" at bounding box center [397, 183] width 728 height 55
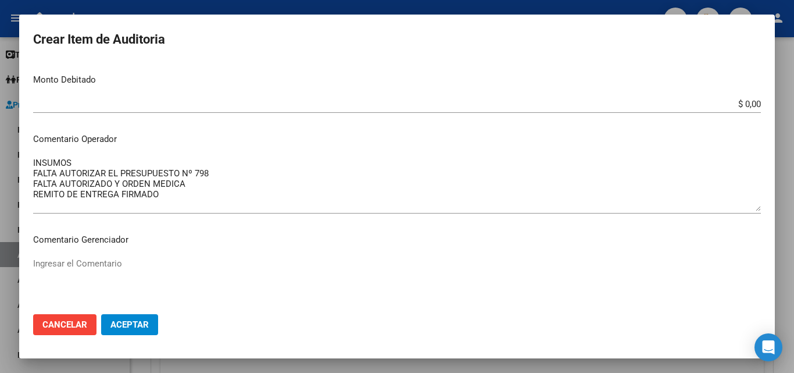
click at [31, 173] on mat-dialog-content "33529932 Nro Documento 27335299324 CUIL Afiliado Activo Análisis Afiliado Prest…" at bounding box center [397, 183] width 756 height 242
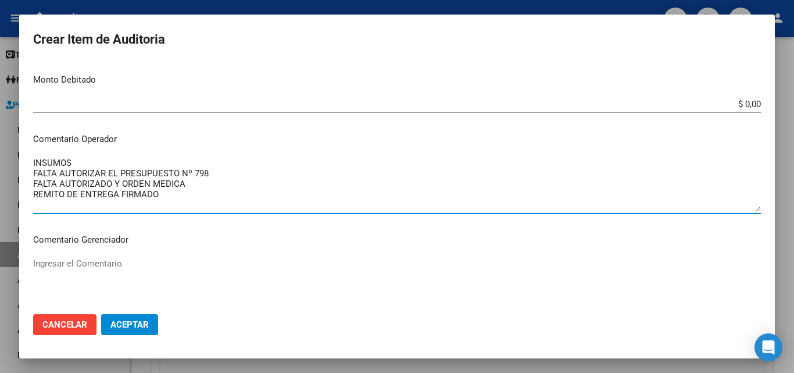
click at [35, 172] on textarea "INSUMOS FALTA AUTORIZAR EL PRESUPUESTO Nº 798 FALTA AUTORIZADO Y ORDEN MEDICA R…" at bounding box center [397, 183] width 728 height 55
click at [34, 183] on textarea "INSUMOS _FALTA AUTORIZAR EL PRESUPUESTO Nº 798 FALTA AUTORIZADO Y ORDEN MEDICA …" at bounding box center [397, 183] width 728 height 55
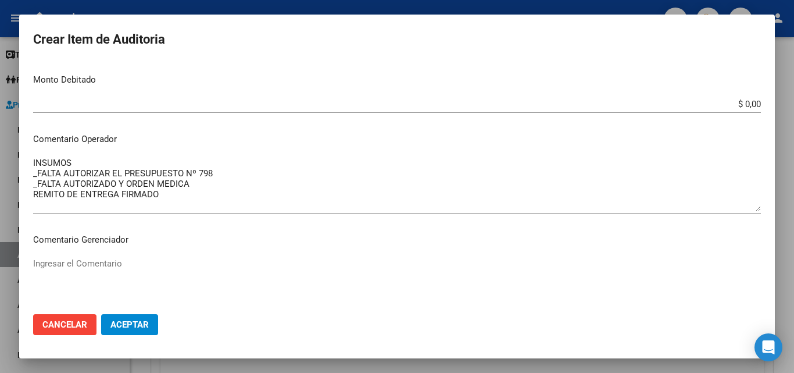
click at [30, 194] on mat-dialog-content "33529932 Nro Documento 27335299324 CUIL Afiliado Activo Análisis Afiliado Prest…" at bounding box center [397, 183] width 756 height 242
click at [34, 193] on textarea "INSUMOS _FALTA AUTORIZAR EL PRESUPUESTO Nº 798 _FALTA AUTORIZADO Y ORDEN MEDICA…" at bounding box center [397, 183] width 728 height 55
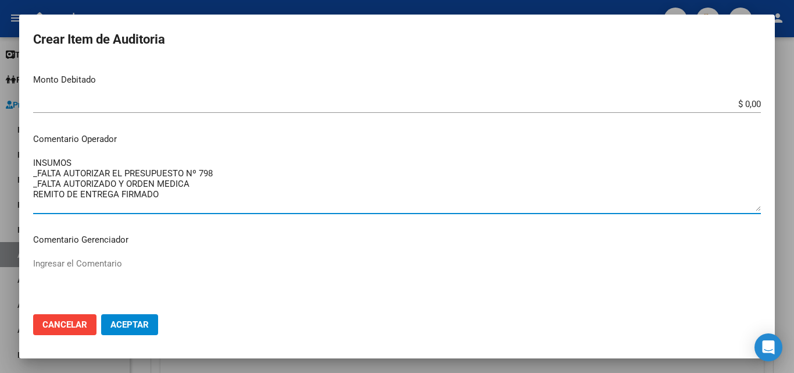
click at [201, 189] on textarea "INSUMOS _FALTA AUTORIZAR EL PRESUPUESTO Nº 798 _FALTA AUTORIZADO Y ORDEN MEDICA…" at bounding box center [397, 183] width 728 height 55
click at [177, 216] on div "INSUMOS _FALTA AUTORIZAR EL PRESUPUESTO Nº 798 _FALTA AUTORIZADO Y ORDEN MEDICA…" at bounding box center [397, 189] width 728 height 70
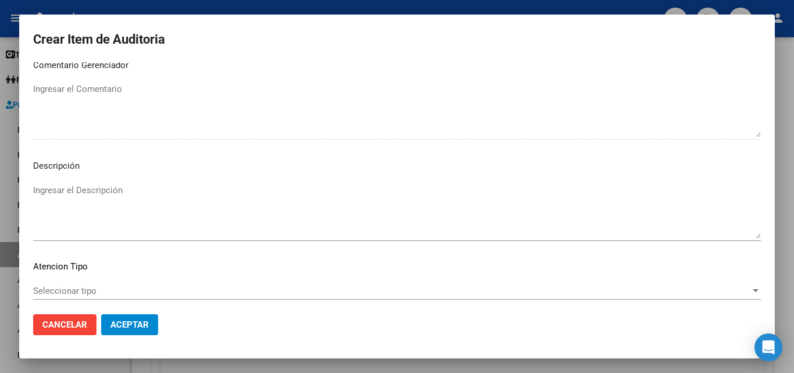
scroll to position [704, 0]
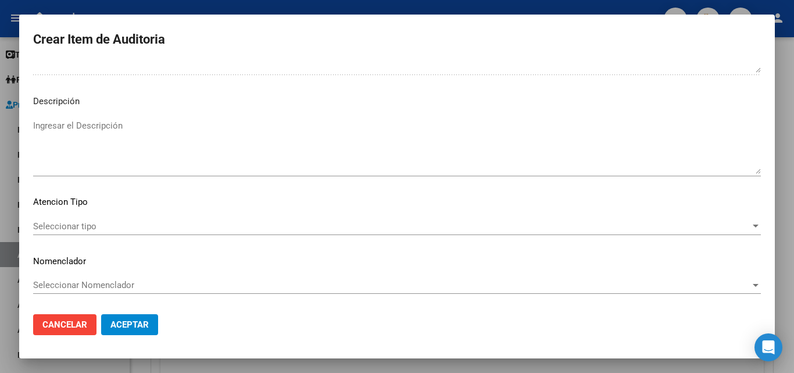
click at [98, 220] on div "Seleccionar tipo Seleccionar tipo" at bounding box center [397, 225] width 728 height 17
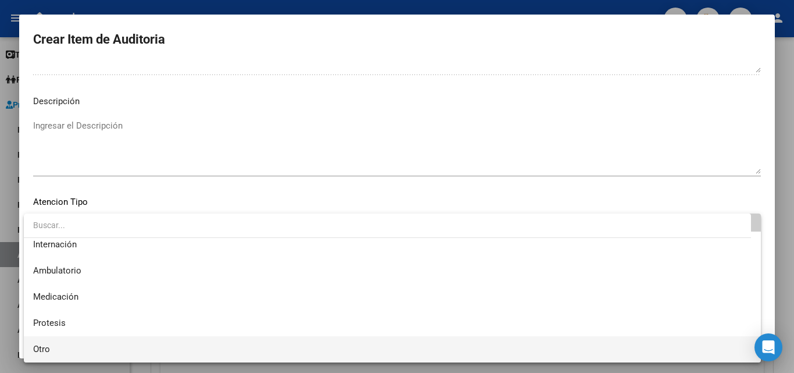
click at [62, 344] on span "Otro" at bounding box center [392, 349] width 719 height 26
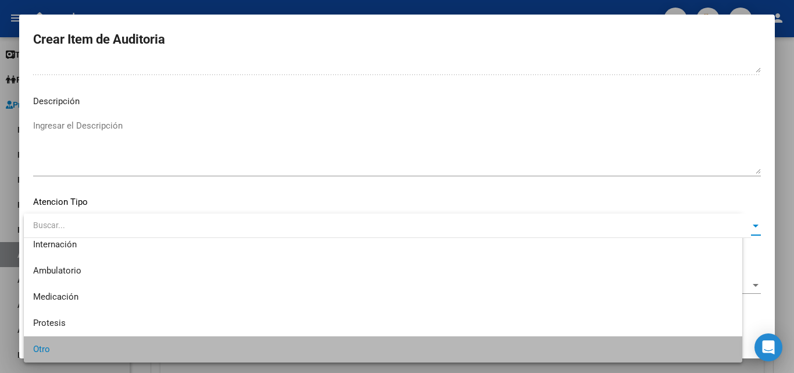
scroll to position [33, 0]
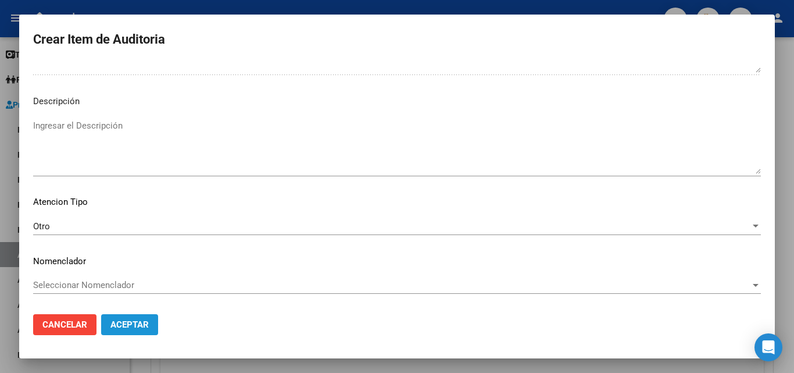
click at [115, 323] on span "Aceptar" at bounding box center [129, 324] width 38 height 10
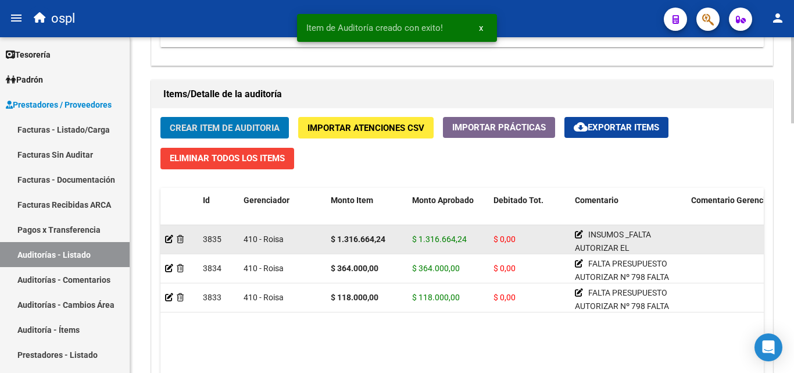
scroll to position [815, 0]
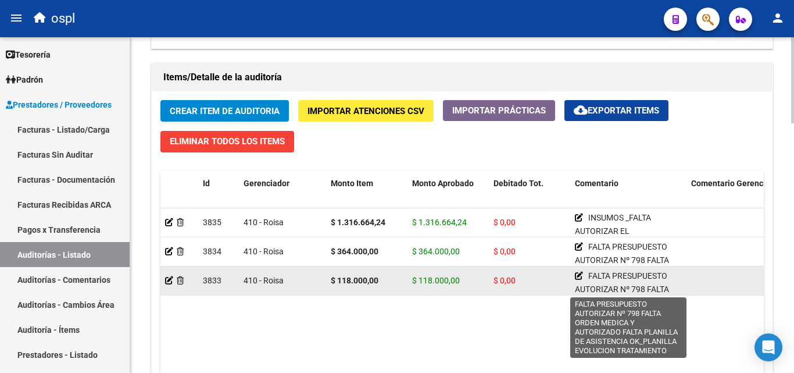
click at [580, 273] on icon at bounding box center [579, 276] width 8 height 8
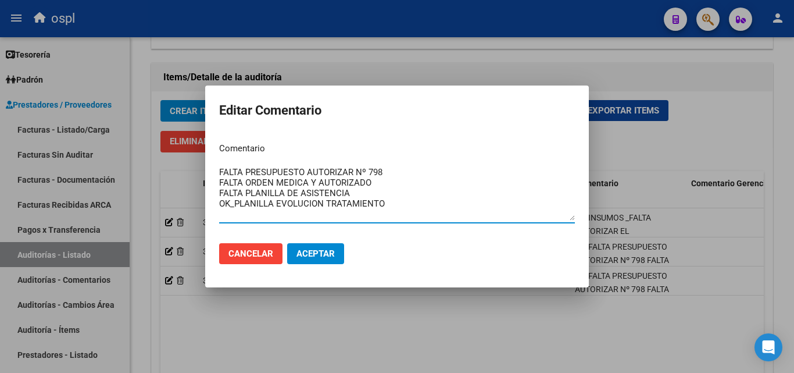
click at [220, 167] on textarea "FALTA PRESUPUESTO AUTORIZAR Nº 798 FALTA ORDEN MEDICA Y AUTORIZADO FALTA PLANIL…" at bounding box center [397, 193] width 356 height 55
click at [238, 167] on textarea "FALTA PRESUPUESTO AUTORIZAR Nº 798 FALTA ORDEN MEDICA Y AUTORIZADO FALTA PLANIL…" at bounding box center [397, 193] width 356 height 55
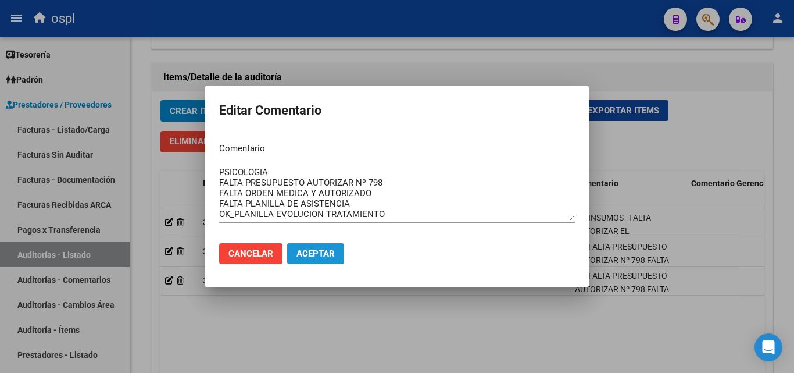
click at [307, 249] on span "Aceptar" at bounding box center [316, 253] width 38 height 10
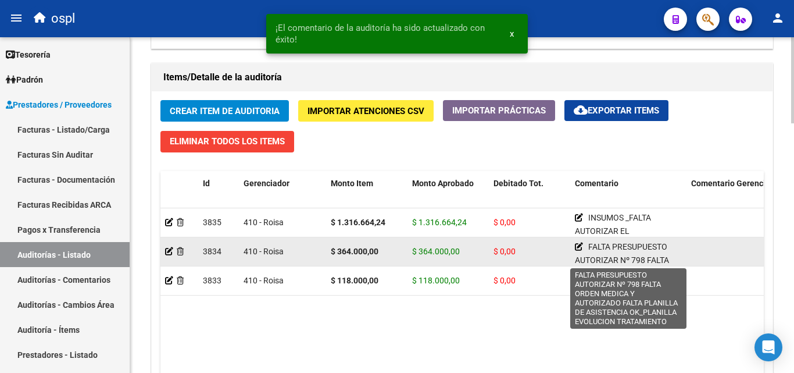
click at [578, 245] on icon at bounding box center [579, 246] width 8 height 8
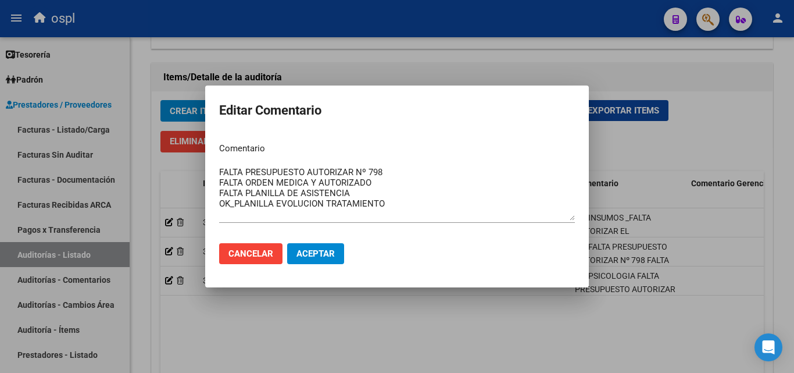
click at [219, 173] on mat-dialog-content "Comentario FALTA PRESUPUESTO AUTORIZAR Nº 798 FALTA ORDEN MEDICA Y AUTORIZADO F…" at bounding box center [397, 183] width 384 height 101
click at [219, 172] on textarea "FALTA PRESUPUESTO AUTORIZAR Nº 798 FALTA ORDEN MEDICA Y AUTORIZADO FALTA PLANIL…" at bounding box center [397, 193] width 356 height 55
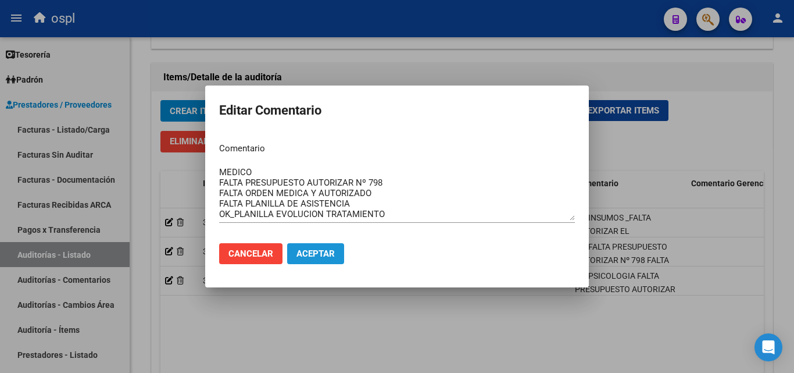
click at [306, 252] on span "Aceptar" at bounding box center [316, 253] width 38 height 10
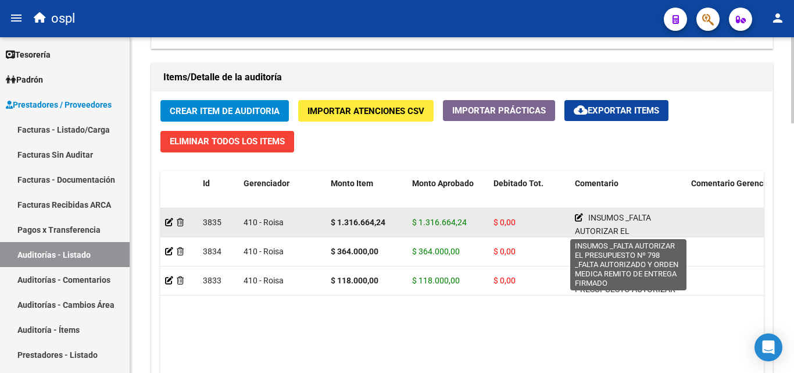
click at [579, 217] on icon at bounding box center [579, 217] width 8 height 8
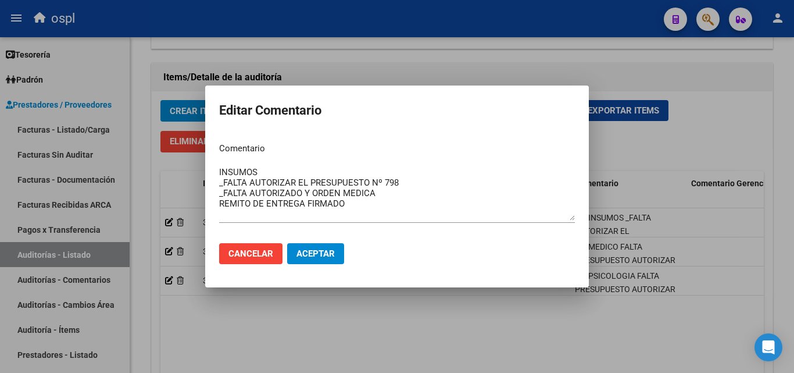
click at [463, 318] on div at bounding box center [397, 186] width 794 height 373
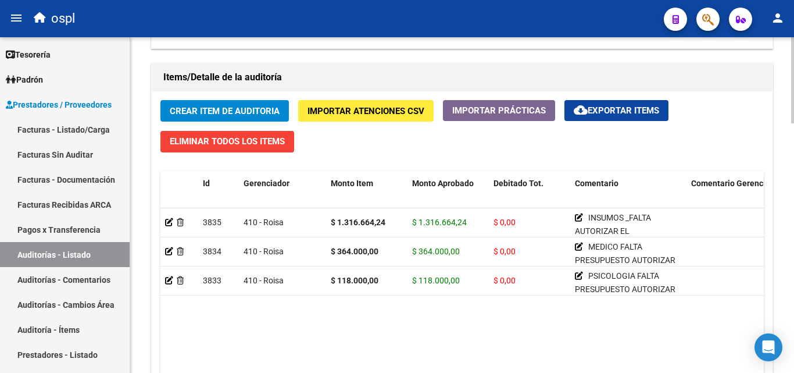
click at [219, 109] on span "Crear Item de Auditoria" at bounding box center [225, 111] width 110 height 10
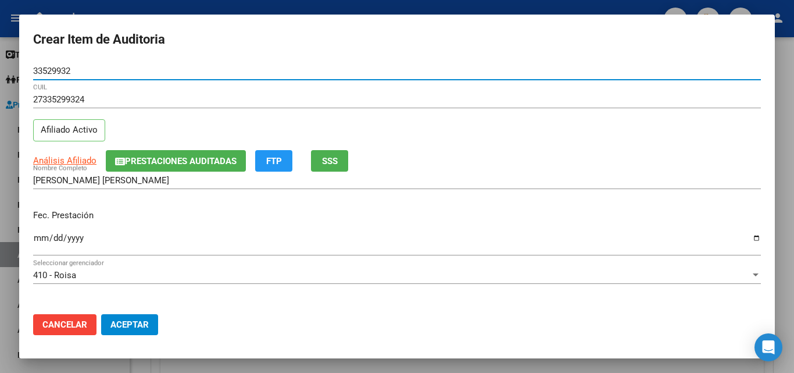
click at [40, 242] on input "Ingresar la fecha" at bounding box center [397, 242] width 728 height 19
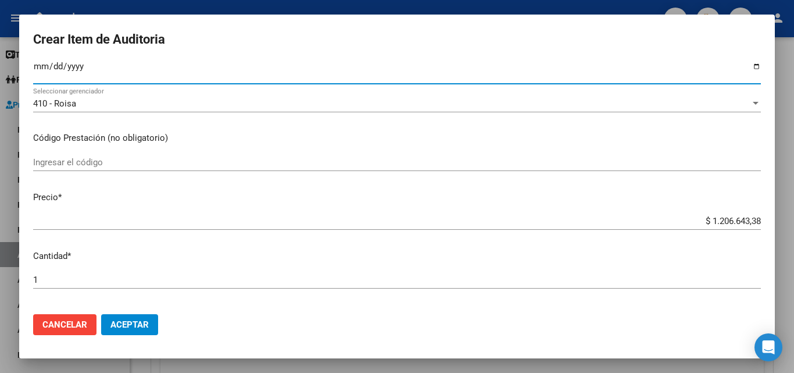
scroll to position [174, 0]
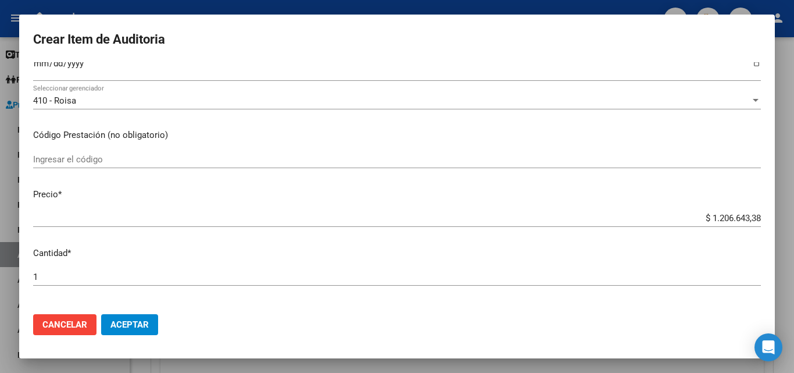
click at [106, 152] on div "Ingresar el código" at bounding box center [397, 159] width 728 height 17
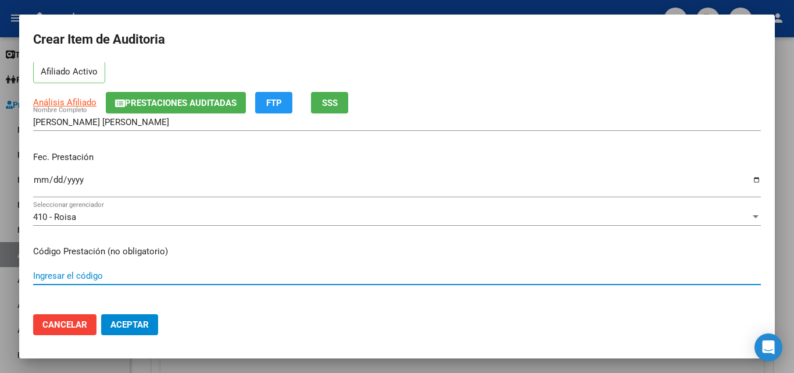
scroll to position [116, 0]
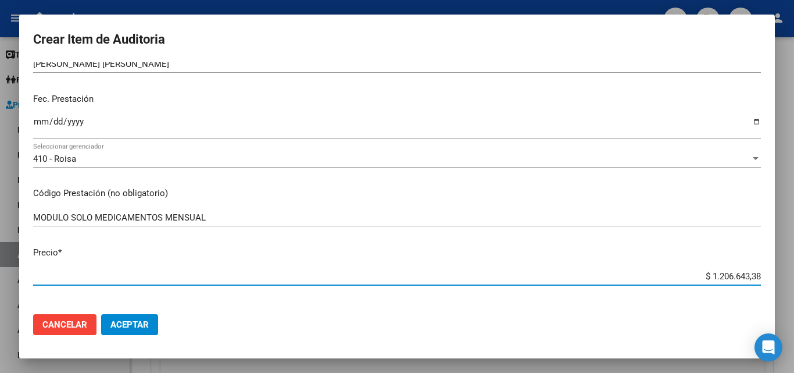
drag, startPoint x: 682, startPoint y: 276, endPoint x: 779, endPoint y: 276, distance: 96.5
click at [779, 276] on div "Crear Item de Auditoria 33529932 Nro Documento 27335299324 CUIL Afiliado Activo…" at bounding box center [397, 186] width 794 height 373
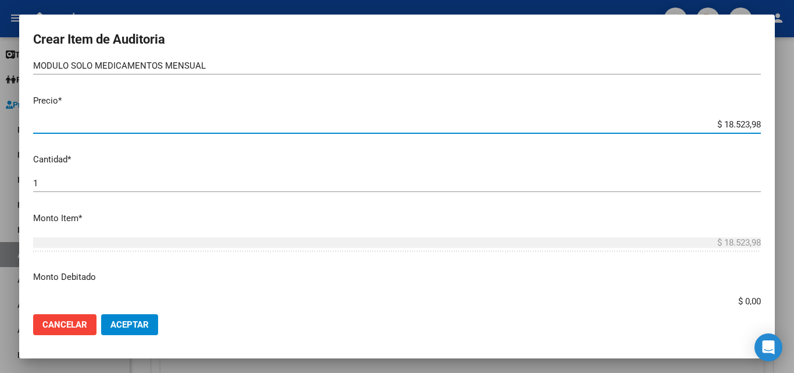
scroll to position [291, 0]
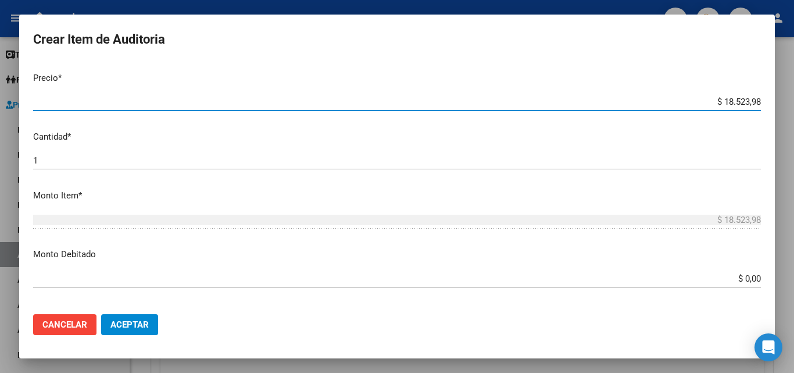
click at [90, 169] on div "1 Ingresar la cantidad" at bounding box center [397, 160] width 728 height 17
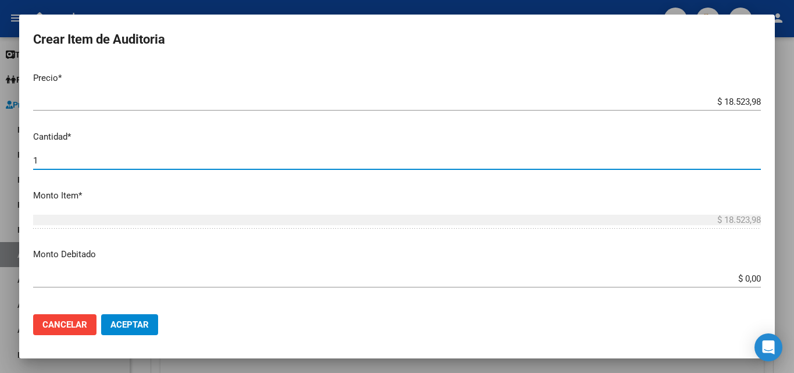
click at [87, 164] on input "1" at bounding box center [397, 160] width 728 height 10
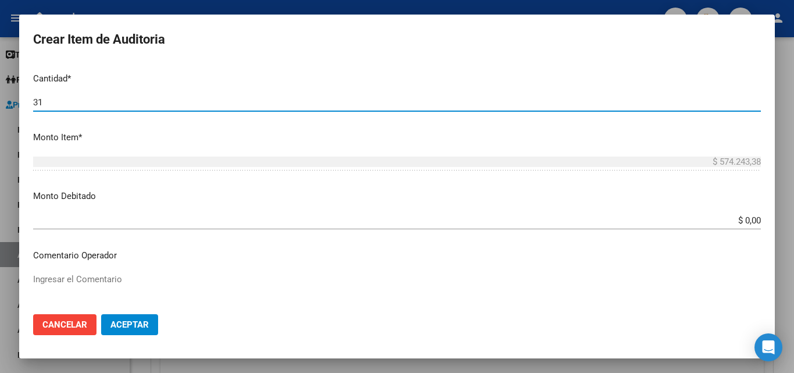
scroll to position [407, 0]
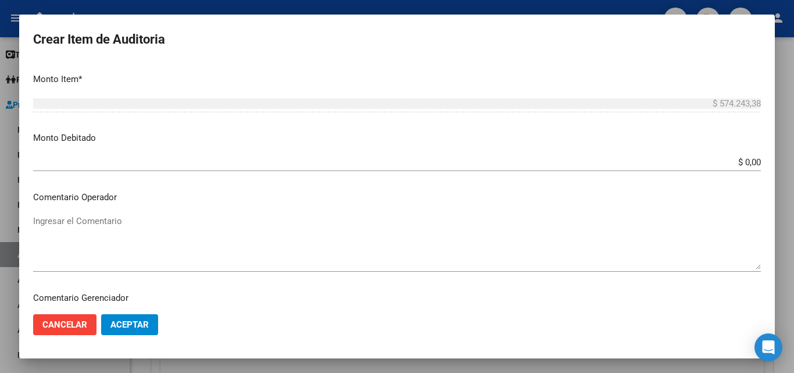
click at [101, 231] on textarea "Ingresar el Comentario" at bounding box center [397, 242] width 728 height 55
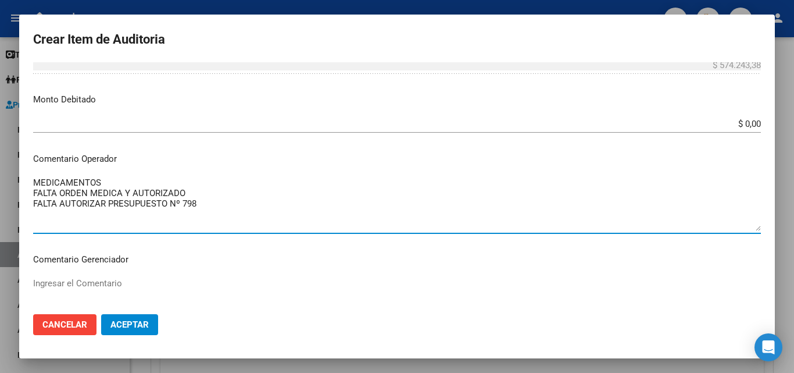
scroll to position [465, 0]
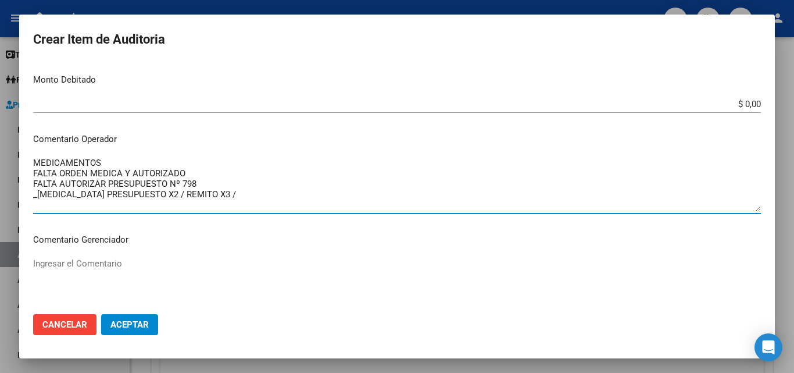
click at [95, 191] on textarea "MEDICAMENTOS FALTA ORDEN MEDICA Y AUTORIZADO FALTA AUTORIZAR PRESUPUESTO Nº 798…" at bounding box center [397, 183] width 728 height 55
click at [265, 198] on textarea "MEDICAMENTOS FALTA ORDEN MEDICA Y AUTORIZADO FALTA AUTORIZAR PRESUPUESTO Nº 798…" at bounding box center [397, 183] width 728 height 55
click at [212, 186] on textarea "MEDICAMENTOS FALTA ORDEN MEDICA Y AUTORIZADO FALTA AUTORIZAR PRESUPUESTO Nº 798…" at bounding box center [397, 183] width 728 height 55
click at [243, 196] on textarea "MEDICAMENTOS FALTA ORDEN MEDICA Y AUTORIZADO FALTA AUTORIZAR PRESUPUESTO Nº 798…" at bounding box center [397, 183] width 728 height 55
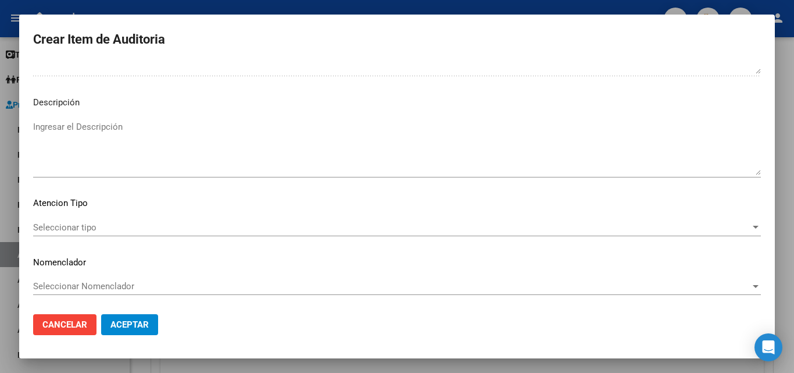
scroll to position [704, 0]
click at [81, 228] on span "Seleccionar tipo" at bounding box center [392, 226] width 718 height 10
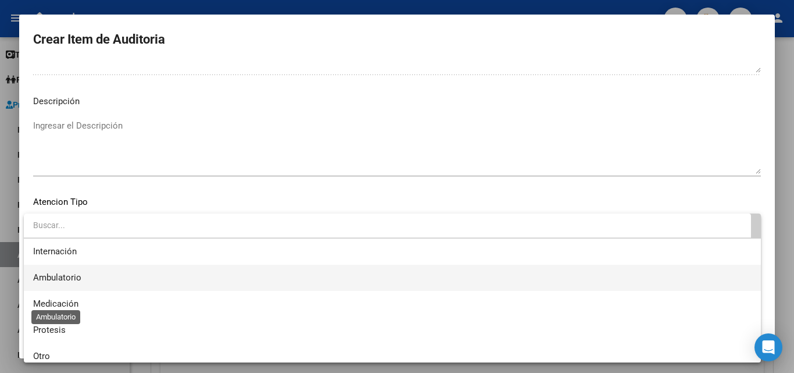
scroll to position [34, 0]
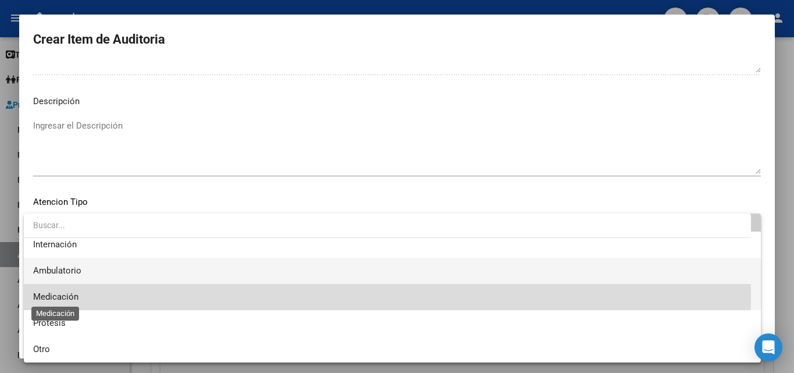
click at [62, 294] on span "Medicación" at bounding box center [55, 296] width 45 height 10
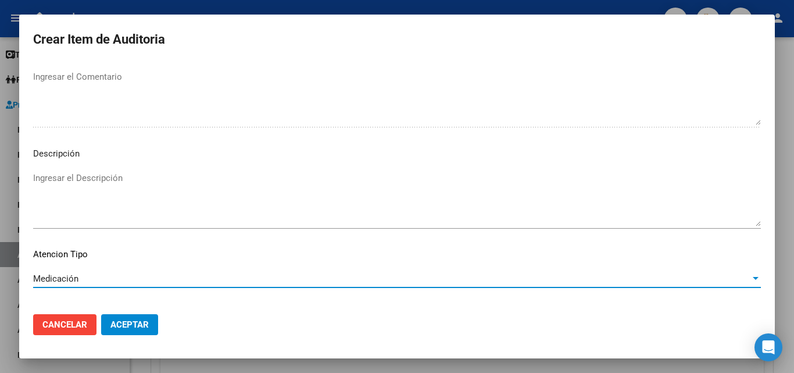
scroll to position [530, 0]
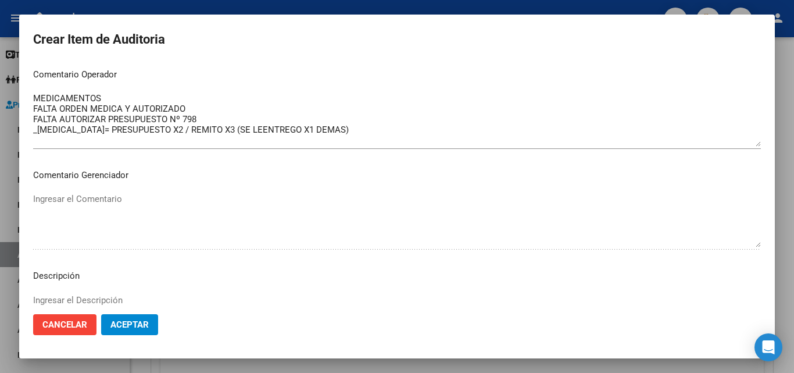
click at [359, 127] on textarea "MEDICAMENTOS FALTA ORDEN MEDICA Y AUTORIZADO FALTA AUTORIZAR PRESUPUESTO Nº 798…" at bounding box center [397, 119] width 728 height 55
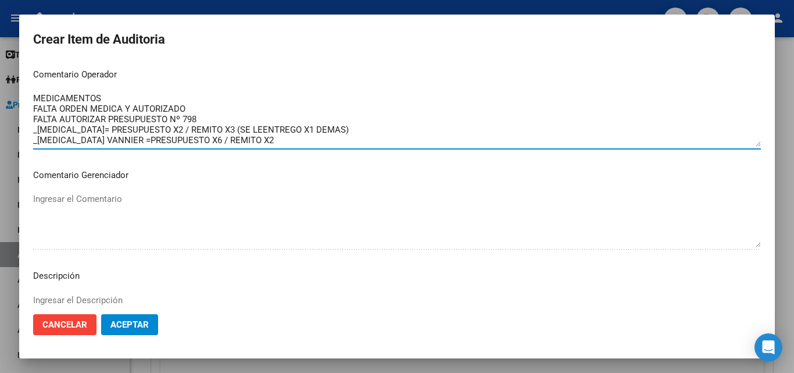
scroll to position [10, 0]
click at [286, 133] on textarea "MEDICAMENTOS FALTA ORDEN MEDICA Y AUTORIZADO FALTA AUTORIZAR PRESUPUESTO Nº 798…" at bounding box center [397, 119] width 728 height 55
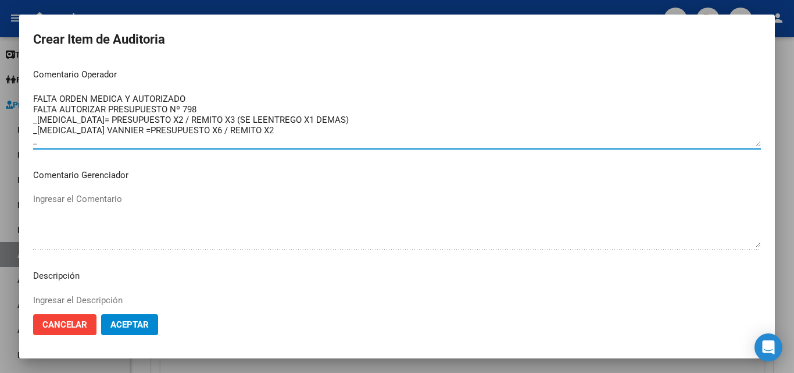
click at [255, 121] on textarea "MEDICAMENTOS FALTA ORDEN MEDICA Y AUTORIZADO FALTA AUTORIZAR PRESUPUESTO Nº 798…" at bounding box center [397, 119] width 728 height 55
click at [253, 120] on textarea "MEDICAMENTOS FALTA ORDEN MEDICA Y AUTORIZADO FALTA AUTORIZAR PRESUPUESTO Nº 798…" at bounding box center [397, 119] width 728 height 55
drag, startPoint x: 51, startPoint y: 151, endPoint x: 53, endPoint y: 143, distance: 8.3
click at [52, 145] on div "MEDICAMENTOS FALTA ORDEN MEDICA Y AUTORIZADO FALTA AUTORIZAR PRESUPUESTO Nº 798…" at bounding box center [397, 125] width 728 height 70
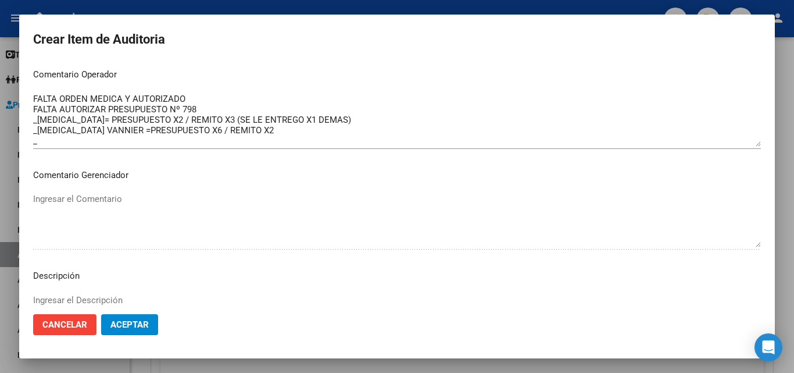
click at [53, 142] on textarea "MEDICAMENTOS FALTA ORDEN MEDICA Y AUTORIZADO FALTA AUTORIZAR PRESUPUESTO Nº 798…" at bounding box center [397, 119] width 728 height 55
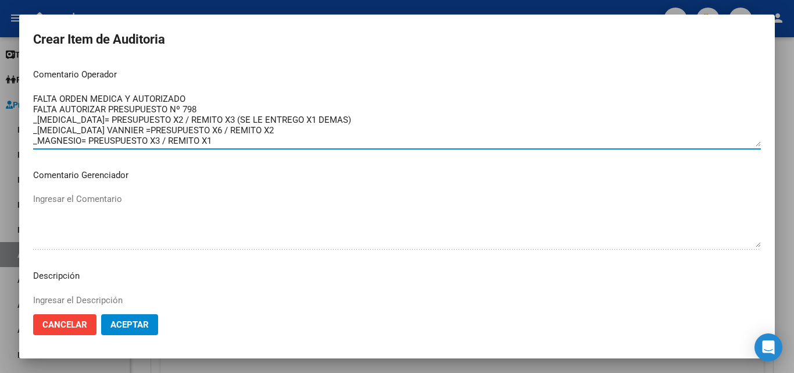
click at [220, 141] on textarea "MEDICAMENTOS FALTA ORDEN MEDICA Y AUTORIZADO FALTA AUTORIZAR PRESUPUESTO Nº 798…" at bounding box center [397, 119] width 728 height 55
click at [220, 142] on textarea "MEDICAMENTOS FALTA ORDEN MEDICA Y AUTORIZADO FALTA AUTORIZAR PRESUPUESTO Nº 798…" at bounding box center [397, 119] width 728 height 55
click at [185, 95] on textarea "MEDICAMENTOS FALTA ORDEN MEDICA Y AUTORIZADO FALTA AUTORIZAR PRESUPUESTO Nº 798…" at bounding box center [397, 119] width 728 height 55
click at [206, 106] on textarea "MEDICAMENTOS FALTA ORDEN MEDICA Y AUTORIZADO FALTA AUTORIZAR PRESUPUESTO Nº 798…" at bounding box center [397, 119] width 728 height 55
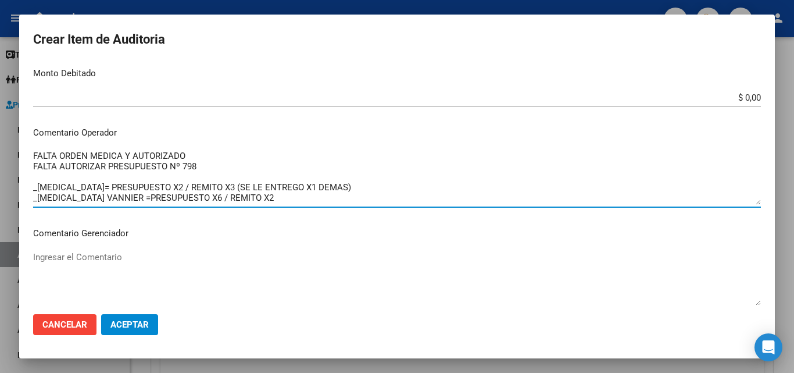
scroll to position [0, 0]
click at [212, 180] on textarea "MEDICAMENTOS FALTA ORDEN MEDICA Y AUTORIZADO FALTA AUTORIZAR PRESUPUESTO Nº 798…" at bounding box center [397, 177] width 728 height 55
click at [179, 185] on textarea "MEDICAMENTOS FALTA ORDEN MEDICA Y AUTORIZADO FALTA AUTORIZAR PRESUPUESTO Nº 798…" at bounding box center [397, 177] width 728 height 55
click at [108, 195] on textarea "MEDICAMENTOS FALTA ORDEN MEDICA Y AUTORIZADO FALTA AUTORIZAR PRESUPUESTO Nº 798…" at bounding box center [397, 177] width 728 height 55
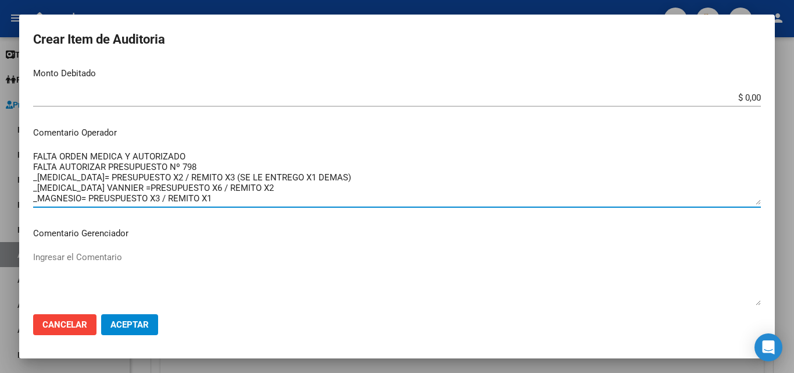
click at [237, 184] on textarea "MEDICAMENTOS FALTA ORDEN MEDICA Y AUTORIZADO FALTA AUTORIZAR PRESUPUESTO Nº 798…" at bounding box center [397, 177] width 728 height 55
click at [115, 190] on textarea "MEDICAMENTOS FALTA ORDEN MEDICA Y AUTORIZADO FALTA AUTORIZAR PRESUPUESTO Nº 798…" at bounding box center [397, 177] width 728 height 55
click at [227, 191] on textarea "MEDICAMENTOS FALTA ORDEN MEDICA Y AUTORIZADO FALTA AUTORIZAR PRESUPUESTO Nº 798…" at bounding box center [397, 177] width 728 height 55
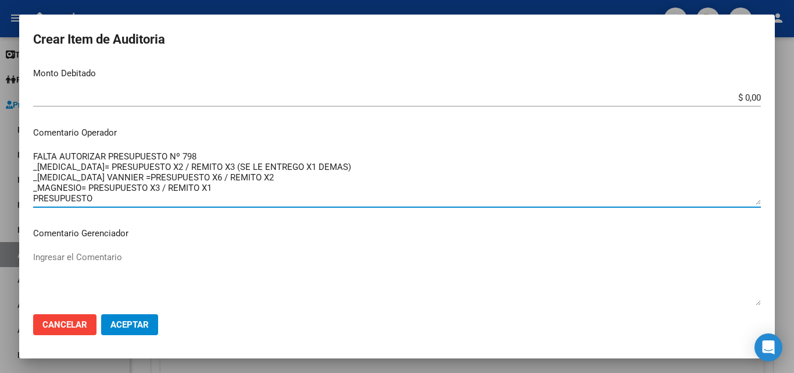
scroll to position [31, 0]
click at [254, 190] on textarea "MEDICAMENTOS FALTA ORDEN MEDICA Y AUTORIZADO FALTA AUTORIZAR PRESUPUESTO Nº 798…" at bounding box center [397, 177] width 728 height 55
click at [249, 183] on textarea "MEDICAMENTOS FALTA ORDEN MEDICA Y AUTORIZADO FALTA AUTORIZAR PRESUPUESTO Nº 798…" at bounding box center [397, 177] width 728 height 55
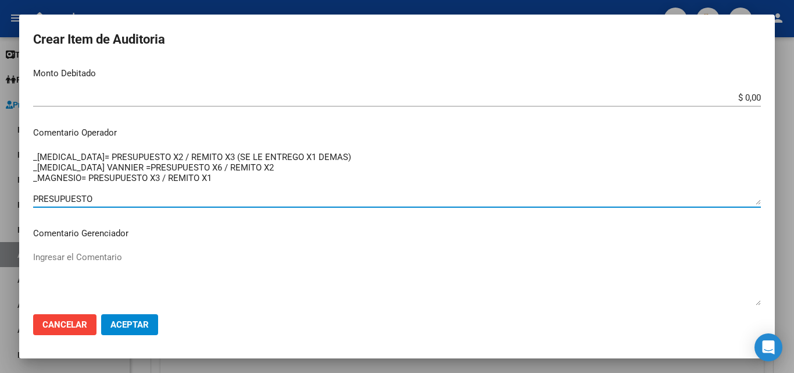
click at [149, 198] on textarea "MEDICAMENTOS FALTA ORDEN MEDICA Y AUTORIZADO FALTA AUTORIZAR PRESUPUESTO Nº 798…" at bounding box center [397, 177] width 728 height 55
click at [95, 199] on textarea "MEDICAMENTOS FALTA ORDEN MEDICA Y AUTORIZADO FALTA AUTORIZAR PRESUPUESTO Nº 798…" at bounding box center [397, 177] width 728 height 55
click at [339, 200] on textarea "MEDICAMENTOS FALTA ORDEN MEDICA Y AUTORIZADO FALTA AUTORIZAR PRESUPUESTO Nº 798…" at bounding box center [397, 177] width 728 height 55
click at [336, 197] on textarea "MEDICAMENTOS FALTA ORDEN MEDICA Y AUTORIZADO FALTA AUTORIZAR PRESUPUESTO Nº 798…" at bounding box center [397, 177] width 728 height 55
click at [334, 196] on textarea "MEDICAMENTOS FALTA ORDEN MEDICA Y AUTORIZADO FALTA AUTORIZAR PRESUPUESTO Nº 798…" at bounding box center [397, 177] width 728 height 55
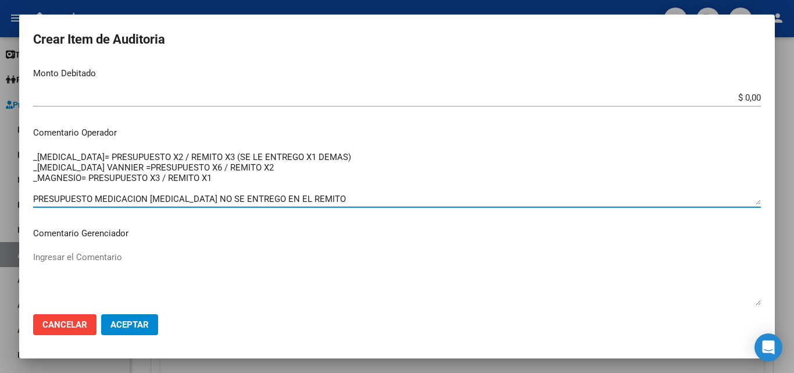
scroll to position [52, 0]
drag, startPoint x: 274, startPoint y: 196, endPoint x: 281, endPoint y: 181, distance: 16.1
click at [281, 181] on textarea "MEDICAMENTOS FALTA ORDEN MEDICA Y AUTORIZADO FALTA AUTORIZAR PRESUPUESTO Nº 798…" at bounding box center [397, 177] width 728 height 55
click at [269, 193] on textarea "MEDICAMENTOS FALTA ORDEN MEDICA Y AUTORIZADO FALTA AUTORIZAR PRESUPUESTO Nº 798…" at bounding box center [397, 177] width 728 height 55
drag, startPoint x: 221, startPoint y: 178, endPoint x: 274, endPoint y: 176, distance: 53.0
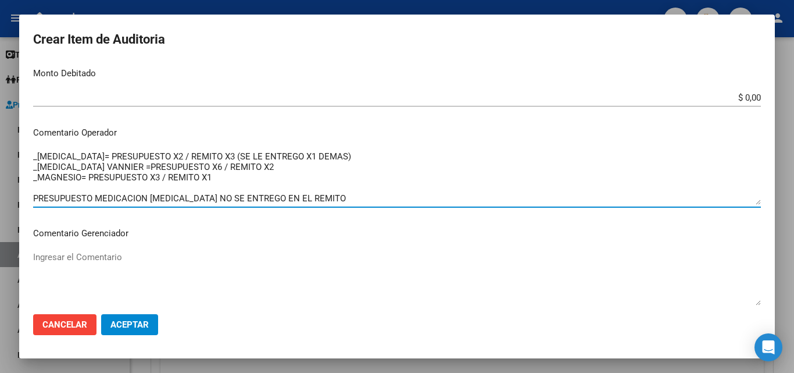
click at [274, 176] on textarea "MEDICAMENTOS FALTA ORDEN MEDICA Y AUTORIZADO FALTA AUTORIZAR PRESUPUESTO Nº 798…" at bounding box center [397, 177] width 728 height 55
click at [158, 198] on textarea "MEDICAMENTOS FALTA ORDEN MEDICA Y AUTORIZADO FALTA AUTORIZAR PRESUPUESTO Nº 798…" at bounding box center [397, 177] width 728 height 55
click at [102, 190] on textarea "MEDICAMENTOS FALTA ORDEN MEDICA Y AUTORIZADO FALTA AUTORIZAR PRESUPUESTO Nº 798…" at bounding box center [397, 177] width 728 height 55
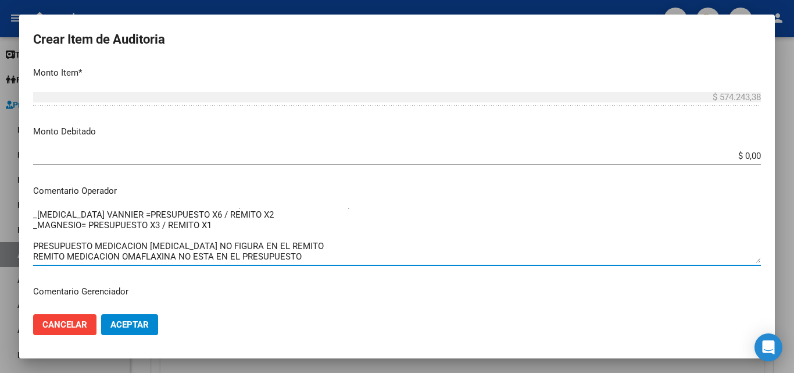
click at [315, 245] on textarea "MEDICAMENTOS FALTA ORDEN MEDICA Y AUTORIZADO FALTA AUTORIZAR PRESUPUESTO Nº 798…" at bounding box center [397, 235] width 728 height 55
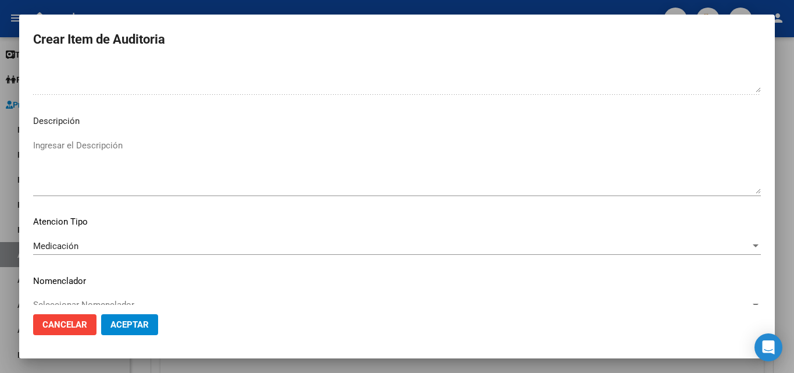
scroll to position [704, 0]
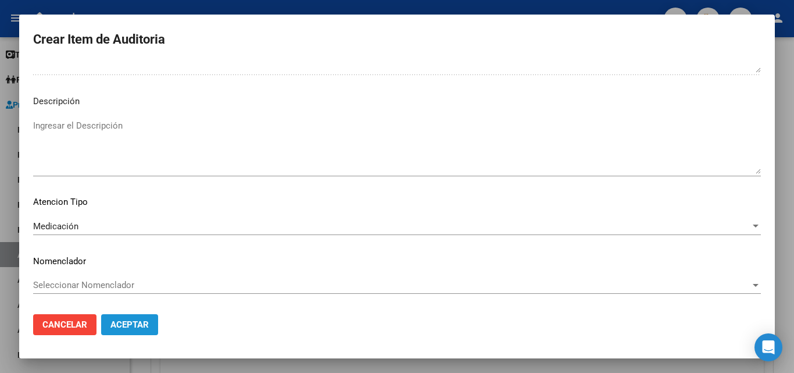
click at [128, 320] on span "Aceptar" at bounding box center [129, 324] width 38 height 10
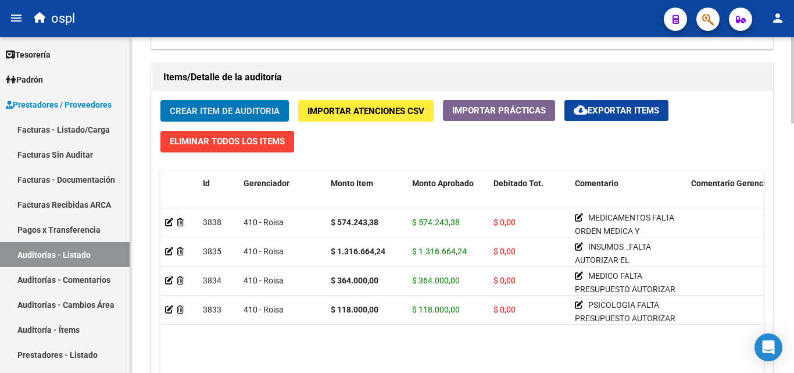
click at [248, 105] on span "Crear Item de Auditoria" at bounding box center [225, 110] width 110 height 10
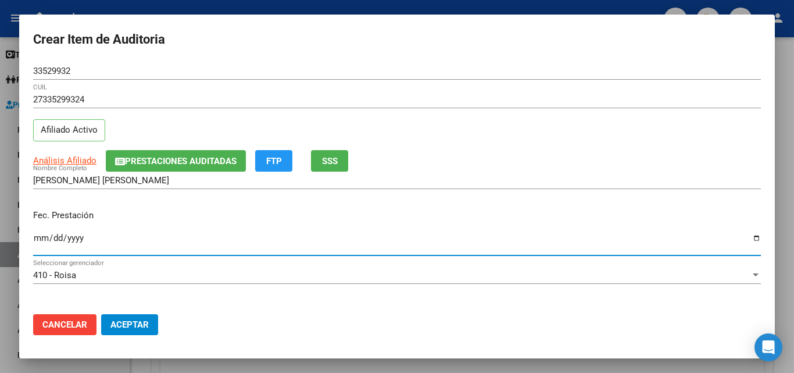
click at [40, 237] on input "Ingresar la fecha" at bounding box center [397, 242] width 728 height 19
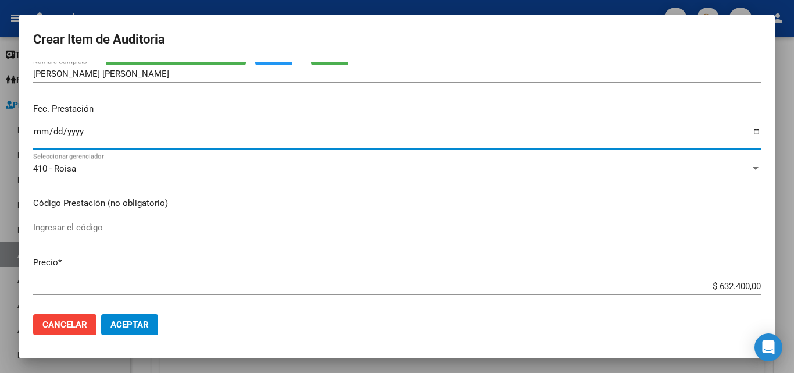
scroll to position [116, 0]
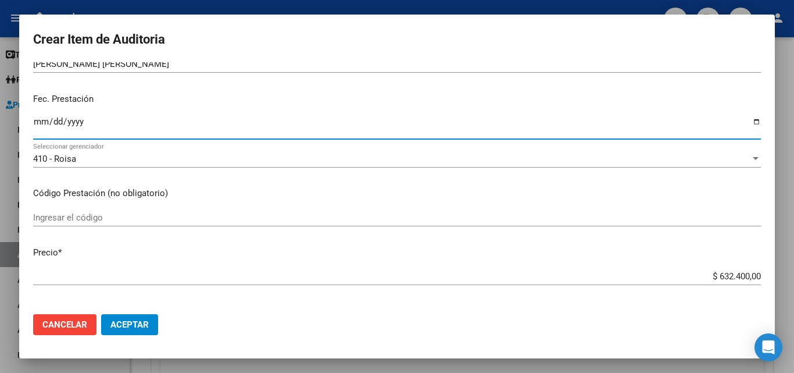
click at [87, 223] on div "Ingresar el código" at bounding box center [397, 217] width 728 height 17
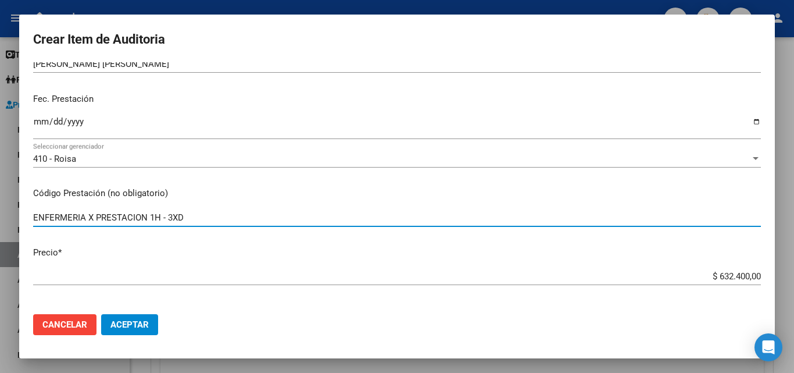
click at [201, 217] on input "ENFERMERIA X PRESTACION 1H - 3XD" at bounding box center [397, 217] width 728 height 10
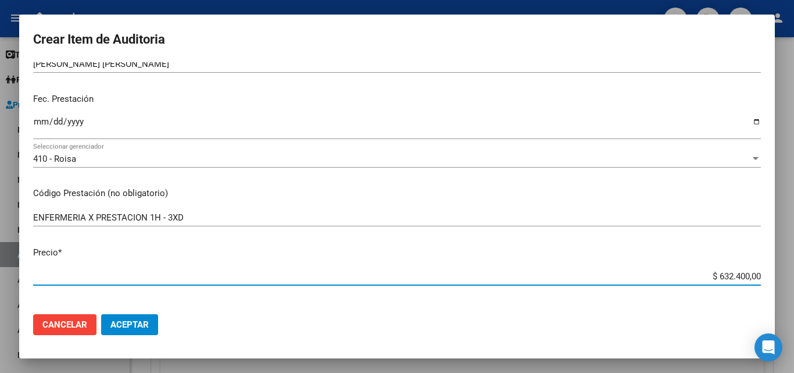
drag, startPoint x: 692, startPoint y: 273, endPoint x: 784, endPoint y: 274, distance: 91.9
click at [784, 274] on div "Crear Item de Auditoria 33529932 Nro Documento 27335299324 CUIL Afiliado Activo…" at bounding box center [397, 186] width 794 height 373
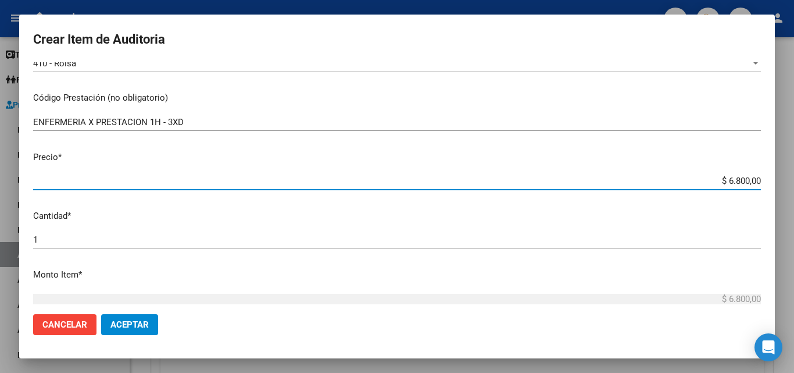
scroll to position [233, 0]
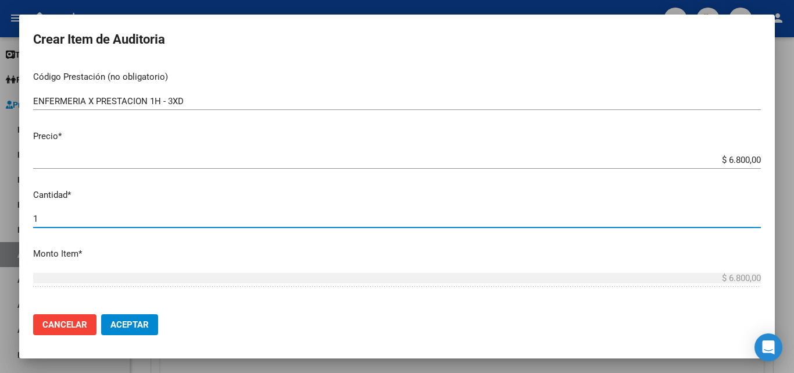
click at [159, 222] on input "1" at bounding box center [397, 218] width 728 height 10
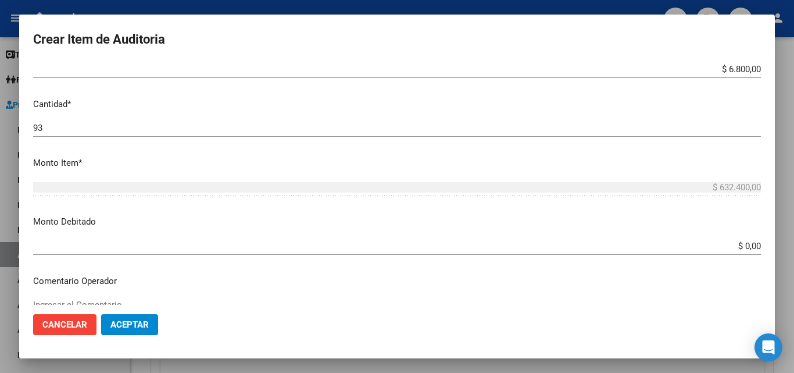
scroll to position [407, 0]
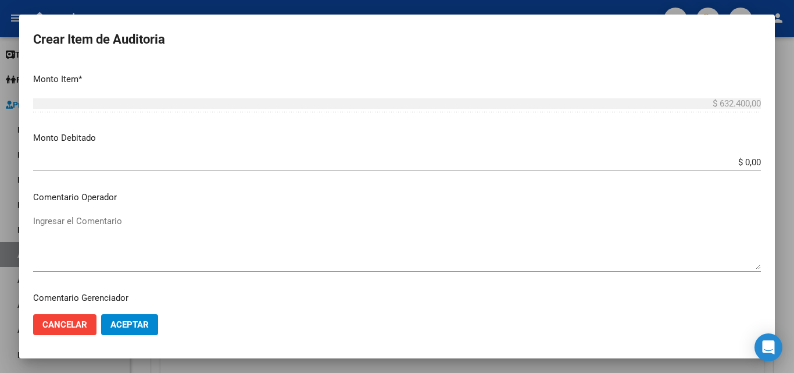
click at [120, 217] on textarea "Ingresar el Comentario" at bounding box center [397, 242] width 728 height 55
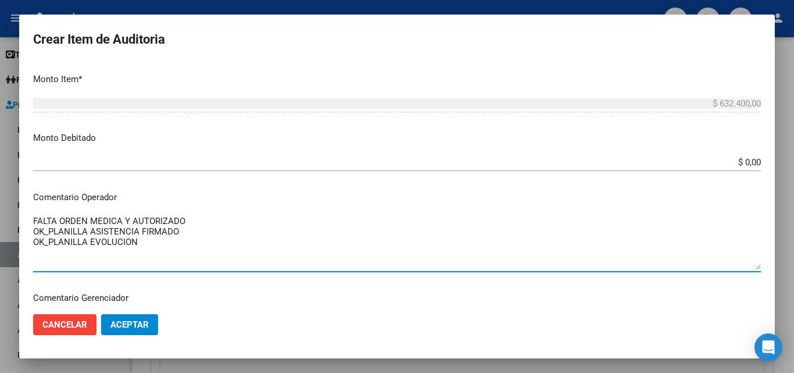
click at [33, 218] on mat-dialog-content "33529932 Nro Documento 27335299324 CUIL Afiliado Activo Análisis Afiliado Prest…" at bounding box center [397, 183] width 756 height 242
click at [34, 219] on textarea "FALTA ORDEN MEDICA Y AUTORIZADO OK_PLANILLA ASISTENCIA FIRMADO OK_PLANILLA EVOL…" at bounding box center [397, 242] width 728 height 55
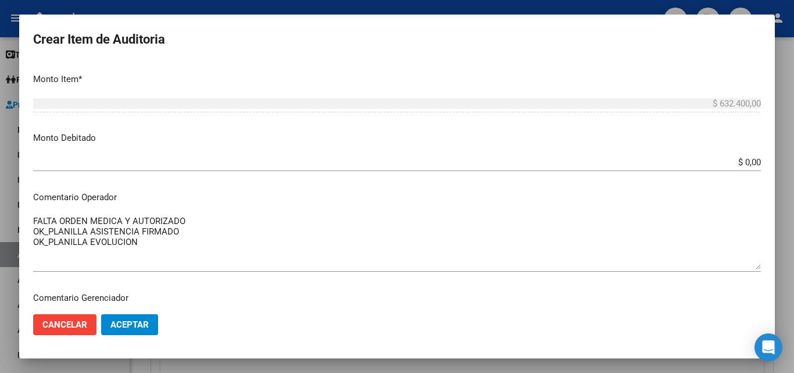
click at [24, 214] on mat-dialog-content "33529932 Nro Documento 27335299324 CUIL Afiliado Activo Análisis Afiliado Prest…" at bounding box center [397, 183] width 756 height 242
click at [32, 217] on mat-dialog-content "33529932 Nro Documento 27335299324 CUIL Afiliado Activo Análisis Afiliado Prest…" at bounding box center [397, 183] width 756 height 242
click at [31, 219] on mat-dialog-content "33529932 Nro Documento 27335299324 CUIL Afiliado Activo Análisis Afiliado Prest…" at bounding box center [397, 183] width 756 height 242
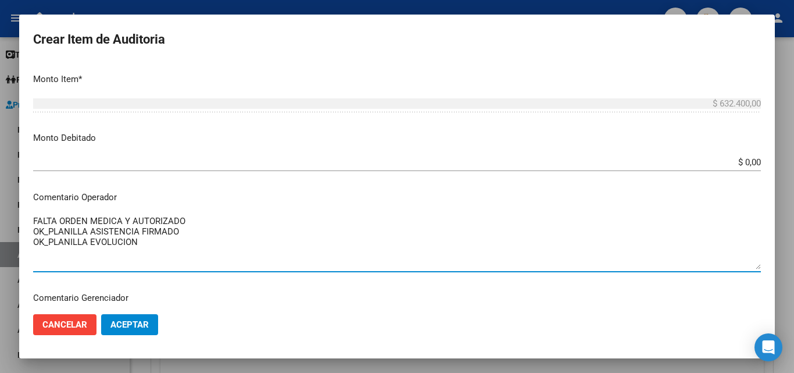
click at [34, 219] on textarea "FALTA ORDEN MEDICA Y AUTORIZADO OK_PLANILLA ASISTENCIA FIRMADO OK_PLANILLA EVOL…" at bounding box center [397, 242] width 728 height 55
click at [35, 217] on textarea "FALTA ORDEN MEDICA Y AUTORIZADO OK_PLANILLA ASISTENCIA FIRMADO OK_PLANILLA EVOL…" at bounding box center [397, 242] width 728 height 55
click at [144, 253] on textarea "ENFERMERIA FALTA ORDEN MEDICA Y AUTORIZADO OK_PLANILLA ASISTENCIA FIRMADO OK_PL…" at bounding box center [397, 242] width 728 height 55
click at [179, 238] on textarea "ENFERMERIA FALTA ORDEN MEDICA Y AUTORIZADO OK_PLANILLA ASISTENCIA FIRMADO OK_PL…" at bounding box center [397, 242] width 728 height 55
click at [191, 234] on textarea "ENFERMERIA FALTA ORDEN MEDICA Y AUTORIZADO OK_PLANILLA ASISTENCIA FIRMADO OK_PL…" at bounding box center [397, 242] width 728 height 55
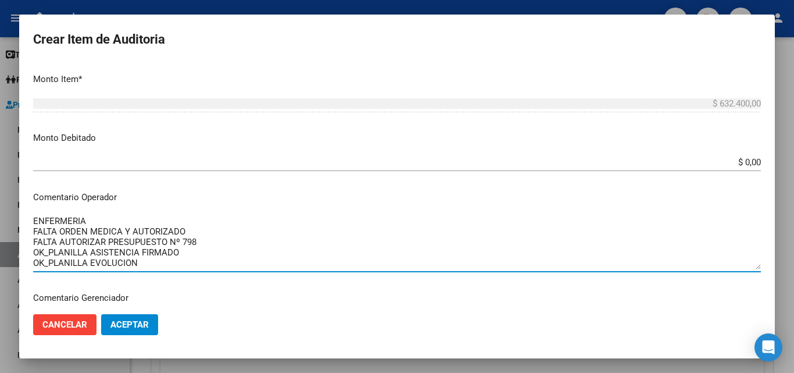
scroll to position [10, 0]
click at [180, 254] on textarea "ENFERMERIA FALTA ORDEN MEDICA Y AUTORIZADO FALTA AUTORIZAR PRESUPUESTO Nº 798 O…" at bounding box center [397, 242] width 728 height 55
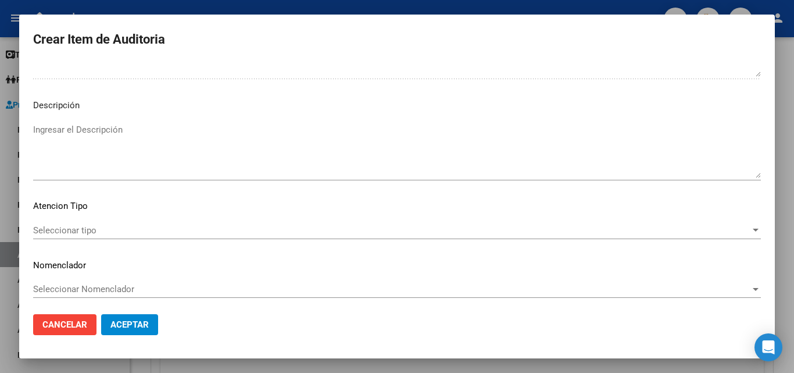
scroll to position [704, 0]
click at [88, 229] on span "Seleccionar tipo" at bounding box center [392, 226] width 718 height 10
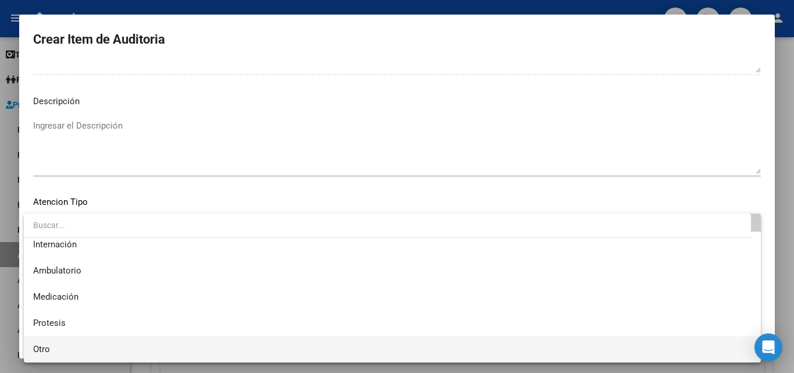
click at [67, 339] on span "Otro" at bounding box center [392, 349] width 719 height 26
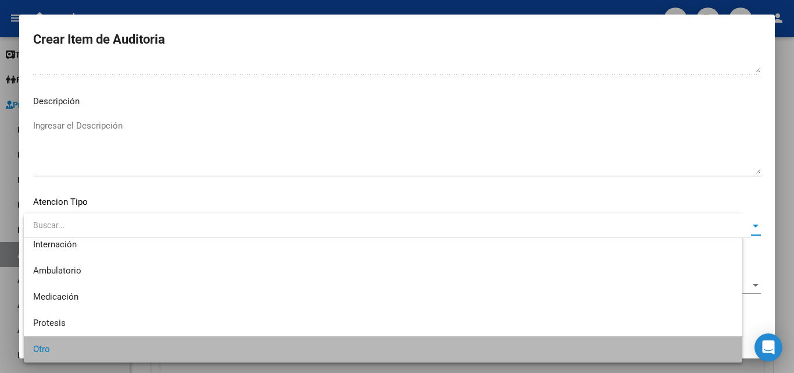
scroll to position [33, 0]
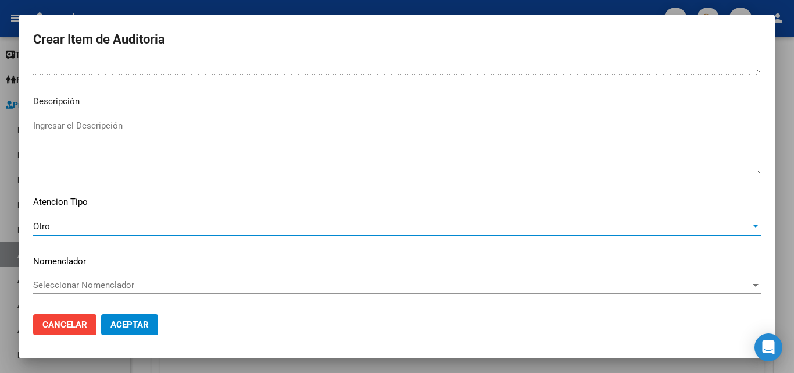
click at [131, 322] on span "Aceptar" at bounding box center [129, 324] width 38 height 10
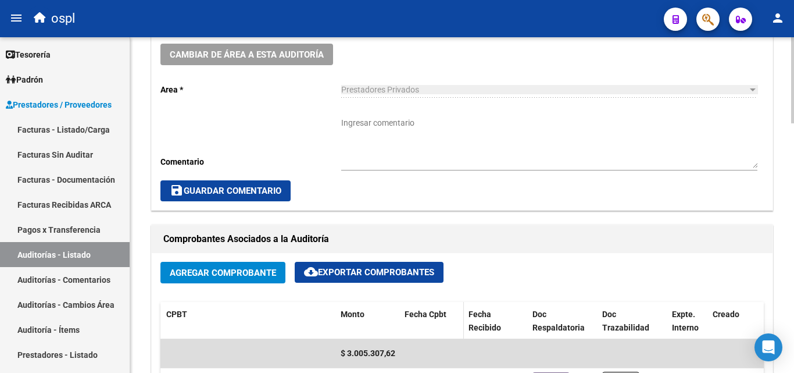
scroll to position [291, 0]
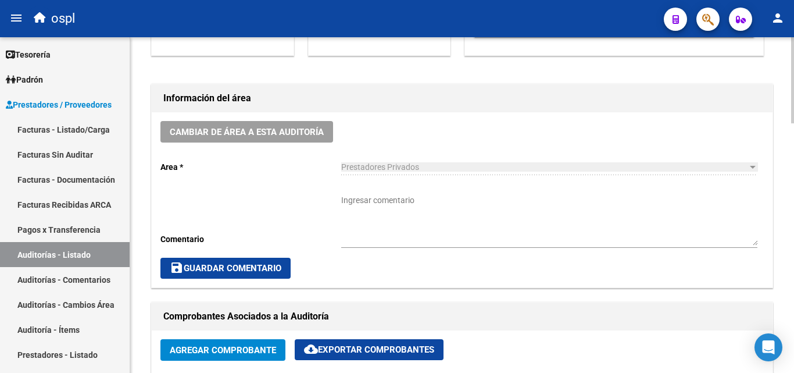
click at [414, 217] on textarea "Ingresar comentario" at bounding box center [549, 219] width 416 height 51
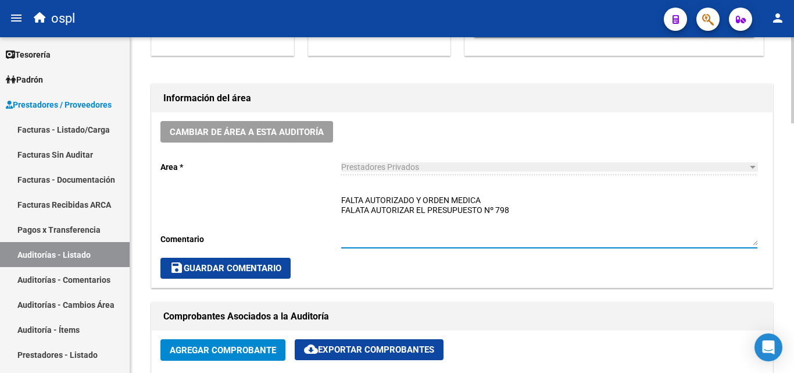
click at [361, 220] on textarea "FALTA AUTORIZADO Y ORDEN MEDICA FALATA AUTORIZAR EL PRESUPUESTO Nº 798" at bounding box center [549, 219] width 416 height 51
click at [361, 210] on textarea "FALTA AUTORIZADO Y ORDEN MEDICA FALATA AUTORIZAR EL PRESUPUESTO Nº 798" at bounding box center [549, 219] width 416 height 51
click at [363, 223] on textarea "FALTA AUTORIZADO Y ORDEN MEDICA FALTA AUTORIZAR EL PRESUPUESTO Nº 798" at bounding box center [549, 219] width 416 height 51
click at [517, 216] on textarea "FALTA AUTORIZADO Y ORDEN MEDICA FALTA AUTORIZAR EL PRESUPUESTO Nº 798" at bounding box center [549, 219] width 416 height 51
click at [517, 209] on textarea "FALTA AUTORIZADO Y ORDEN MEDICA FALTA AUTORIZAR EL PRESUPUESTO Nº 798" at bounding box center [549, 219] width 416 height 51
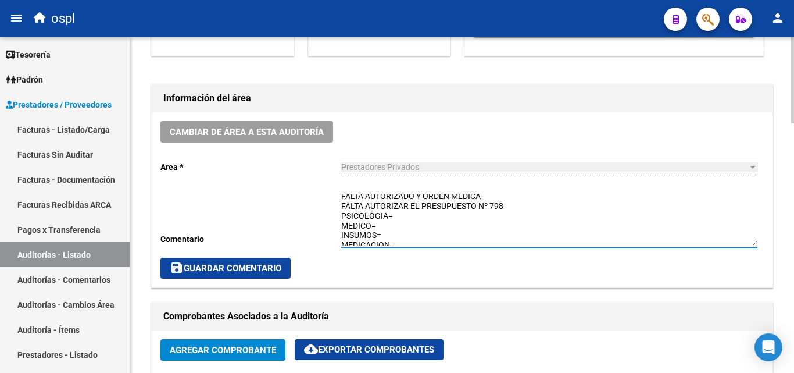
scroll to position [0, 0]
click at [409, 220] on textarea "FALTA AUTORIZADO Y ORDEN MEDICA FALTA AUTORIZAR EL PRESUPUESTO Nº 798 PSICOLOGI…" at bounding box center [549, 219] width 416 height 51
click at [394, 224] on textarea "FALTA AUTORIZADO Y ORDEN MEDICA FALTA AUTORIZAR EL PRESUPUESTO Nº 798 PSICOLOGI…" at bounding box center [549, 219] width 416 height 51
click at [393, 224] on textarea "FALTA AUTORIZADO Y ORDEN MEDICA FALTA AUTORIZAR EL PRESUPUESTO Nº 798 PSICOLOGI…" at bounding box center [549, 219] width 416 height 51
click at [380, 229] on textarea "FALTA AUTORIZADO Y ORDEN MEDICA FALTA AUTORIZAR EL PRESUPUESTO Nº 798 PSICOLOGI…" at bounding box center [549, 219] width 416 height 51
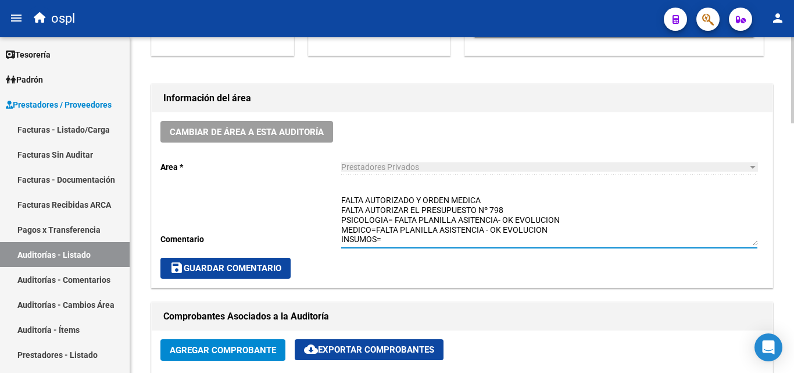
click at [402, 248] on div "FALTA AUTORIZADO Y ORDEN MEDICA FALTA AUTORIZAR EL PRESUPUESTO Nº 798 PSICOLOGI…" at bounding box center [549, 221] width 416 height 73
click at [467, 226] on textarea "FALTA AUTORIZADO Y ORDEN MEDICA FALTA AUTORIZAR EL PRESUPUESTO Nº 798 PSICOLOGI…" at bounding box center [549, 219] width 416 height 51
click at [468, 224] on textarea "FALTA AUTORIZADO Y ORDEN MEDICA FALTA AUTORIZAR EL PRESUPUESTO Nº 798 PSICOLOGI…" at bounding box center [549, 219] width 416 height 51
click at [469, 220] on textarea "FALTA AUTORIZADO Y ORDEN MEDICA FALTA AUTORIZAR EL PRESUPUESTO Nº 798 PSICOLOGI…" at bounding box center [549, 219] width 416 height 51
click at [437, 237] on textarea "FALTA AUTORIZADO Y ORDEN MEDICA FALTA AUTORIZAR EL PRESUPUESTO Nº 798 PSICOLOGI…" at bounding box center [549, 219] width 416 height 51
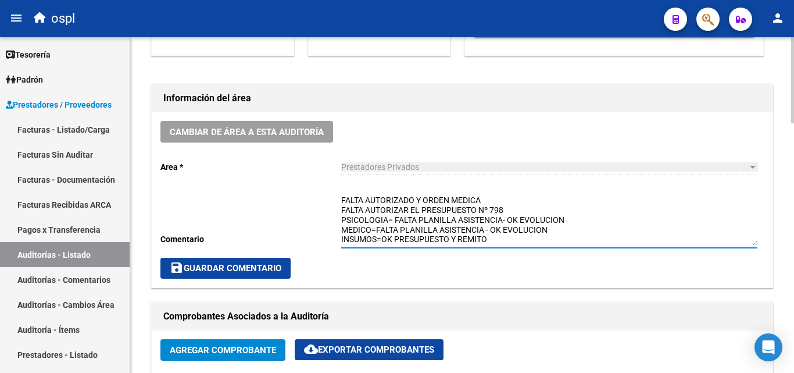
scroll to position [29, 0]
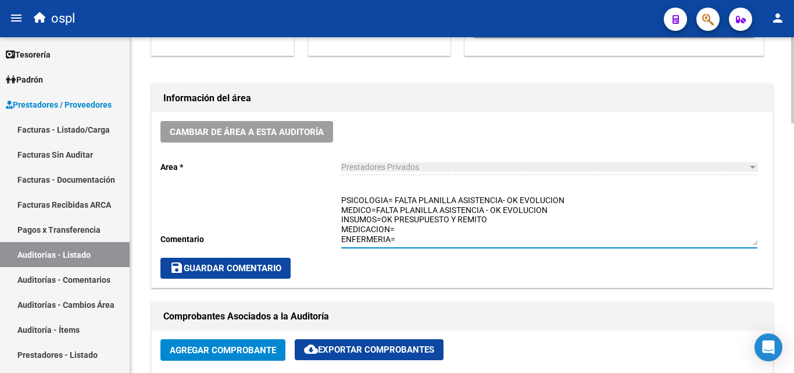
click at [401, 220] on textarea "FALTA AUTORIZADO Y ORDEN MEDICA FALTA AUTORIZAR EL PRESUPUESTO Nº 798 PSICOLOGI…" at bounding box center [549, 219] width 416 height 51
click at [416, 226] on textarea "FALTA AUTORIZADO Y ORDEN MEDICA FALTA AUTORIZAR EL PRESUPUESTO Nº 798 PSICOLOGI…" at bounding box center [549, 219] width 416 height 51
click at [419, 222] on textarea "FALTA AUTORIZADO Y ORDEN MEDICA FALTA AUTORIZAR EL PRESUPUESTO Nº 798 PSICOLOGI…" at bounding box center [549, 219] width 416 height 51
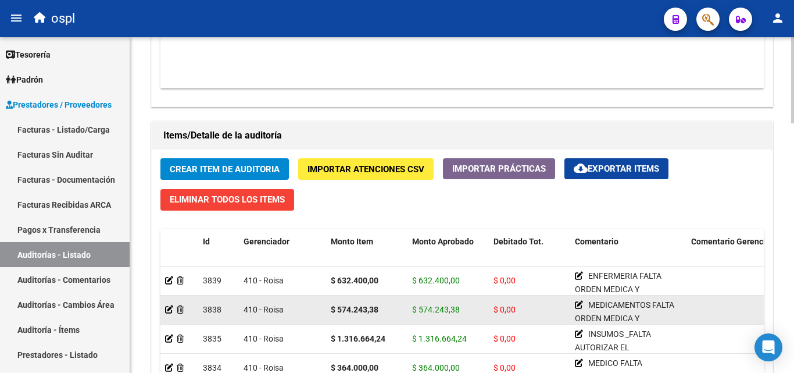
scroll to position [815, 0]
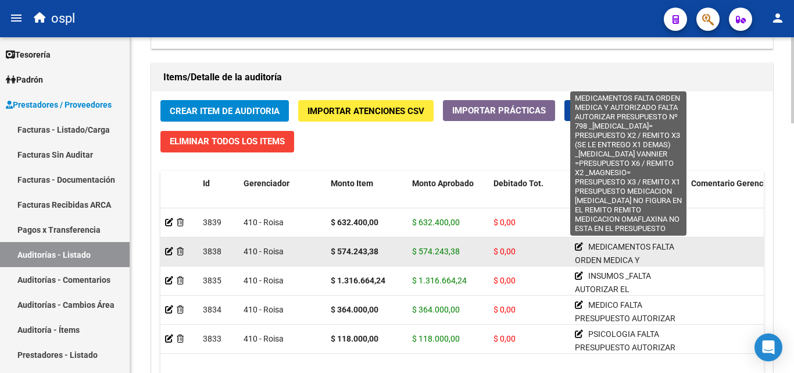
click at [577, 247] on icon at bounding box center [579, 246] width 8 height 8
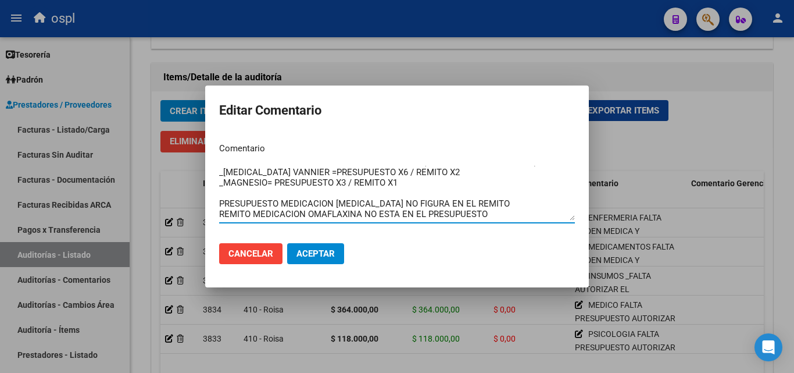
scroll to position [52, 0]
drag, startPoint x: 272, startPoint y: 215, endPoint x: 257, endPoint y: 194, distance: 25.8
click at [257, 194] on textarea "MEDICAMENTOS FALTA ORDEN MEDICA Y AUTORIZADO FALTA AUTORIZAR PRESUPUESTO Nº 798…" at bounding box center [397, 193] width 356 height 55
click at [277, 188] on textarea "MEDICAMENTOS FALTA ORDEN MEDICA Y AUTORIZADO FALTA AUTORIZAR PRESUPUESTO Nº 798…" at bounding box center [397, 193] width 356 height 55
click at [423, 78] on div at bounding box center [397, 186] width 794 height 373
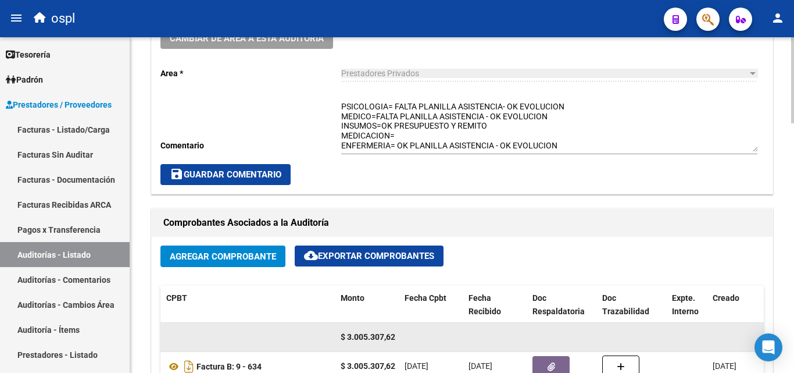
scroll to position [291, 0]
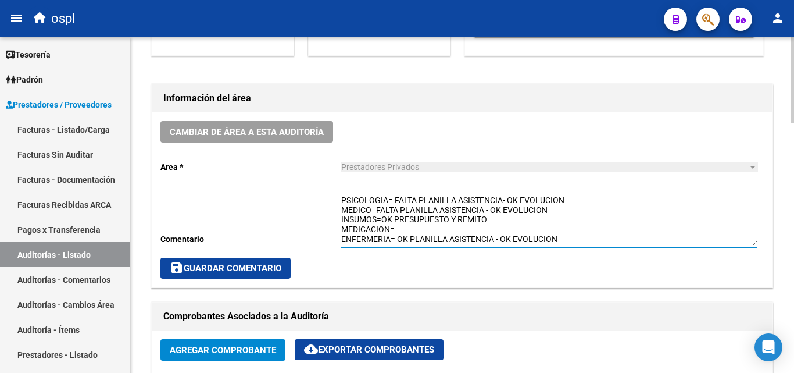
click at [414, 222] on textarea "FALTA AUTORIZADO Y ORDEN MEDICA FALTA AUTORIZAR EL PRESUPUESTO Nº 798 PSICOLOGI…" at bounding box center [549, 219] width 416 height 51
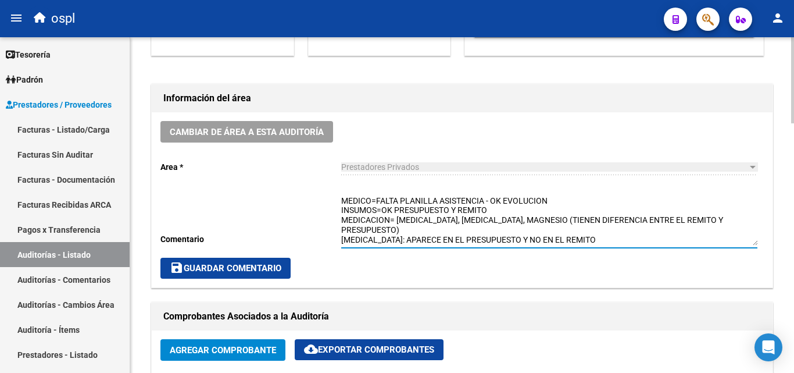
scroll to position [38, 0]
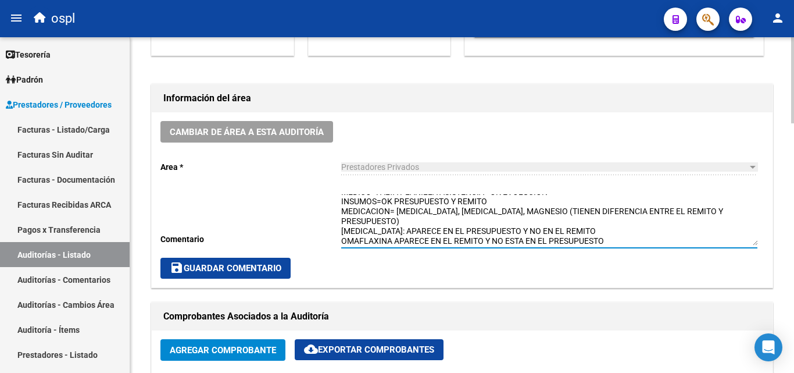
drag, startPoint x: 391, startPoint y: 241, endPoint x: 392, endPoint y: 250, distance: 9.4
click at [394, 240] on textarea "FALTA AUTORIZADO Y ORDEN MEDICA FALTA AUTORIZAR EL PRESUPUESTO Nº 798 PSICOLOGI…" at bounding box center [549, 219] width 416 height 51
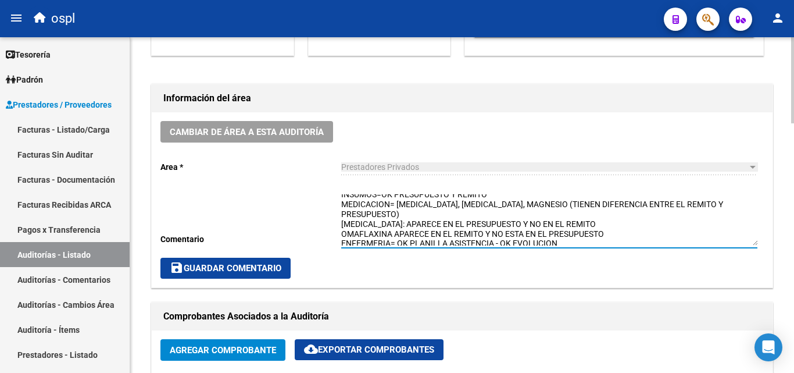
click at [393, 241] on textarea "FALTA AUTORIZADO Y ORDEN MEDICA FALTA AUTORIZAR EL PRESUPUESTO Nº 798 PSICOLOGI…" at bounding box center [549, 219] width 416 height 51
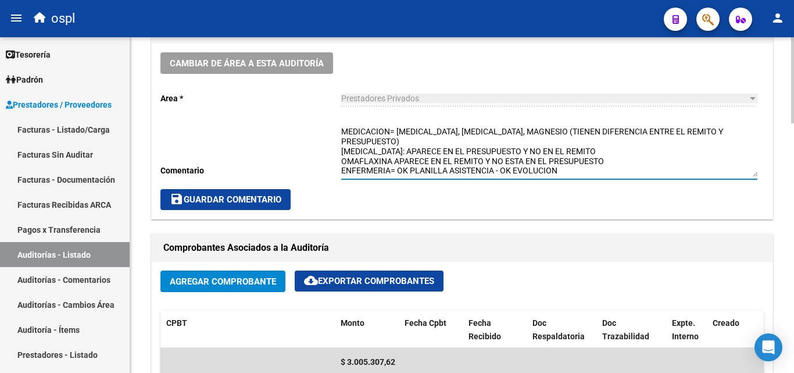
scroll to position [349, 0]
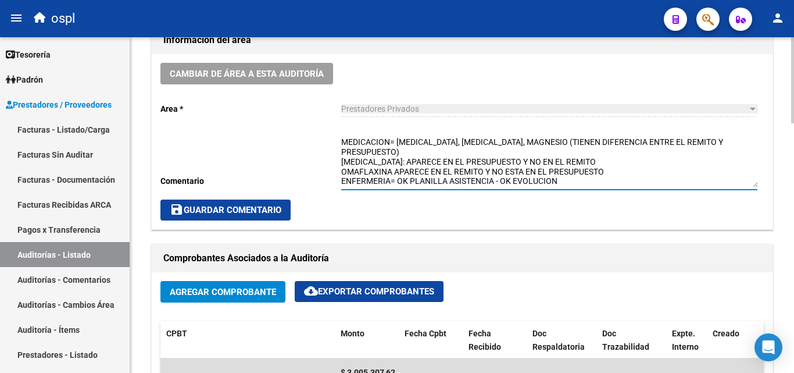
click at [342, 166] on textarea "FALTA AUTORIZADO Y ORDEN MEDICA FALTA AUTORIZAR EL PRESUPUESTO Nº 798 PSICOLOGI…" at bounding box center [549, 161] width 416 height 51
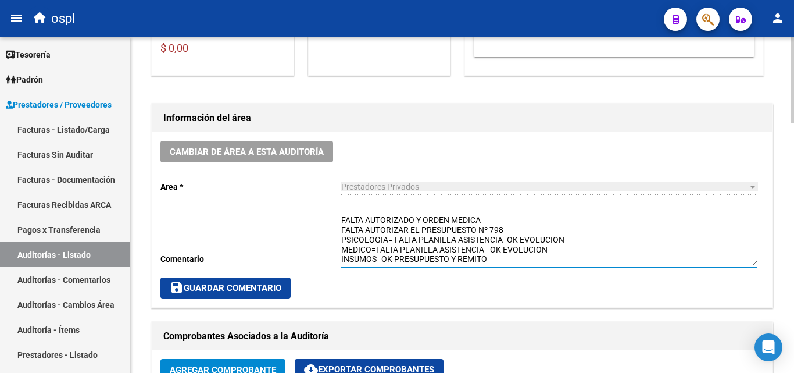
scroll to position [291, 0]
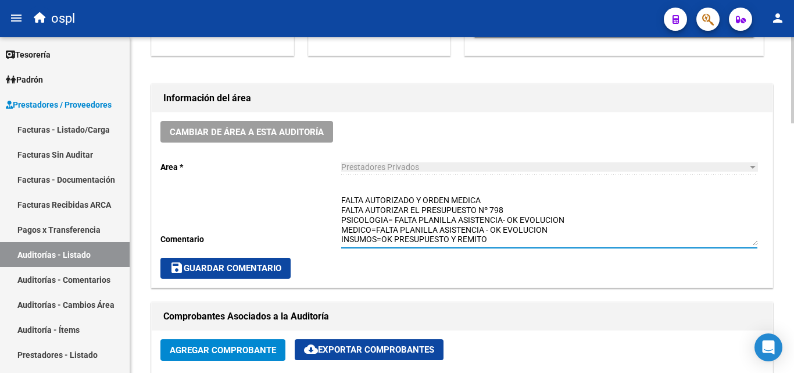
click at [340, 200] on div "Cambiar de área a esta auditoría Area * Prestadores Privados Seleccionar area C…" at bounding box center [462, 199] width 621 height 175
click at [344, 199] on textarea "FALTA AUTORIZADO Y ORDEN MEDICA FALTA AUTORIZAR EL PRESUPUESTO Nº 798 PSICOLOGI…" at bounding box center [549, 219] width 416 height 51
click at [342, 199] on textarea "FALTA AUTORIZADO Y ORDEN MEDICA FALTA AUTORIZAR EL PRESUPUESTO Nº 798 PSICOLOGI…" at bounding box center [549, 219] width 416 height 51
drag, startPoint x: 341, startPoint y: 211, endPoint x: 511, endPoint y: 205, distance: 169.9
click at [511, 205] on textarea "_FALTA AUTORIZADO Y ORDEN MEDICA FALTA AUTORIZAR EL PRESUPUESTO Nº 798 PSICOLOG…" at bounding box center [549, 219] width 416 height 51
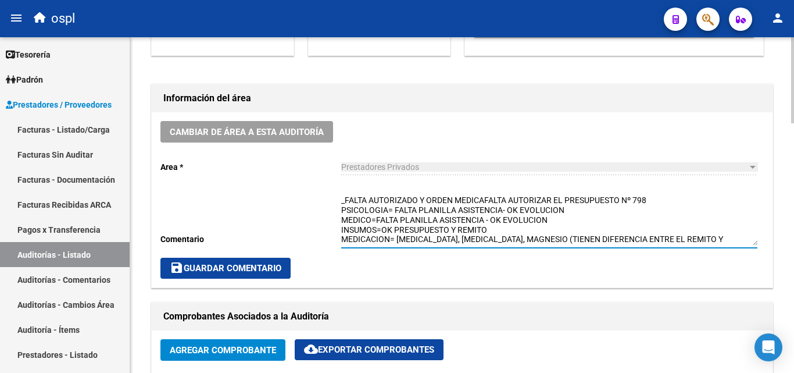
click at [486, 198] on textarea "_FALTA AUTORIZADO Y ORDEN MEDICAFALTA AUTORIZAR EL PRESUPUESTO Nº 798 PSICOLOGI…" at bounding box center [549, 219] width 416 height 51
click at [513, 211] on textarea "_FALTA AUTORIZADO Y ORDEN MEDICA - FALTA AUTORIZAR EL PRESUPUESTO Nº 798 PSICOL…" at bounding box center [549, 219] width 416 height 51
click at [342, 210] on textarea "_FALTA AUTORIZADO Y ORDEN MEDICA - FALTA AUTORIZAR EL PRESUPUESTO Nº 798 PSICOL…" at bounding box center [549, 219] width 416 height 51
click at [344, 220] on textarea "_FALTA AUTORIZADO Y ORDEN MEDICA - FALTA AUTORIZAR EL PRESUPUESTO Nº 798 _PSICO…" at bounding box center [549, 219] width 416 height 51
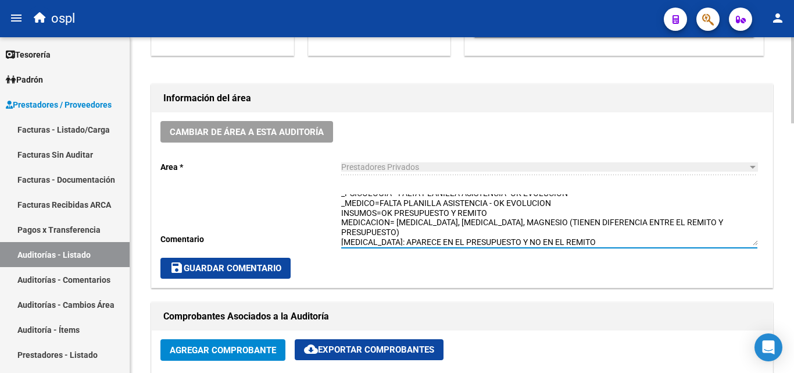
scroll to position [0, 0]
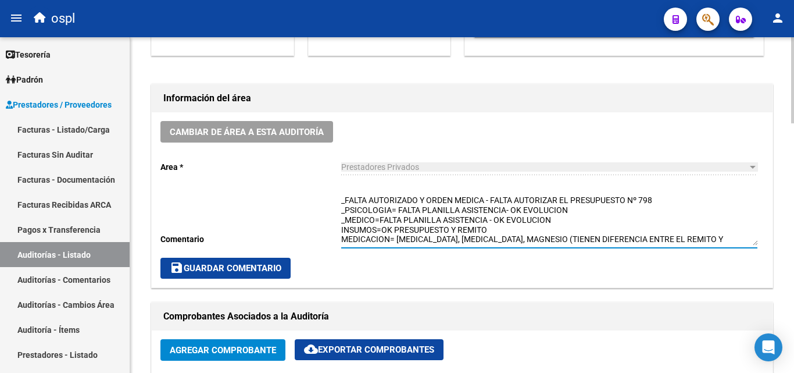
click at [341, 228] on textarea "_FALTA AUTORIZADO Y ORDEN MEDICA - FALTA AUTORIZAR EL PRESUPUESTO Nº 798 _PSICO…" at bounding box center [549, 219] width 416 height 51
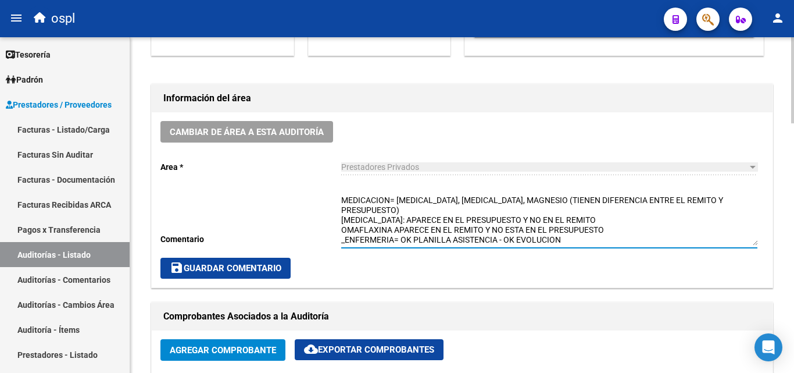
scroll to position [26, 0]
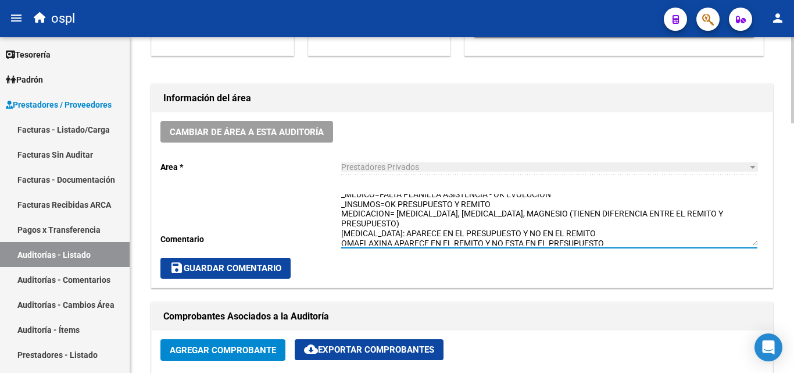
click at [342, 214] on textarea "_FALTA AUTORIZADO Y ORDEN MEDICA - FALTA AUTORIZAR EL PRESUPUESTO Nº 798 _PSICO…" at bounding box center [549, 219] width 416 height 51
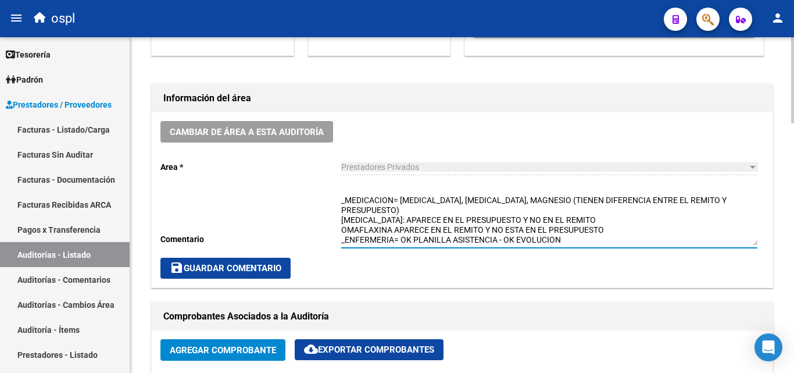
scroll to position [49, 0]
click at [605, 222] on textarea "_FALTA AUTORIZADO Y ORDEN MEDICA - FALTA AUTORIZAR EL PRESUPUESTO Nº 798 _PSICO…" at bounding box center [549, 219] width 416 height 51
click at [395, 214] on textarea "_FALTA AUTORIZADO Y ORDEN MEDICA - FALTA AUTORIZAR EL PRESUPUESTO Nº 798 _PSICO…" at bounding box center [549, 219] width 416 height 51
click at [395, 210] on textarea "_FALTA AUTORIZADO Y ORDEN MEDICA - FALTA AUTORIZAR EL PRESUPUESTO Nº 798 _PSICO…" at bounding box center [549, 219] width 416 height 51
drag, startPoint x: 391, startPoint y: 221, endPoint x: 396, endPoint y: 232, distance: 12.2
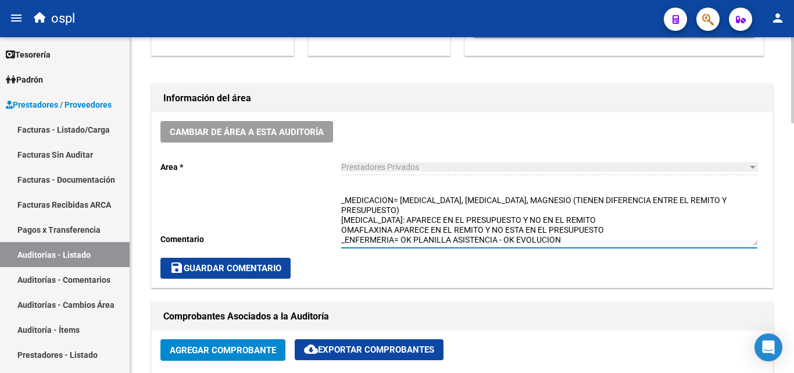
click at [392, 221] on textarea "_FALTA AUTORIZADO Y ORDEN MEDICA - FALTA AUTORIZAR EL PRESUPUESTO Nº 798 _PSICO…" at bounding box center [549, 219] width 416 height 51
click at [615, 218] on textarea "_FALTA AUTORIZADO Y ORDEN MEDICA - FALTA AUTORIZAR EL PRESUPUESTO Nº 798 _PSICO…" at bounding box center [549, 219] width 416 height 51
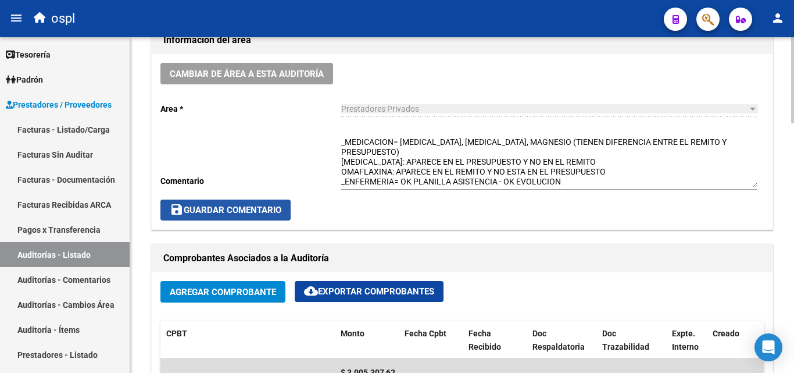
click at [279, 216] on button "save Guardar Comentario" at bounding box center [225, 209] width 130 height 21
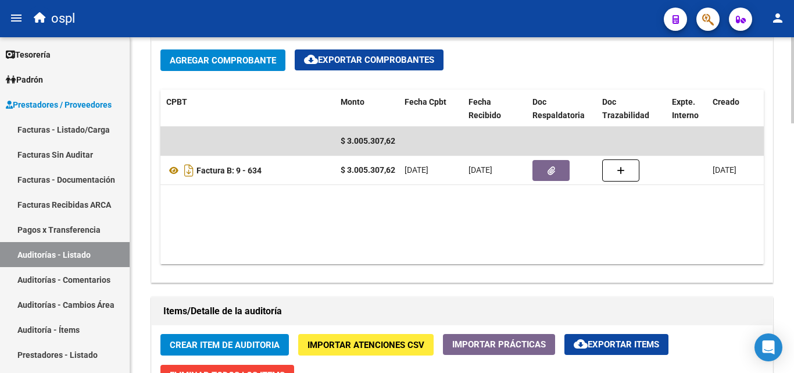
scroll to position [336, 0]
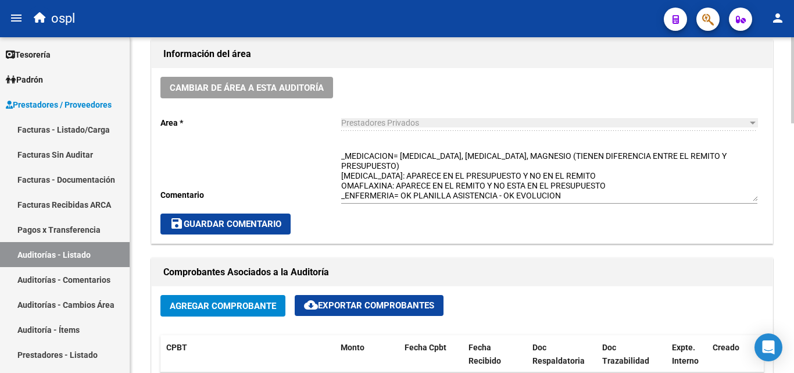
click at [209, 224] on span "save Guardar Comentario" at bounding box center [226, 224] width 112 height 10
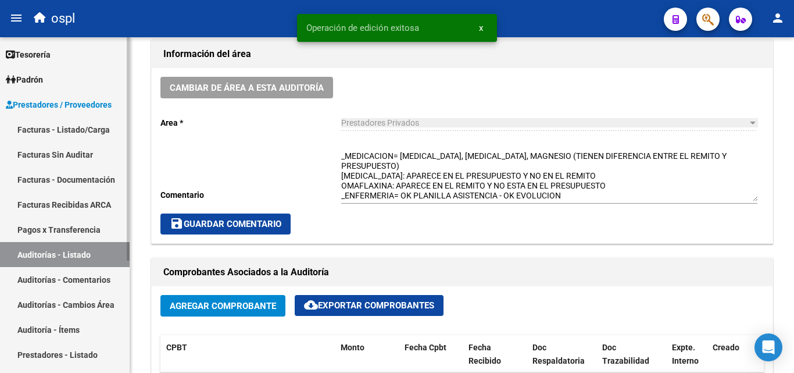
click at [110, 253] on link "Auditorías - Listado" at bounding box center [65, 254] width 130 height 25
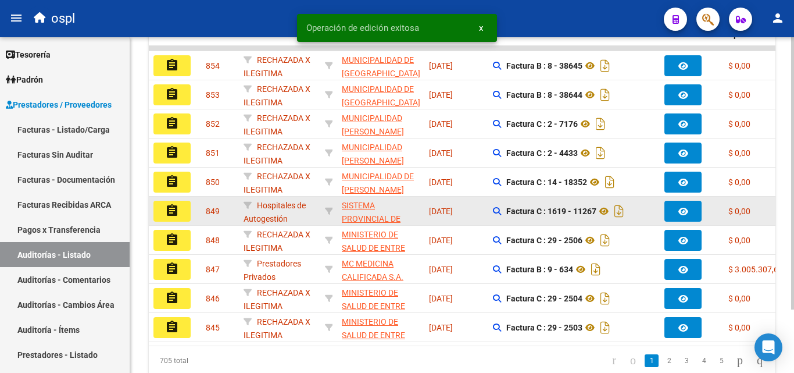
scroll to position [336, 0]
